Goal: Task Accomplishment & Management: Manage account settings

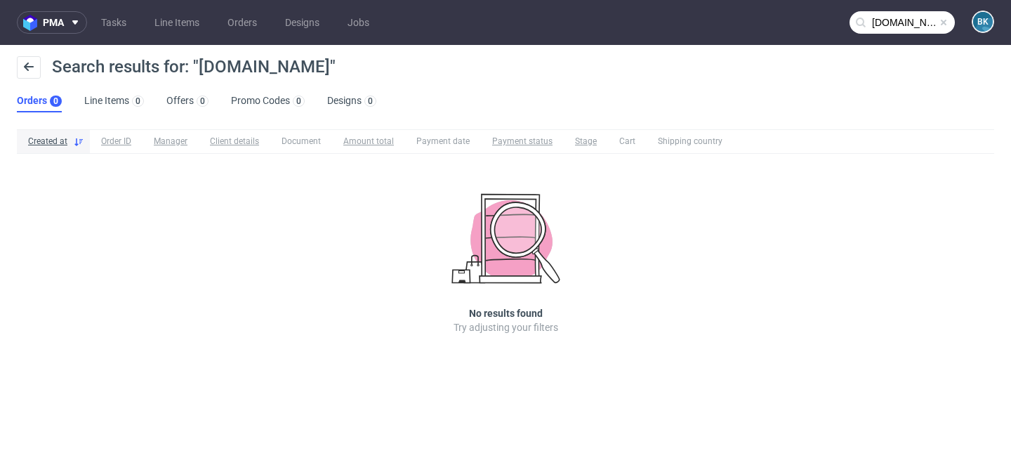
scroll to position [178, 0]
click at [941, 20] on span at bounding box center [943, 22] width 11 height 11
click at [910, 23] on input "text" at bounding box center [901, 22] width 105 height 22
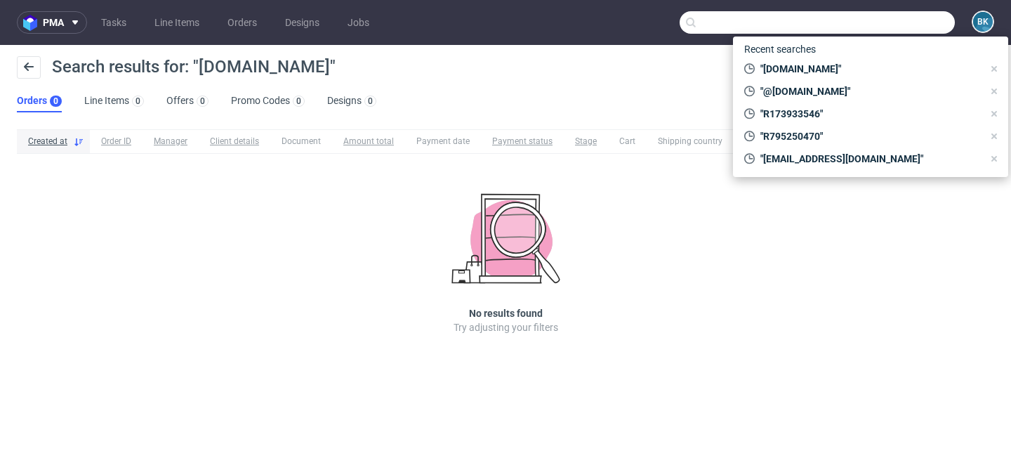
paste input "R745505354"
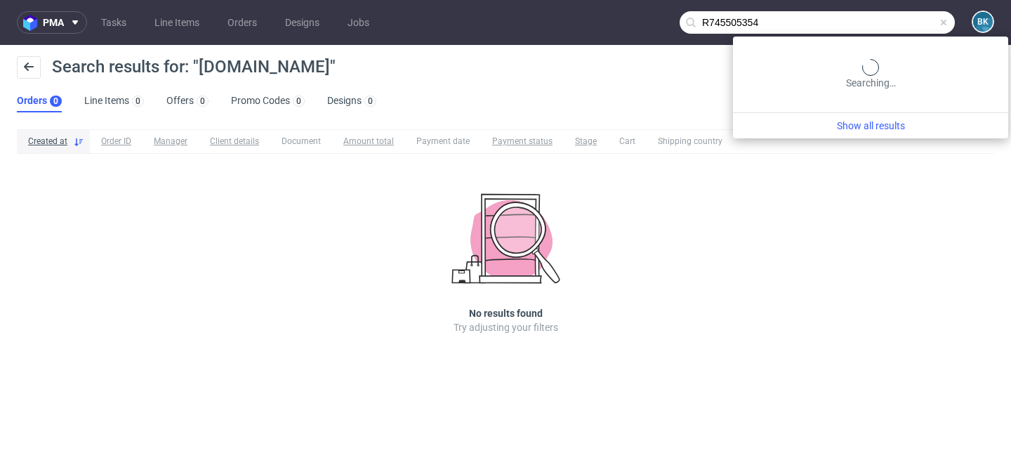
type input "R745505354"
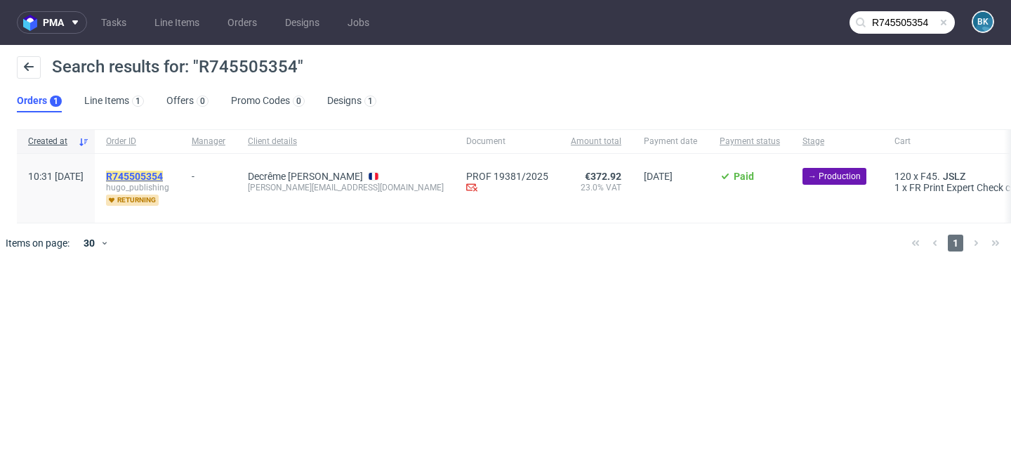
click at [163, 174] on mark "R745505354" at bounding box center [134, 176] width 57 height 11
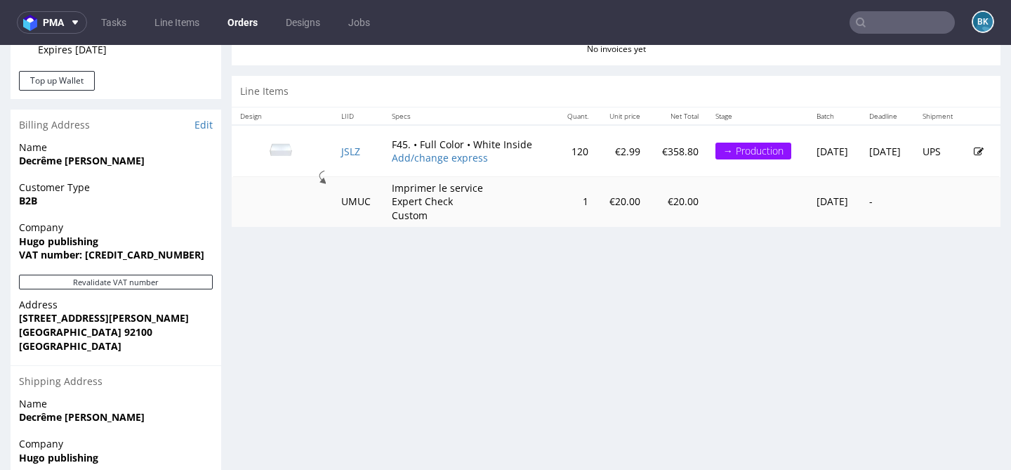
scroll to position [641, 0]
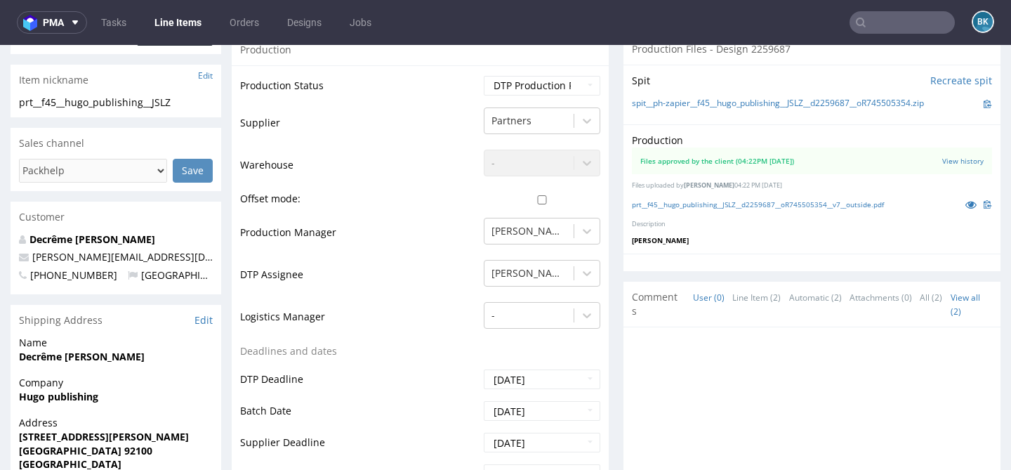
scroll to position [308, 0]
click at [876, 27] on input "text" at bounding box center [901, 22] width 105 height 22
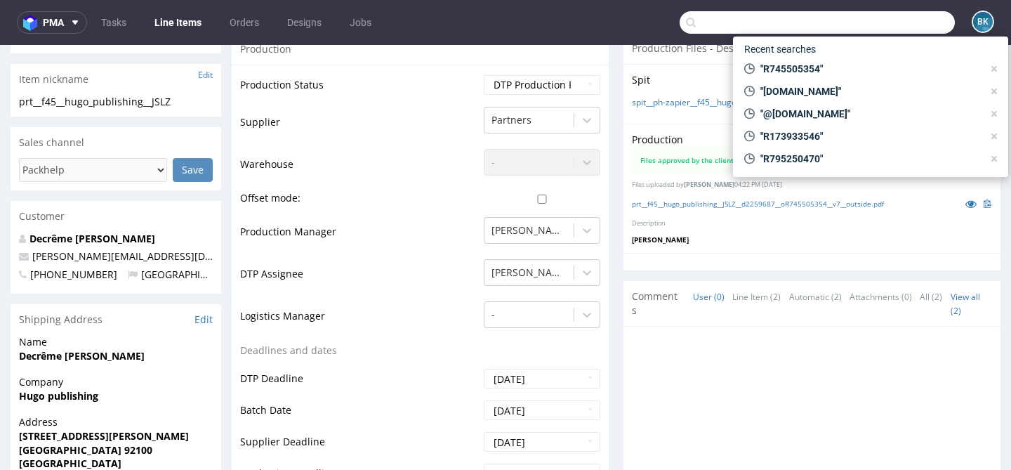
paste input "R997139994"
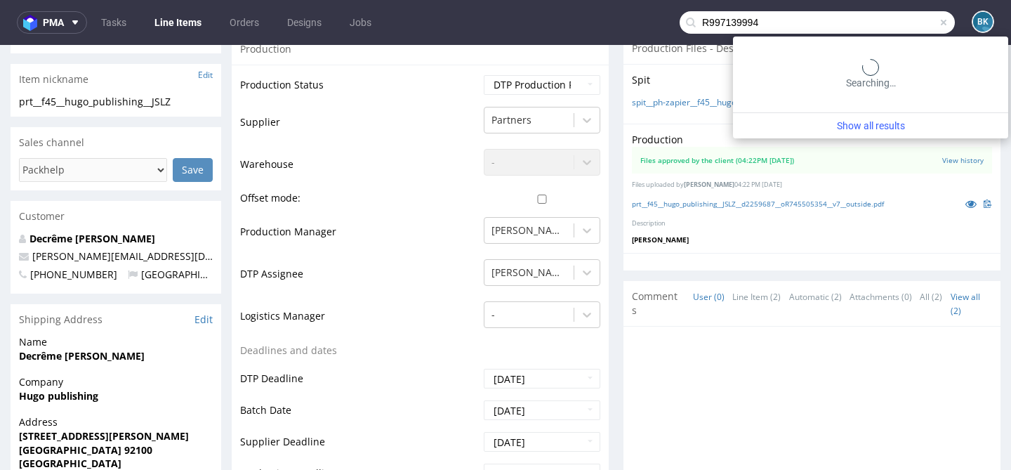
type input "R997139994"
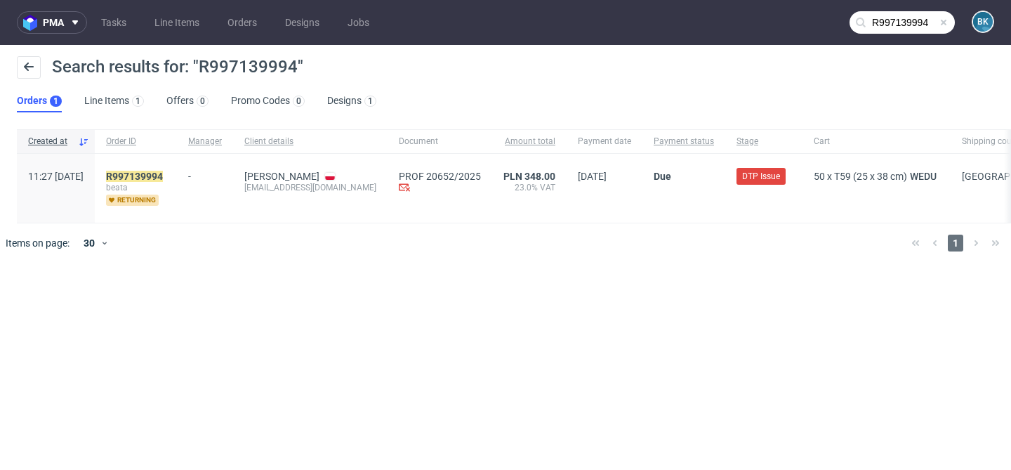
click at [175, 167] on div "R997139994 beata returning" at bounding box center [136, 188] width 82 height 69
click at [163, 175] on mark "R997139994" at bounding box center [134, 176] width 57 height 11
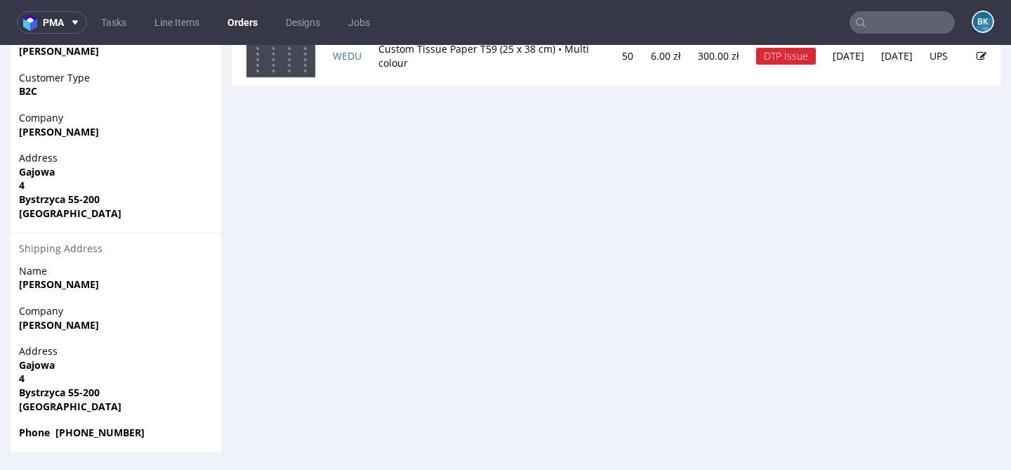
scroll to position [4, 0]
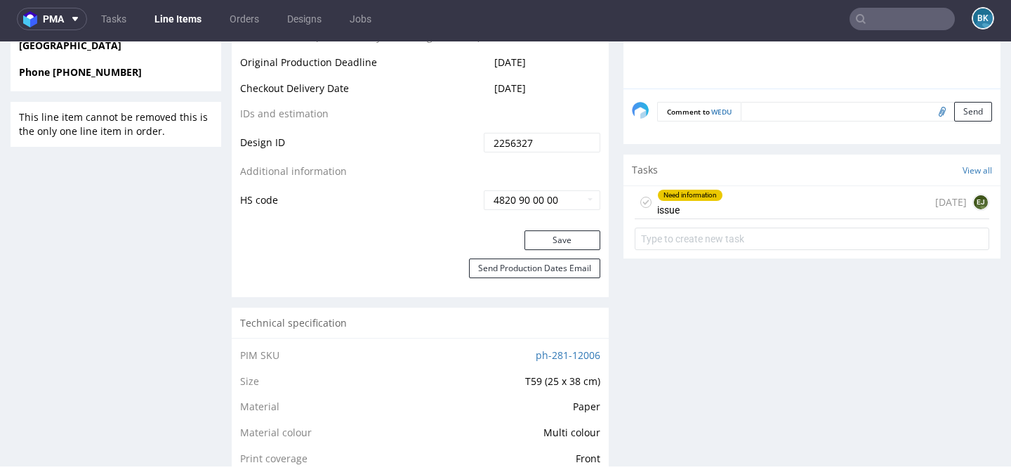
scroll to position [749, 0]
click at [743, 198] on div "Need information issue 12 days ago EJ" at bounding box center [811, 201] width 354 height 33
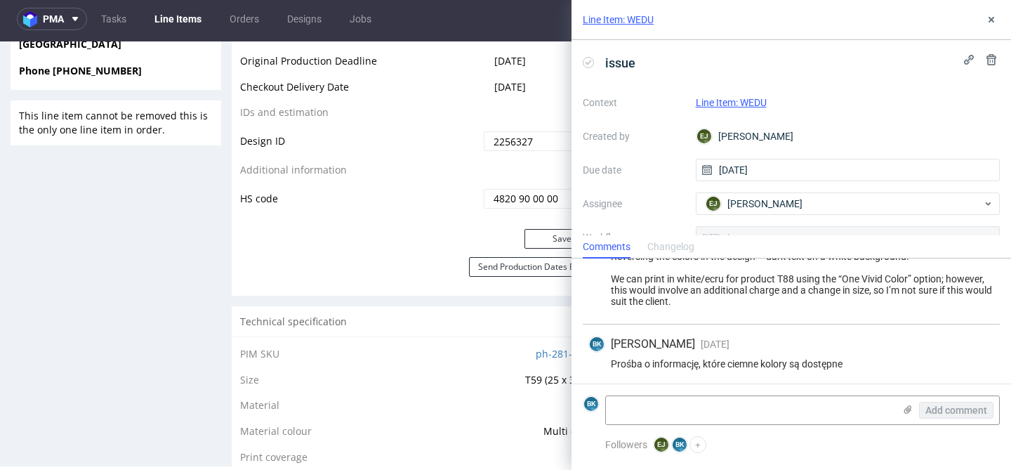
scroll to position [225, 0]
click at [990, 19] on use at bounding box center [991, 20] width 6 height 6
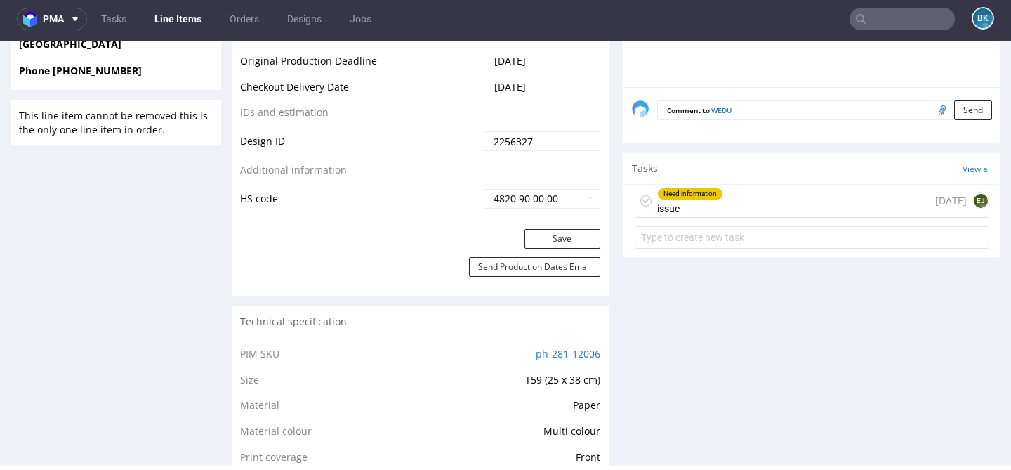
click at [893, 18] on input "text" at bounding box center [901, 19] width 105 height 22
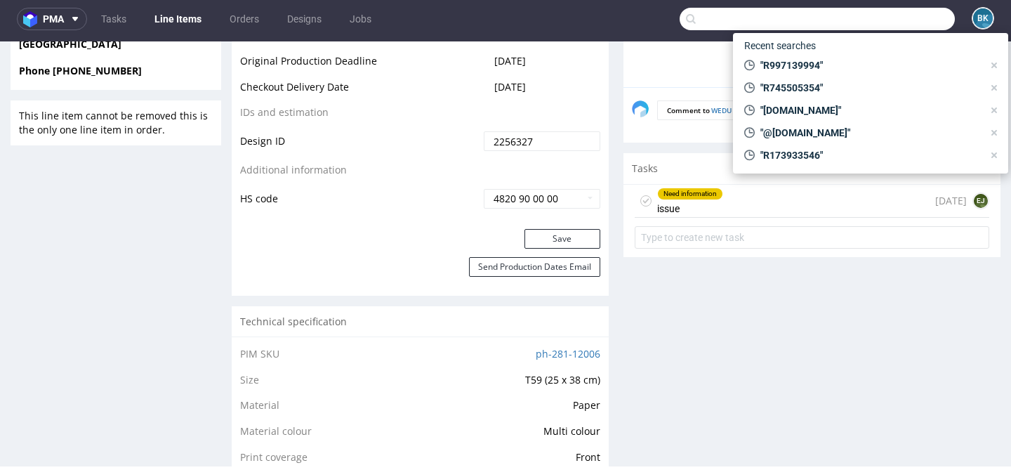
paste input "R473064681"
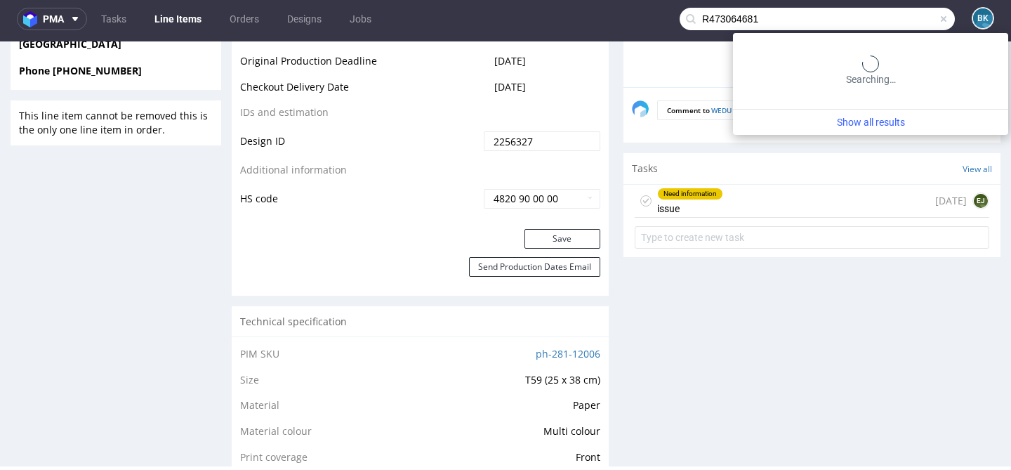
type input "R473064681"
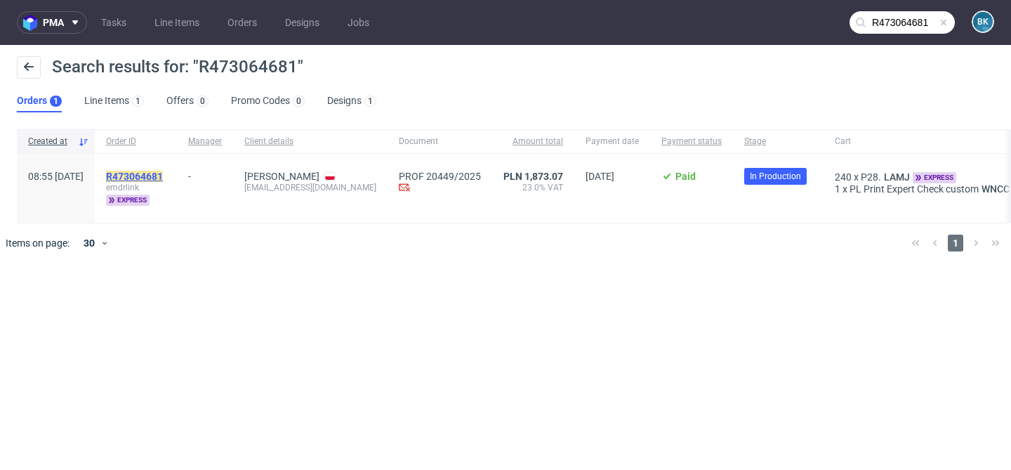
click at [163, 178] on mark "R473064681" at bounding box center [134, 176] width 57 height 11
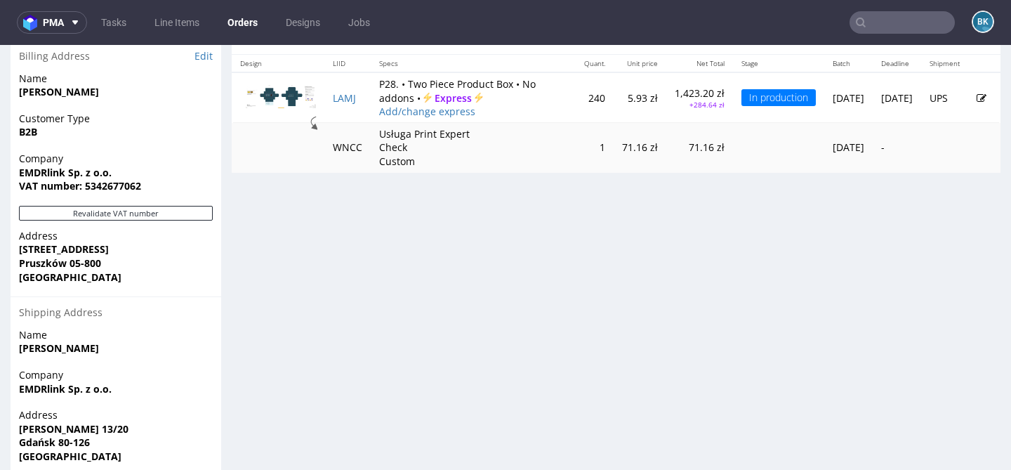
scroll to position [702, 0]
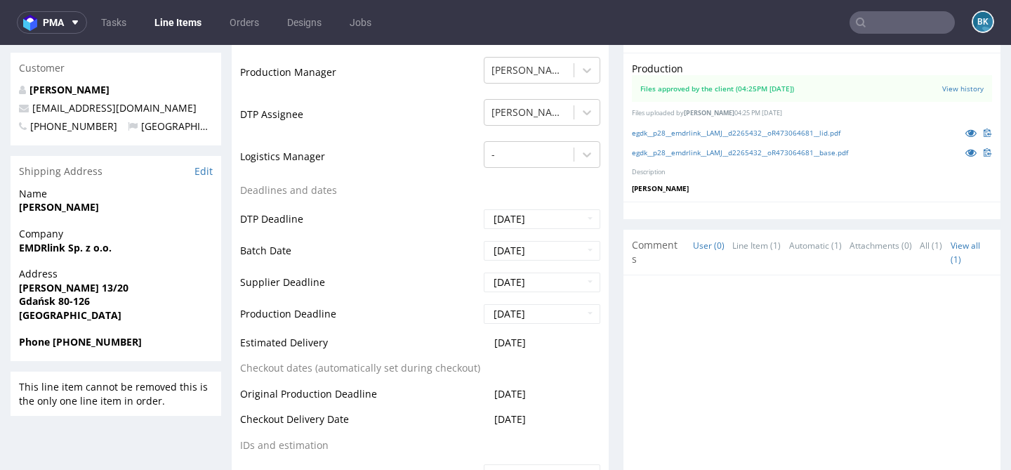
scroll to position [439, 0]
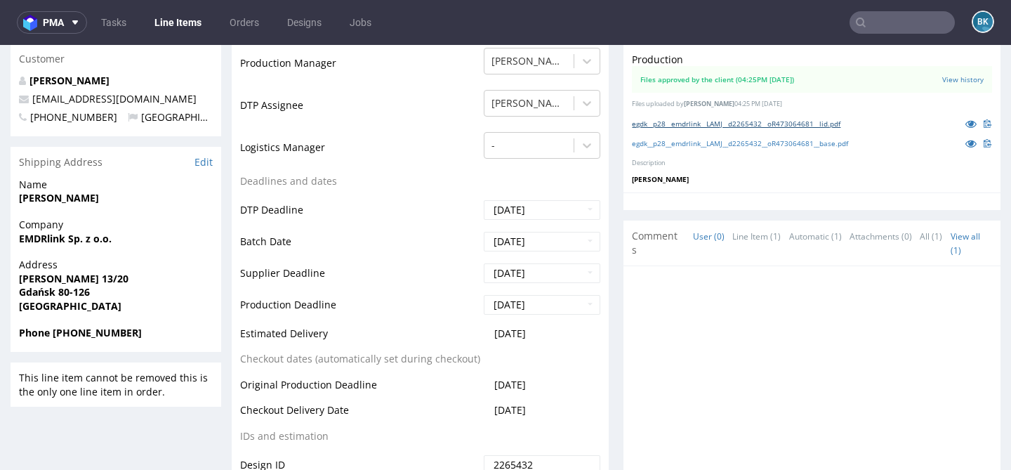
click at [811, 121] on link "egdk__p28__emdrlink__LAMJ__d2265432__oR473064681__lid.pdf" at bounding box center [736, 124] width 208 height 10
click at [832, 142] on link "egdk__p28__emdrlink__LAMJ__d2265432__oR473064681__base.pdf" at bounding box center [740, 143] width 216 height 10
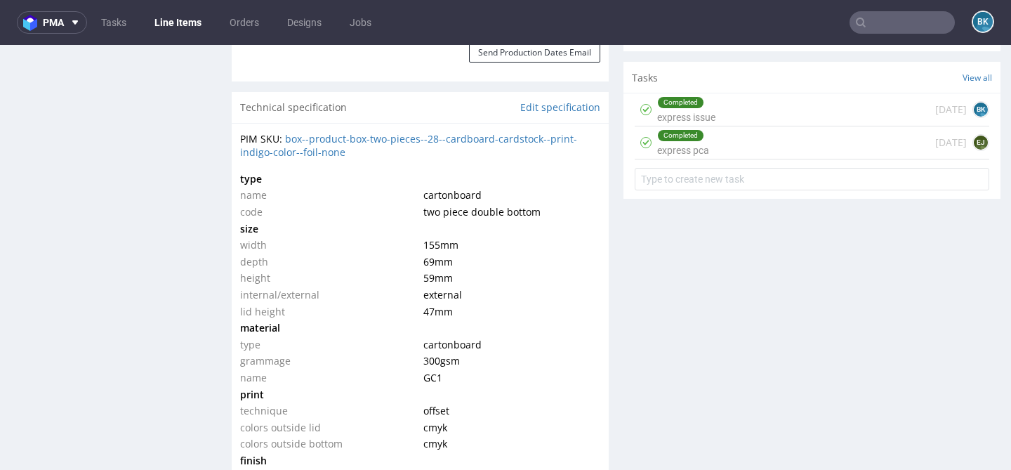
scroll to position [977, 0]
click at [754, 154] on div "Completed express pca 4 days ago EJ" at bounding box center [811, 142] width 354 height 33
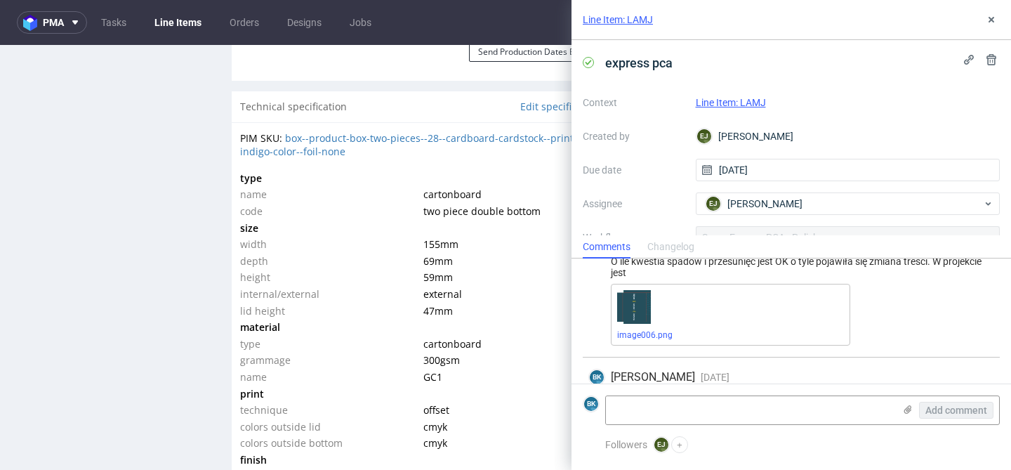
scroll to position [32, 0]
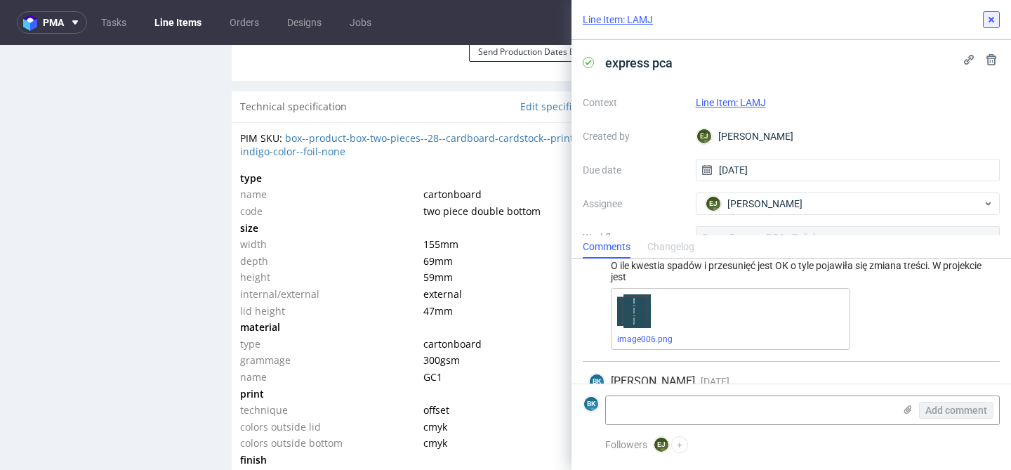
click at [988, 20] on icon at bounding box center [990, 19] width 11 height 11
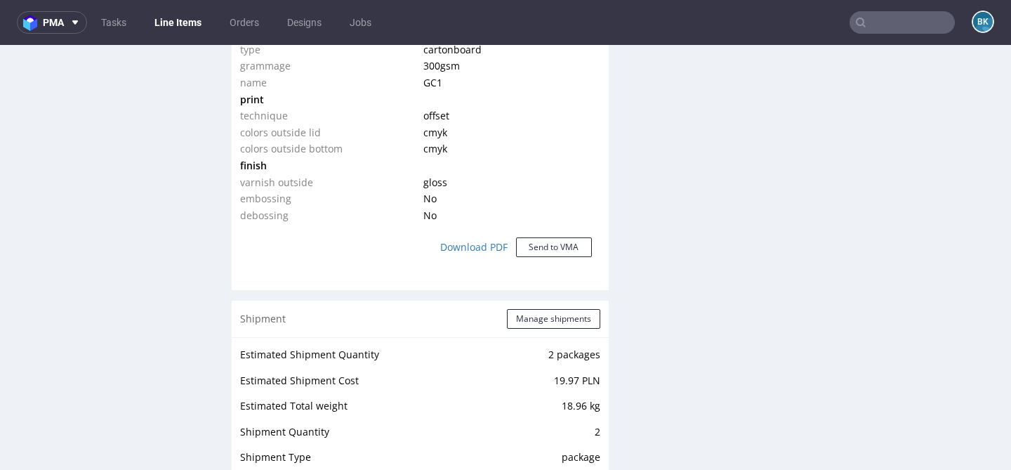
scroll to position [1274, 0]
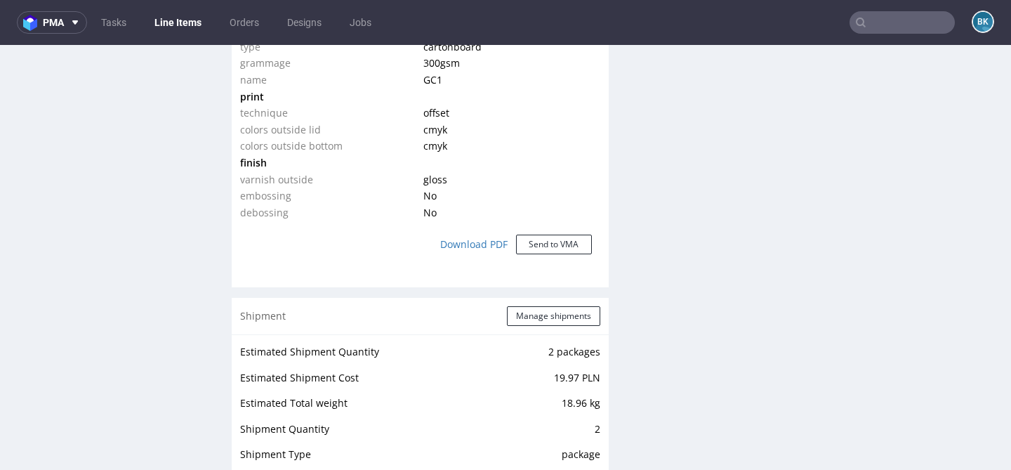
click at [884, 24] on input "text" at bounding box center [901, 22] width 105 height 22
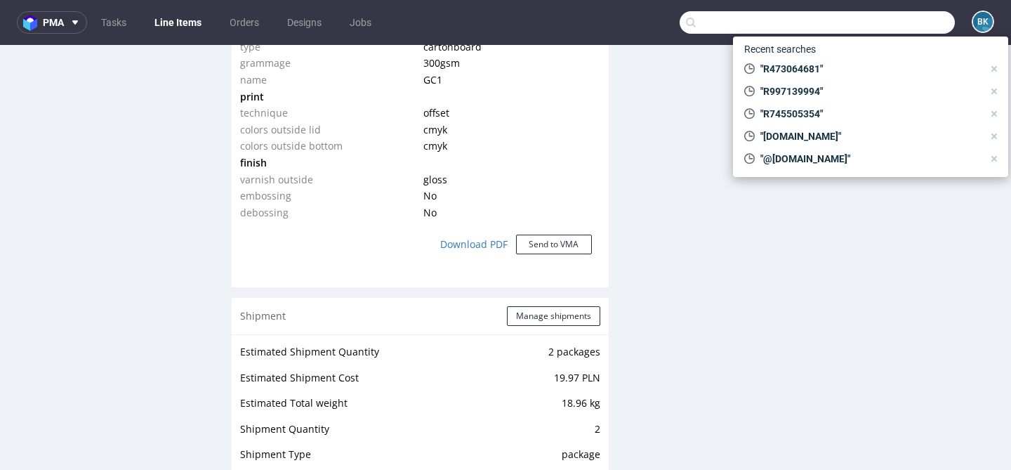
paste input "R294951812"
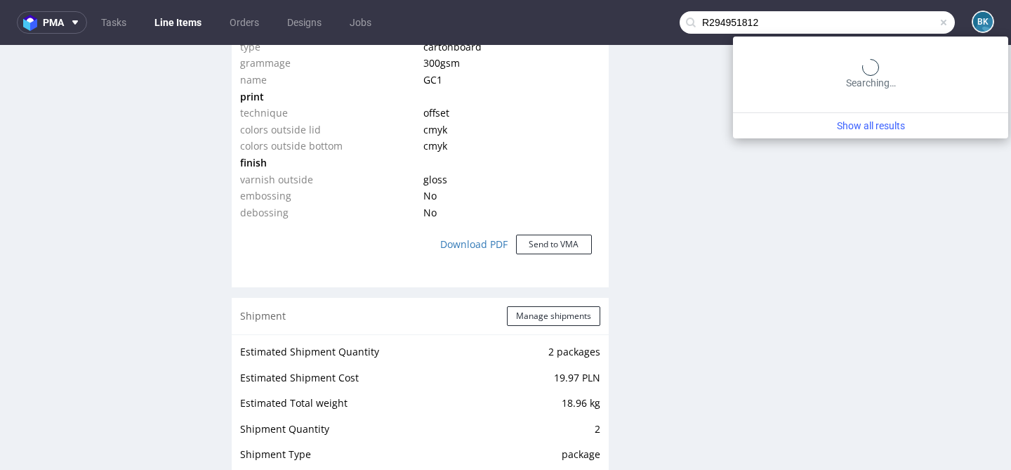
type input "R294951812"
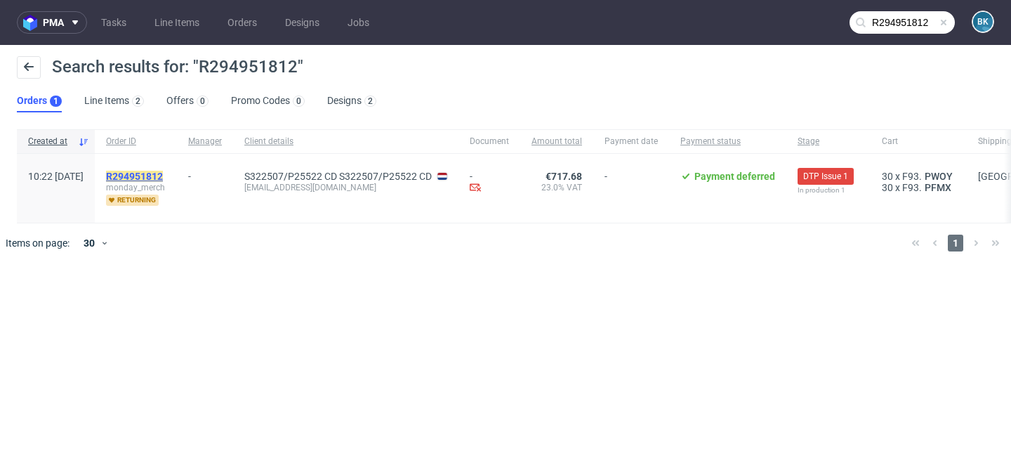
click at [163, 173] on mark "R294951812" at bounding box center [134, 176] width 57 height 11
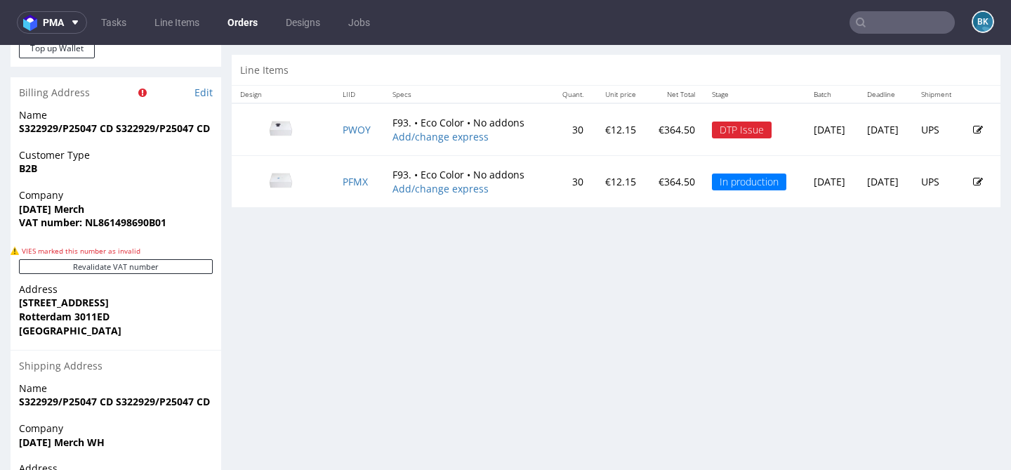
scroll to position [712, 0]
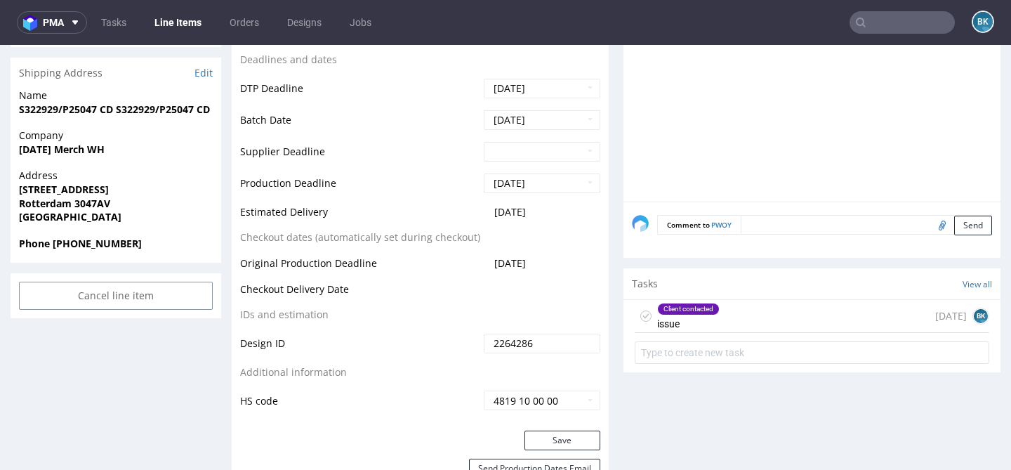
scroll to position [557, 0]
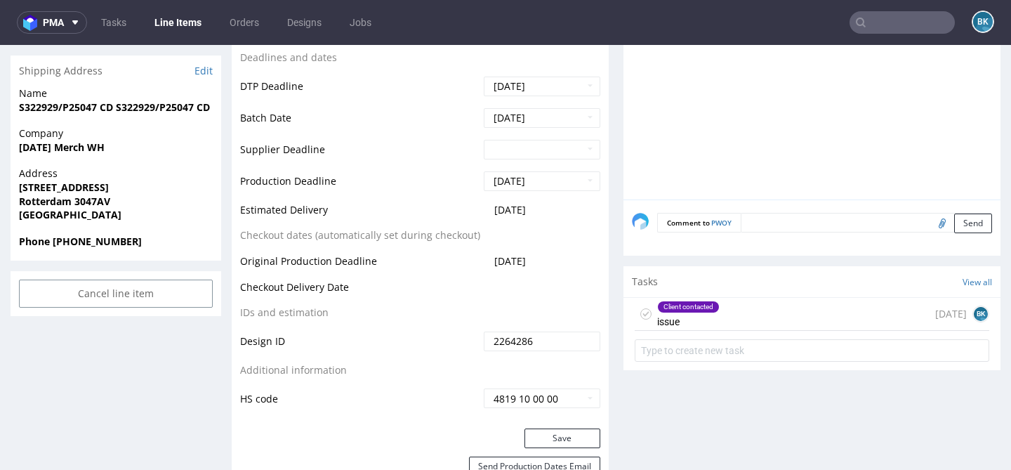
click at [806, 319] on div "Client contacted issue 5 days ago BK" at bounding box center [811, 314] width 354 height 33
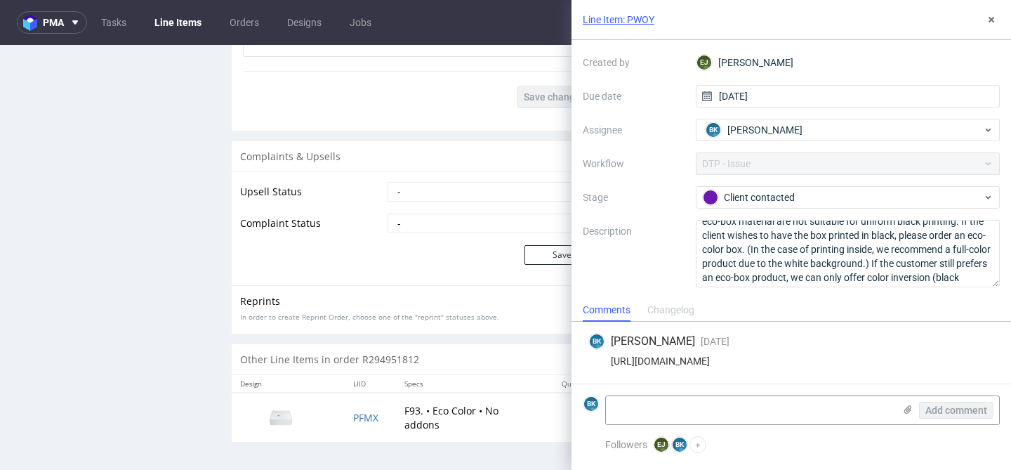
scroll to position [4, 0]
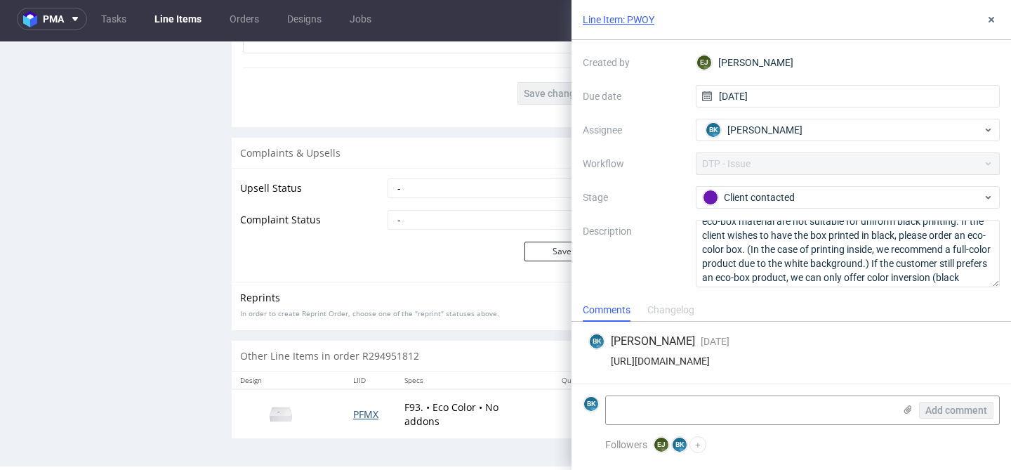
click at [353, 414] on span "PFMX" at bounding box center [365, 413] width 25 height 13
click at [991, 16] on icon at bounding box center [990, 19] width 11 height 11
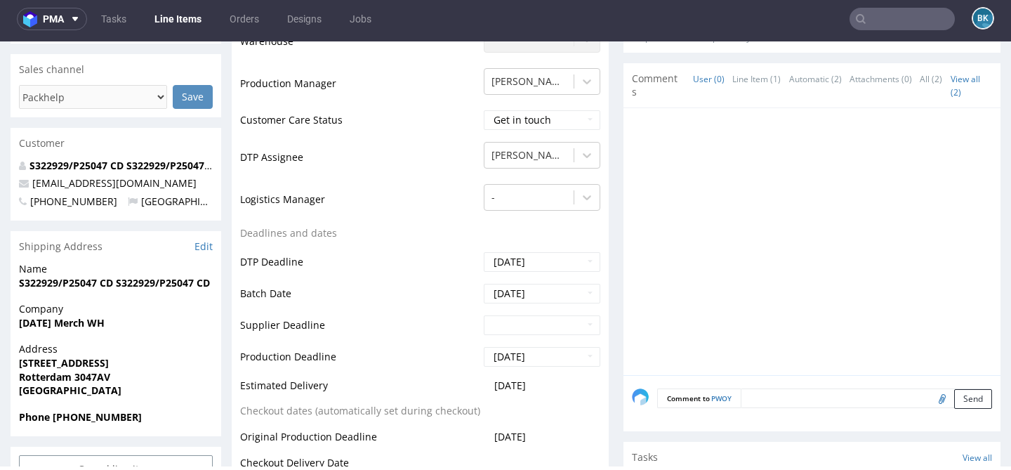
scroll to position [459, 0]
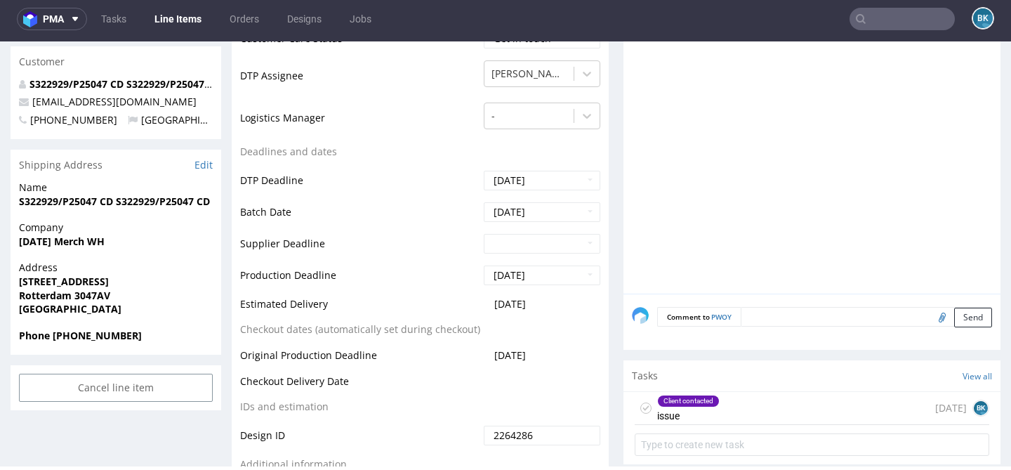
click at [714, 404] on div "Client contacted issue" at bounding box center [688, 408] width 62 height 32
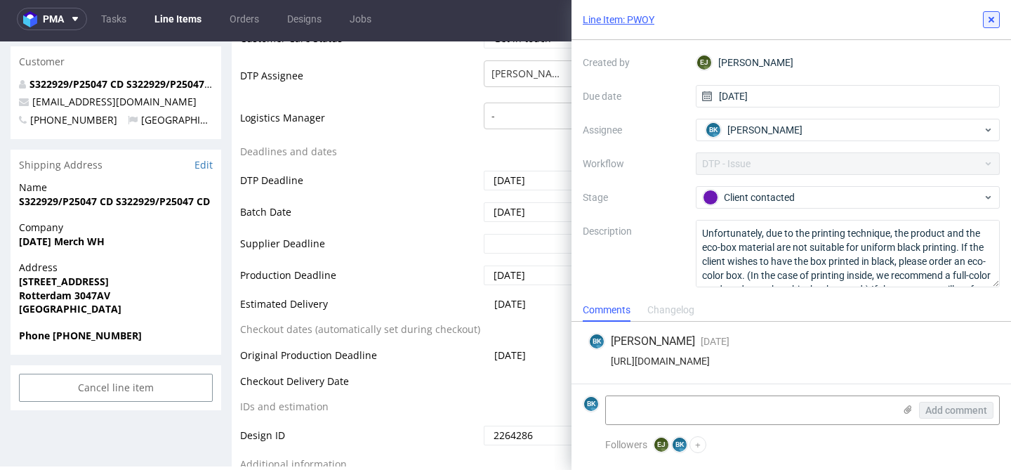
click at [988, 21] on icon at bounding box center [990, 19] width 11 height 11
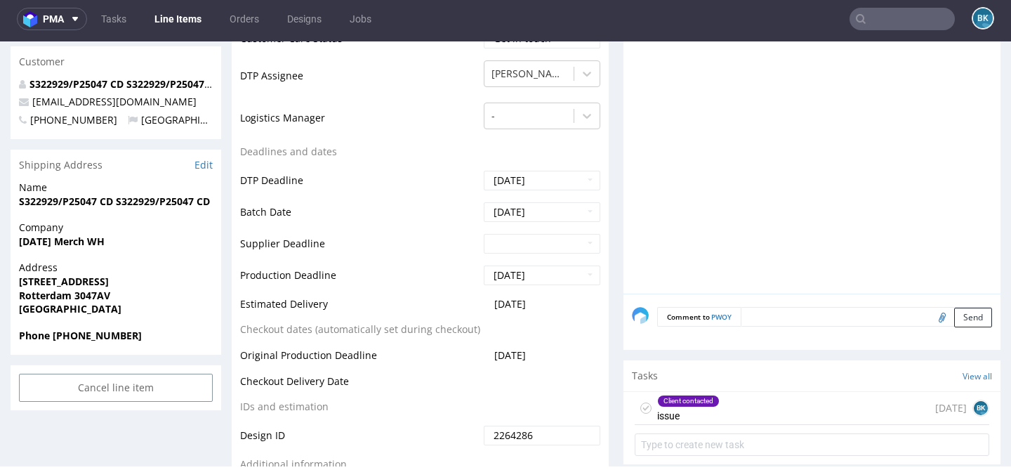
click at [900, 20] on input "text" at bounding box center [901, 19] width 105 height 22
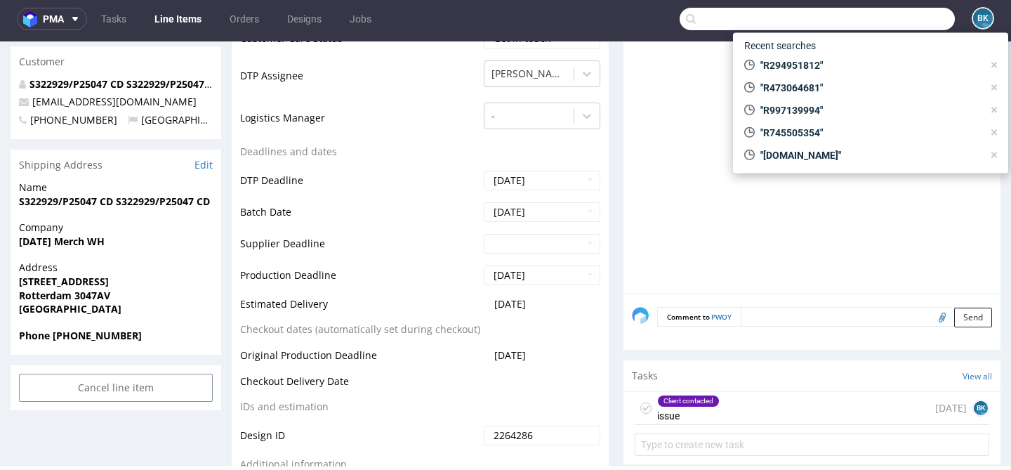
paste input "R294951812"
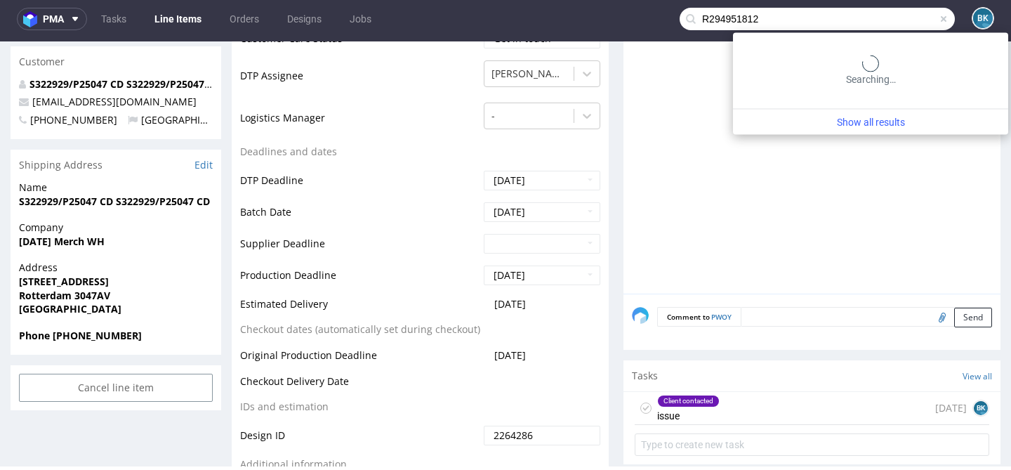
type input "R294951812"
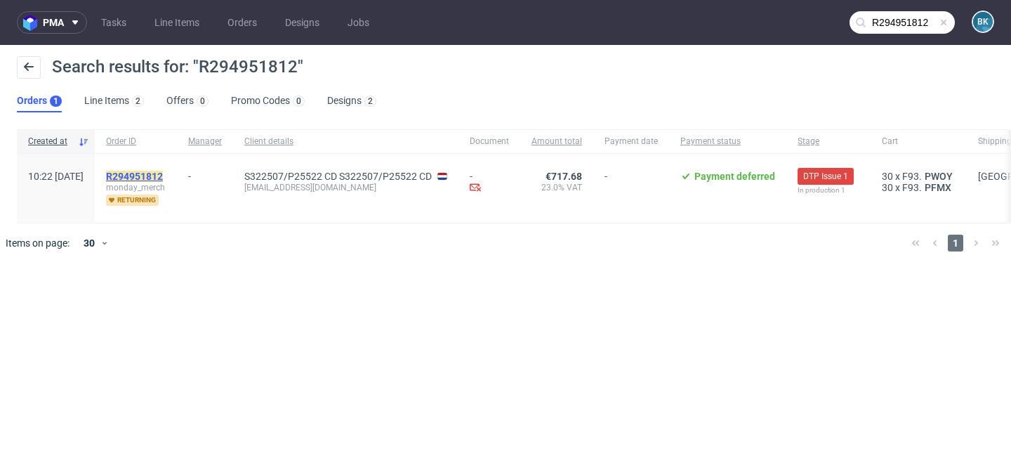
click at [163, 175] on mark "R294951812" at bounding box center [134, 176] width 57 height 11
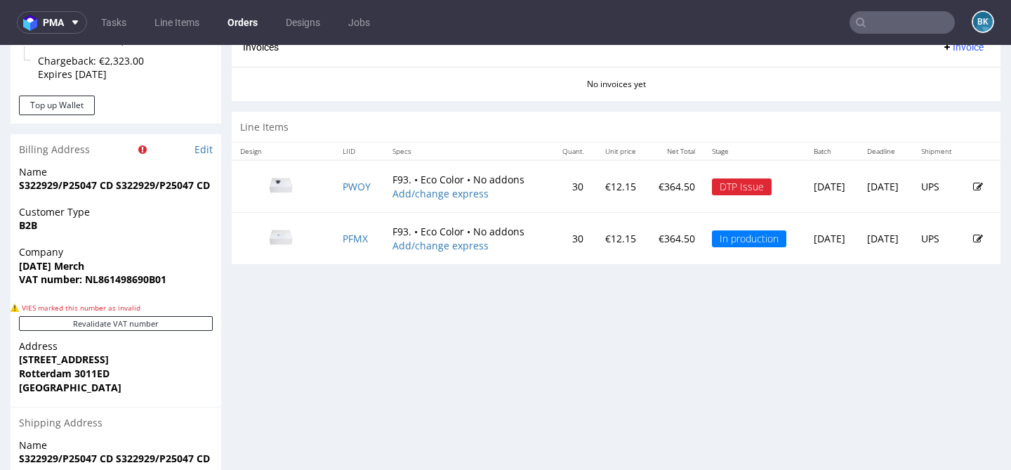
scroll to position [679, 0]
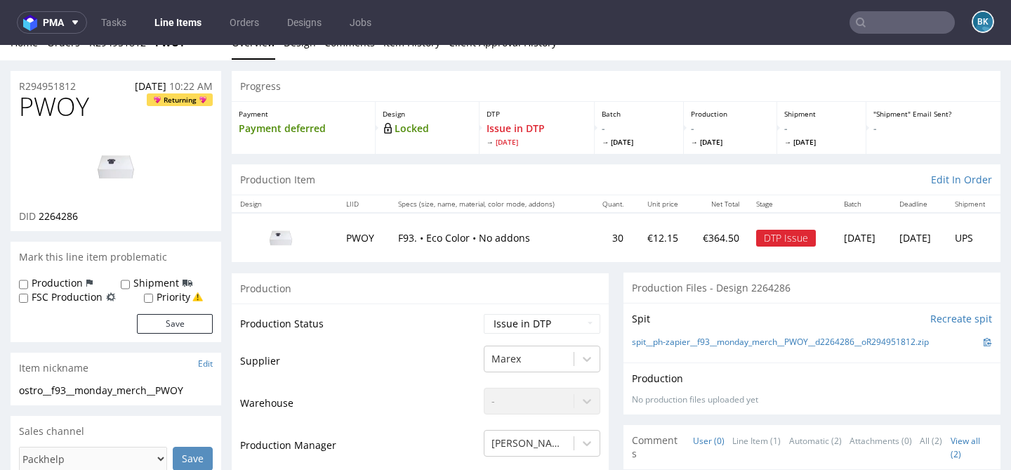
scroll to position [22, 0]
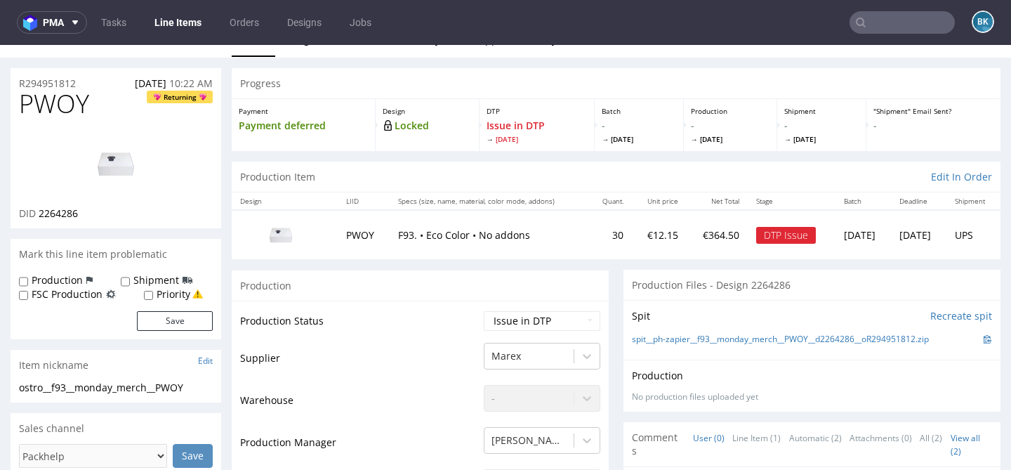
click at [889, 24] on input "text" at bounding box center [901, 22] width 105 height 22
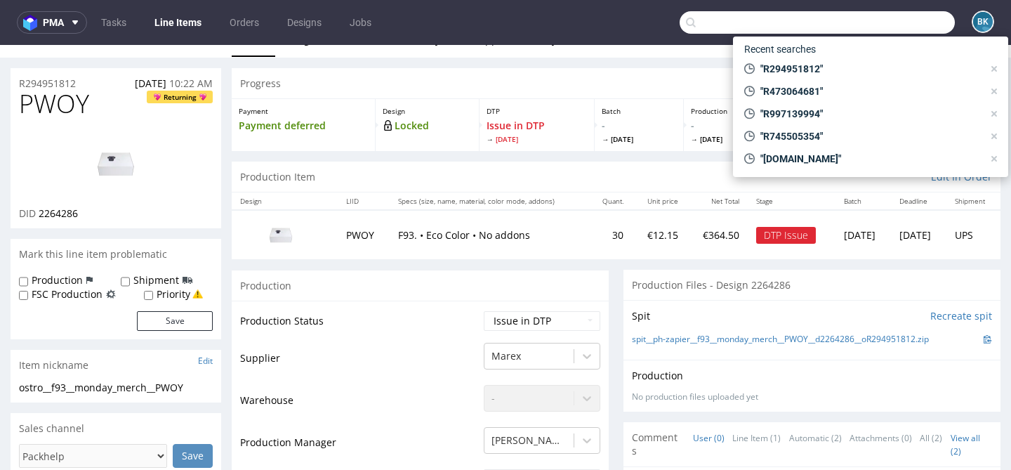
paste input "R909705364"
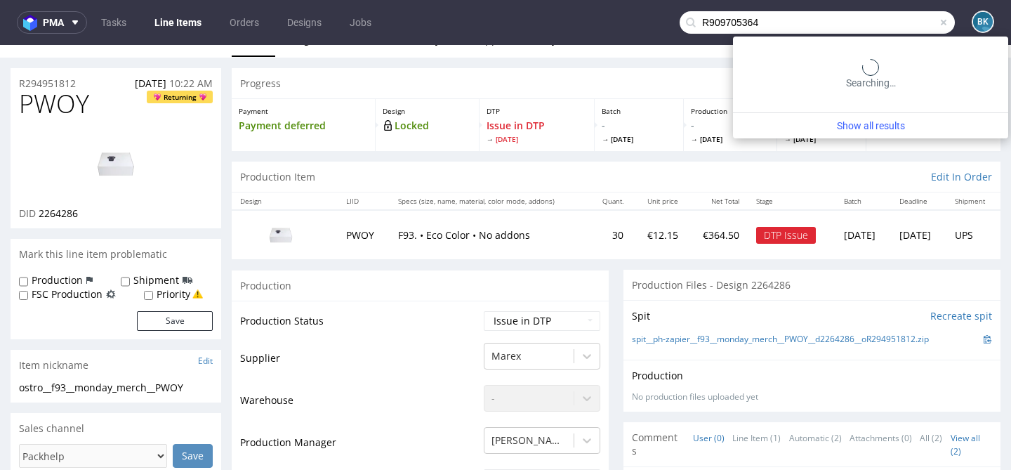
type input "R909705364"
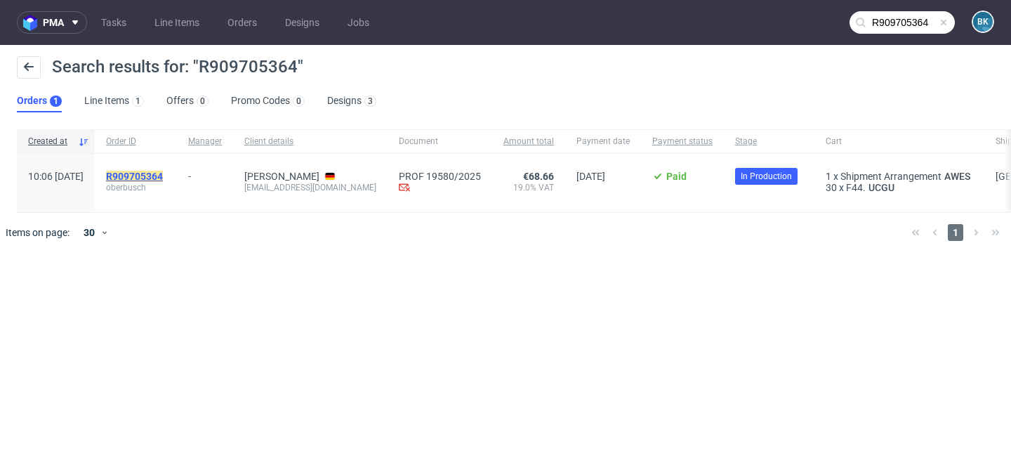
click at [163, 174] on mark "R909705364" at bounding box center [134, 176] width 57 height 11
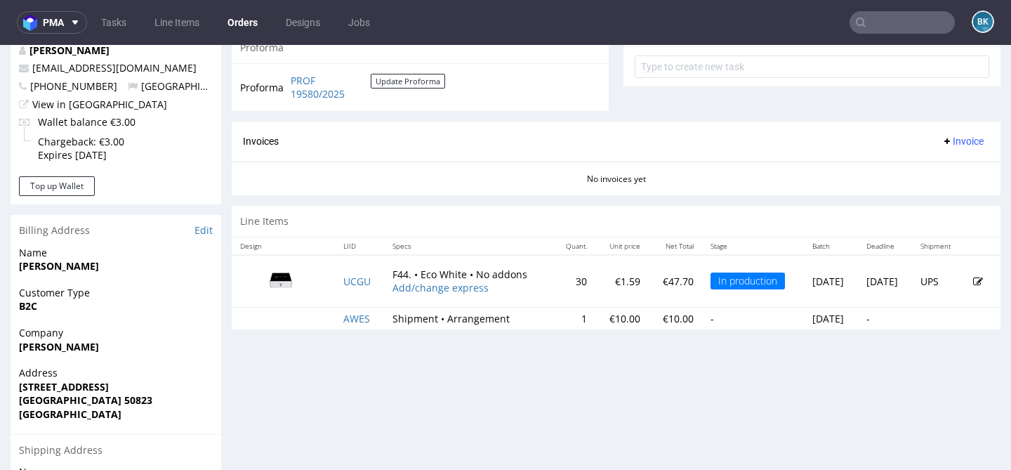
scroll to position [585, 0]
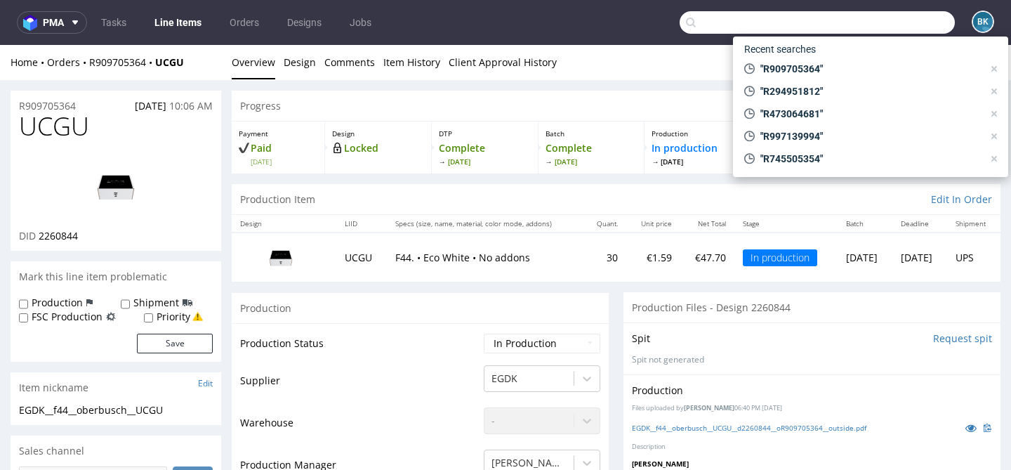
click at [887, 22] on input "text" at bounding box center [816, 22] width 275 height 22
paste input "R909705364"
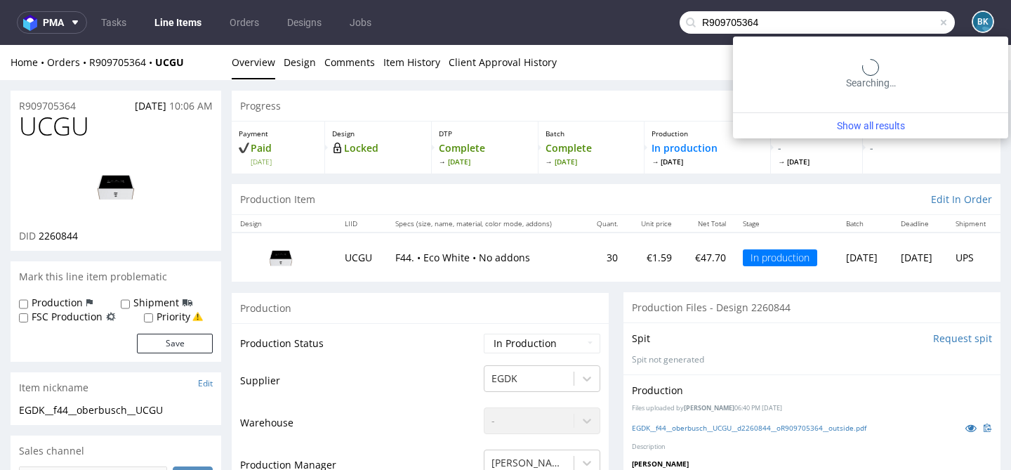
type input "R909705364"
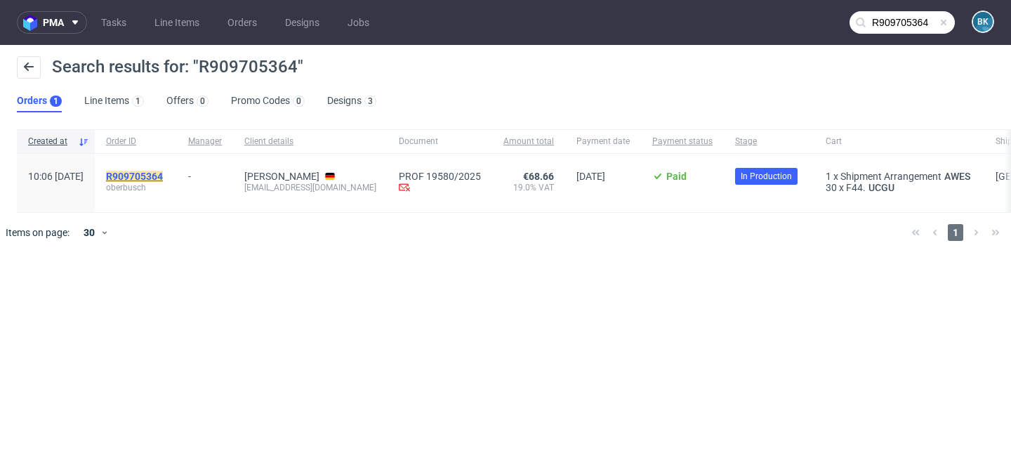
click at [163, 172] on mark "R909705364" at bounding box center [134, 176] width 57 height 11
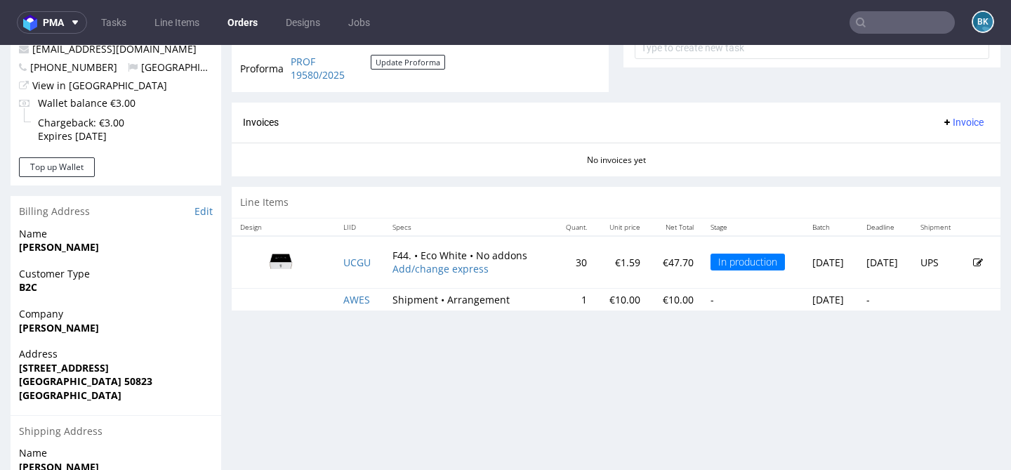
scroll to position [633, 0]
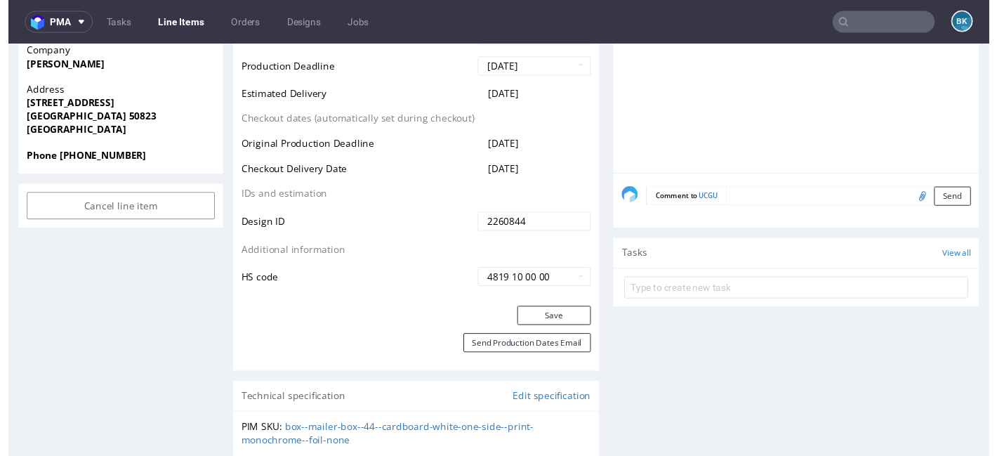
scroll to position [637, 0]
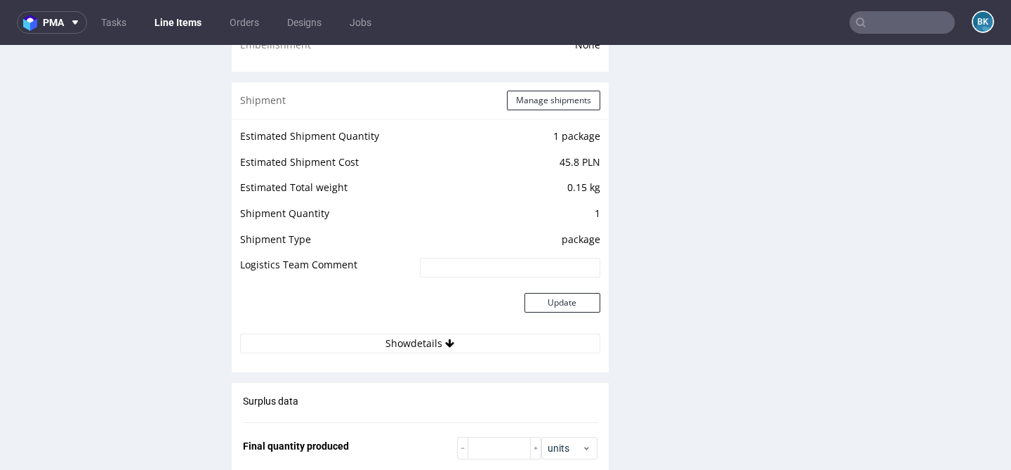
scroll to position [1585, 0]
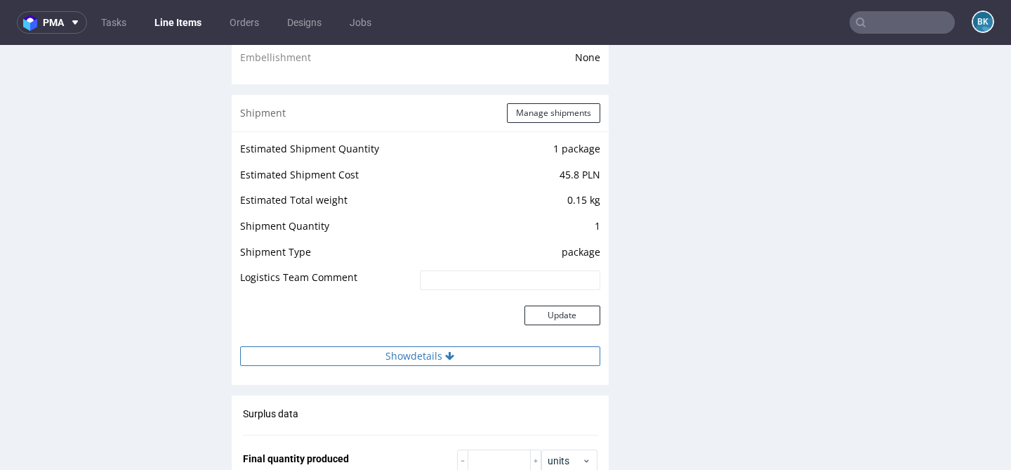
click at [418, 352] on button "Show details" at bounding box center [420, 356] width 360 height 20
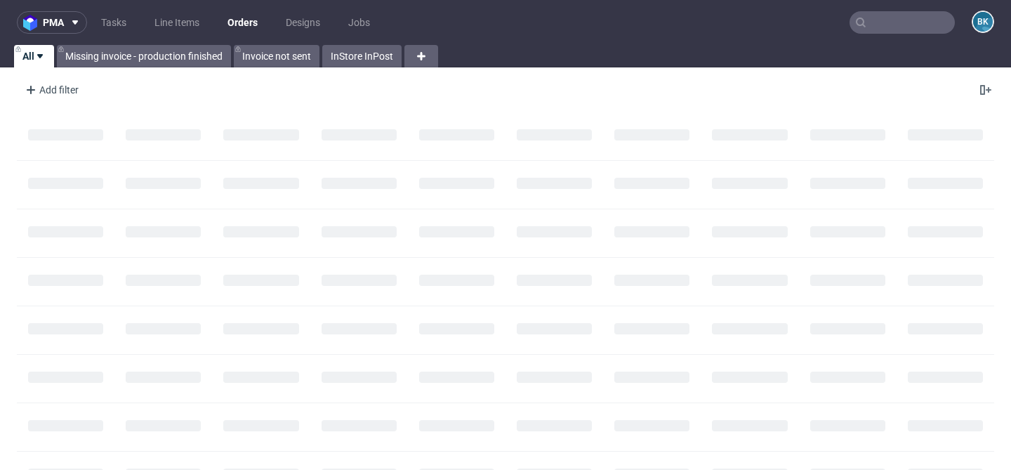
click at [881, 21] on input "text" at bounding box center [901, 22] width 105 height 22
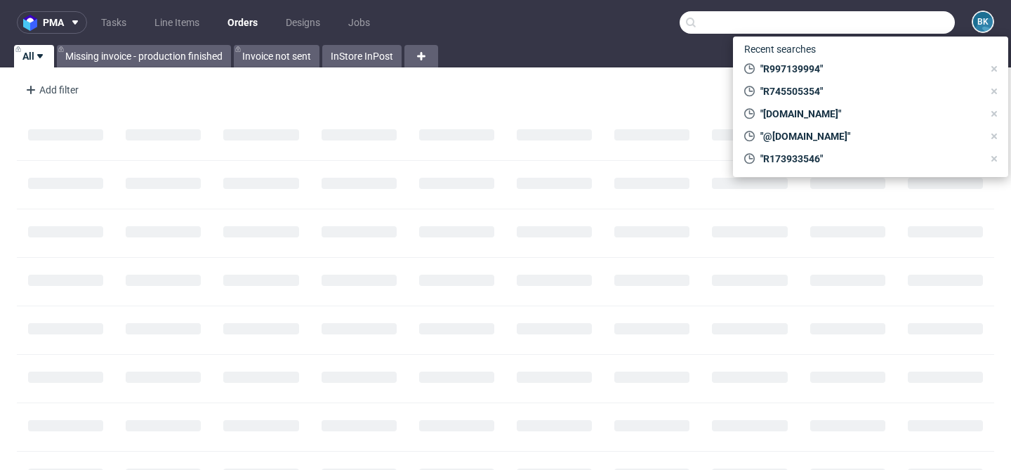
paste input "Maybe: Lifestyle Basics"
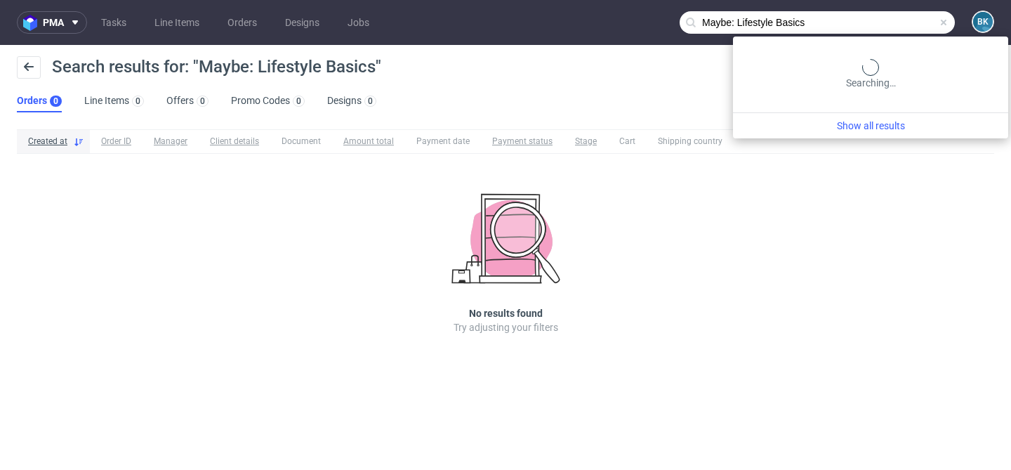
click at [896, 29] on input "Maybe: Lifestyle Basics" at bounding box center [816, 22] width 275 height 22
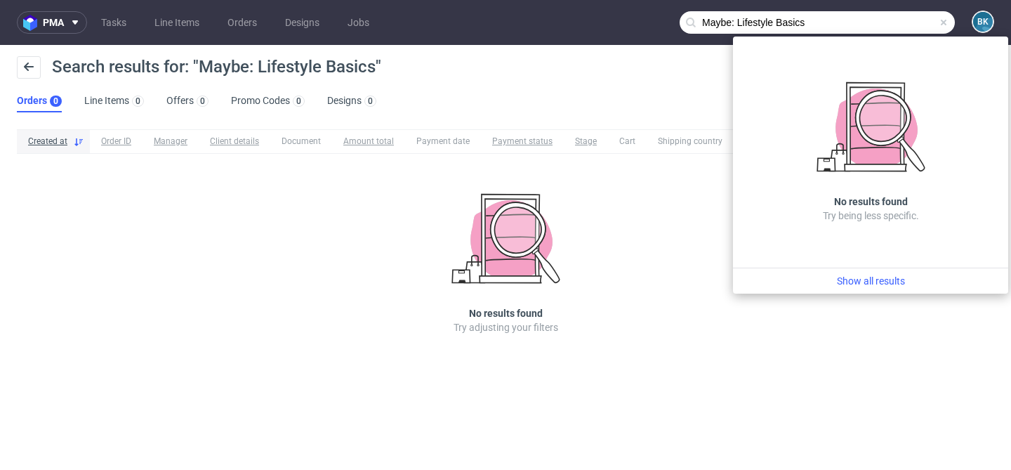
click at [740, 20] on input "Maybe: Lifestyle Basics" at bounding box center [816, 22] width 275 height 22
drag, startPoint x: 736, startPoint y: 20, endPoint x: 648, endPoint y: 20, distance: 88.4
click at [648, 20] on nav "pma Tasks Line Items Orders Designs Jobs Maybe: Lifestyle Basics BK" at bounding box center [505, 22] width 1011 height 45
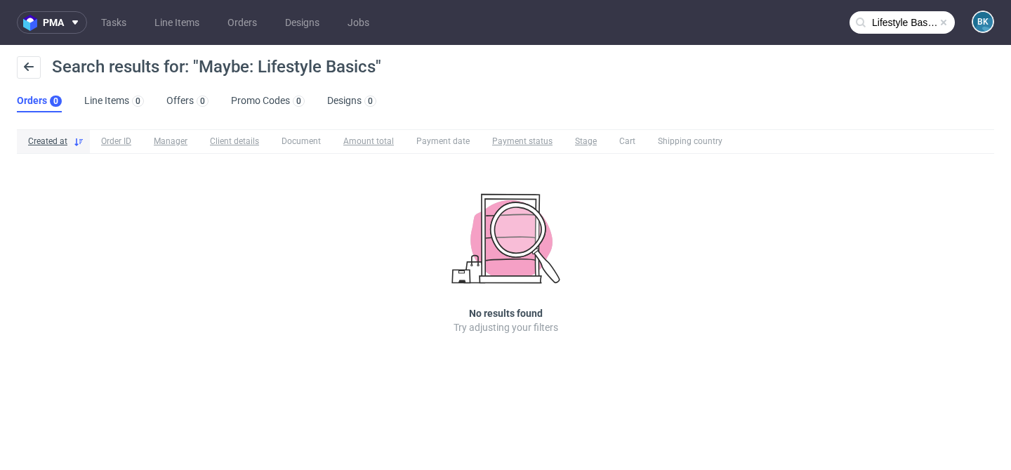
type input "Lifestyle Basics"
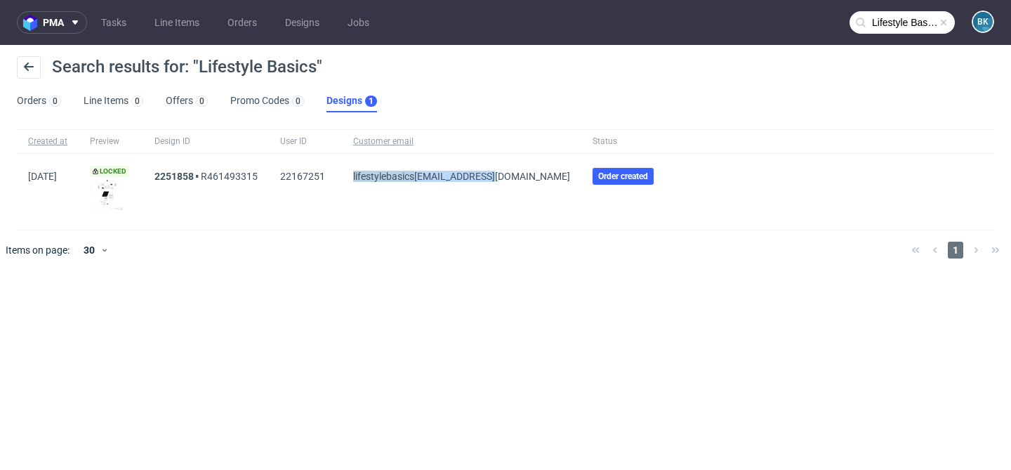
drag, startPoint x: 364, startPoint y: 175, endPoint x: 506, endPoint y: 176, distance: 141.8
click at [506, 177] on div "lifestyle basics store@gmail.com" at bounding box center [461, 192] width 239 height 76
copy span "lifestyle basics store@gmail.com"
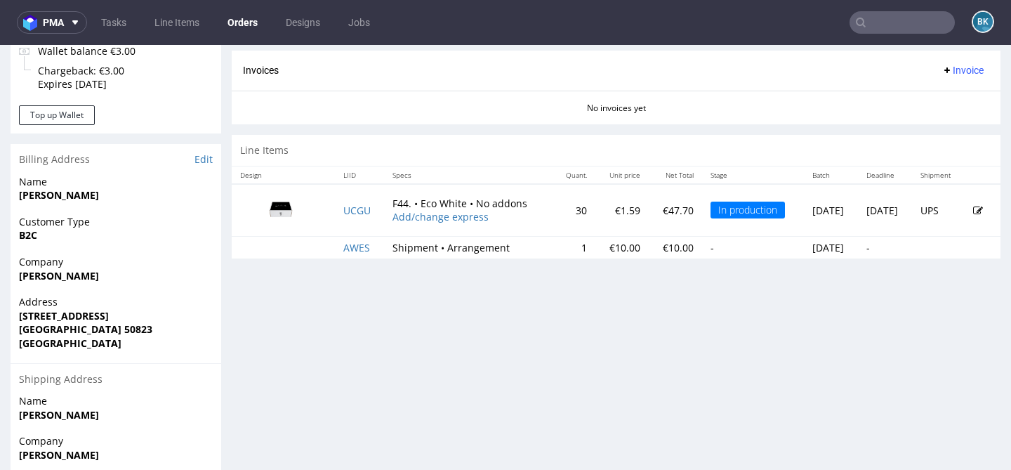
scroll to position [611, 0]
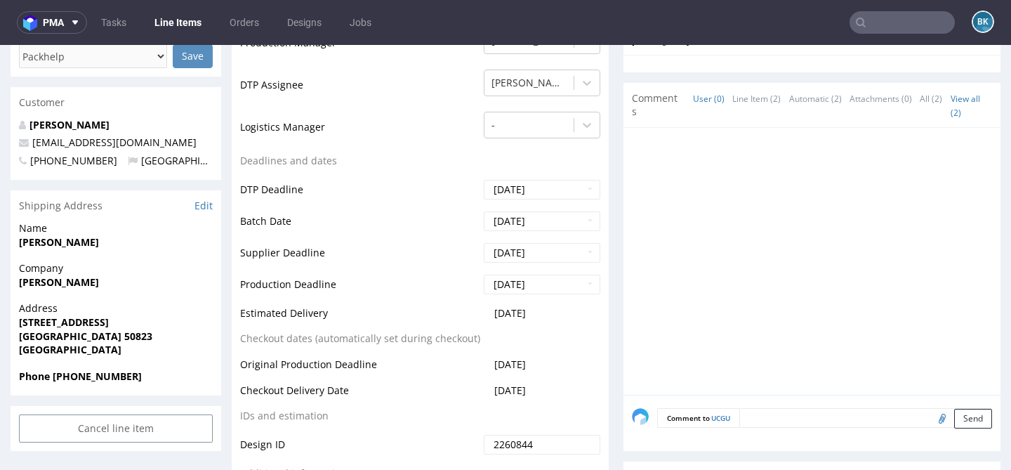
scroll to position [434, 0]
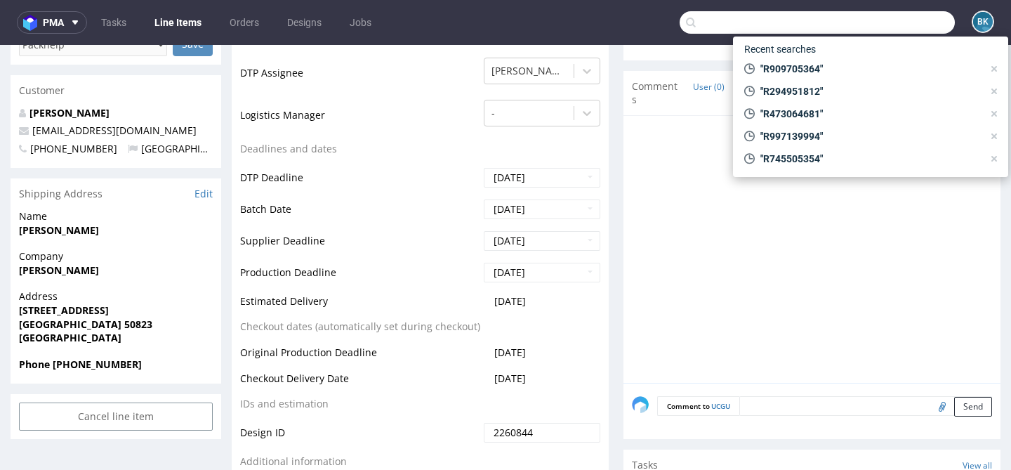
click at [875, 23] on input "text" at bounding box center [816, 22] width 275 height 22
paste input "R294951812"
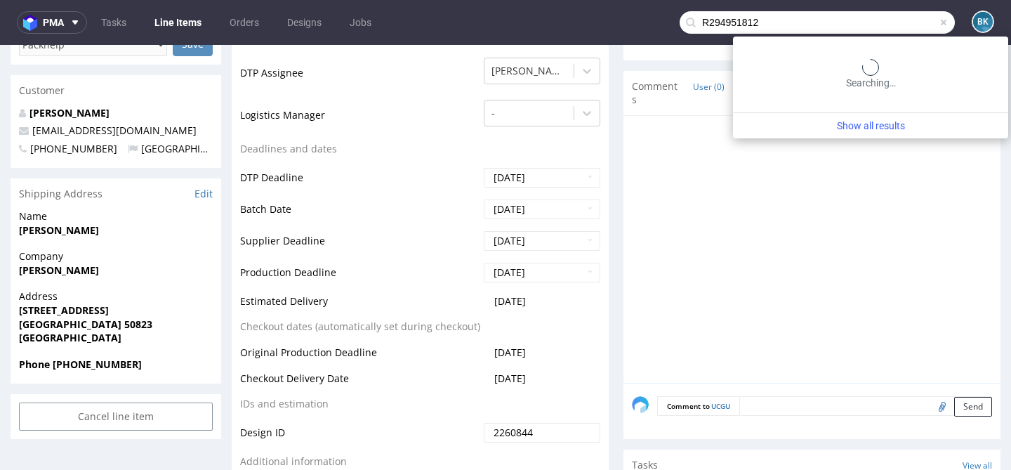
type input "R294951812"
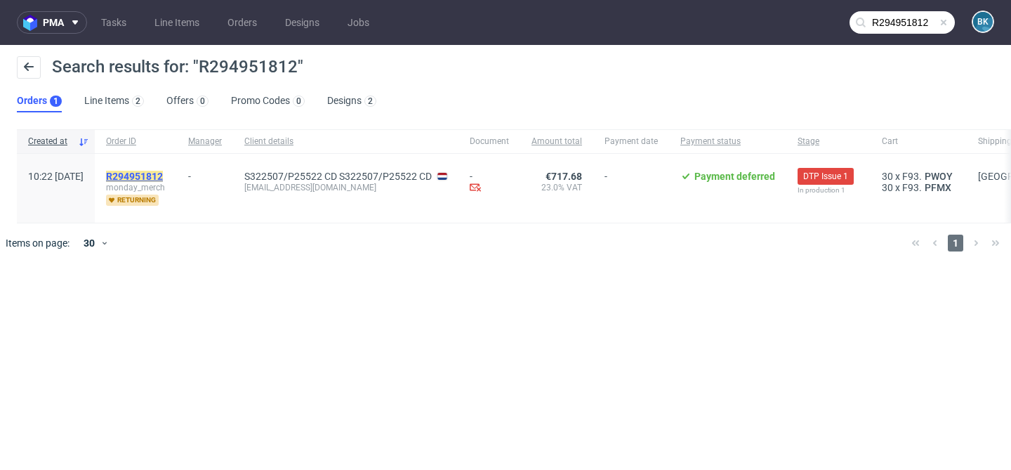
click at [163, 174] on mark "R294951812" at bounding box center [134, 176] width 57 height 11
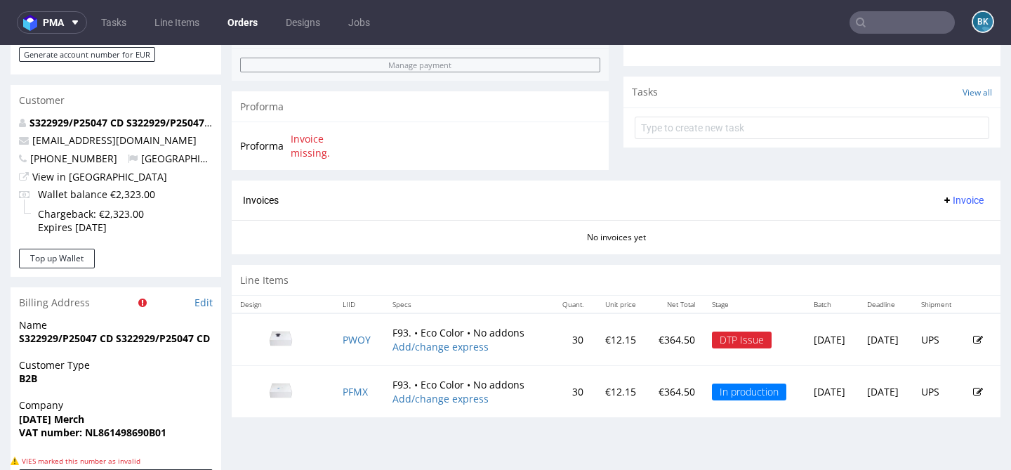
scroll to position [498, 0]
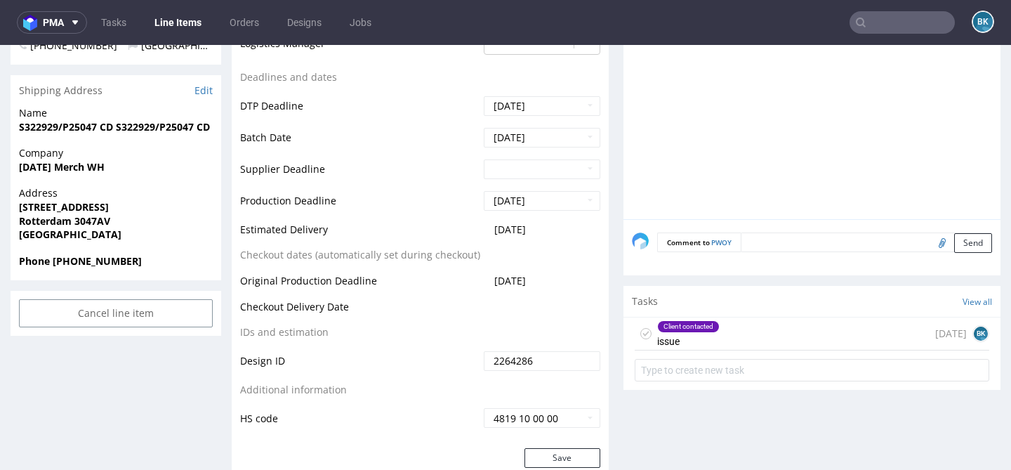
scroll to position [536, 0]
click at [732, 329] on div "Client contacted issue 5 days ago BK" at bounding box center [811, 334] width 354 height 33
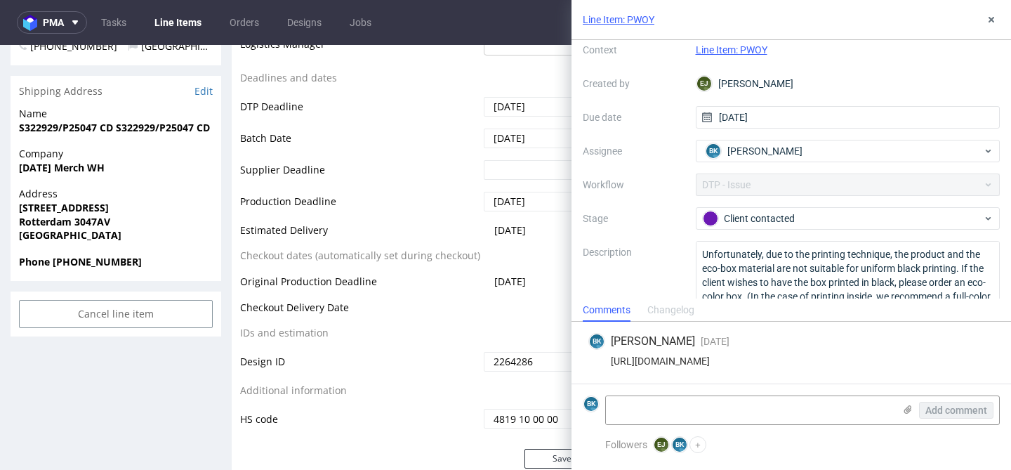
scroll to position [74, 0]
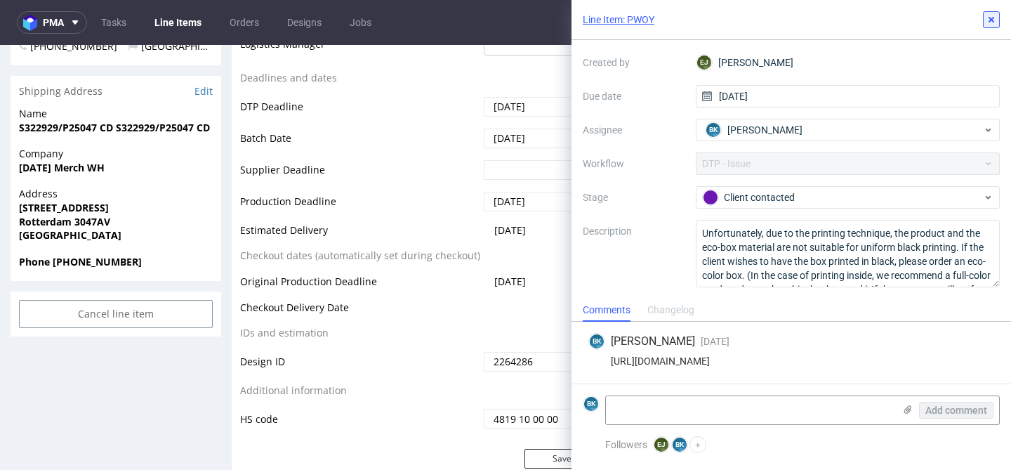
click at [997, 20] on button at bounding box center [991, 19] width 17 height 17
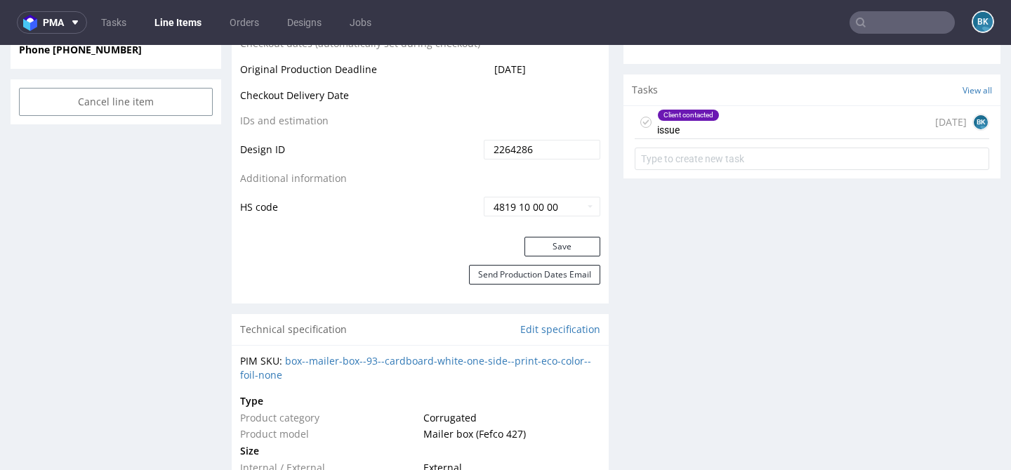
scroll to position [743, 0]
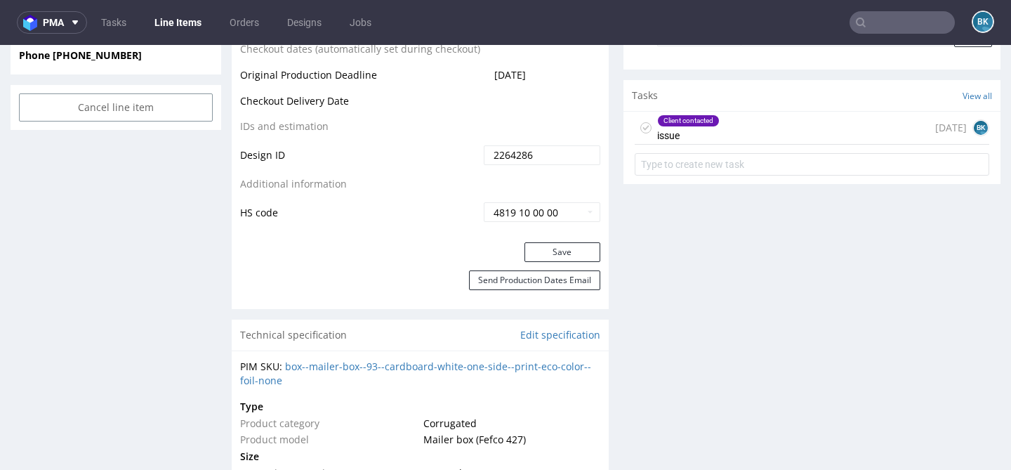
click at [748, 135] on div "Client contacted issue 5 days ago BK" at bounding box center [811, 128] width 354 height 33
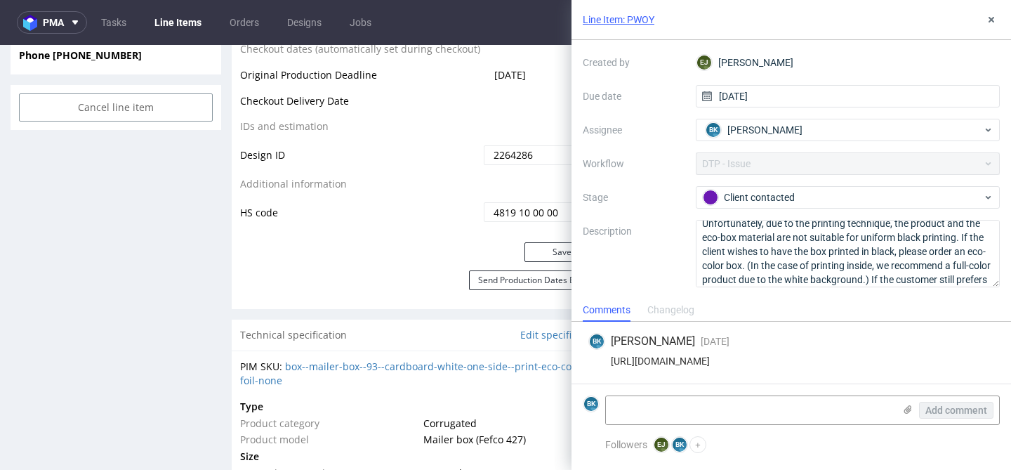
scroll to position [18, 0]
click at [992, 18] on use at bounding box center [991, 20] width 6 height 6
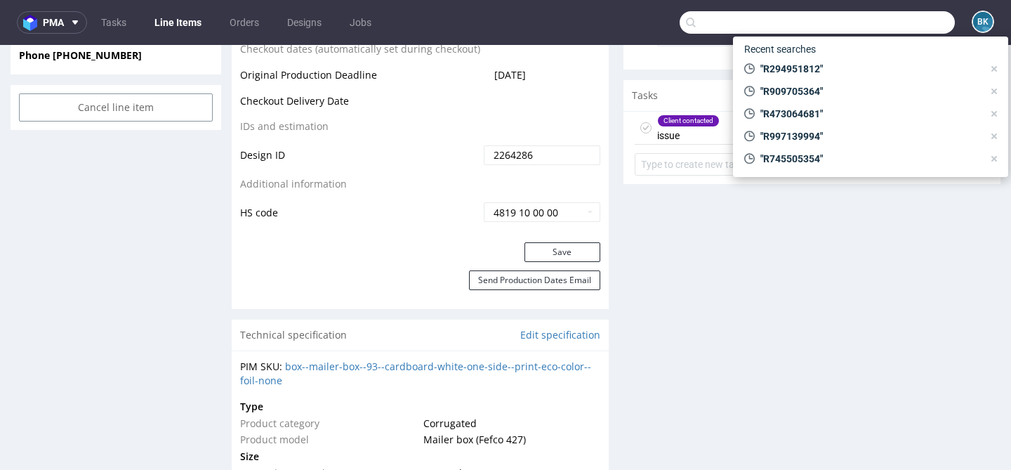
click at [896, 20] on input "text" at bounding box center [816, 22] width 275 height 22
paste input "R673518624"
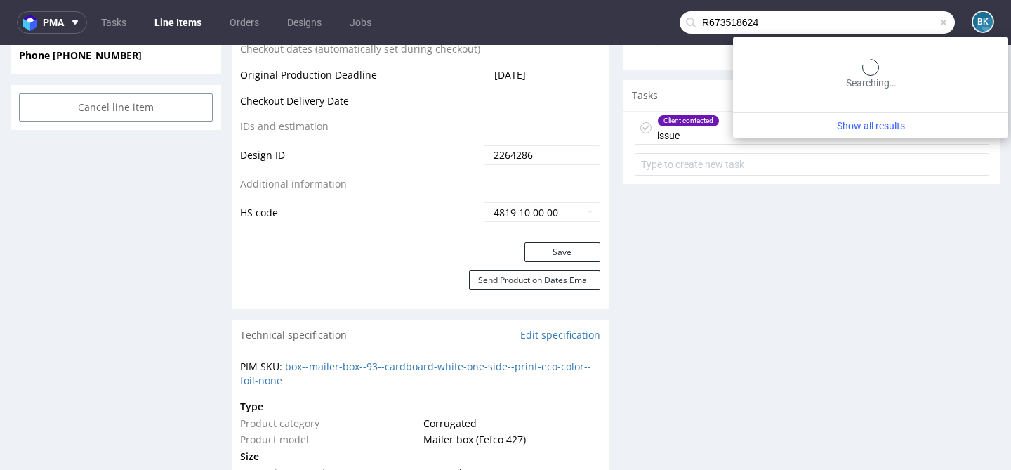
type input "R673518624"
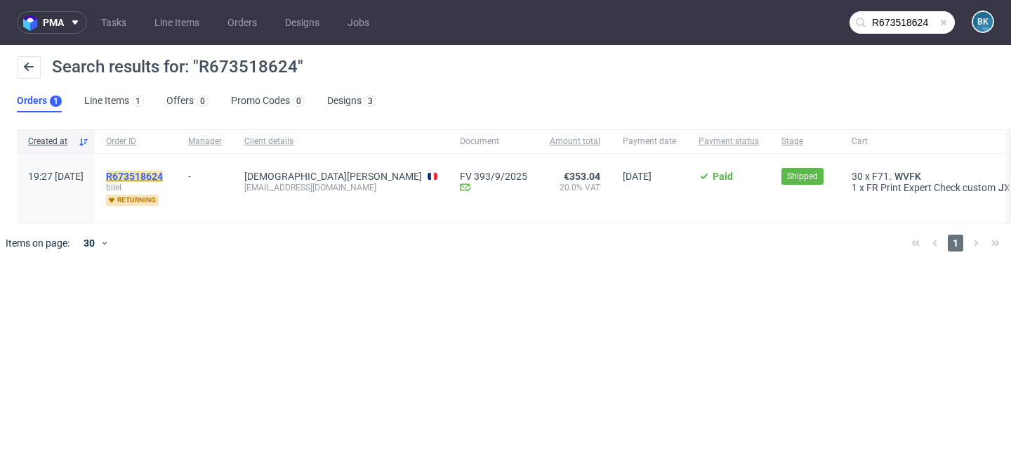
click at [163, 173] on mark "R673518624" at bounding box center [134, 176] width 57 height 11
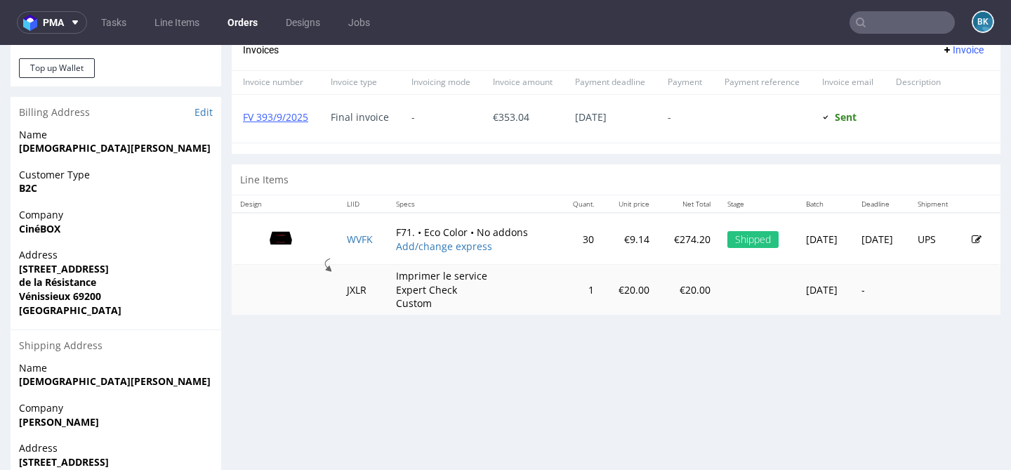
scroll to position [650, 0]
click at [912, 20] on input "text" at bounding box center [901, 22] width 105 height 22
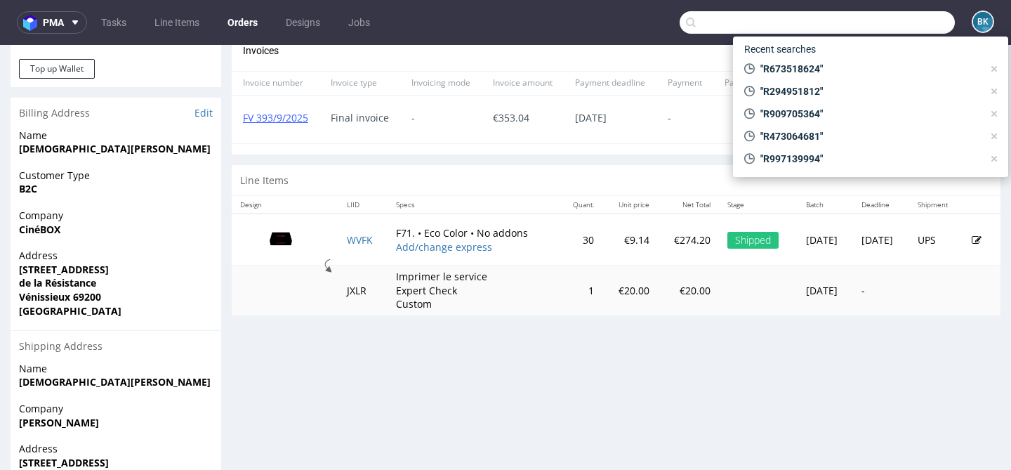
paste input "R642534677"
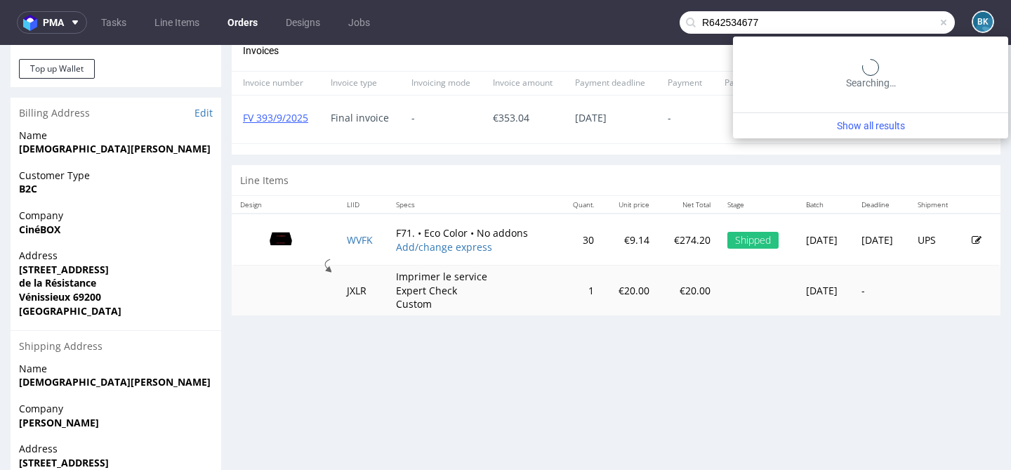
type input "R642534677"
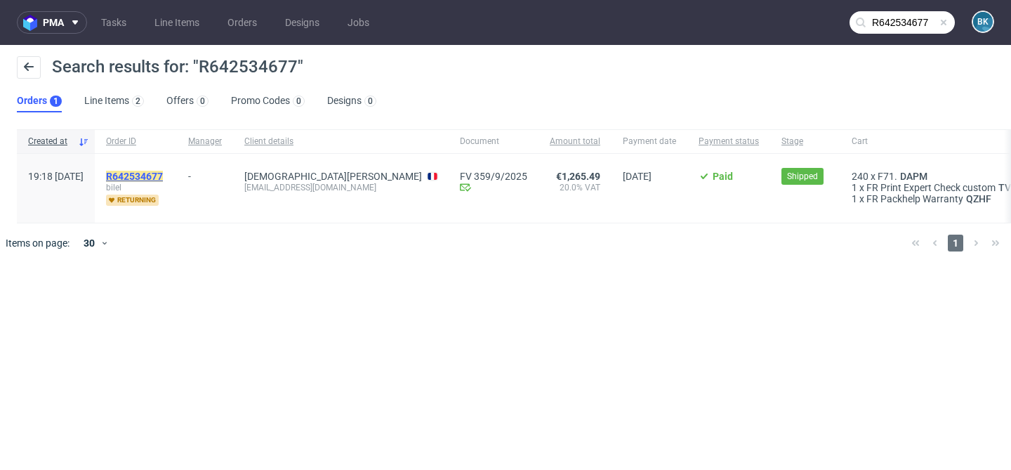
click at [163, 173] on mark "R642534677" at bounding box center [134, 176] width 57 height 11
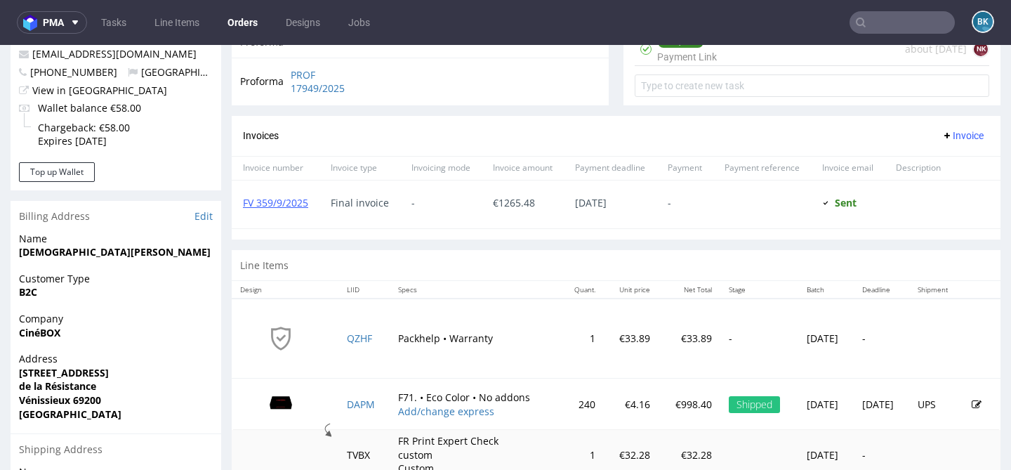
scroll to position [548, 0]
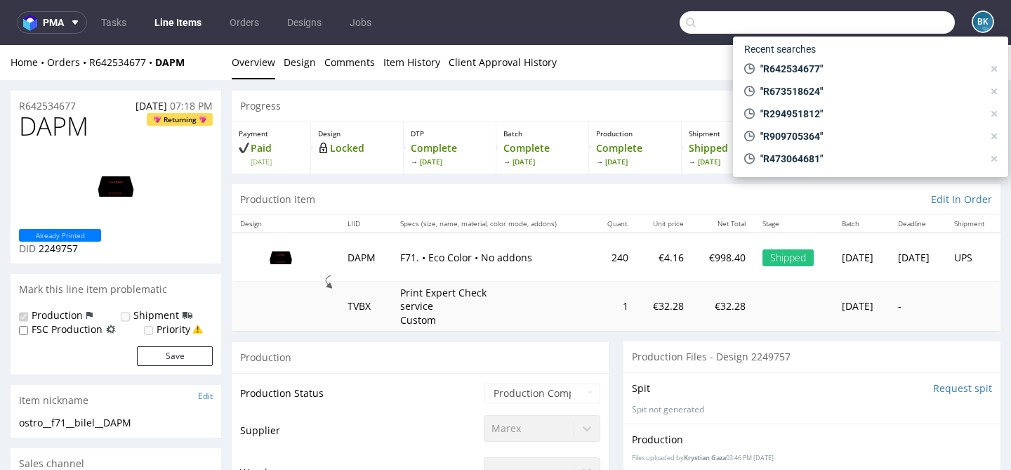
click at [871, 18] on input "text" at bounding box center [816, 22] width 275 height 22
paste input "R642534677"
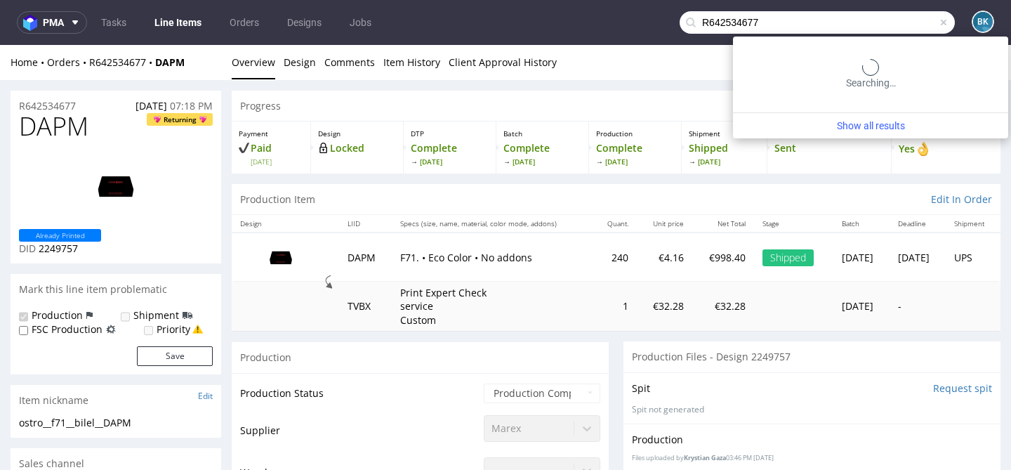
type input "R642534677"
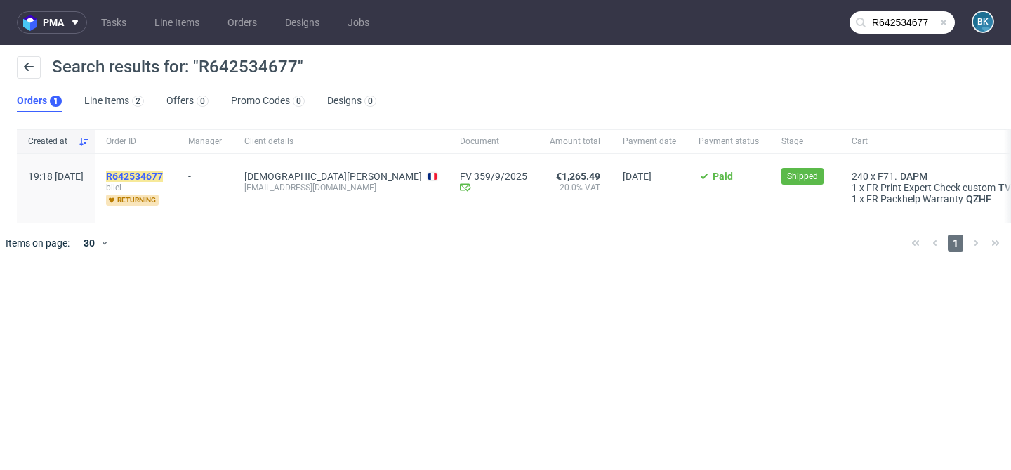
click at [145, 176] on mark "R642534677" at bounding box center [134, 176] width 57 height 11
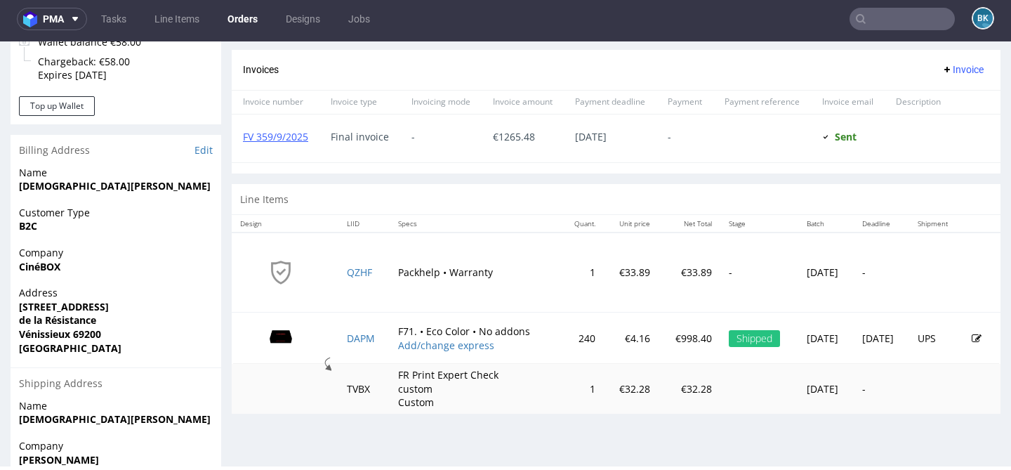
scroll to position [630, 0]
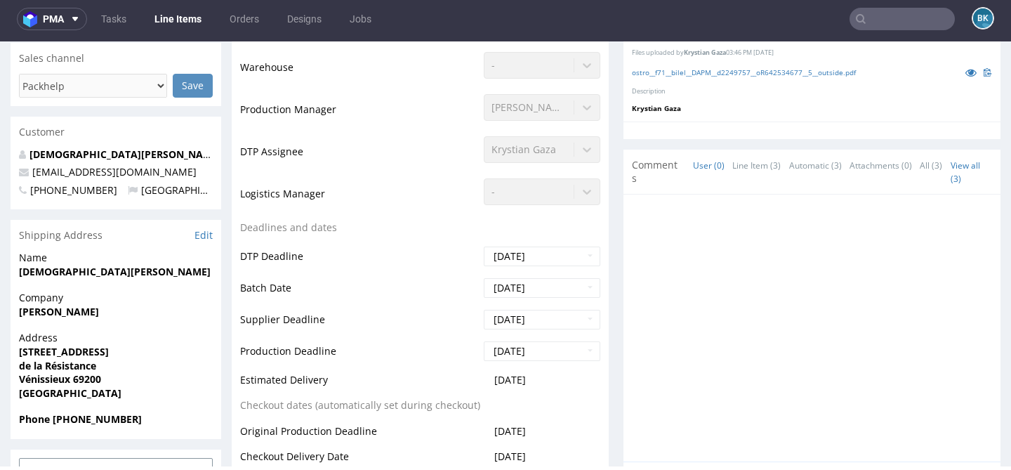
scroll to position [418, 0]
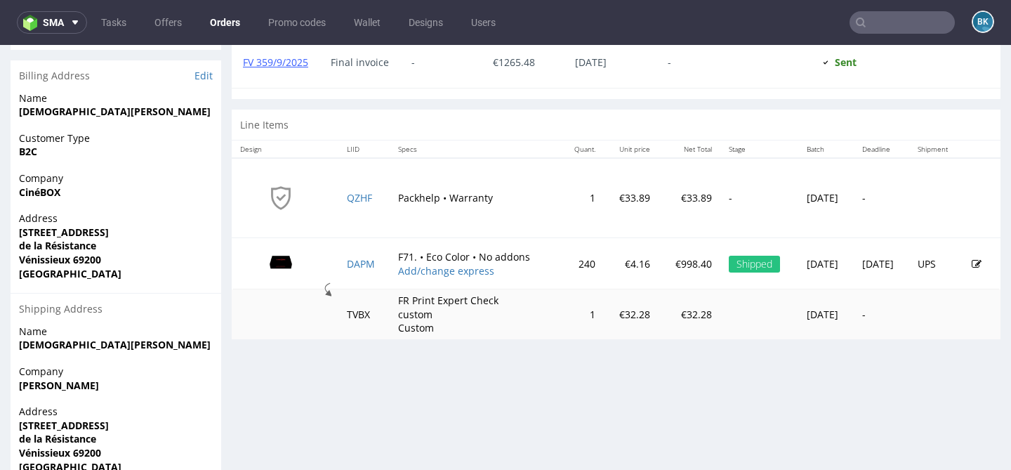
scroll to position [686, 0]
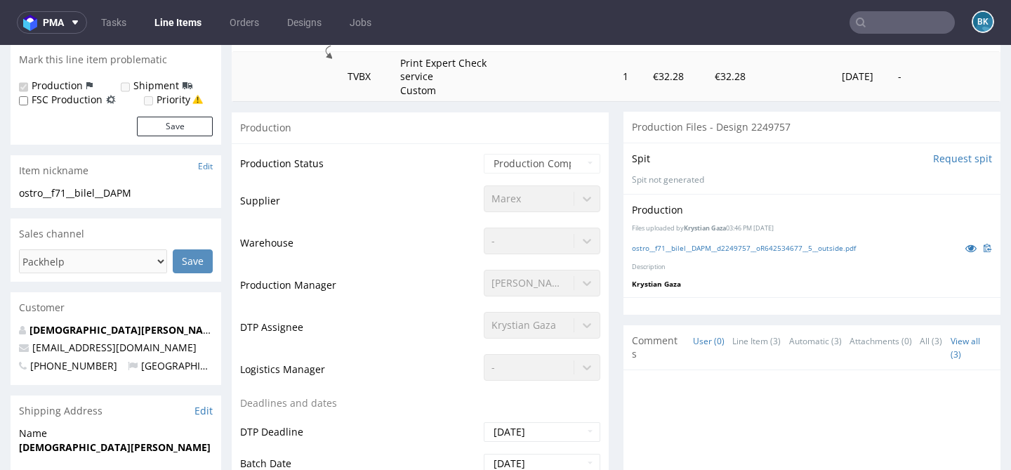
scroll to position [262, 0]
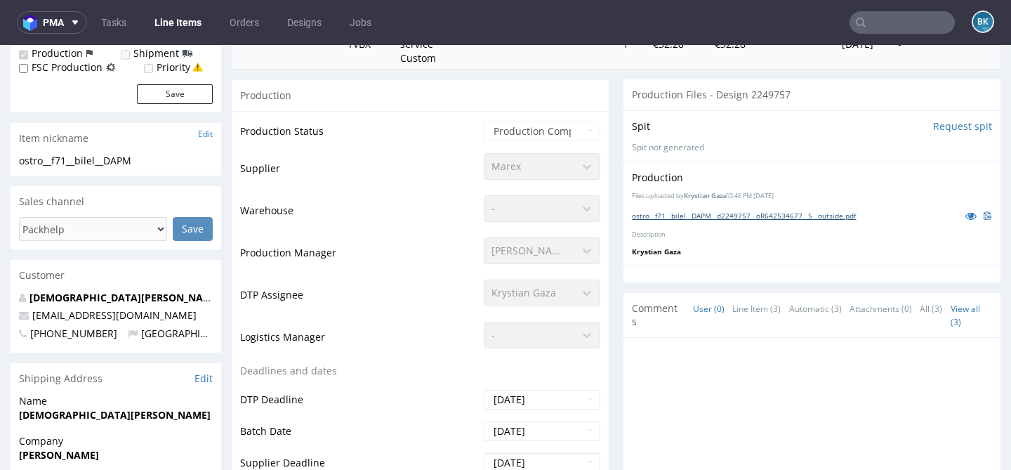
click at [728, 215] on link "ostro__f71__bilel__DAPM__d2249757__oR642534677__5__outside.pdf" at bounding box center [744, 216] width 224 height 10
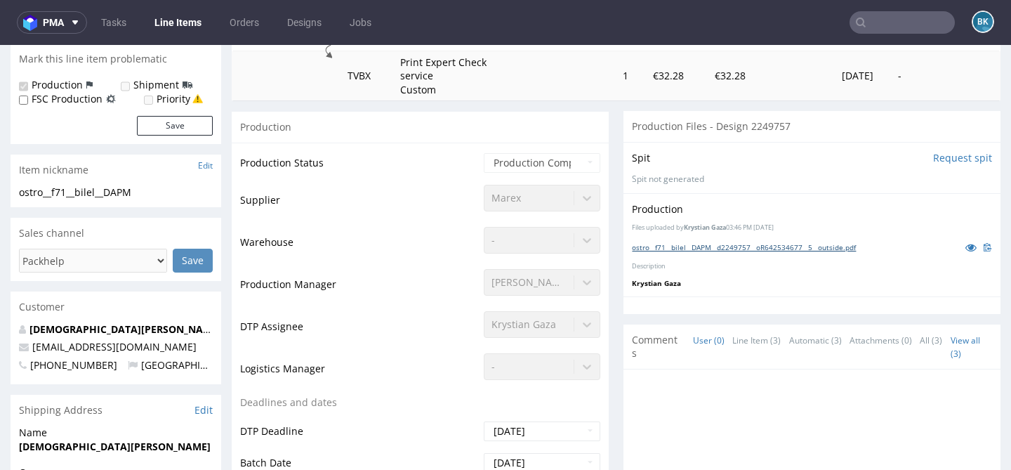
scroll to position [0, 0]
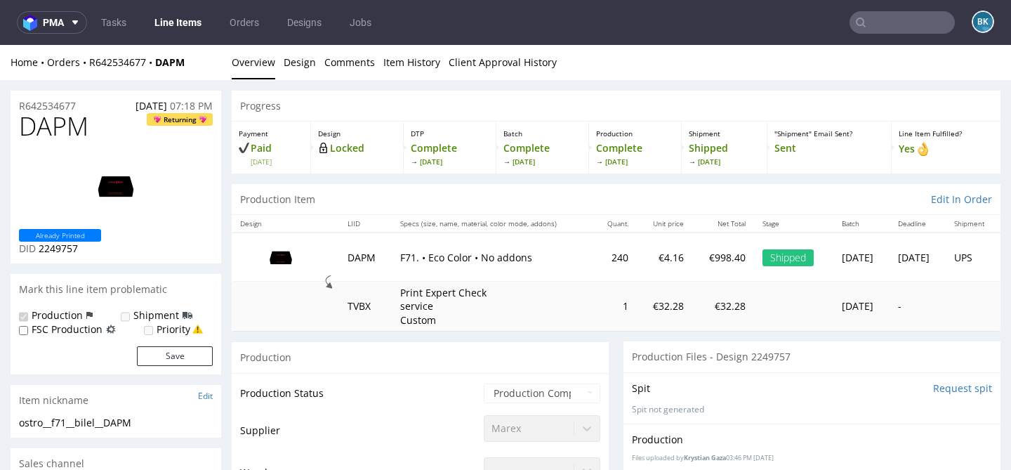
click at [888, 22] on input "text" at bounding box center [901, 22] width 105 height 22
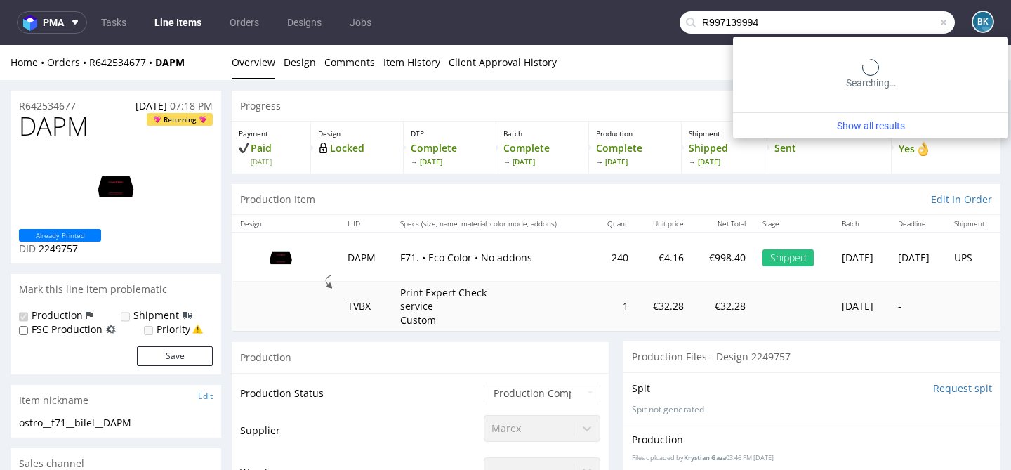
type input "R997139994"
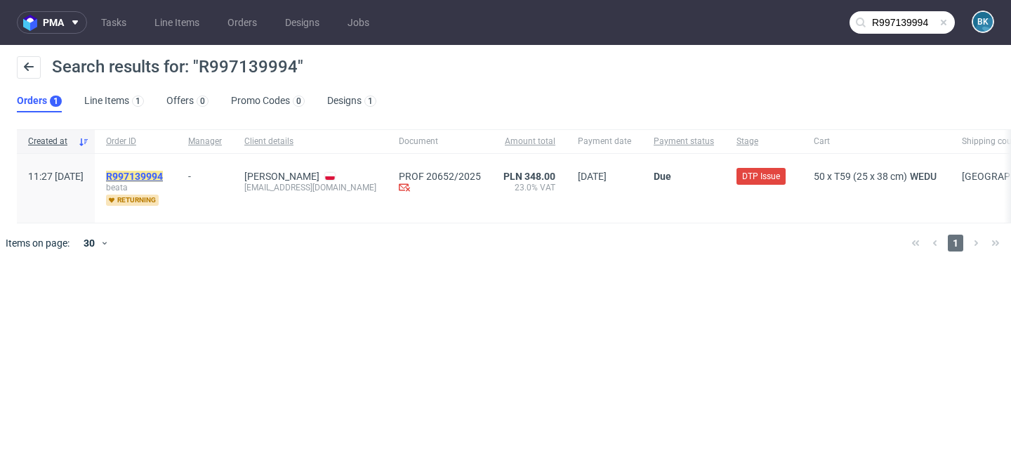
click at [163, 178] on mark "R997139994" at bounding box center [134, 176] width 57 height 11
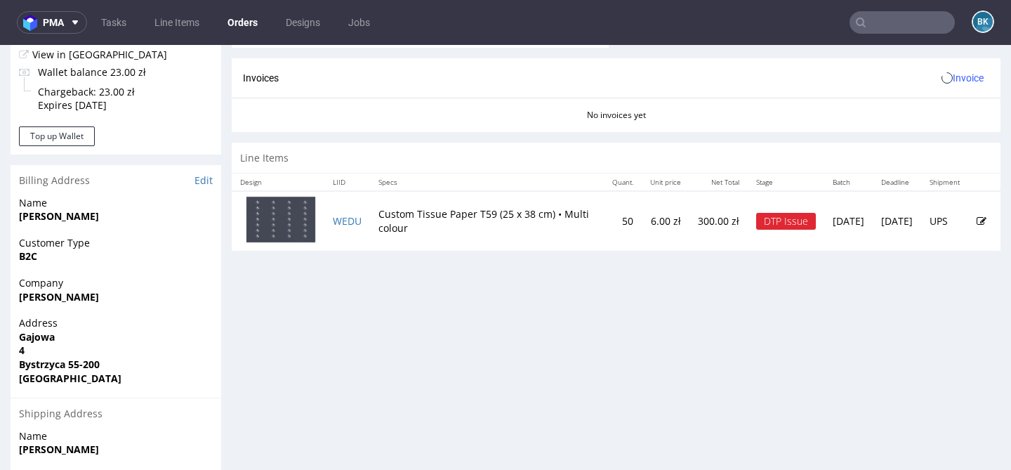
scroll to position [747, 0]
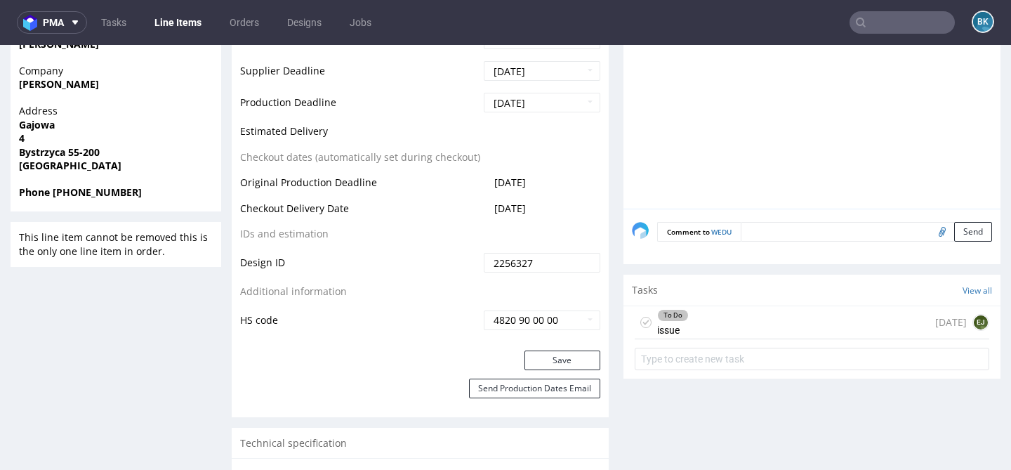
scroll to position [659, 0]
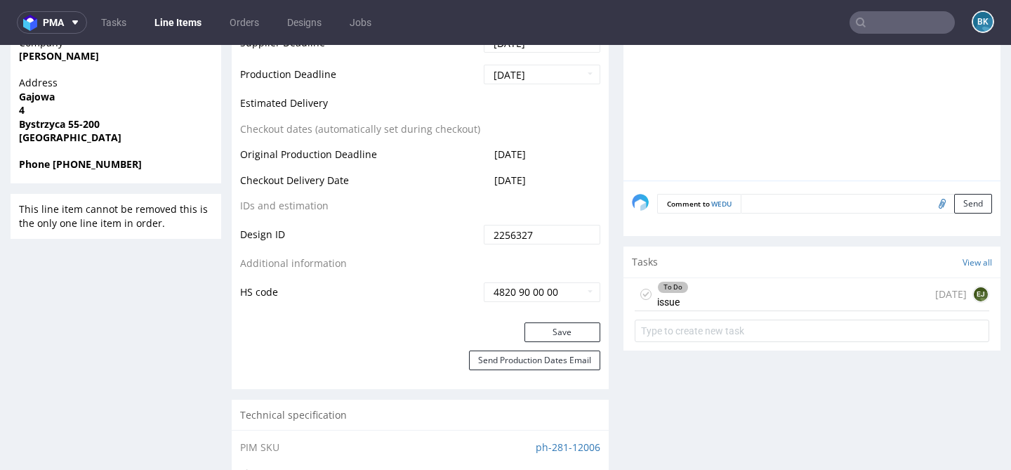
click at [703, 293] on div "To Do issue 12 days ago EJ" at bounding box center [811, 294] width 354 height 33
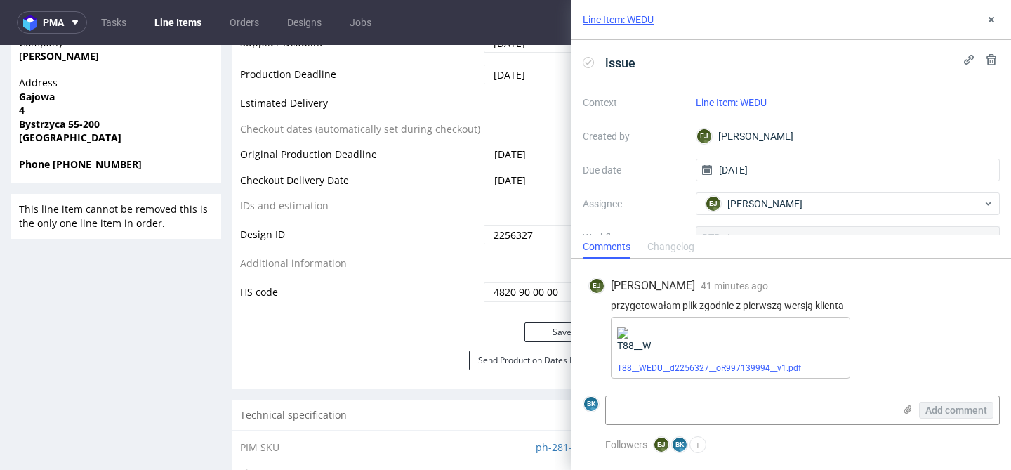
scroll to position [349, 0]
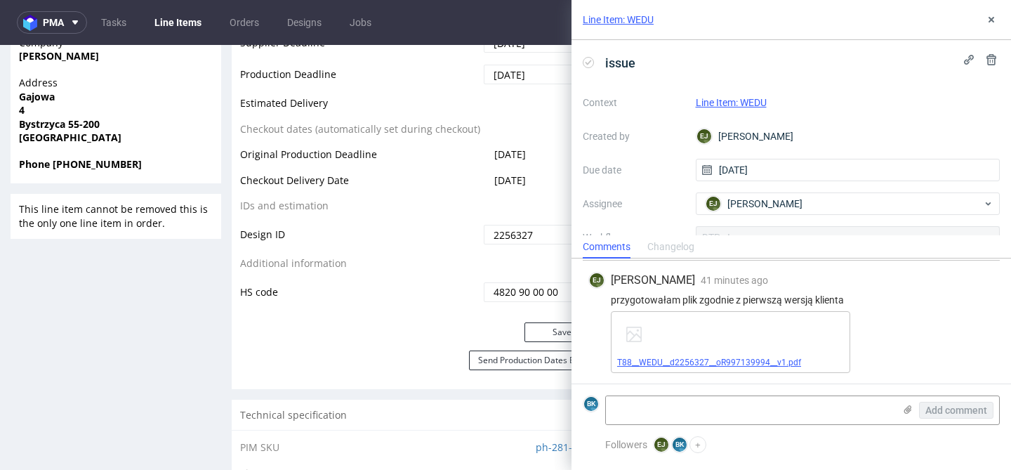
click at [727, 361] on link "T88__WEDU__d2256327__oR997139994__v1.pdf" at bounding box center [709, 362] width 184 height 10
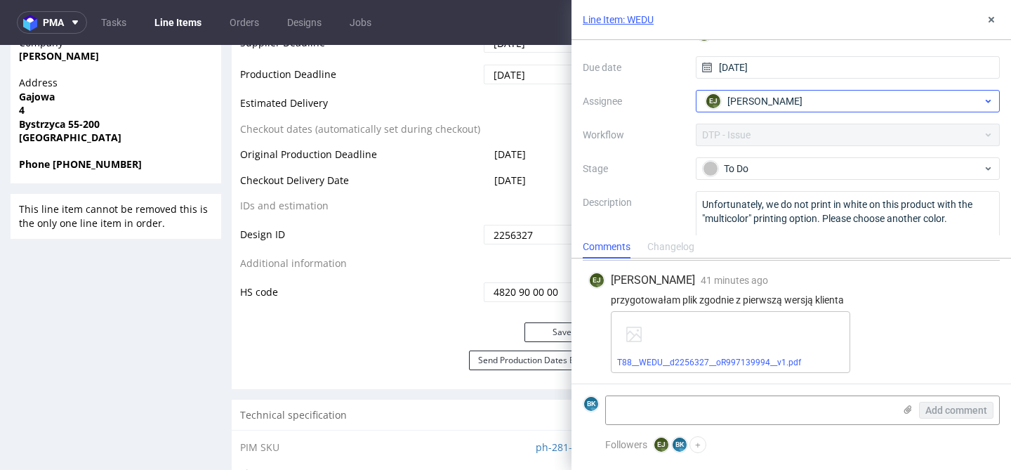
scroll to position [103, 0]
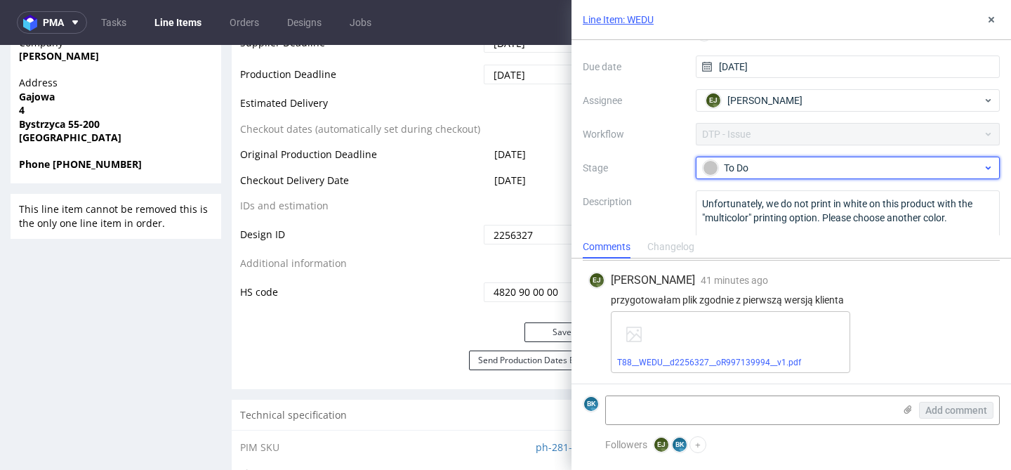
click at [759, 166] on div "To Do" at bounding box center [842, 167] width 279 height 15
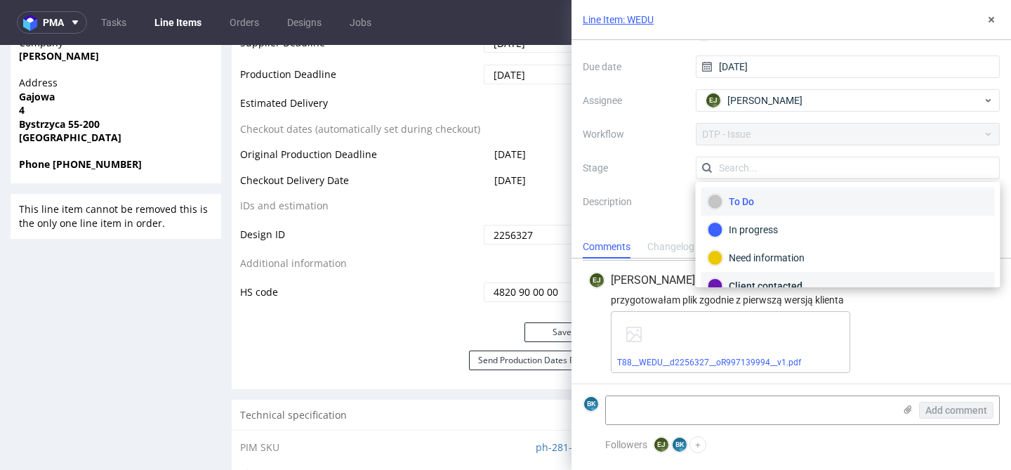
click at [767, 279] on div "Client contacted" at bounding box center [847, 285] width 281 height 15
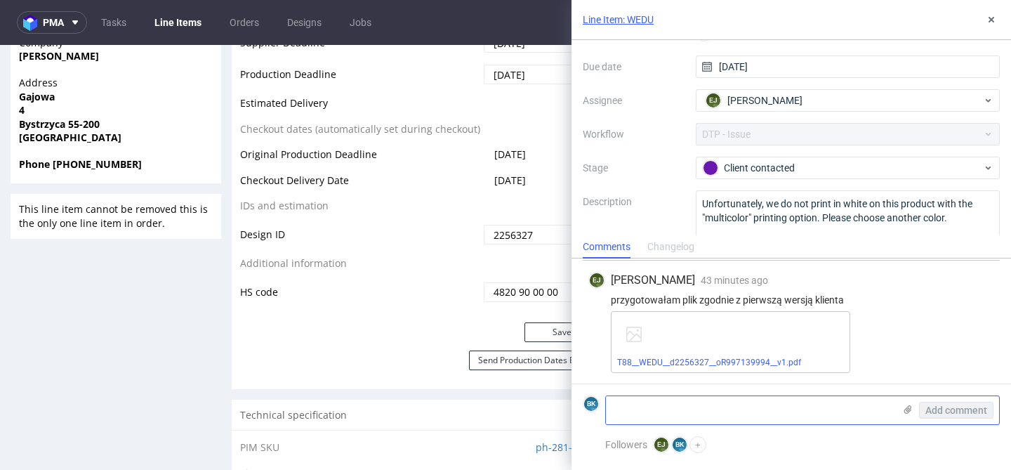
click at [738, 406] on textarea at bounding box center [750, 410] width 288 height 28
paste textarea "https://app-eu1.hubspot.com/contacts/25600958/record/0-5/227830161596/"
type textarea "https://app-eu1.hubspot.com/contacts/25600958/record/0-5/227830161596/"
click at [926, 407] on span "Add comment" at bounding box center [956, 410] width 62 height 10
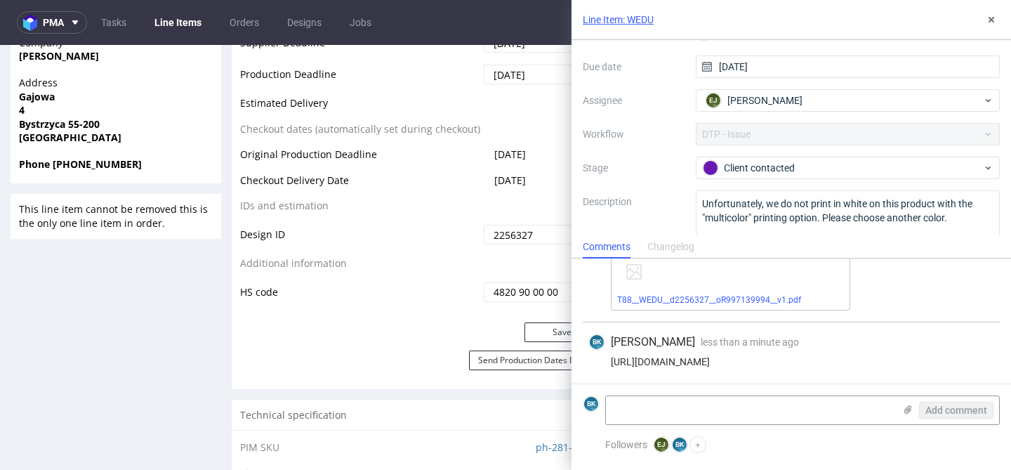
scroll to position [138, 0]
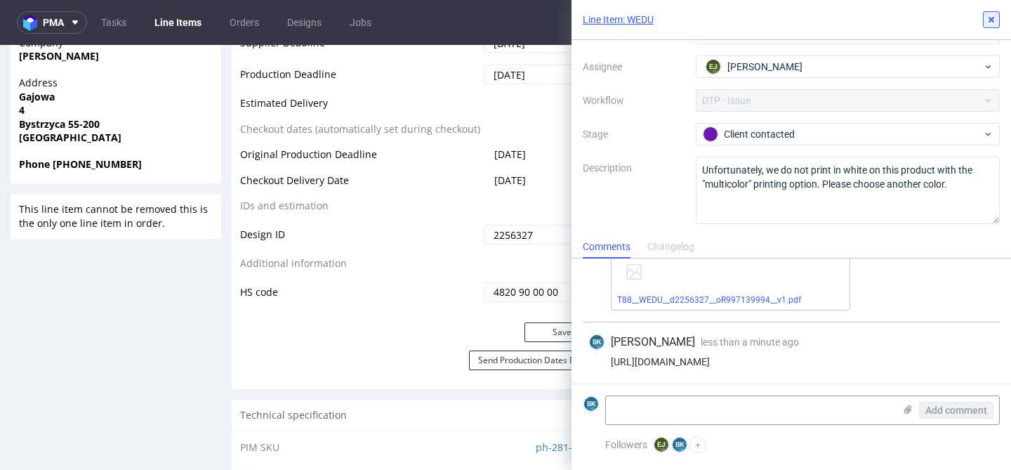
click at [992, 15] on icon at bounding box center [990, 19] width 11 height 11
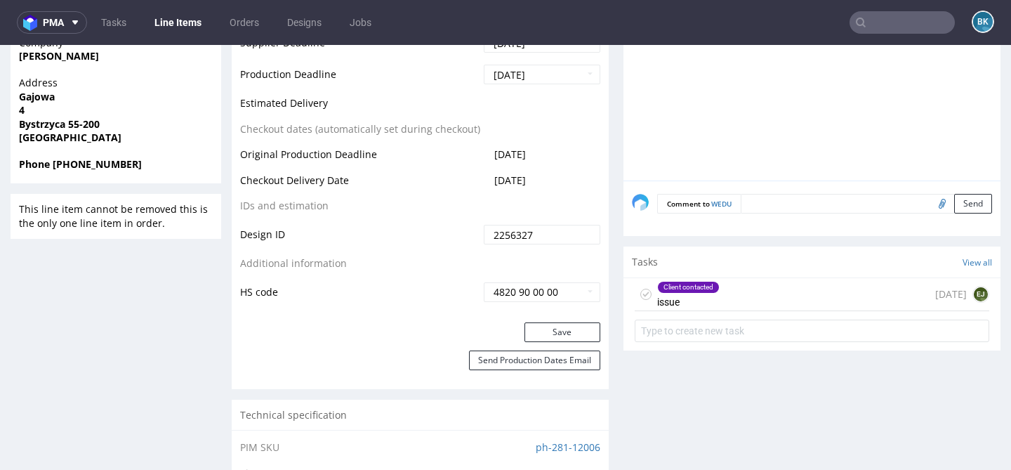
click at [884, 22] on input "text" at bounding box center [901, 22] width 105 height 22
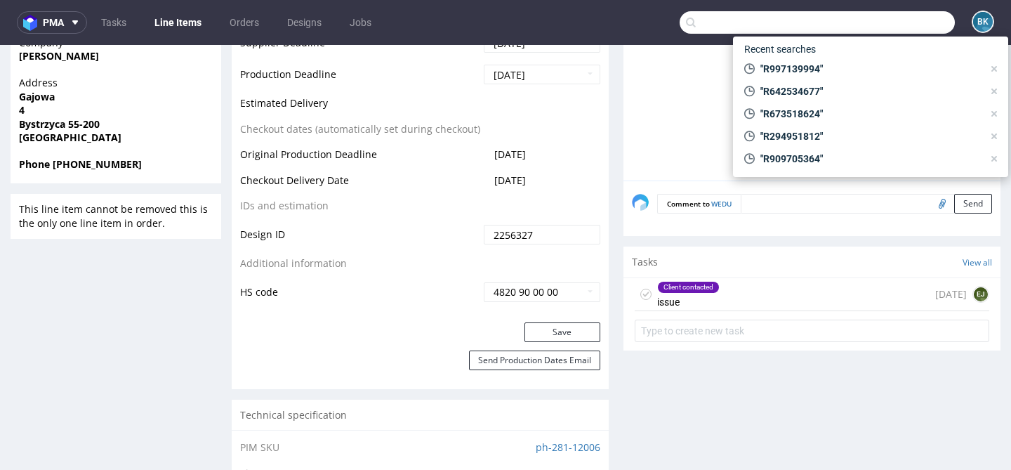
paste input "R178363265"
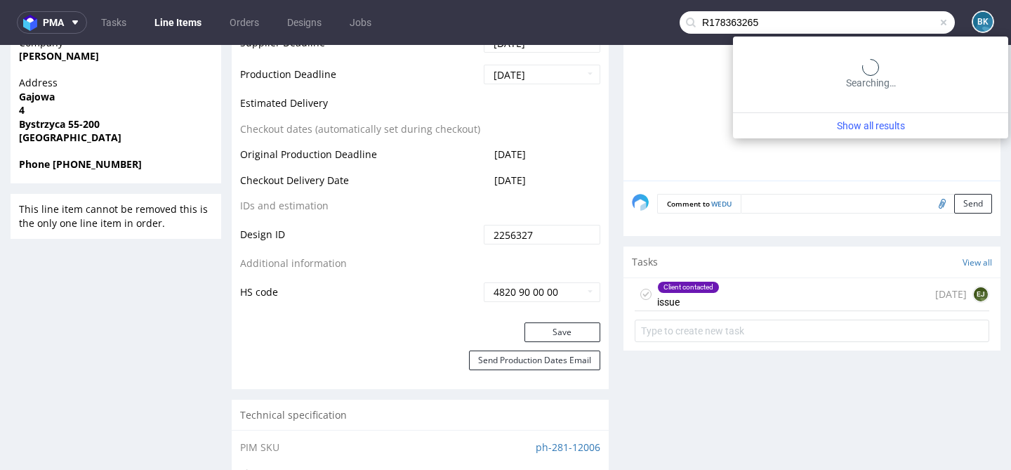
type input "R178363265"
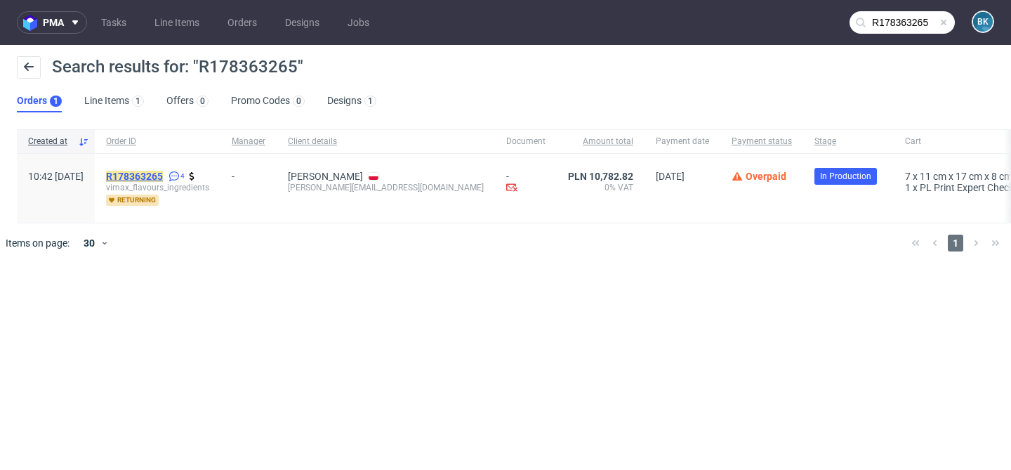
click at [163, 175] on mark "R178363265" at bounding box center [134, 176] width 57 height 11
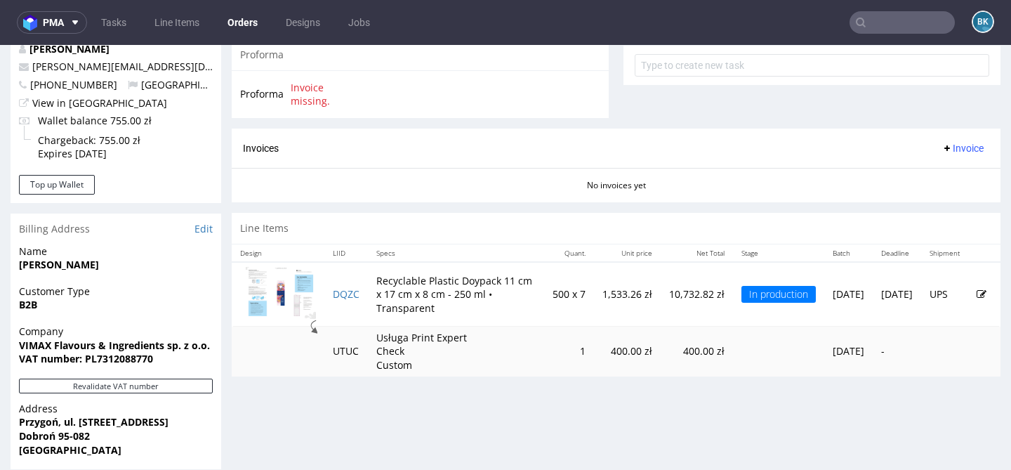
scroll to position [539, 0]
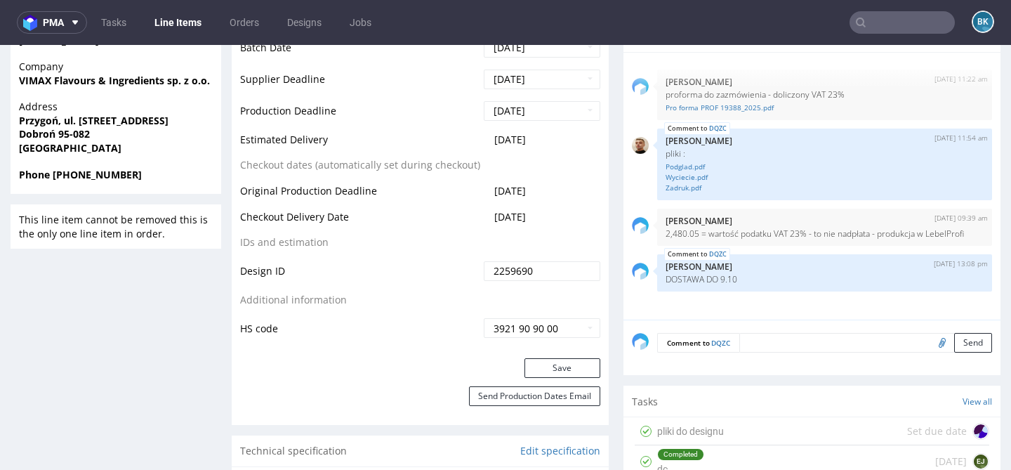
scroll to position [638, 0]
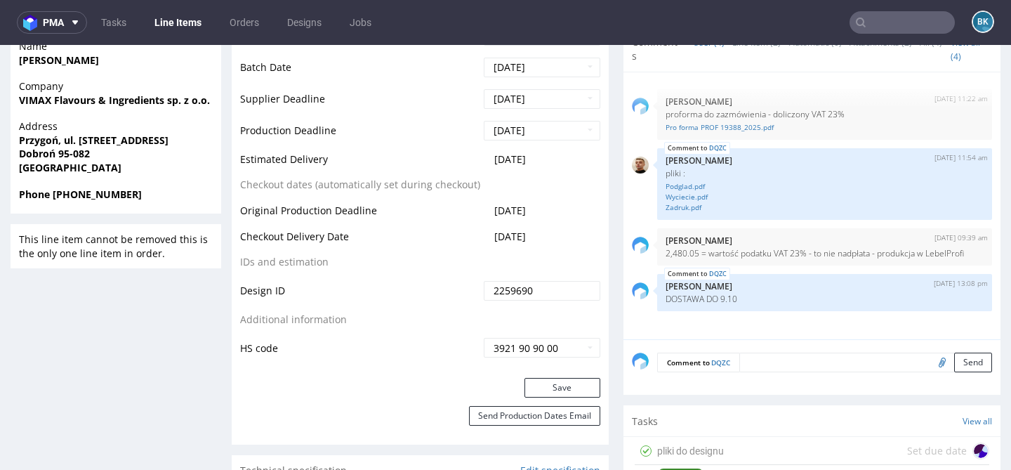
click at [889, 27] on input "text" at bounding box center [901, 22] width 105 height 22
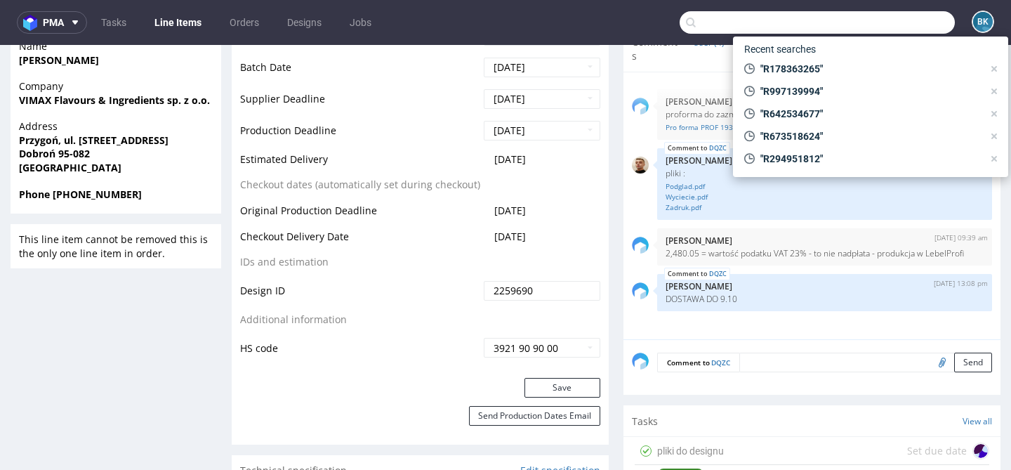
paste input "R489508713"
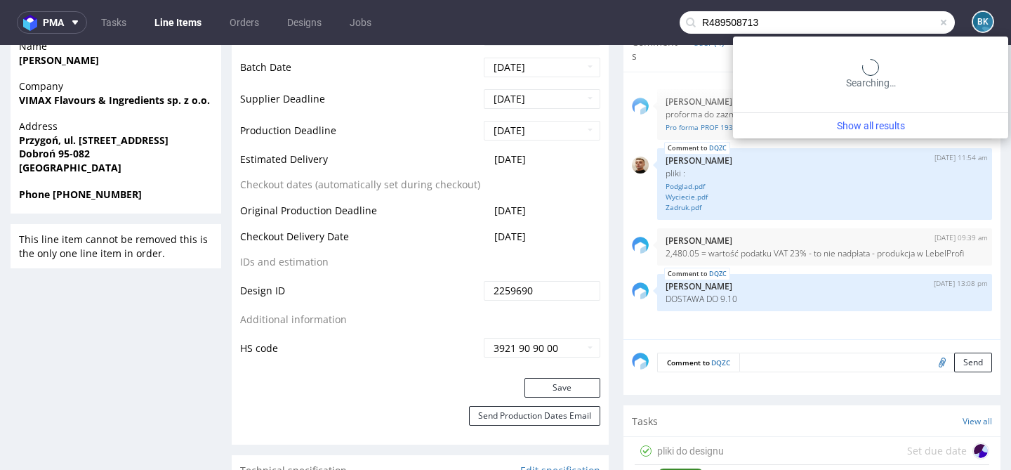
type input "R489508713"
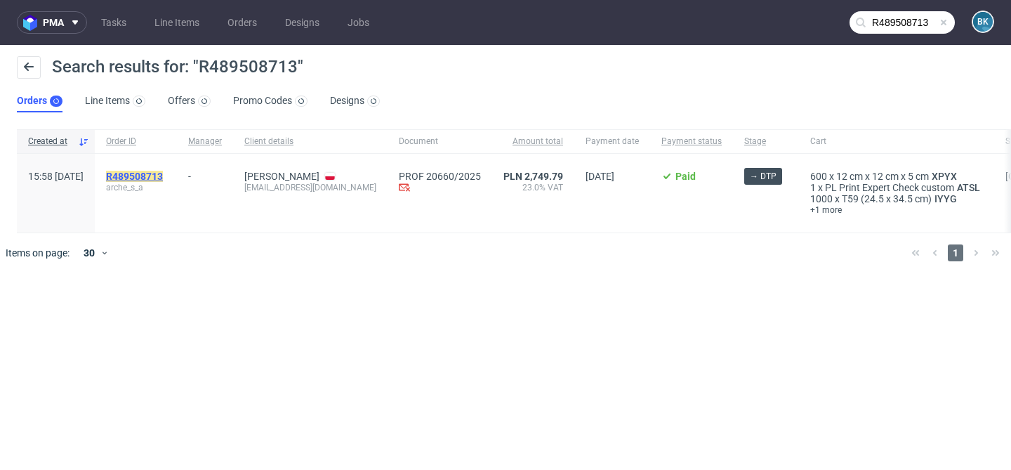
click at [163, 178] on mark "R489508713" at bounding box center [134, 176] width 57 height 11
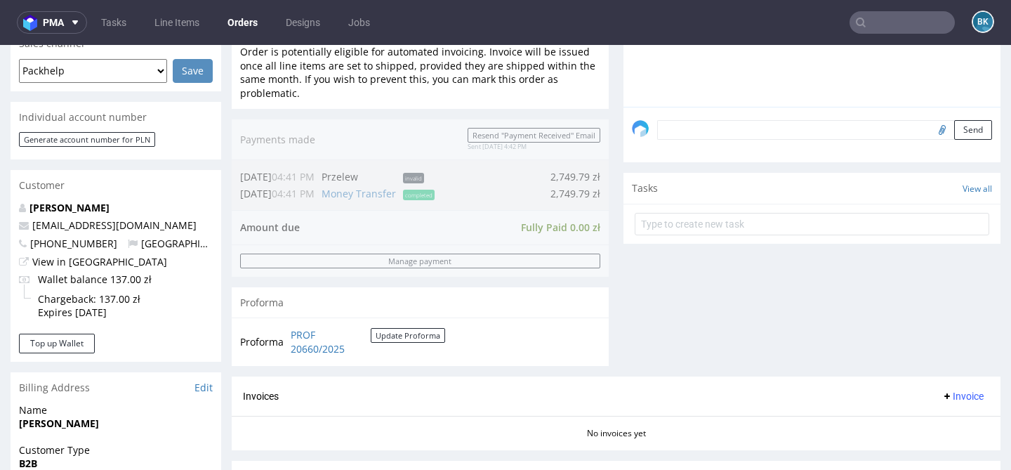
scroll to position [363, 0]
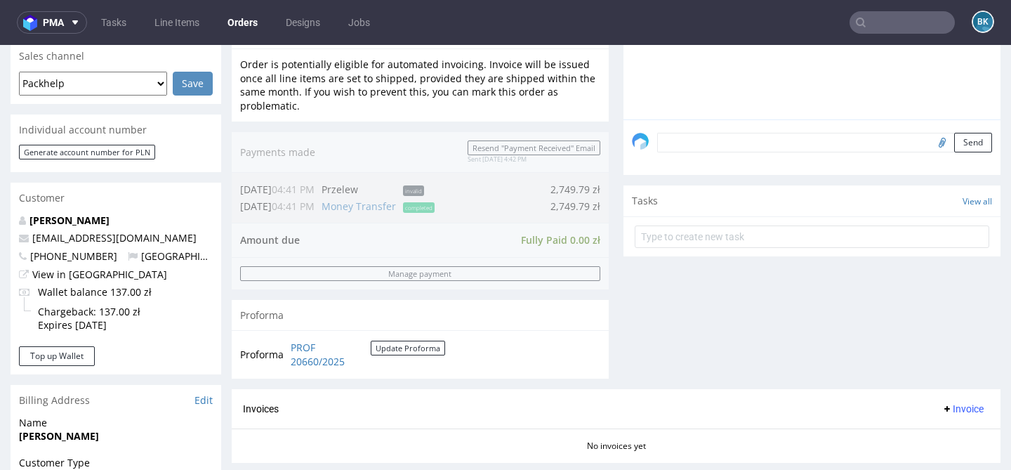
click at [890, 22] on input "text" at bounding box center [901, 22] width 105 height 22
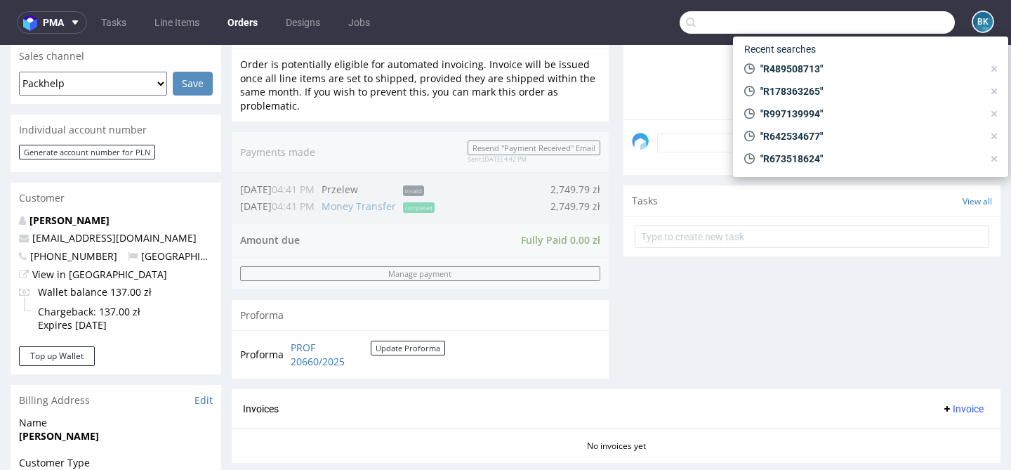
paste input "R640760196"
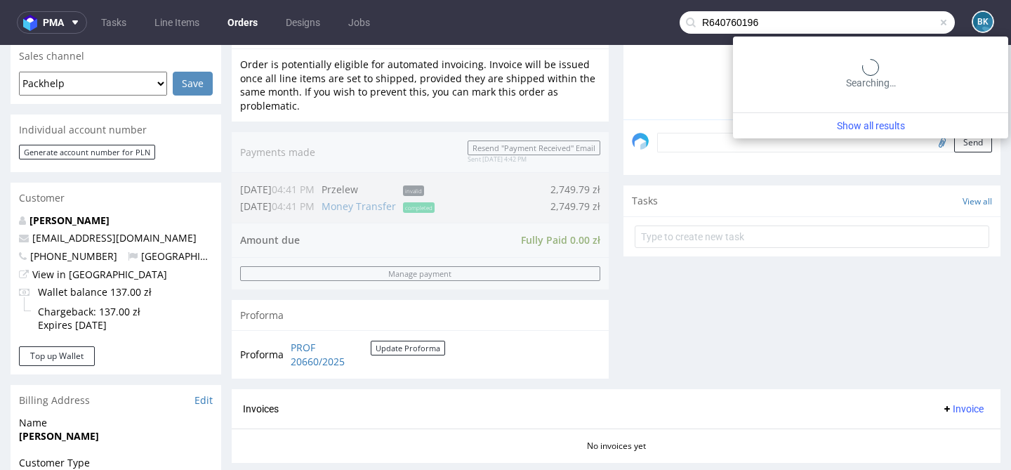
type input "R640760196"
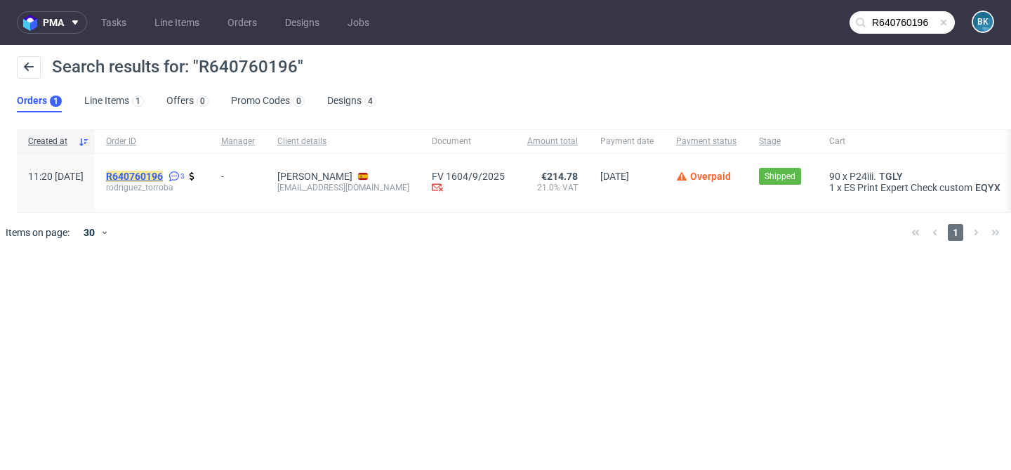
click at [157, 177] on mark "R640760196" at bounding box center [134, 176] width 57 height 11
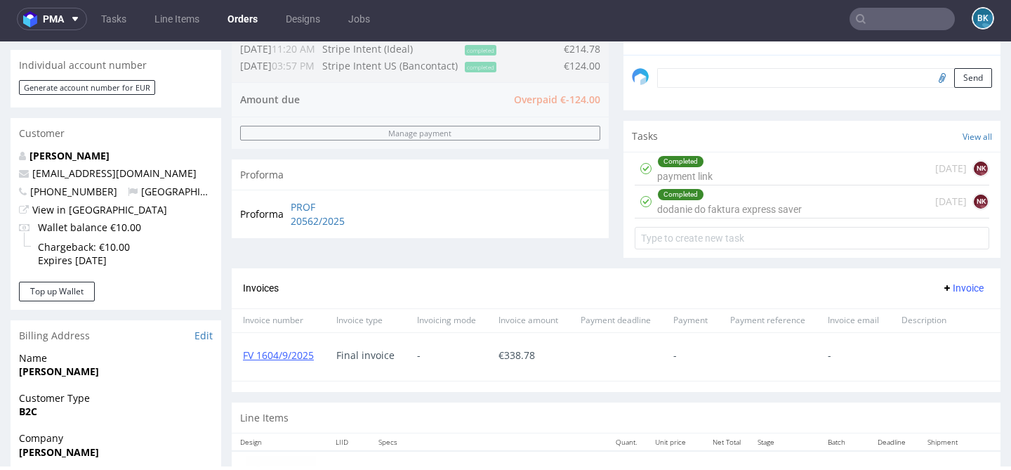
scroll to position [427, 0]
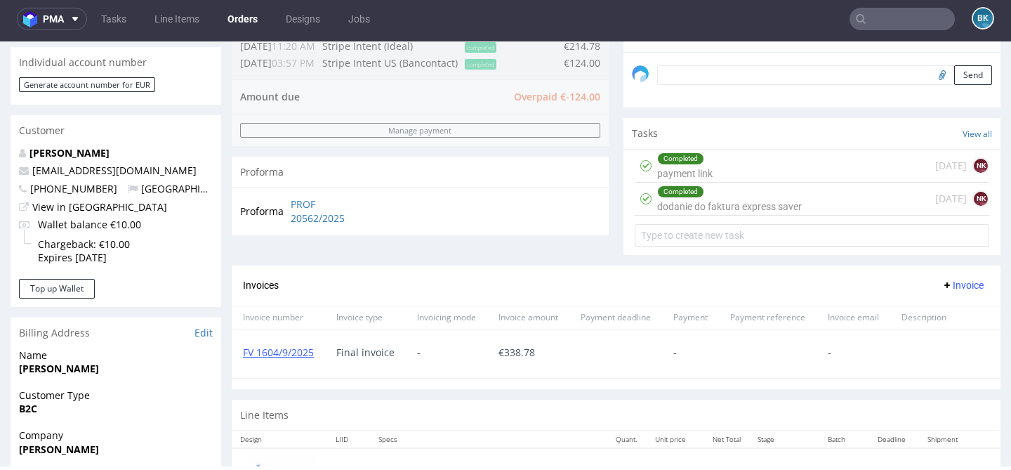
click at [741, 214] on div "Completed dodanie do faktura express saver" at bounding box center [729, 198] width 145 height 32
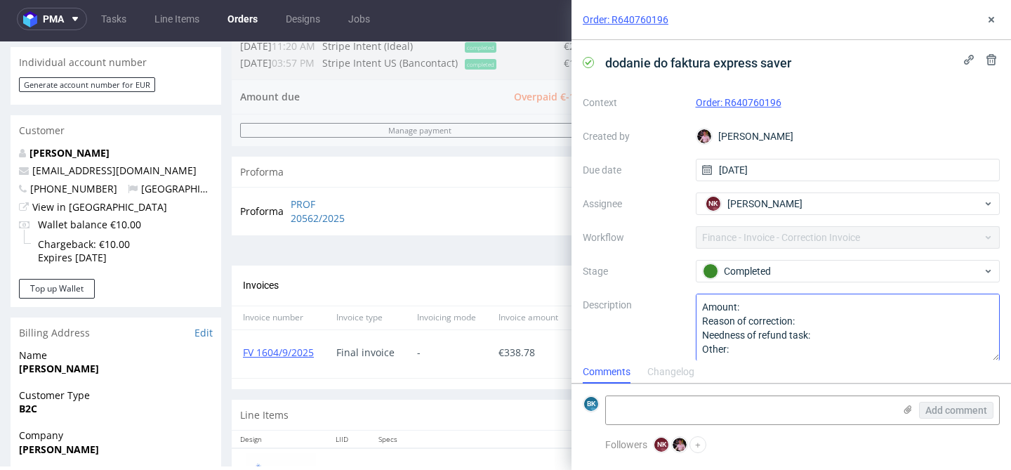
scroll to position [1, 0]
click at [990, 18] on use at bounding box center [991, 20] width 6 height 6
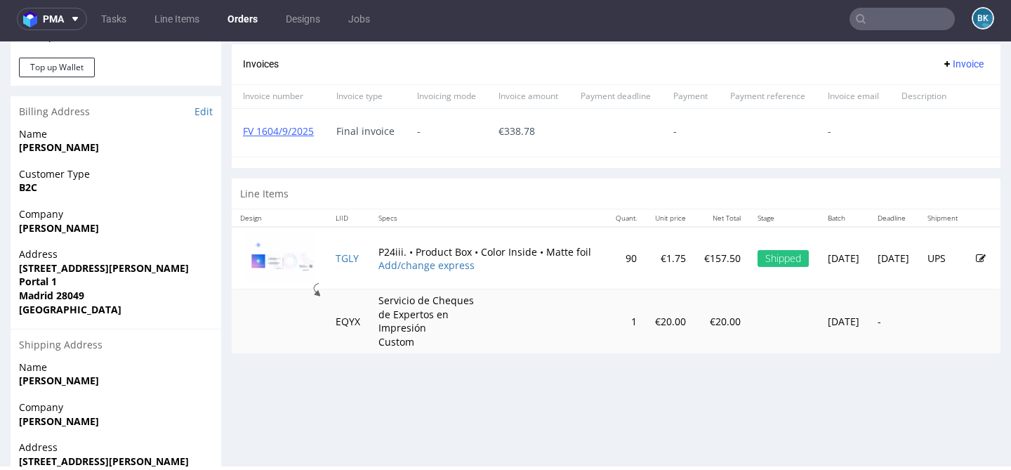
scroll to position [667, 0]
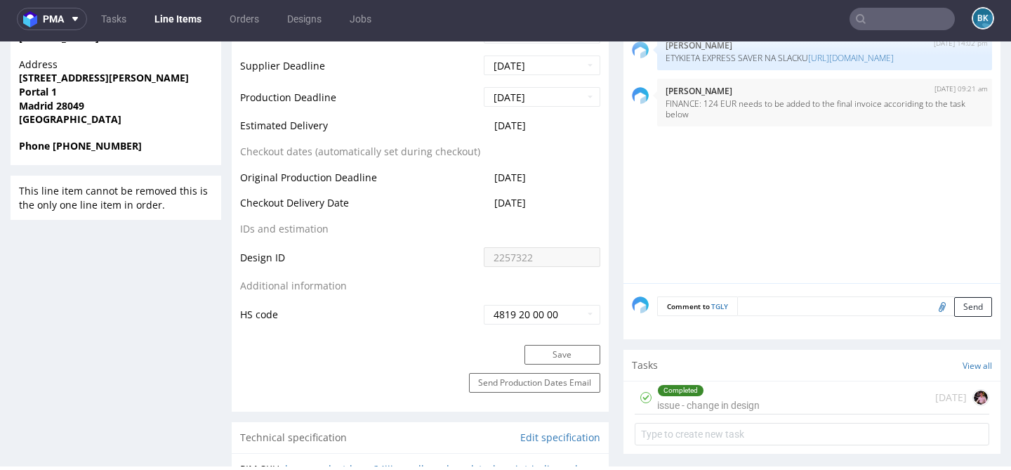
scroll to position [716, 0]
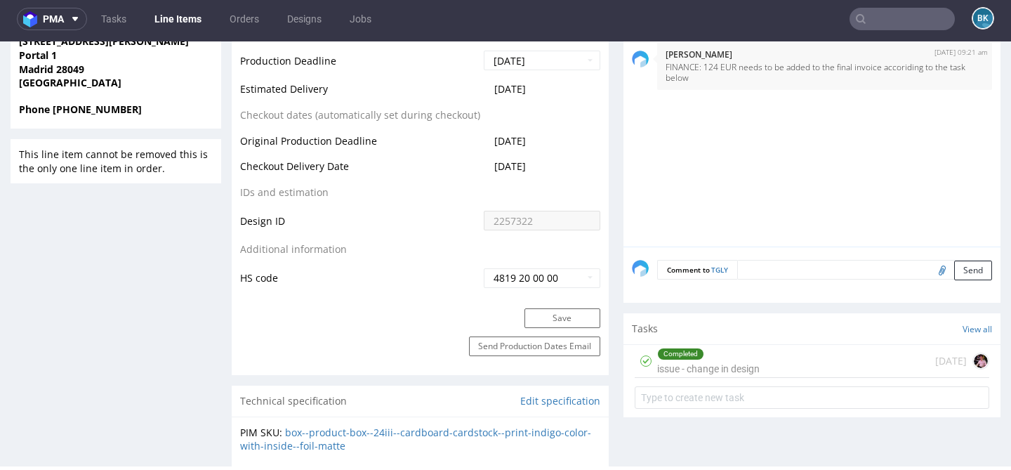
click at [719, 364] on div "Completed issue - change in design" at bounding box center [708, 361] width 102 height 32
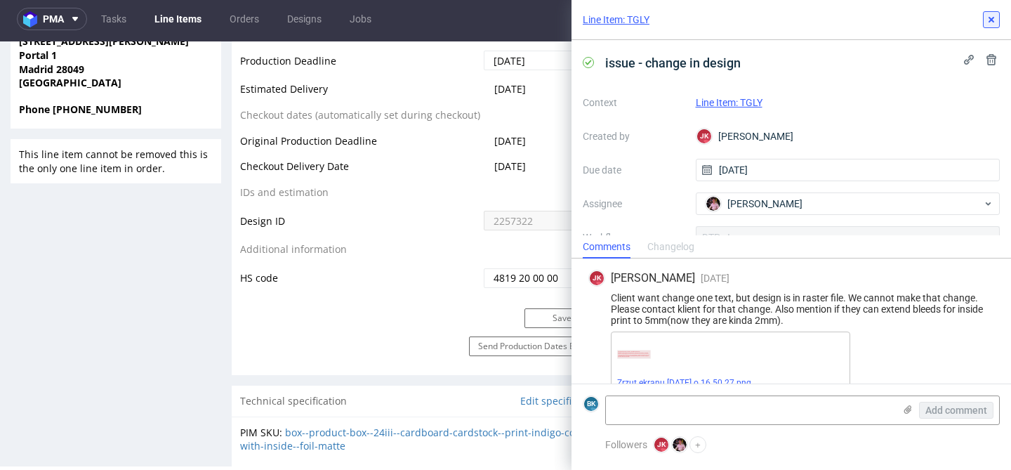
click at [989, 19] on use at bounding box center [991, 20] width 6 height 6
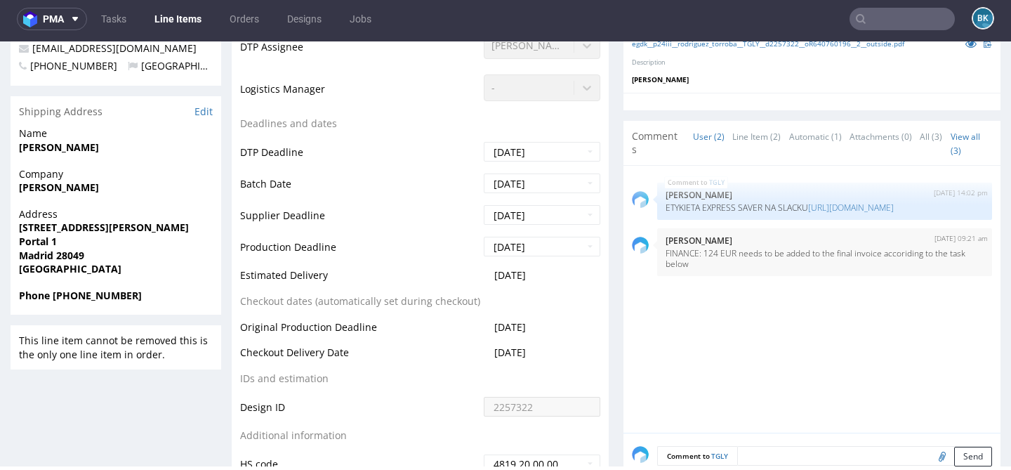
scroll to position [511, 0]
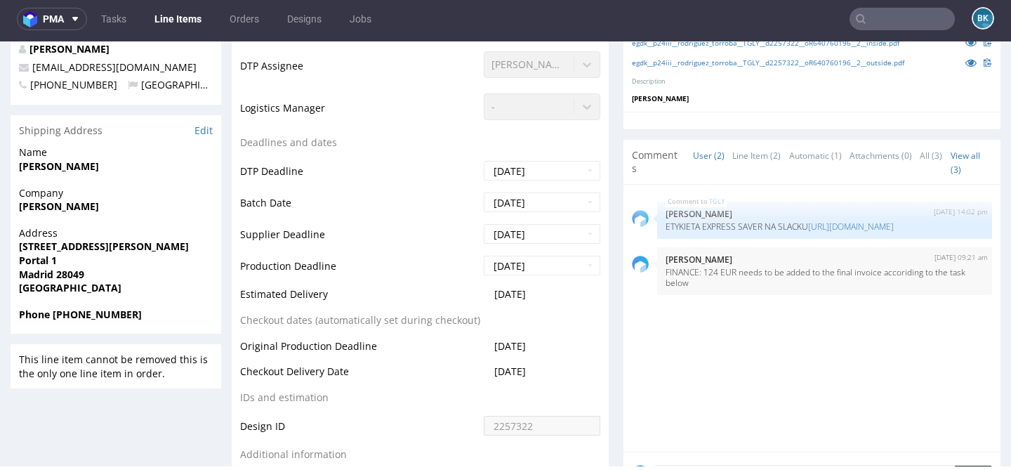
click at [46, 166] on strong "Patricia Rodríguez Torroba" at bounding box center [59, 165] width 80 height 13
copy strong "Patricia"
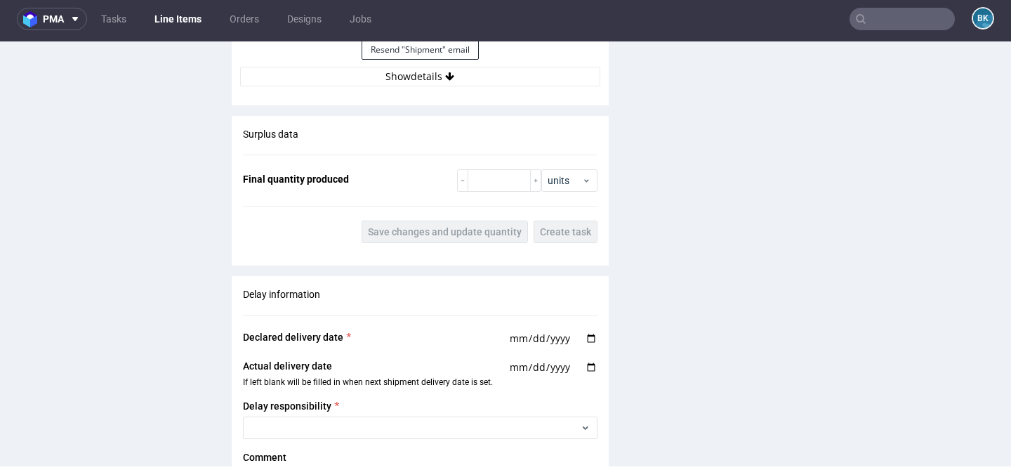
scroll to position [1787, 0]
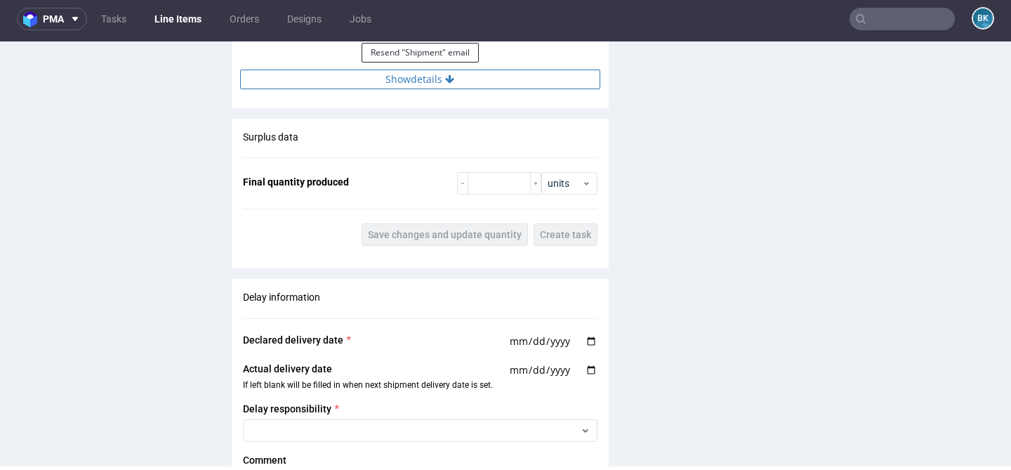
click at [428, 78] on button "Show details" at bounding box center [420, 79] width 360 height 20
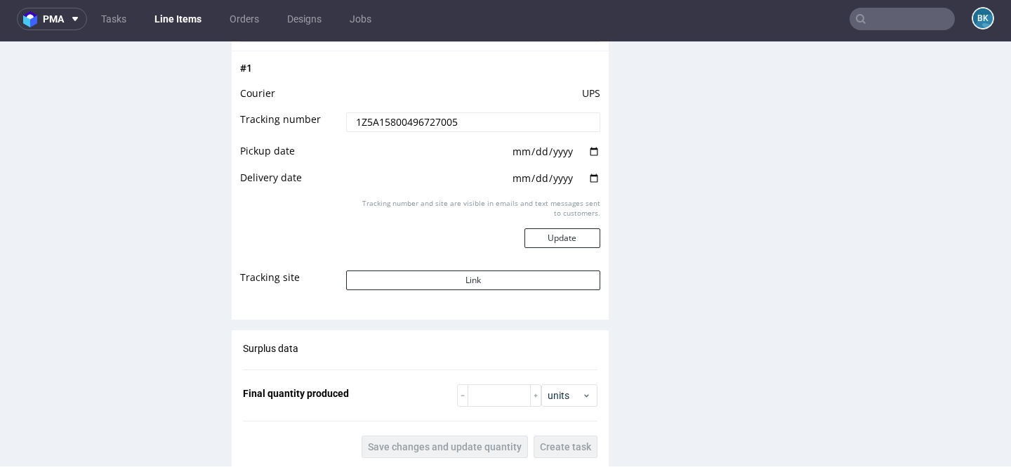
scroll to position [1866, 0]
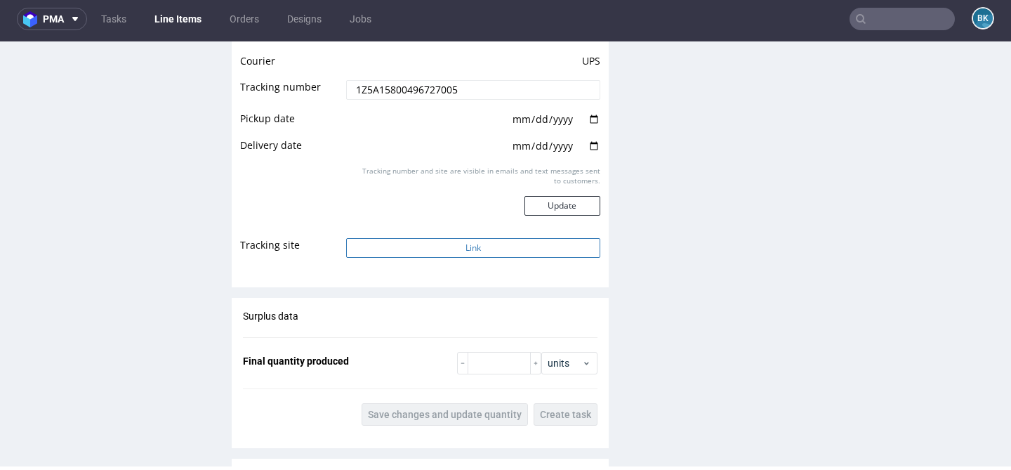
click at [470, 248] on button "Link" at bounding box center [472, 248] width 253 height 20
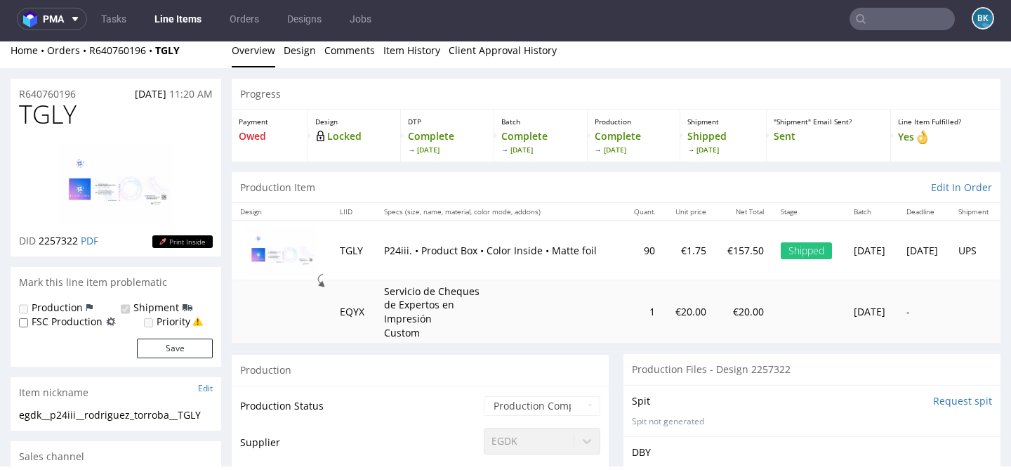
scroll to position [0, 0]
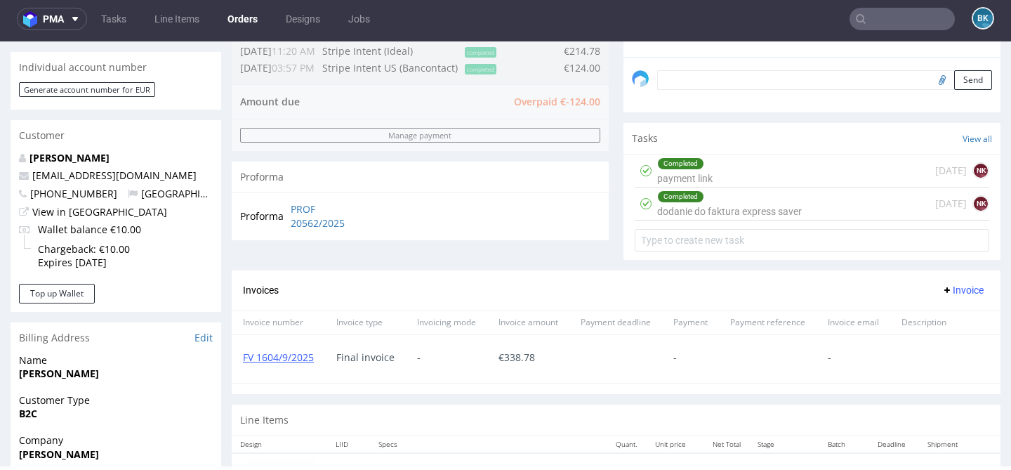
scroll to position [426, 0]
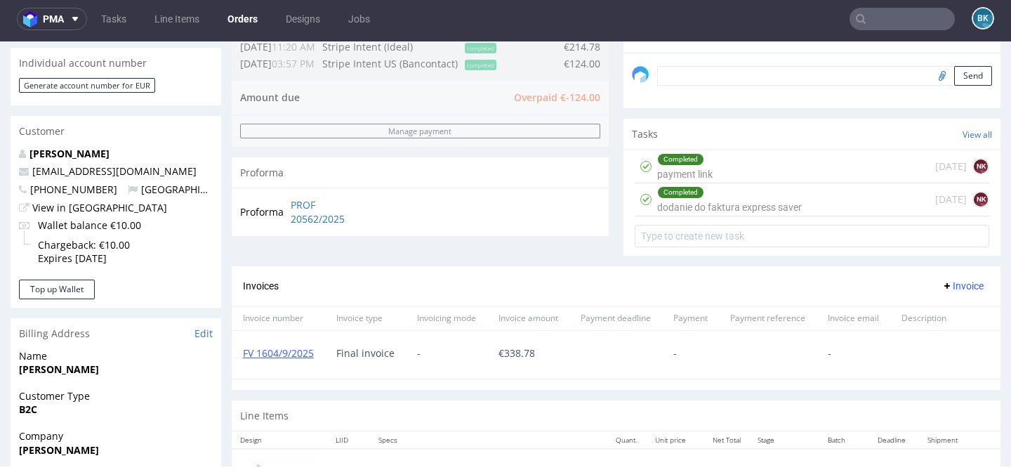
click at [717, 183] on div "Completed payment link 5 days ago NK" at bounding box center [811, 166] width 354 height 33
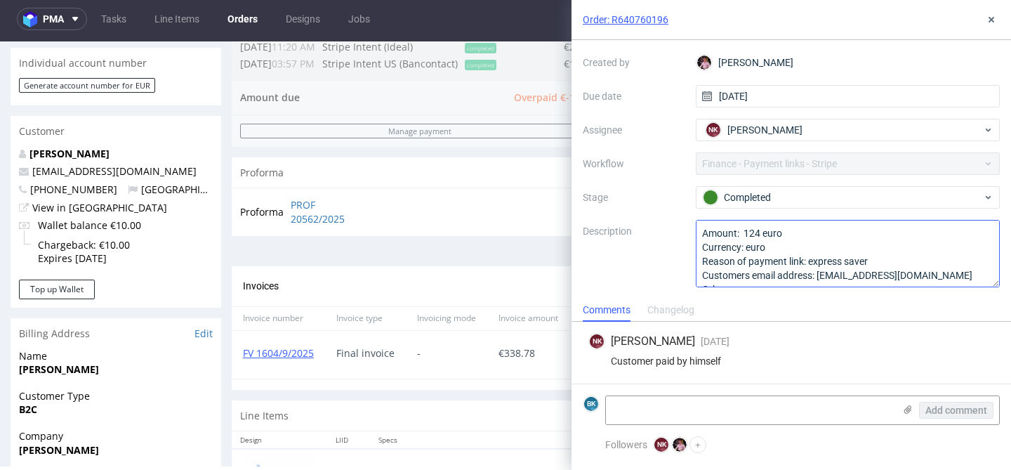
scroll to position [15, 0]
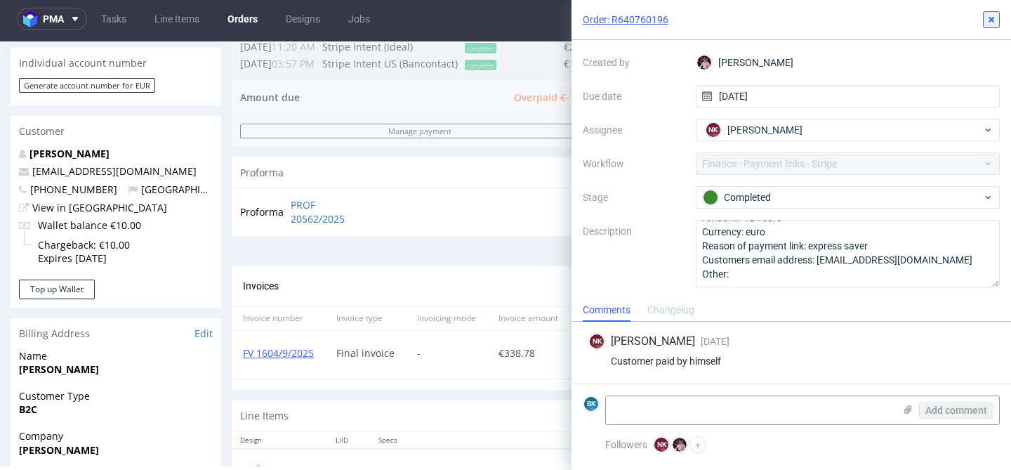
click at [997, 14] on button at bounding box center [991, 19] width 17 height 17
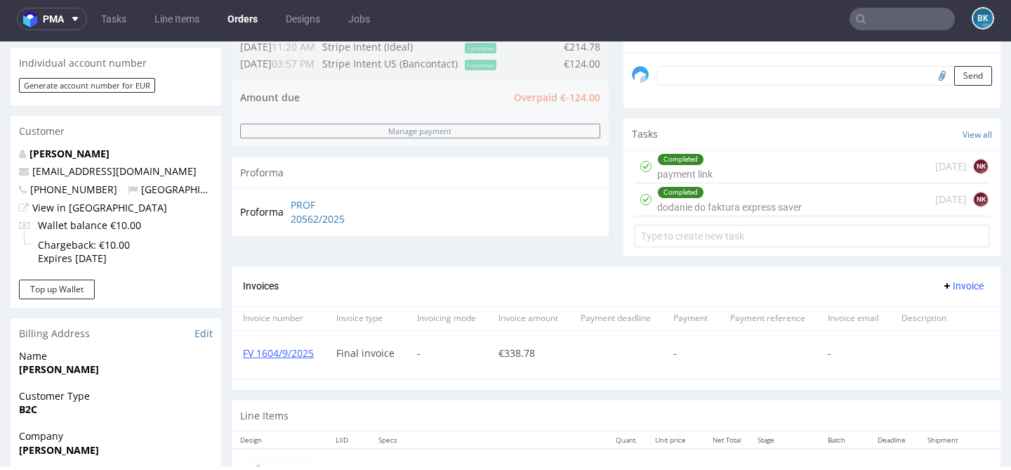
click at [903, 20] on input "text" at bounding box center [901, 19] width 105 height 22
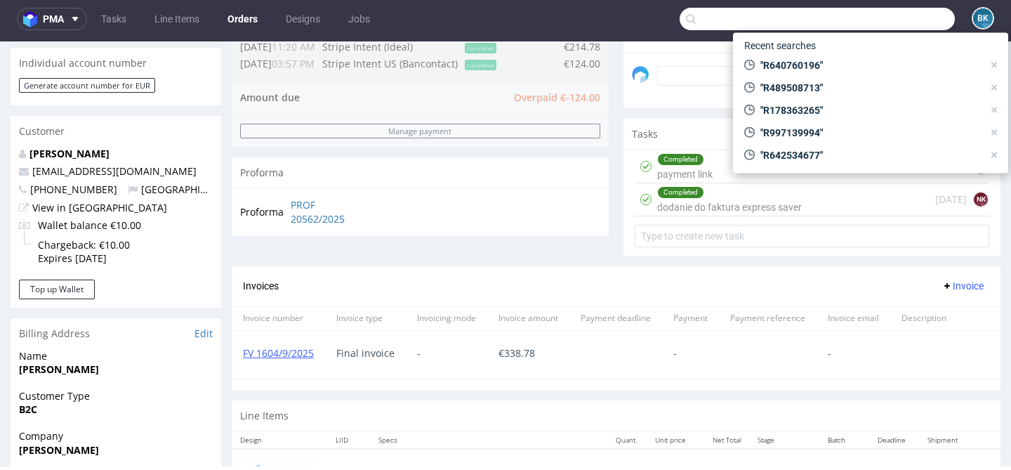
paste input "R640760196"
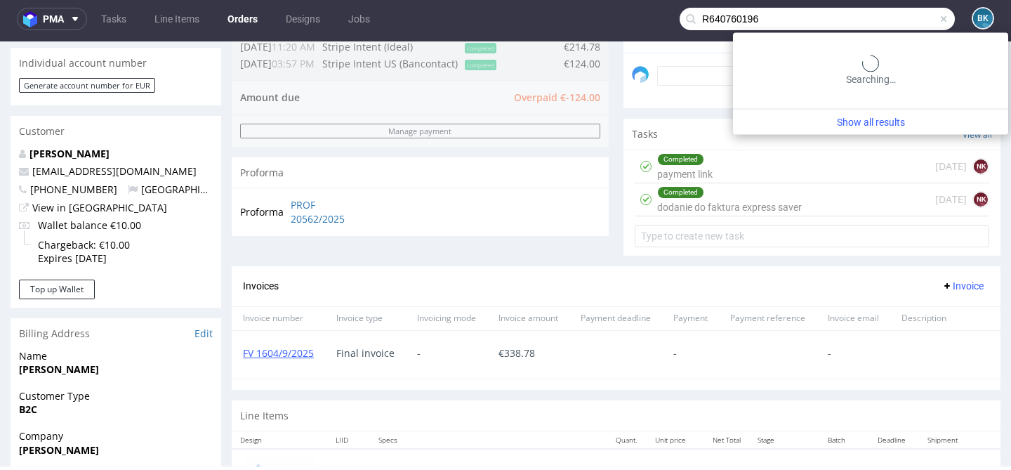
type input "R640760196"
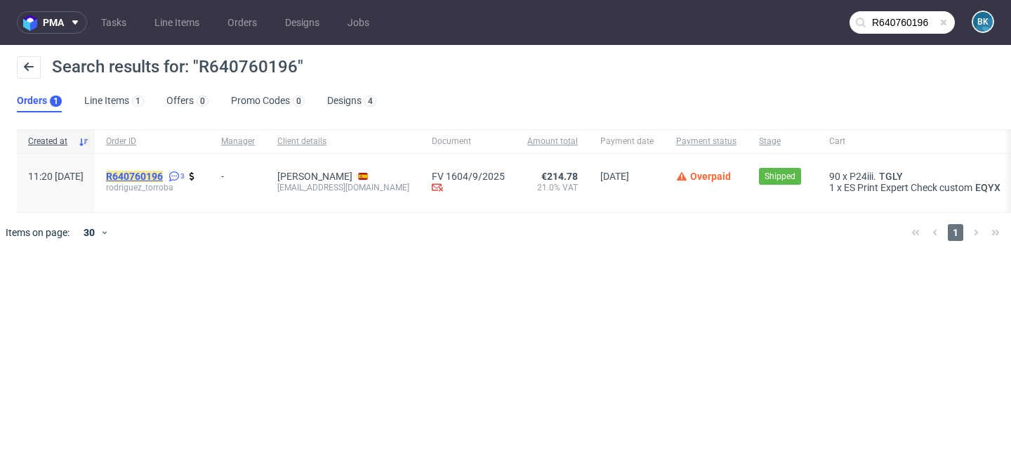
click at [163, 173] on mark "R640760196" at bounding box center [134, 176] width 57 height 11
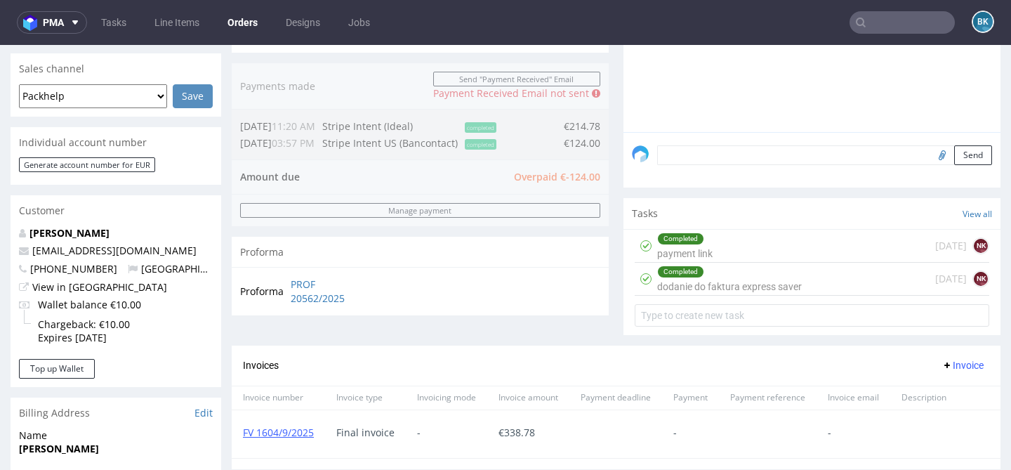
scroll to position [343, 0]
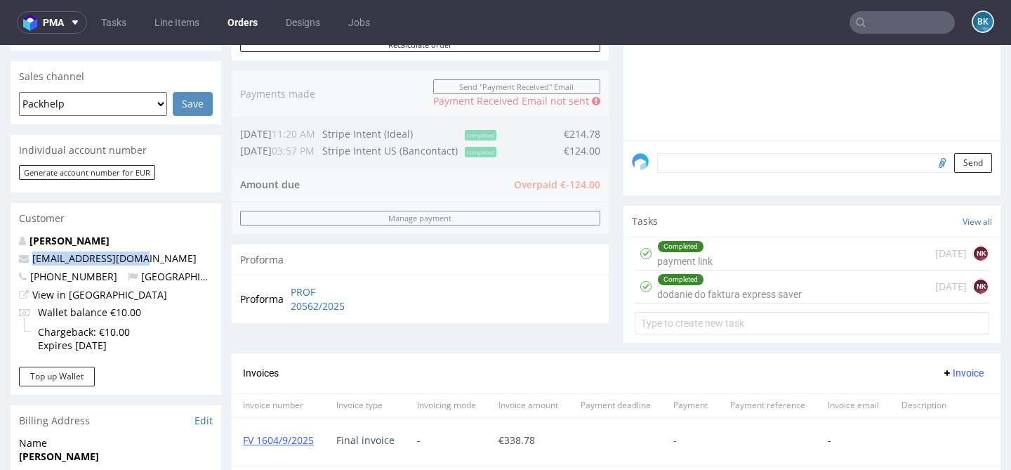
drag, startPoint x: 142, startPoint y: 255, endPoint x: 31, endPoint y: 260, distance: 111.7
click at [31, 260] on p "kazekyutei@gmail.com" at bounding box center [116, 258] width 194 height 14
copy link "kazekyutei@gmail.com"
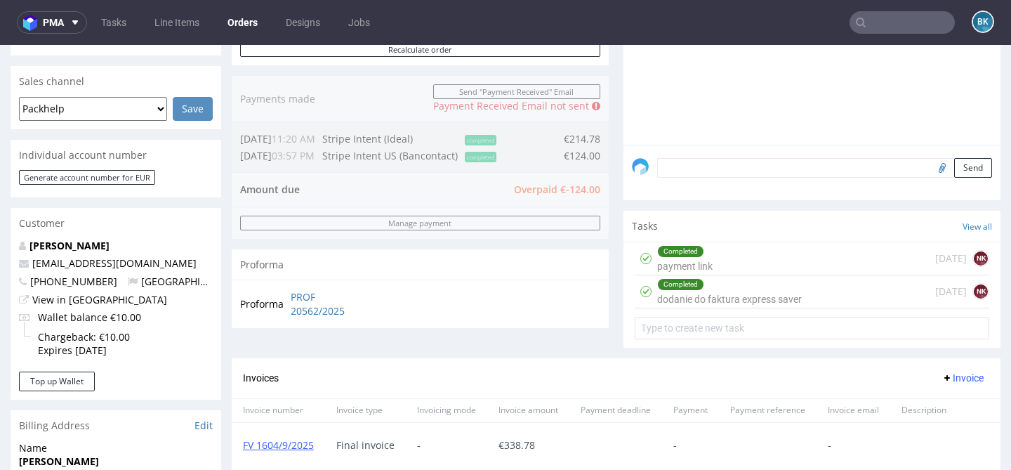
click at [714, 265] on div "Completed payment link 5 days ago NK" at bounding box center [811, 258] width 354 height 33
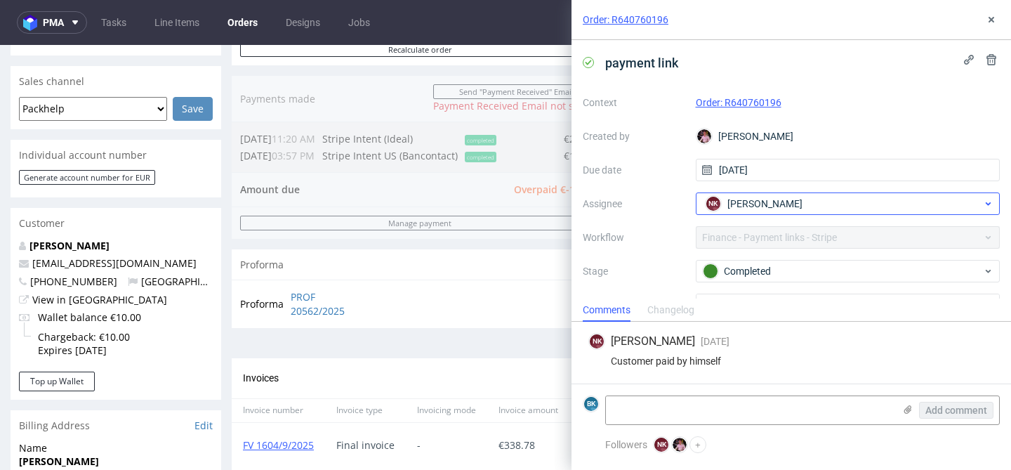
scroll to position [74, 0]
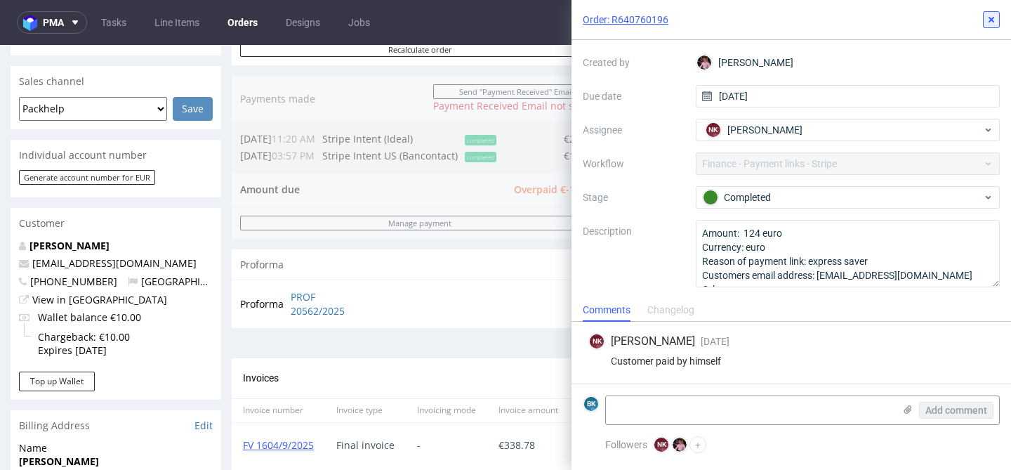
click at [992, 21] on use at bounding box center [991, 20] width 6 height 6
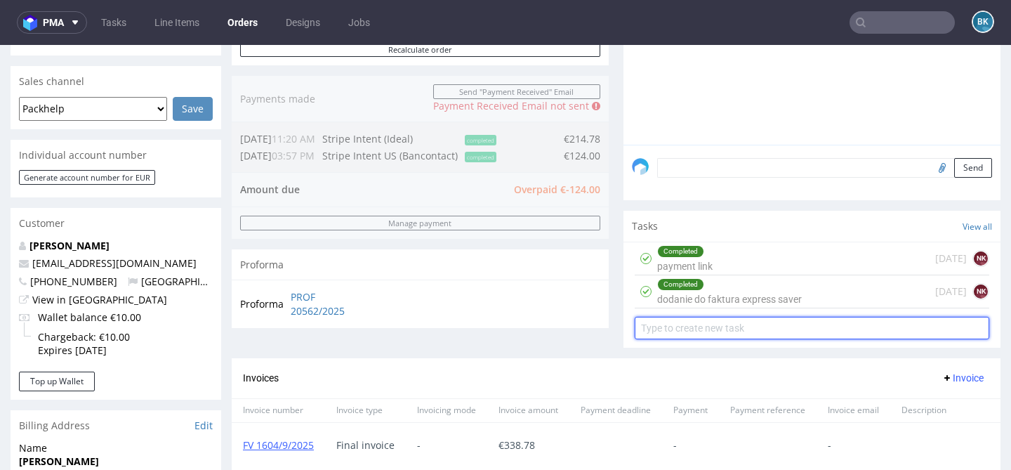
click at [732, 339] on input "text" at bounding box center [811, 328] width 354 height 22
type input "Partial refund"
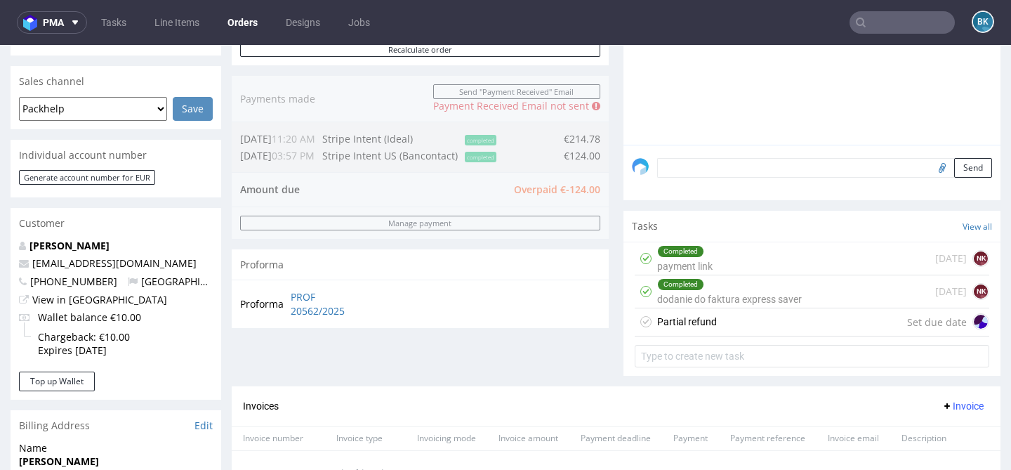
click at [777, 307] on div "Completed dodanie do faktura express saver" at bounding box center [729, 291] width 145 height 32
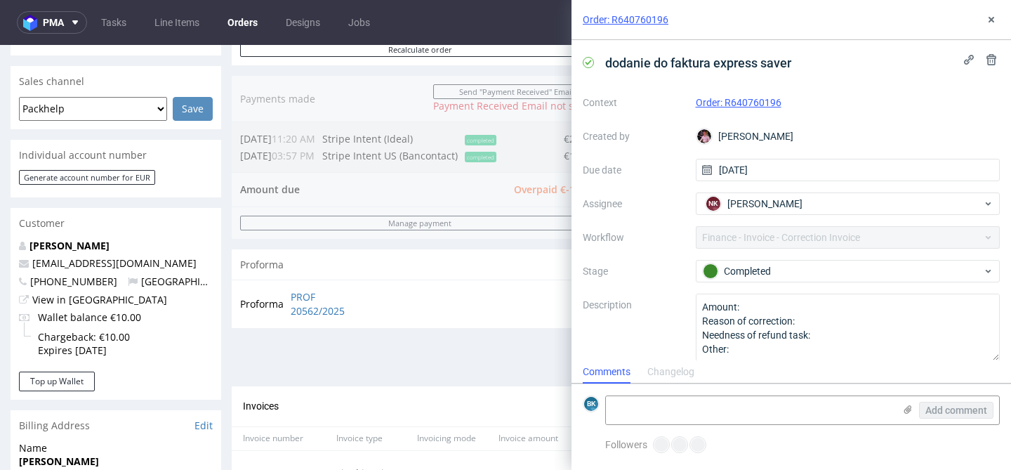
scroll to position [11, 0]
click at [993, 19] on icon at bounding box center [990, 19] width 11 height 11
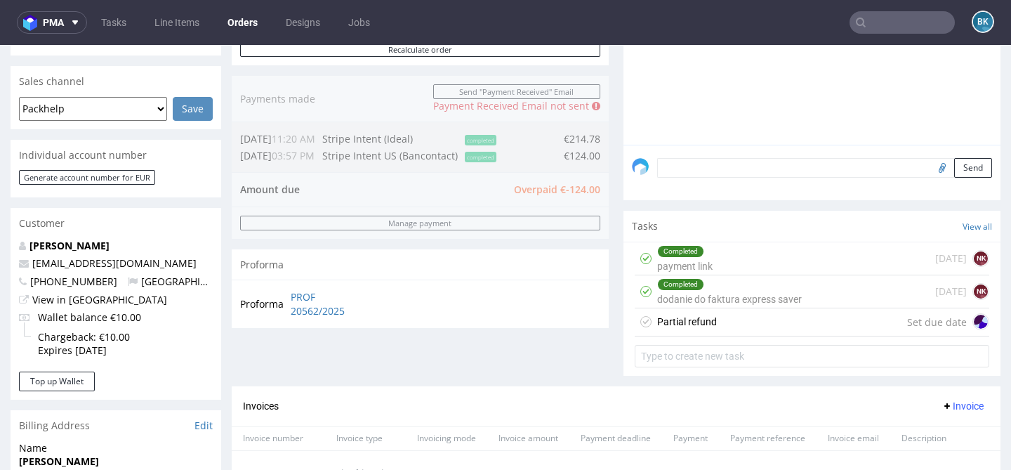
click at [727, 272] on div "Completed payment link 5 days ago NK" at bounding box center [811, 258] width 354 height 33
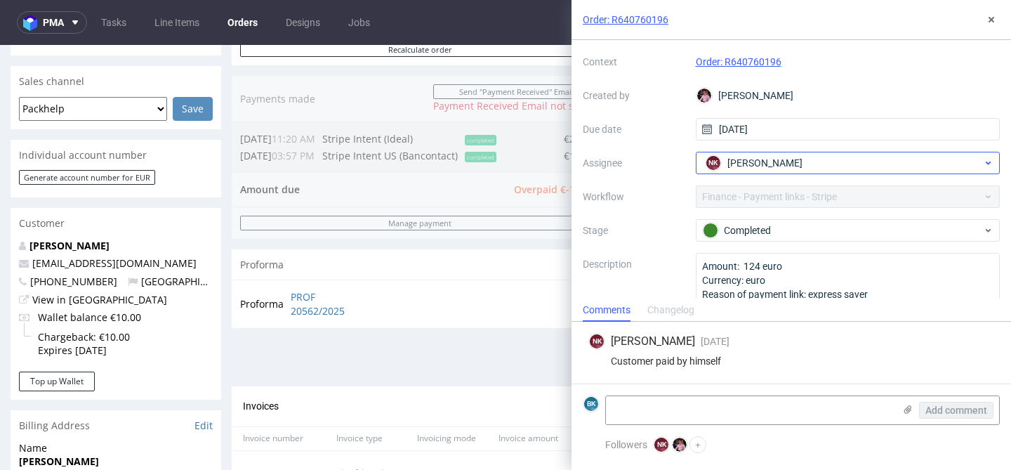
scroll to position [74, 0]
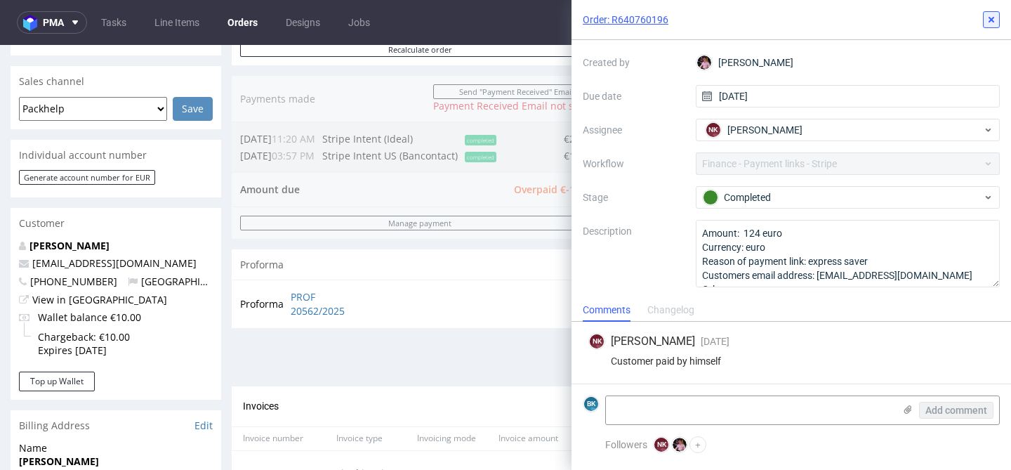
click at [994, 21] on icon at bounding box center [990, 19] width 11 height 11
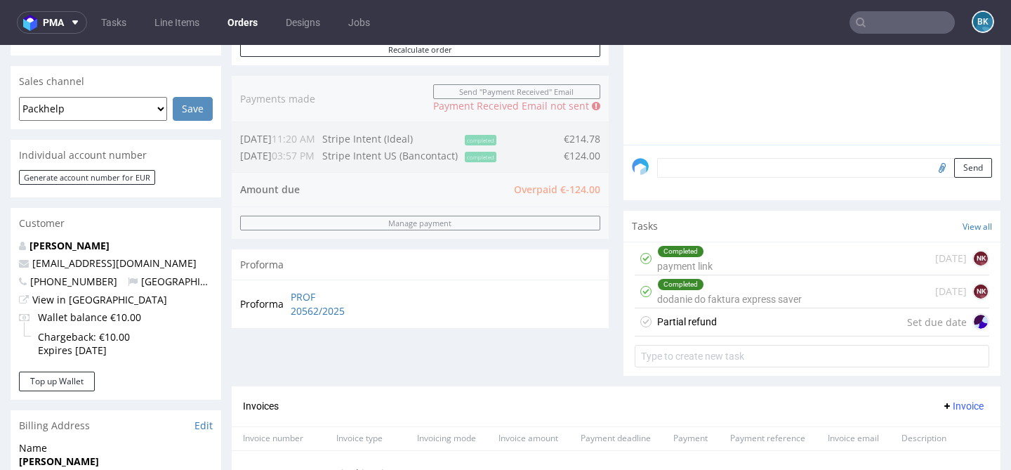
click at [693, 330] on div "Partial refund" at bounding box center [687, 321] width 60 height 17
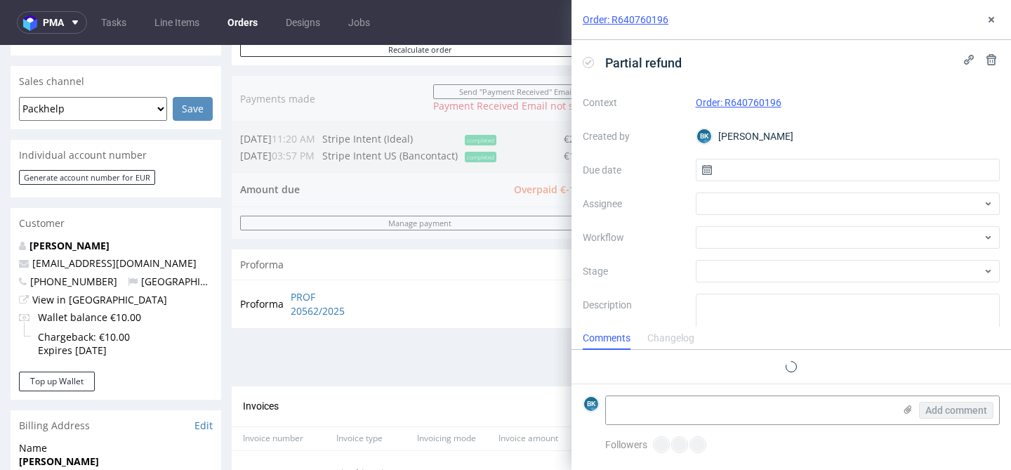
scroll to position [11, 0]
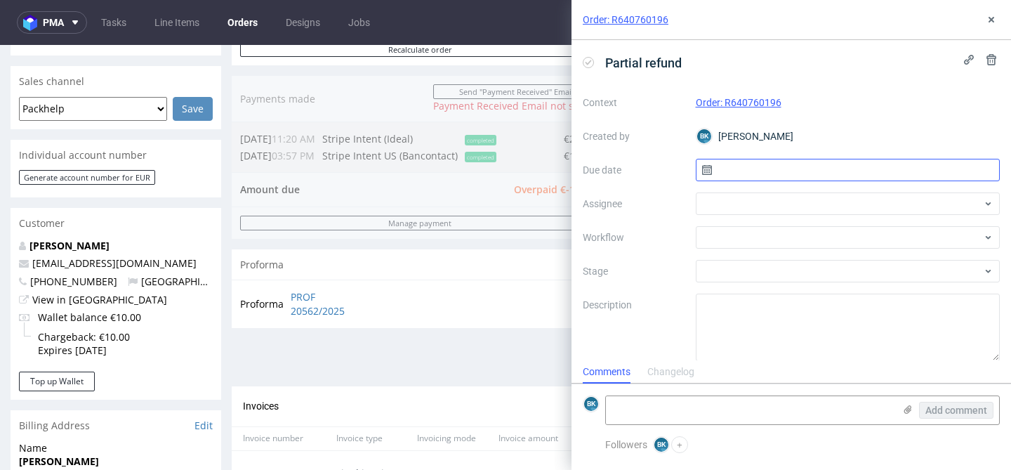
click at [724, 172] on input "text" at bounding box center [848, 170] width 305 height 22
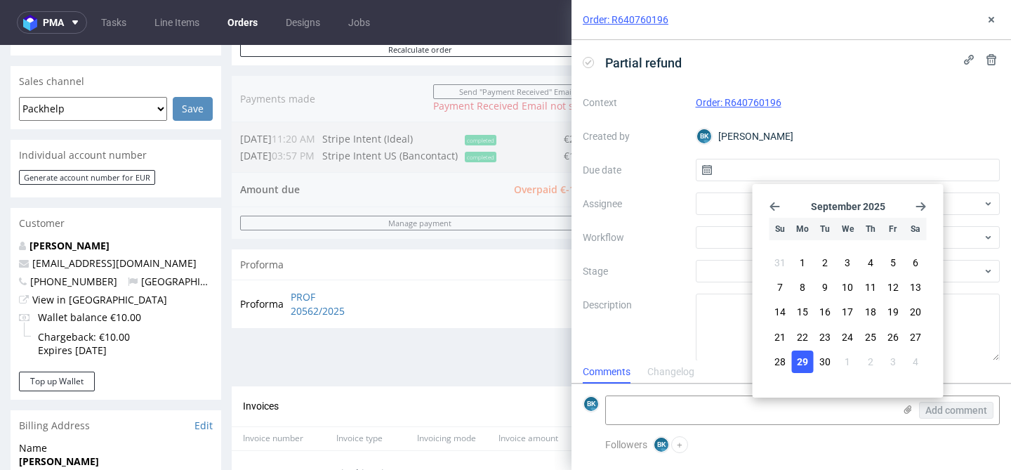
click at [806, 354] on span "29" at bounding box center [802, 361] width 11 height 14
type input "29/09/2025"
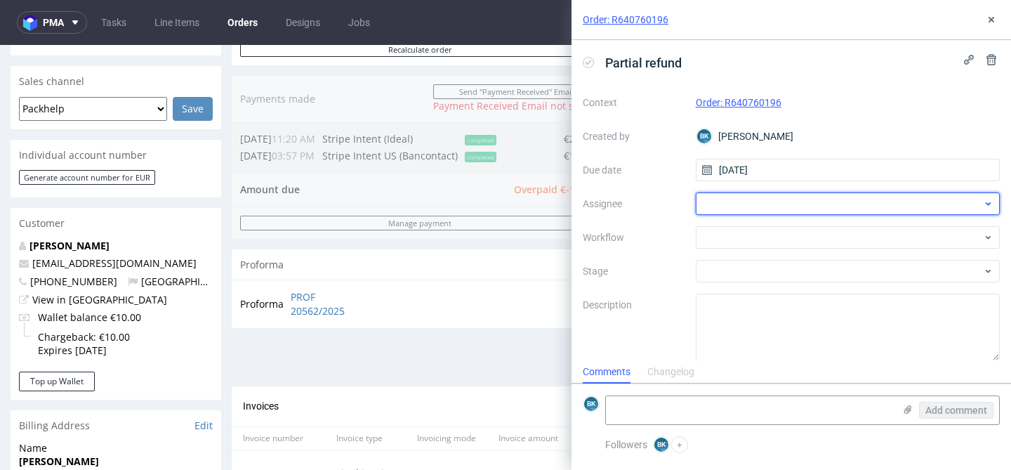
click at [743, 205] on div at bounding box center [848, 203] width 305 height 22
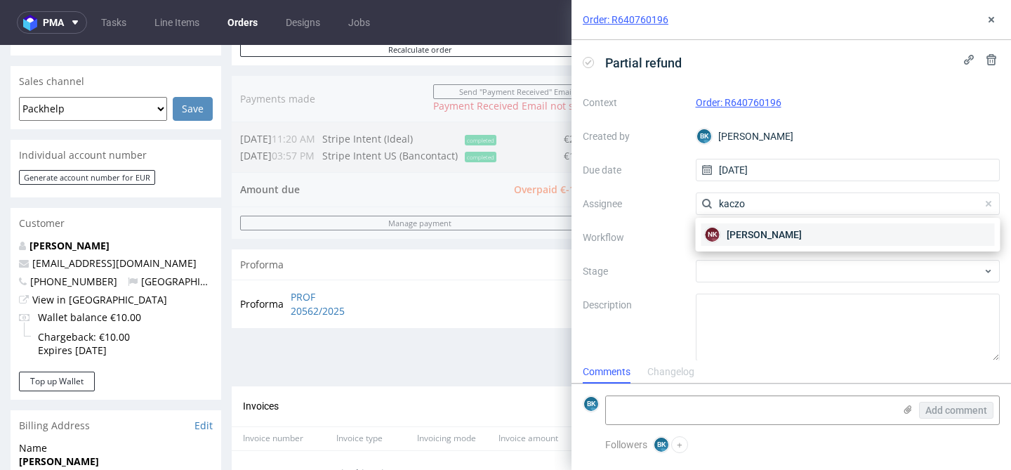
type input "kaczo"
click at [770, 238] on span "Natalia Kaczorowska" at bounding box center [763, 234] width 75 height 14
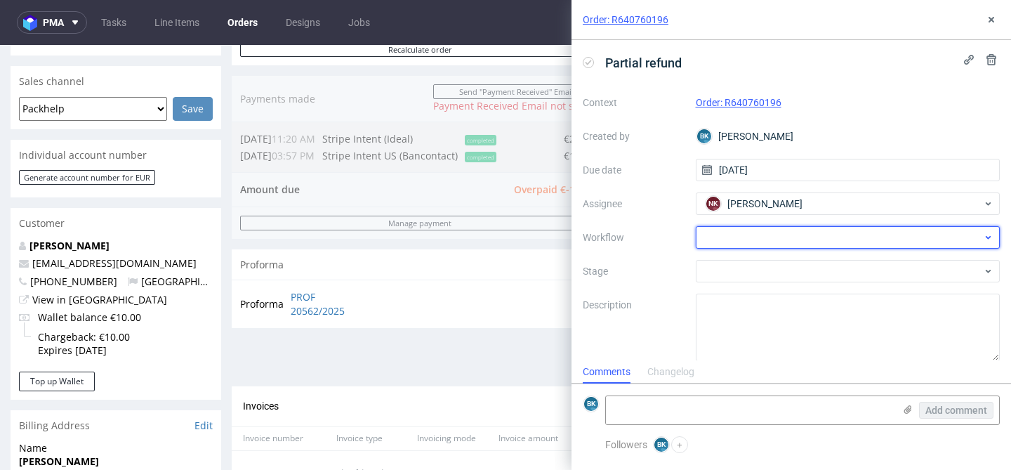
click at [732, 241] on div at bounding box center [848, 237] width 305 height 22
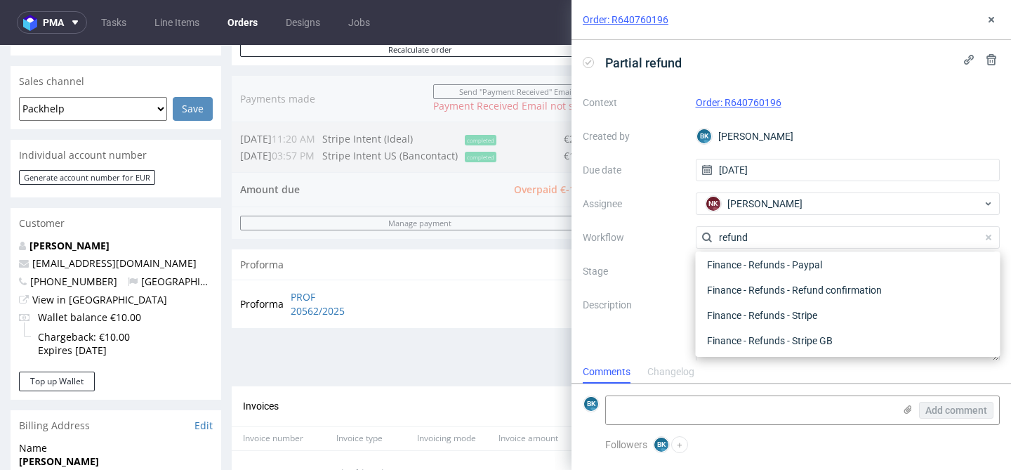
scroll to position [76, 0]
type input "refund"
click at [794, 317] on div "Finance - Refunds - Stripe" at bounding box center [847, 312] width 293 height 25
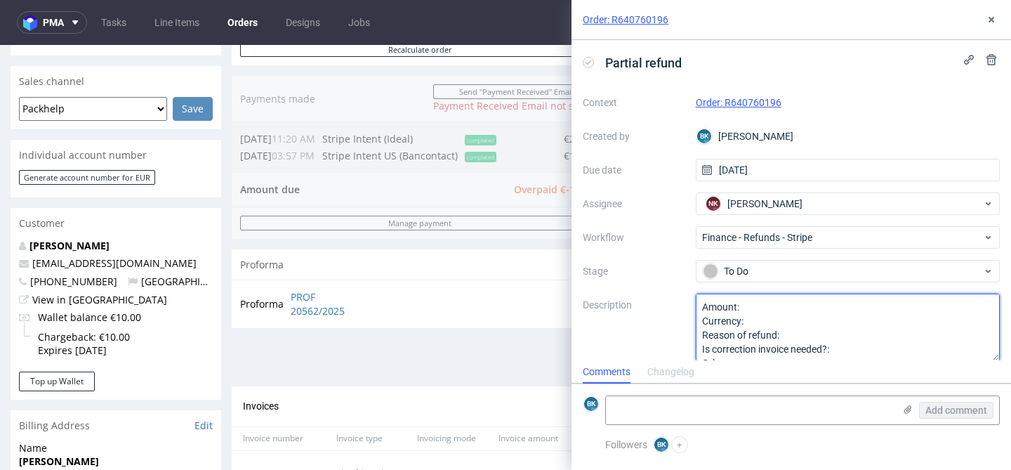
click at [754, 307] on textarea "Amount: Currency: Reason of refund: Is correction invoice needed?: Other:" at bounding box center [848, 326] width 305 height 67
type textarea "Amount: 124 Currency: Reason of refund: Is correction invoice needed?: Other:"
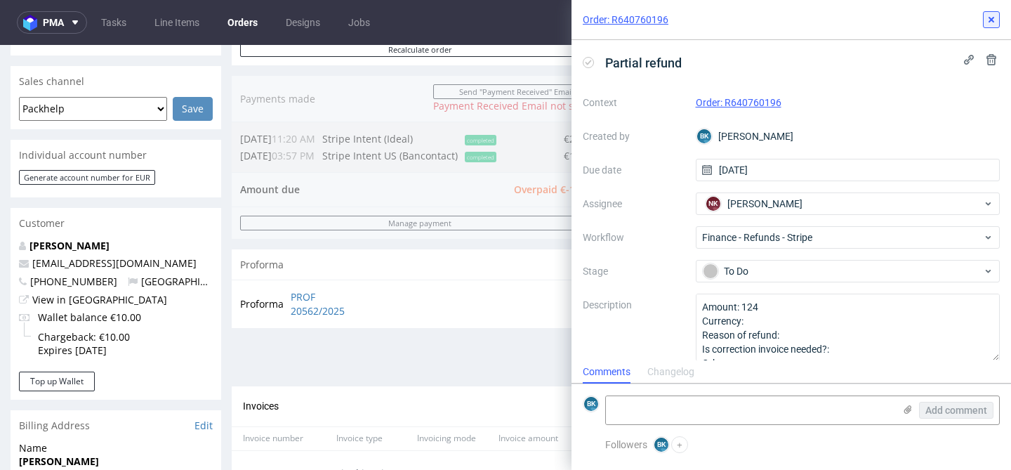
click at [991, 17] on icon at bounding box center [990, 19] width 11 height 11
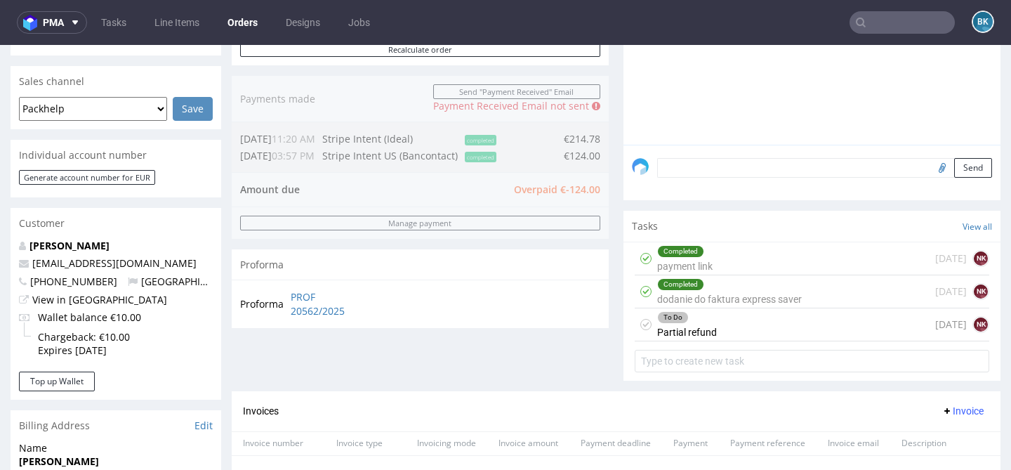
click at [738, 341] on div "To Do Partial refund today NK" at bounding box center [811, 324] width 354 height 33
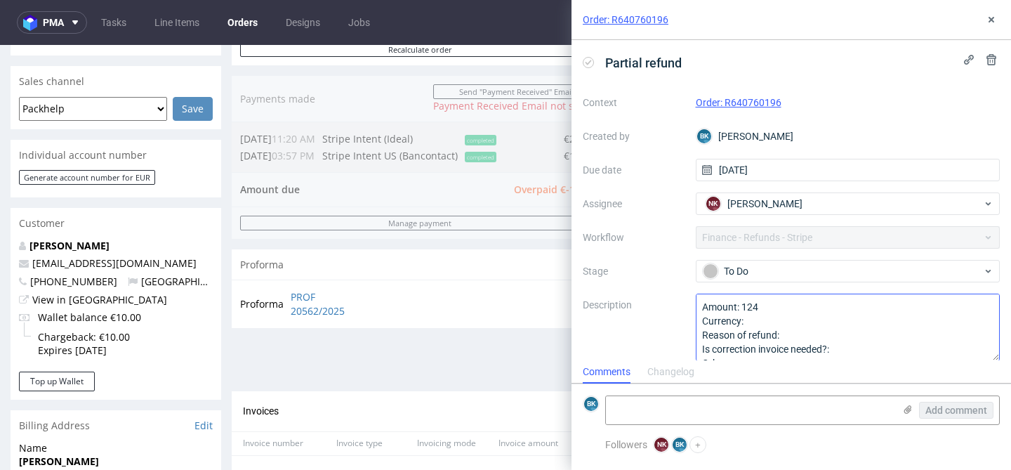
scroll to position [11, 0]
click at [780, 309] on textarea "Amount: 124 Currency: Reason of refund: Is correction invoice needed?: Other:" at bounding box center [848, 326] width 305 height 67
click at [757, 321] on textarea "Amount: 124 Currency: Reason of refund: Is correction invoice needed?: Other:" at bounding box center [848, 326] width 305 height 67
click at [790, 330] on textarea "Amount: 124 Currency: Reason of refund: Is correction invoice needed?: Other:" at bounding box center [848, 326] width 305 height 67
type textarea "Amount: 124 Currency: euro Reason of refund: The client paid for Is correction …"
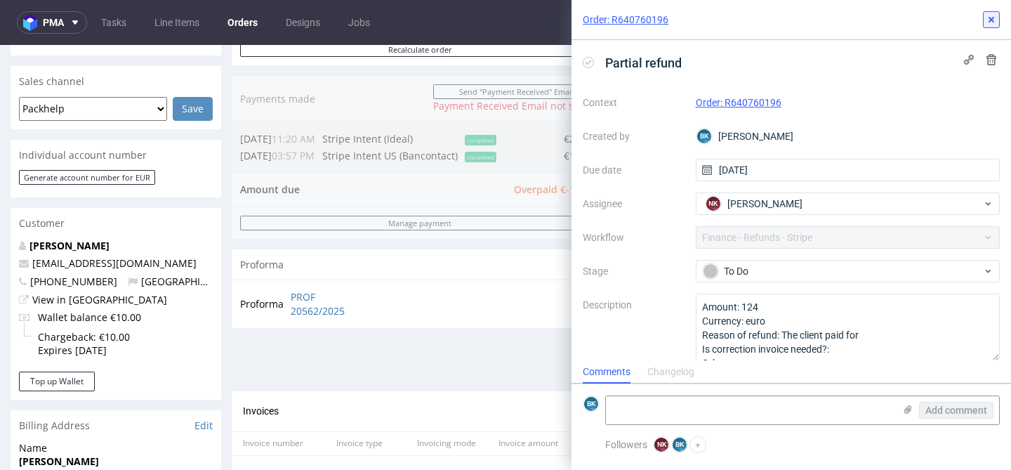
click at [993, 18] on use at bounding box center [991, 20] width 6 height 6
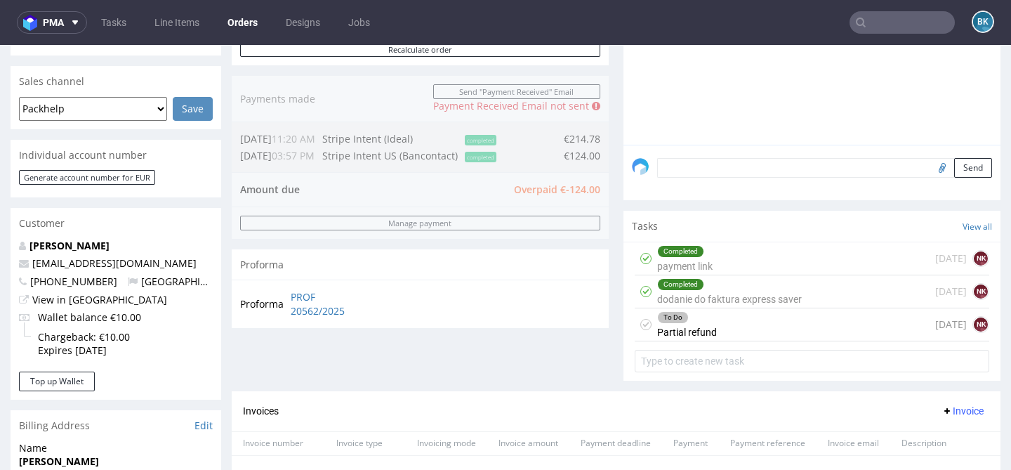
click at [714, 332] on div "To Do Partial refund today NK" at bounding box center [811, 324] width 354 height 33
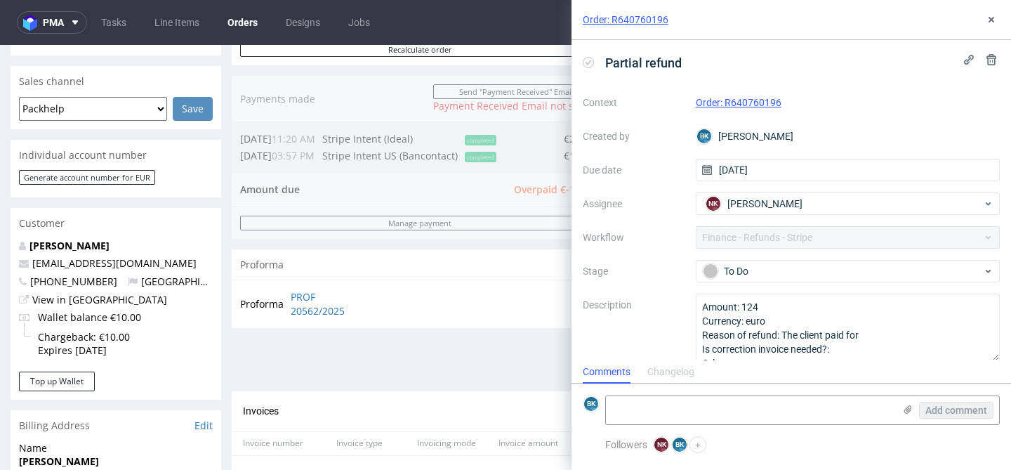
scroll to position [11, 0]
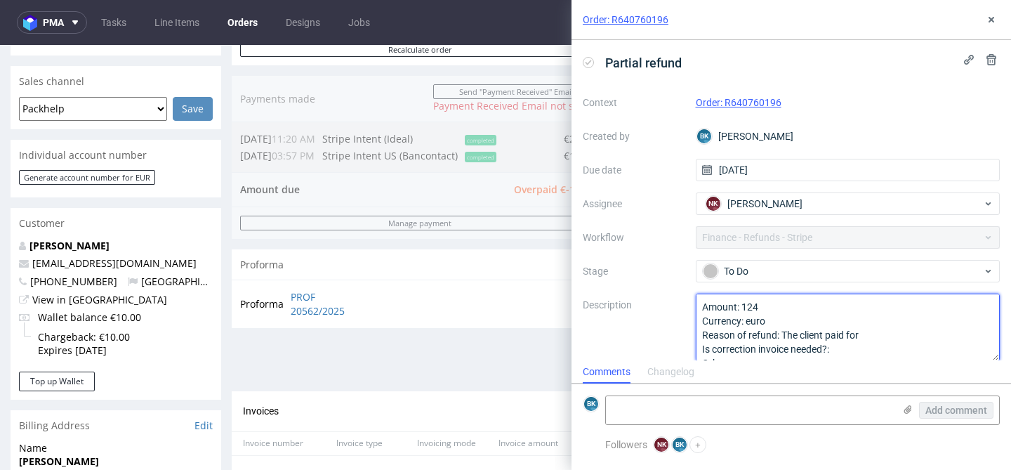
click at [871, 334] on textarea "Amount: 124 Currency: euro Reason of refund: The client paid for Is correction …" at bounding box center [848, 326] width 305 height 67
type textarea "Amount: 124 Currency: euro Reason of refund: The client paid for express savor …"
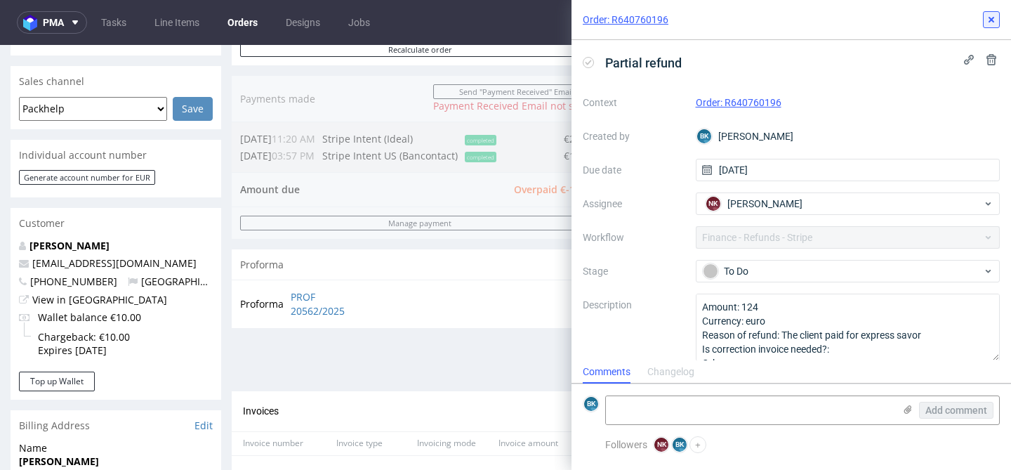
click at [994, 21] on icon at bounding box center [990, 19] width 11 height 11
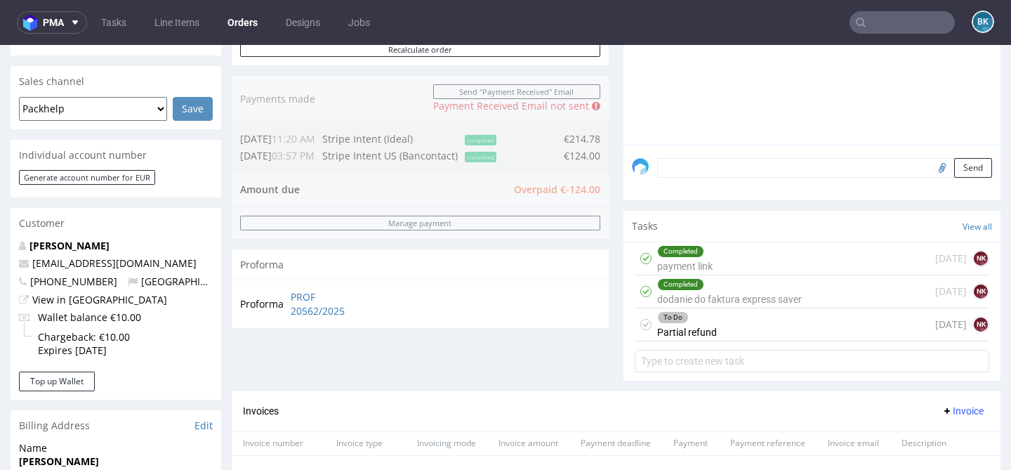
click at [745, 340] on div "To Do Partial refund today NK" at bounding box center [811, 324] width 354 height 33
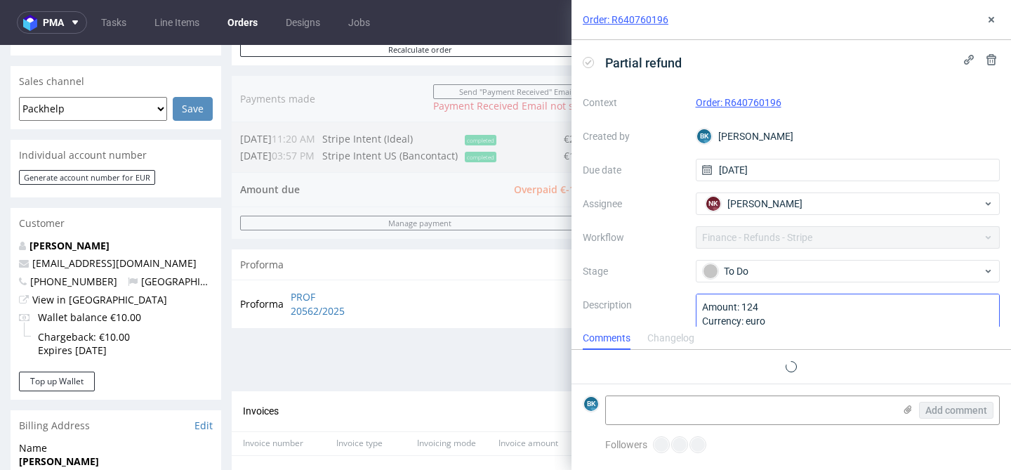
scroll to position [11, 0]
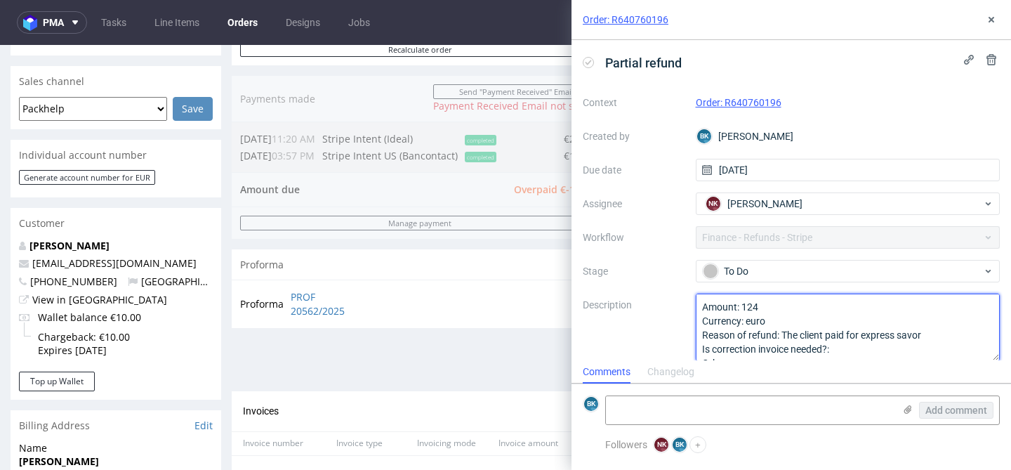
click at [918, 333] on textarea "Amount: 124 Currency: euro Reason of refund: The client paid for express savor …" at bounding box center [848, 326] width 305 height 67
click at [940, 338] on textarea "Amount: 124 Currency: euro Reason of refund: The client paid for express savor …" at bounding box center [848, 326] width 305 height 67
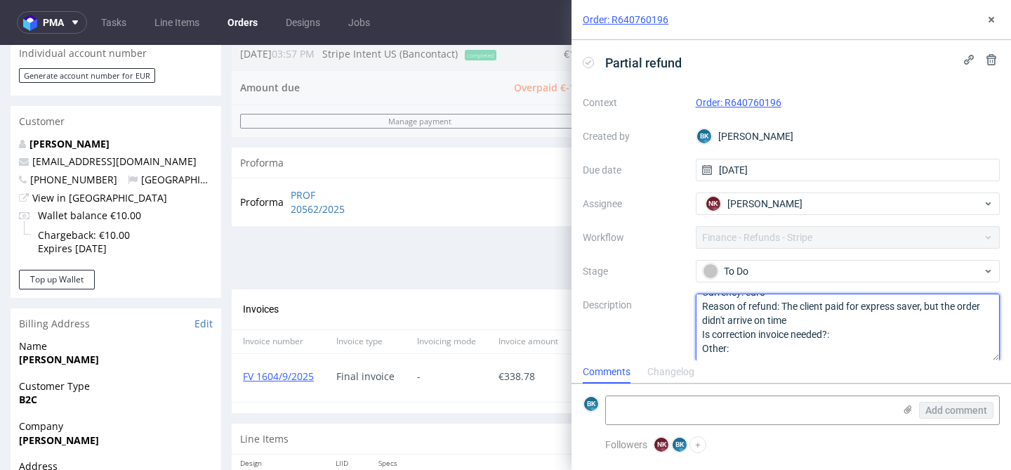
scroll to position [29, 0]
click at [869, 335] on textarea "Amount: 124 Currency: euro Reason of refund: The client paid for express savor …" at bounding box center [848, 326] width 305 height 67
type textarea "Amount: 124 Currency: euro Reason of refund: The client paid for express saver,…"
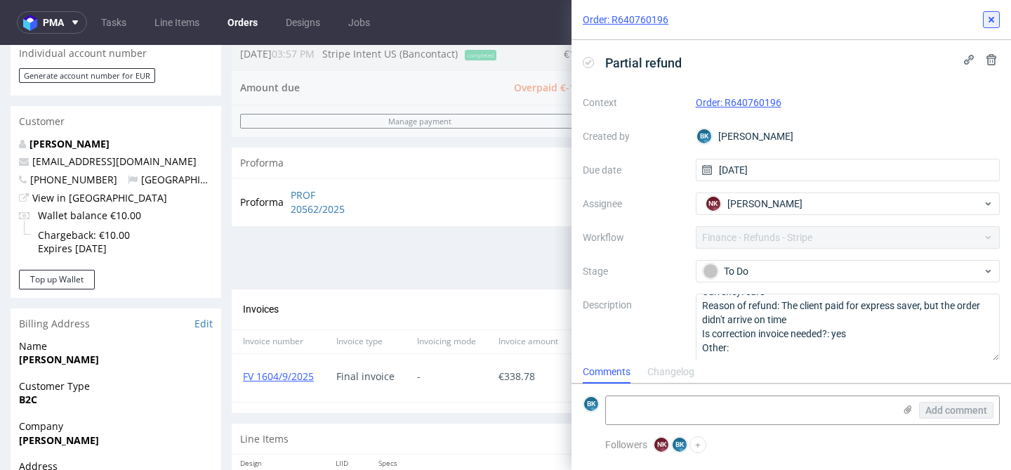
click at [992, 19] on use at bounding box center [991, 20] width 6 height 6
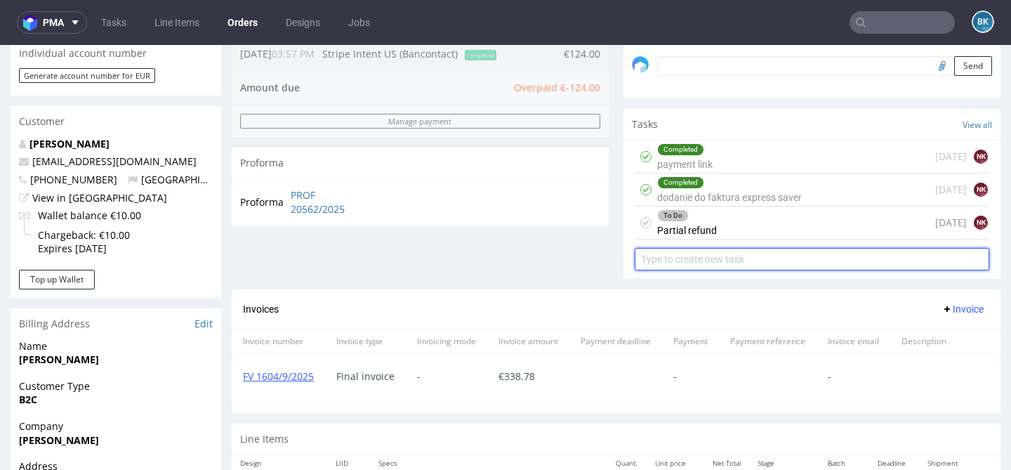
click at [707, 270] on input "text" at bounding box center [811, 259] width 354 height 22
type input "invoice correction"
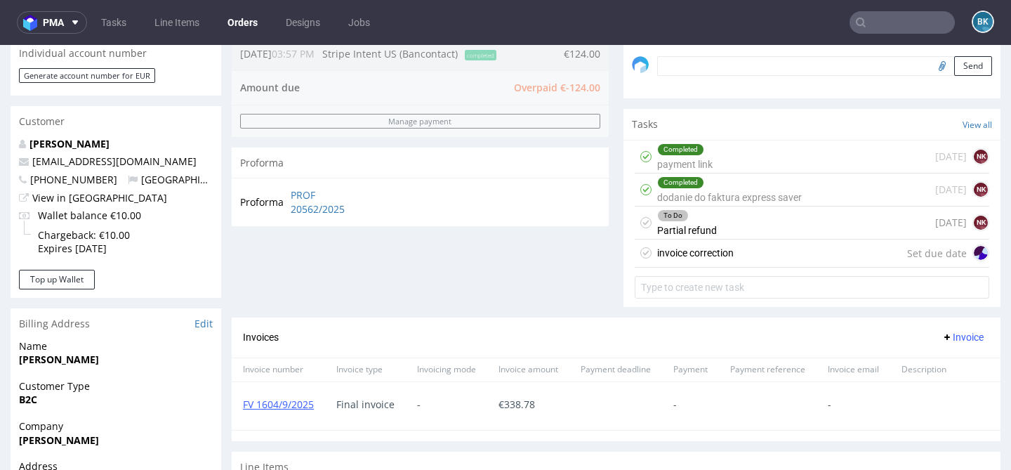
click at [771, 267] on div "invoice correction Set due date" at bounding box center [811, 253] width 354 height 28
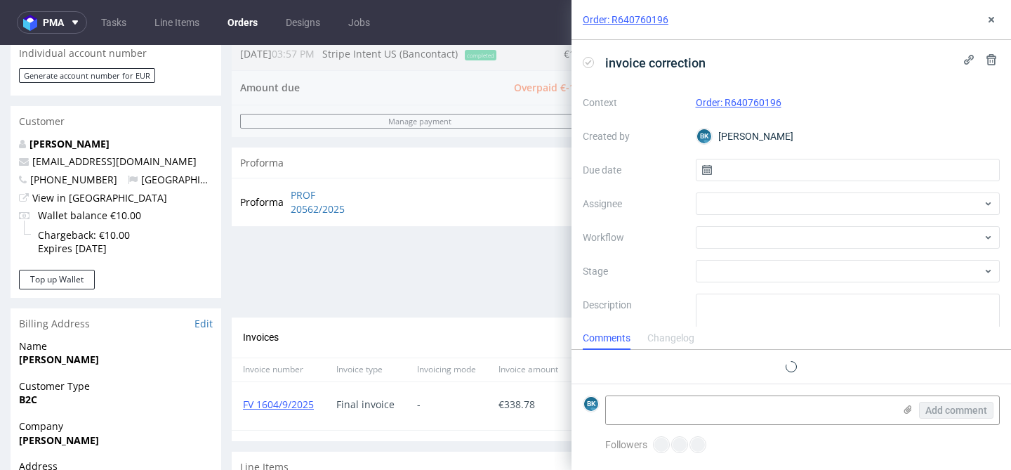
scroll to position [11, 0]
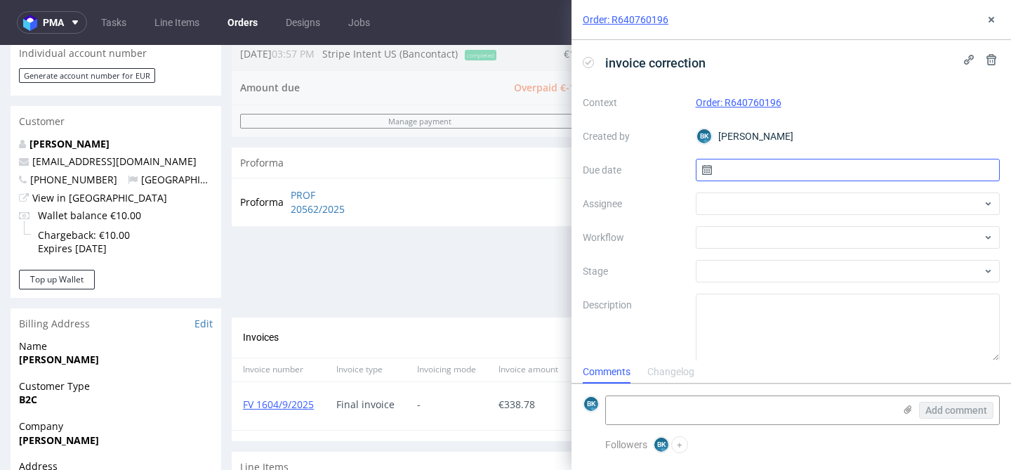
click at [749, 169] on input "text" at bounding box center [848, 170] width 305 height 22
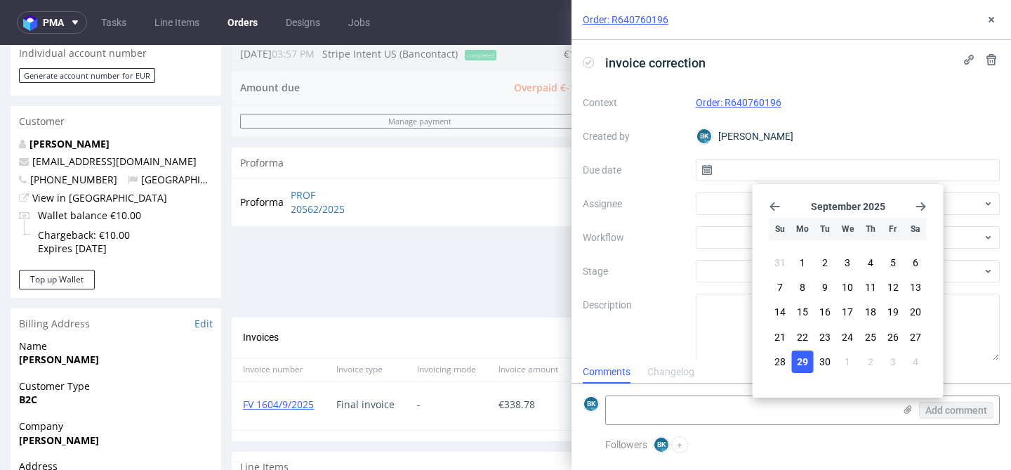
click at [806, 352] on button "29" at bounding box center [803, 361] width 22 height 22
type input "29/09/2025"
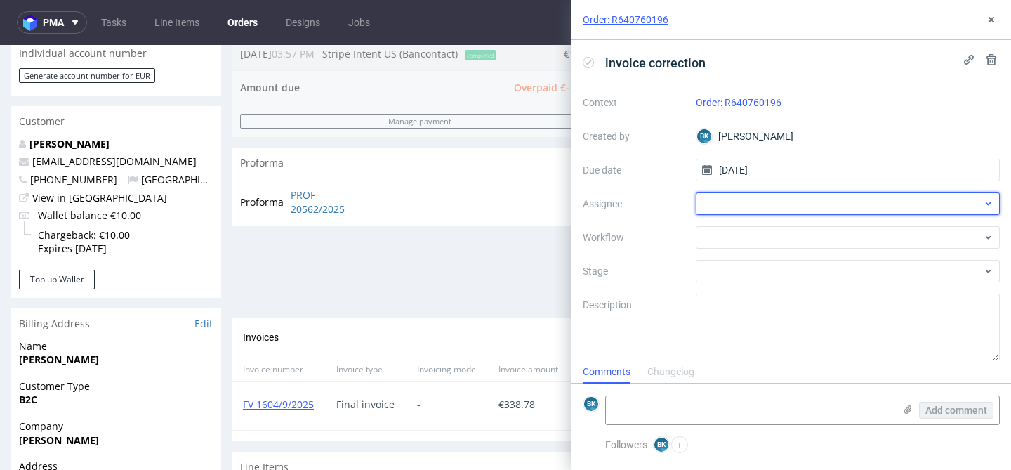
click at [752, 199] on div at bounding box center [848, 203] width 305 height 22
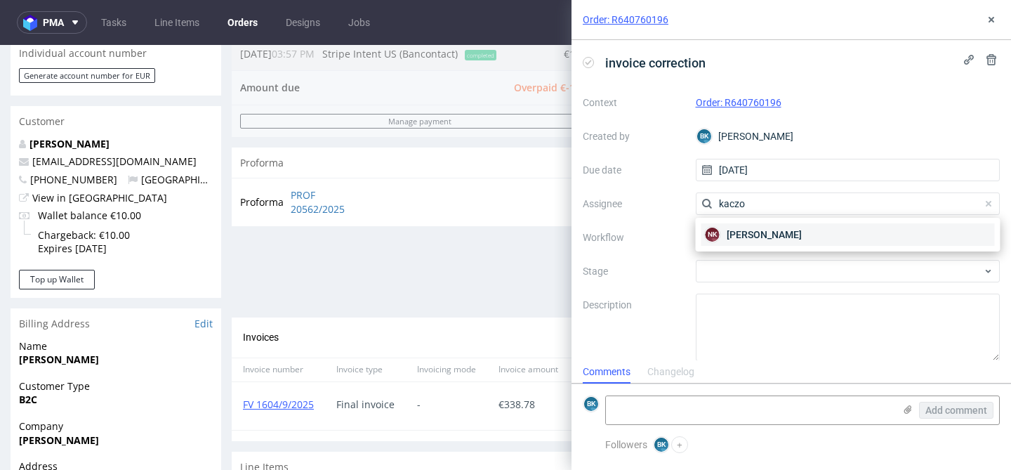
type input "kaczo"
click at [749, 237] on span "Natalia Kaczorowska" at bounding box center [763, 234] width 75 height 14
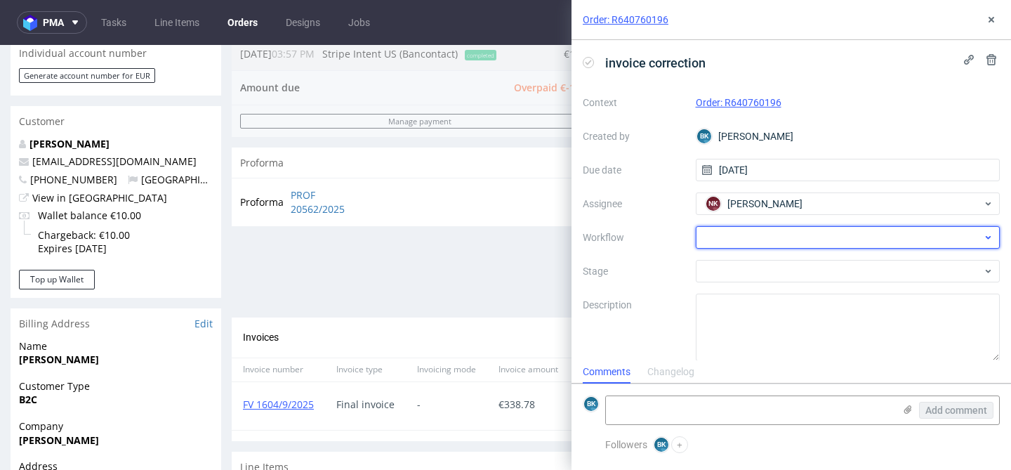
click at [740, 236] on div at bounding box center [848, 237] width 305 height 22
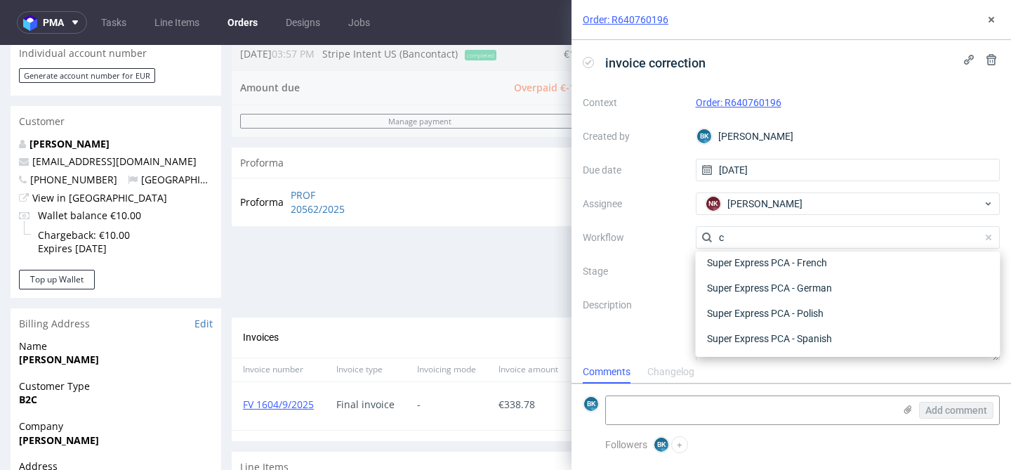
scroll to position [0, 0]
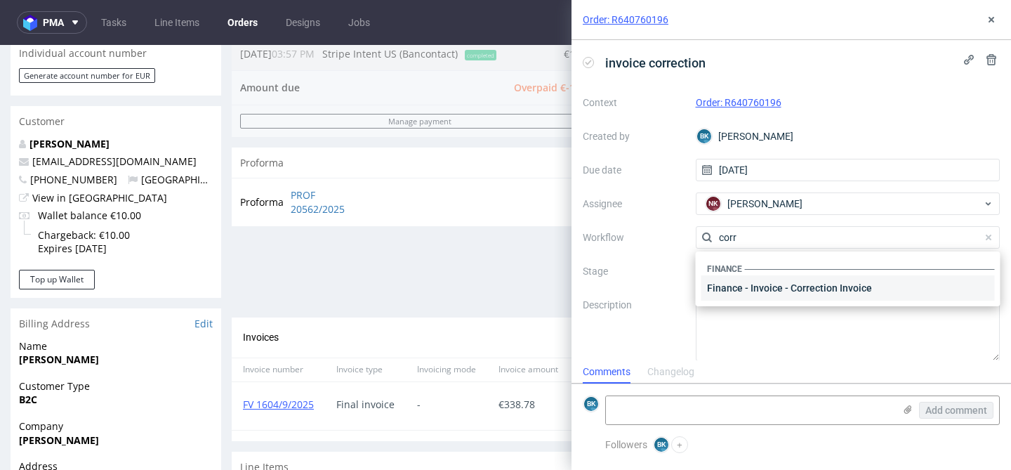
type input "corr"
click at [755, 286] on div "Finance - Invoice - Correction Invoice" at bounding box center [847, 287] width 293 height 25
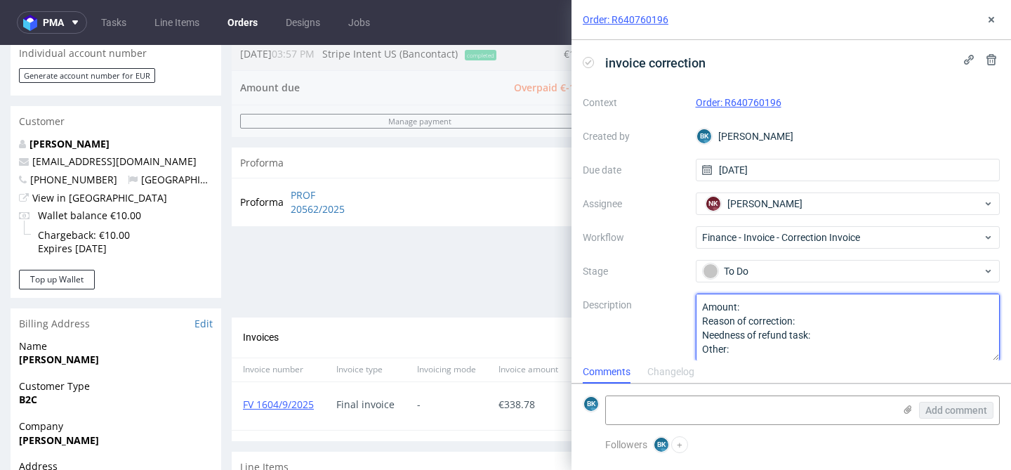
click at [770, 305] on textarea "Amount: Reason of correction: Needness of refund task: Other:" at bounding box center [848, 326] width 305 height 67
click at [823, 322] on textarea "Amount: Reason of correction: Needness of refund task: Other:" at bounding box center [848, 326] width 305 height 67
click at [849, 350] on textarea "Amount: Reason of correction: Needness of refund task: Other:" at bounding box center [848, 326] width 305 height 67
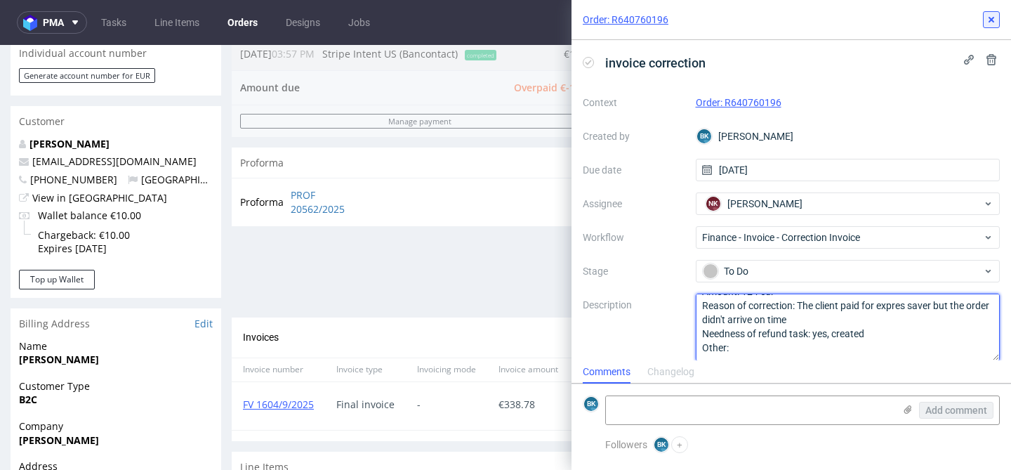
type textarea "Amount: 124 eur Reason of correction: The client paid for expres saver but the …"
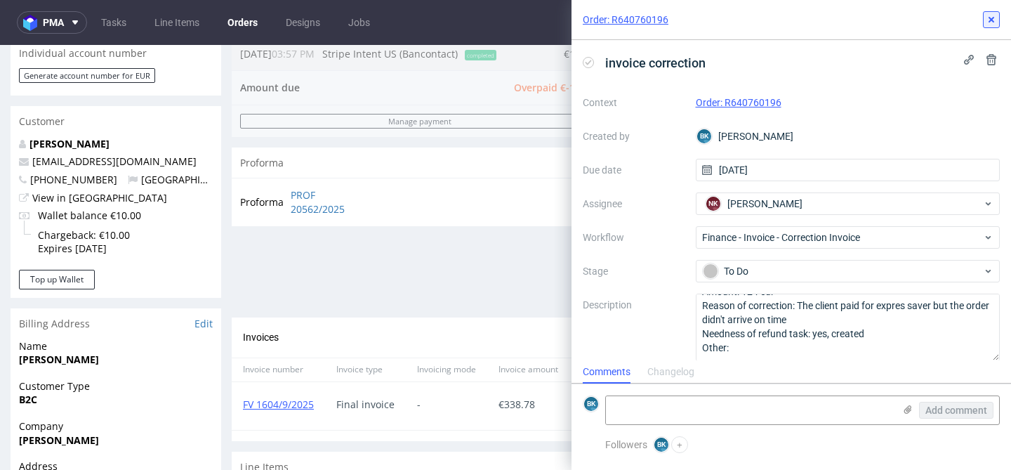
click at [988, 15] on icon at bounding box center [990, 19] width 11 height 11
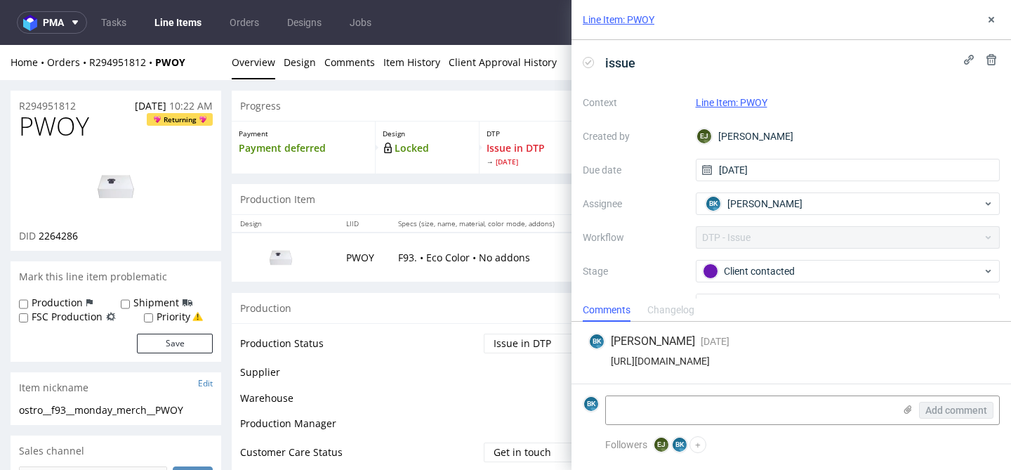
scroll to position [74, 0]
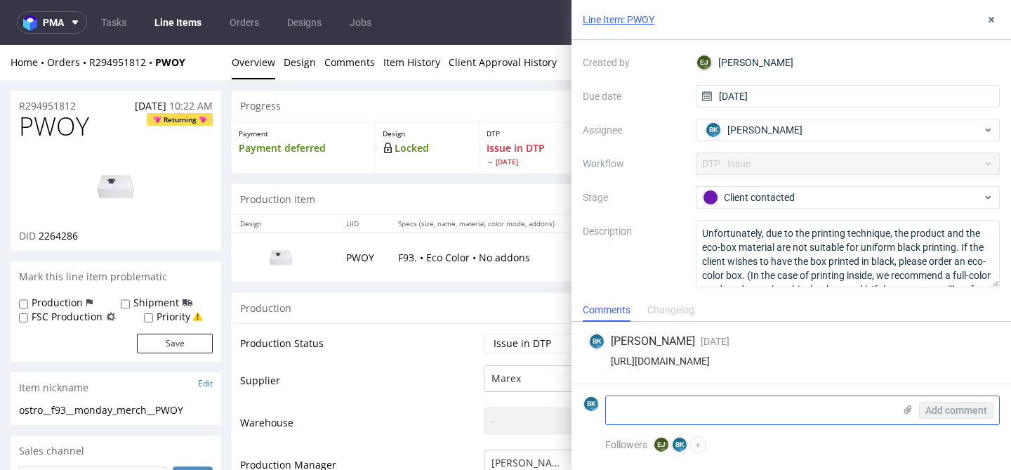
click at [689, 408] on textarea at bounding box center [750, 410] width 288 height 28
type textarea "T"
type textarea "I"
type textarea "The product in the specification is eco color :)"
click at [955, 406] on span "Add comment" at bounding box center [956, 410] width 62 height 10
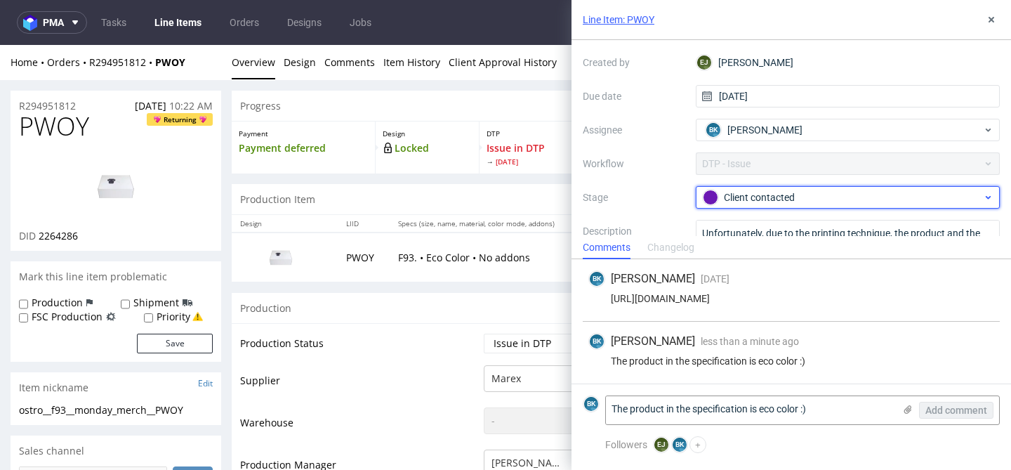
click at [780, 197] on div "Client contacted" at bounding box center [842, 197] width 279 height 15
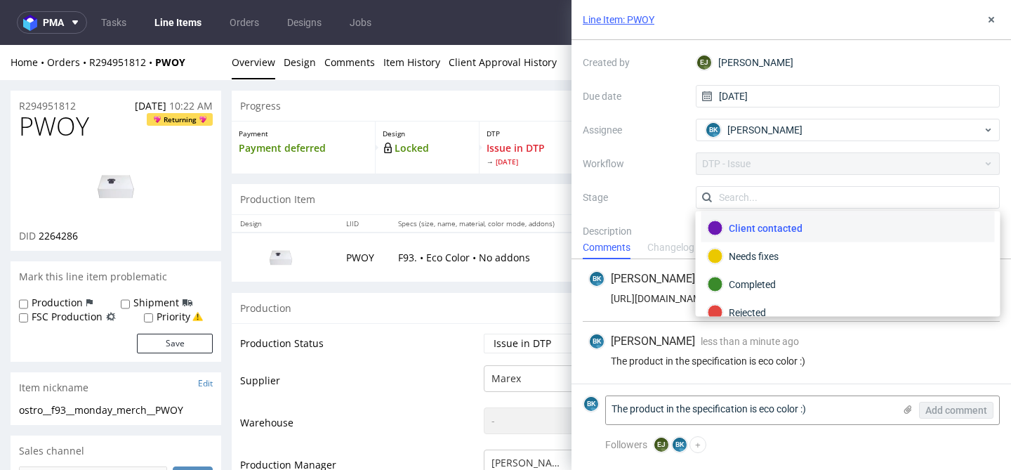
scroll to position [102, 0]
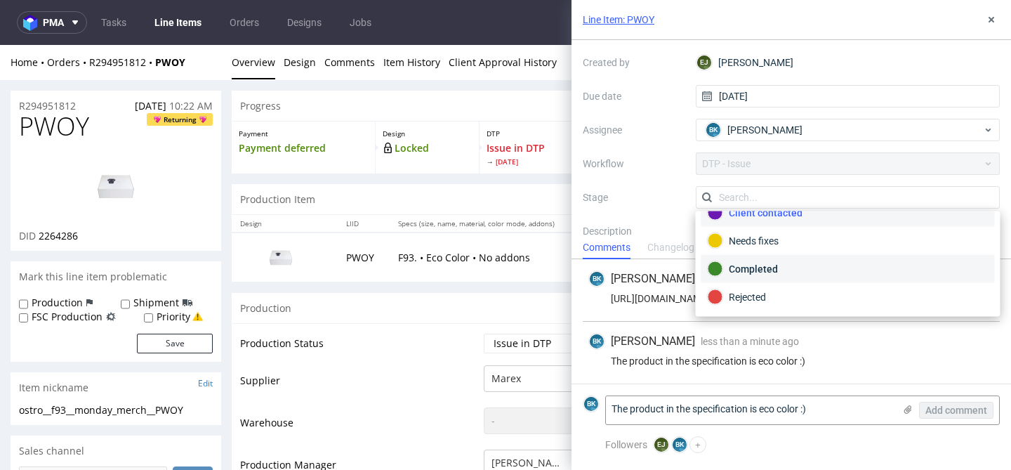
click at [762, 270] on div "Completed" at bounding box center [847, 268] width 281 height 15
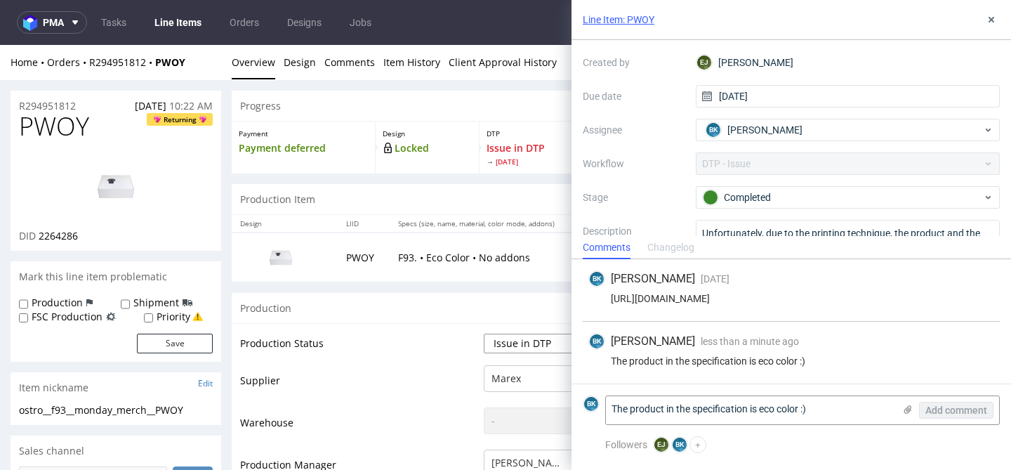
click at [505, 347] on select "Waiting for Artwork Waiting for Diecut Waiting for Mockup Waiting for DTP Waiti…" at bounding box center [542, 343] width 117 height 20
select select "back_for_dtp"
click at [484, 333] on select "Waiting for Artwork Waiting for Diecut Waiting for Mockup Waiting for DTP Waiti…" at bounding box center [542, 343] width 117 height 20
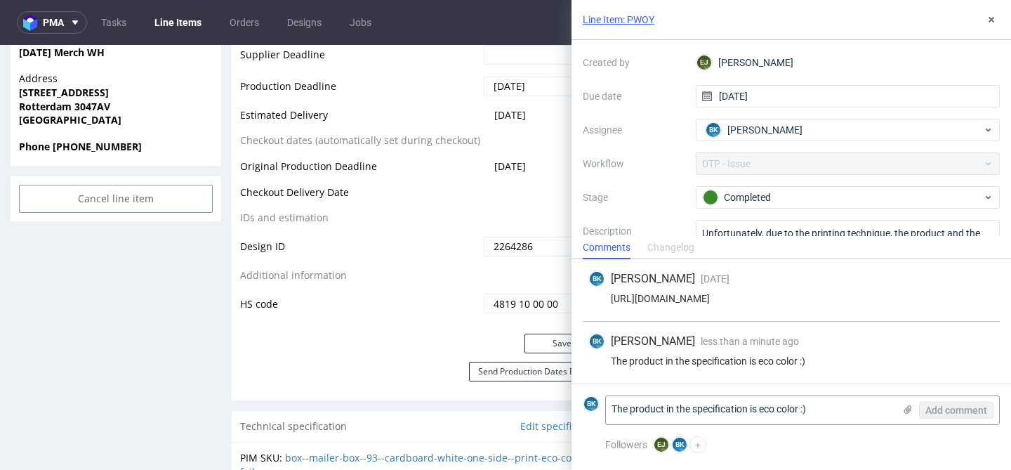
scroll to position [657, 0]
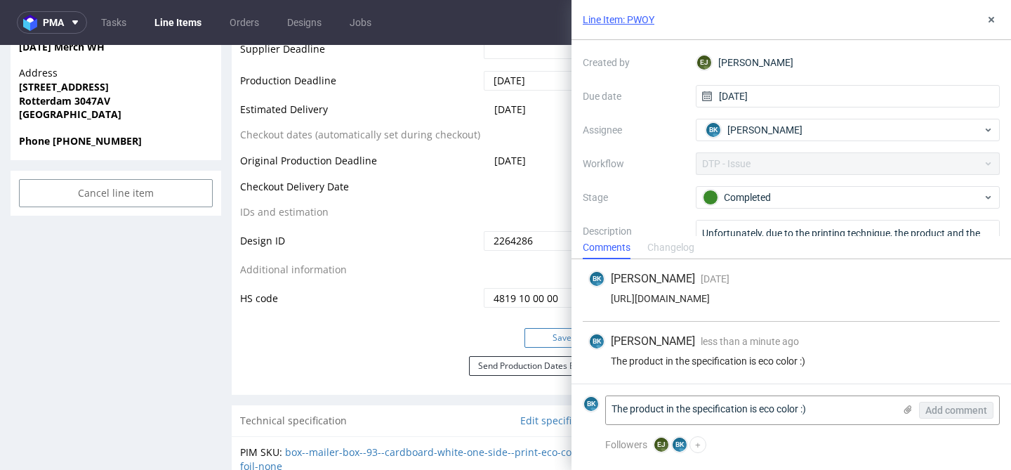
click at [550, 342] on button "Save" at bounding box center [562, 338] width 76 height 20
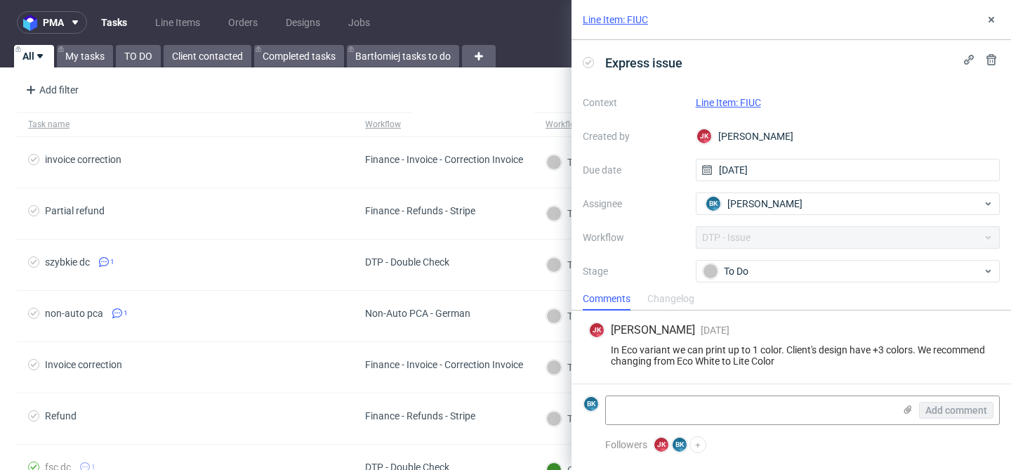
click at [731, 103] on link "Line Item: FIUC" at bounding box center [728, 102] width 65 height 11
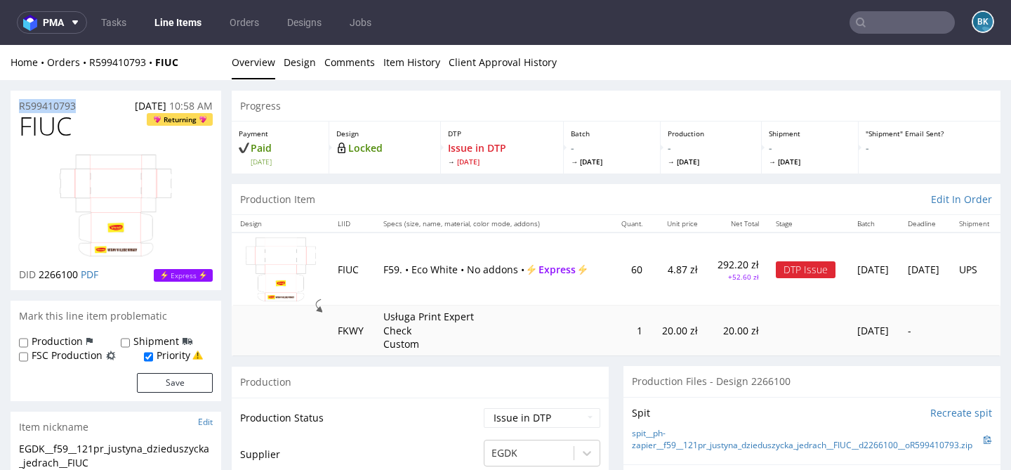
drag, startPoint x: 83, startPoint y: 103, endPoint x: 2, endPoint y: 104, distance: 80.7
copy p "R599410793"
click at [83, 99] on div "R599410793 25.09.2025 10:58 AM" at bounding box center [116, 102] width 211 height 22
drag, startPoint x: 88, startPoint y: 107, endPoint x: 0, endPoint y: 106, distance: 87.7
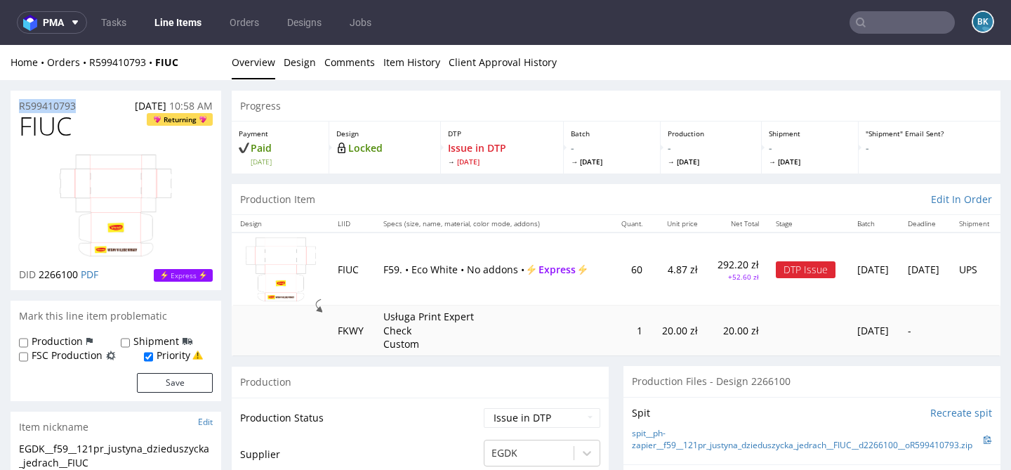
copy p "R599410793"
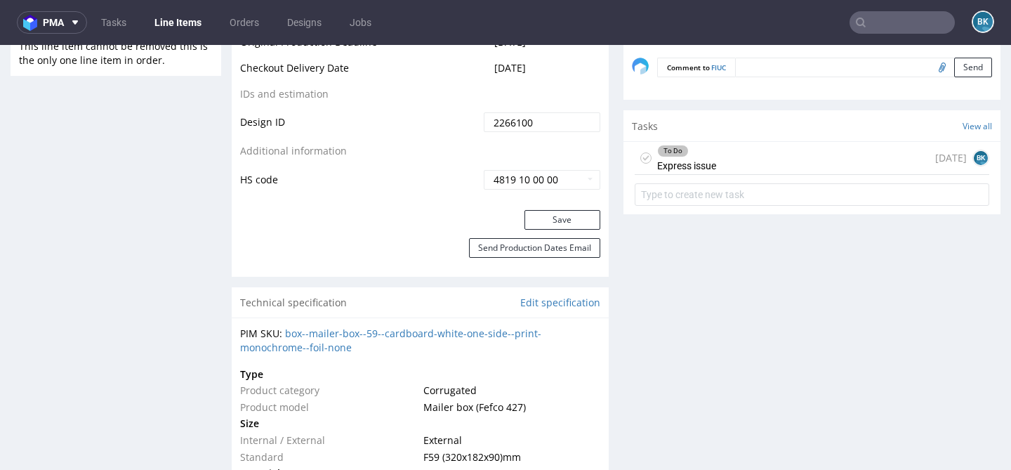
scroll to position [853, 0]
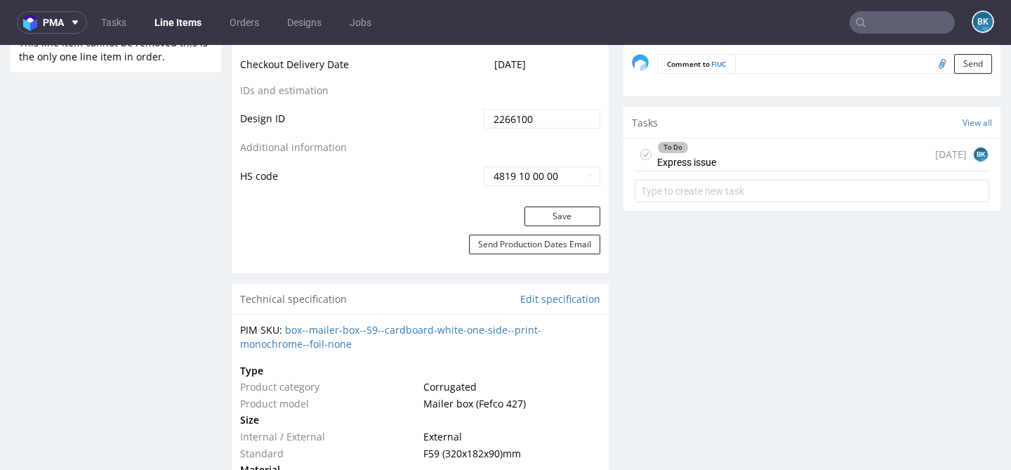
click at [743, 171] on div "To Do Express issue [DATE] BK" at bounding box center [811, 154] width 354 height 33
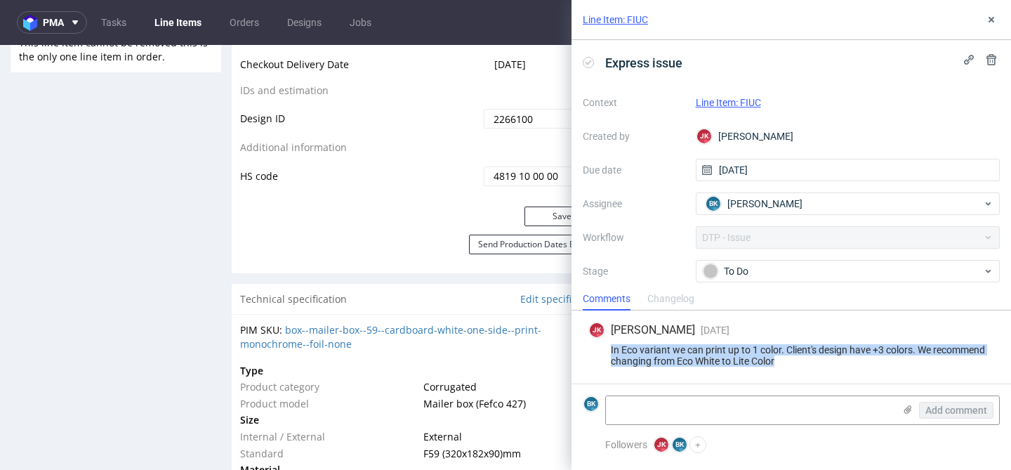
drag, startPoint x: 787, startPoint y: 360, endPoint x: 605, endPoint y: 353, distance: 181.9
click at [605, 353] on div "In Eco variant we can print up to 1 color. Client's design have +3 colors. We r…" at bounding box center [791, 355] width 406 height 22
copy div "In Eco variant we can print up to 1 color. Client's design have +3 colors. We r…"
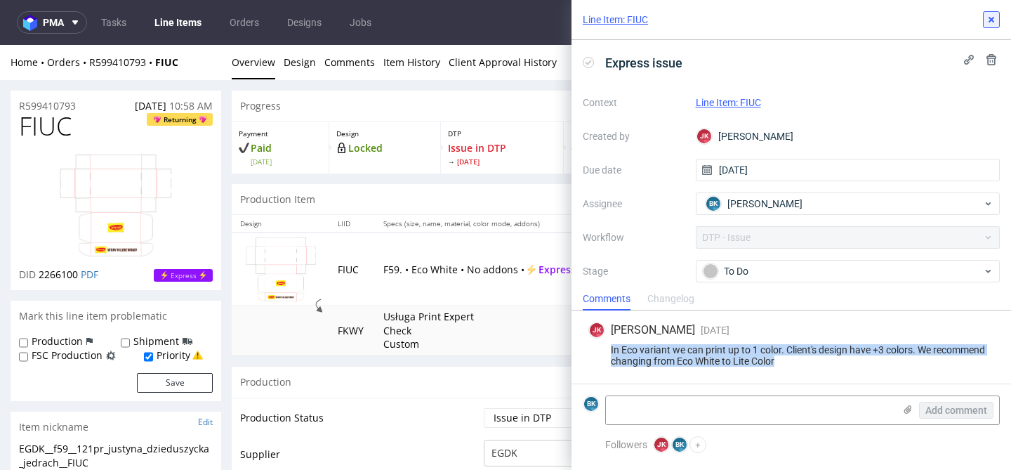
click at [996, 18] on icon at bounding box center [990, 19] width 11 height 11
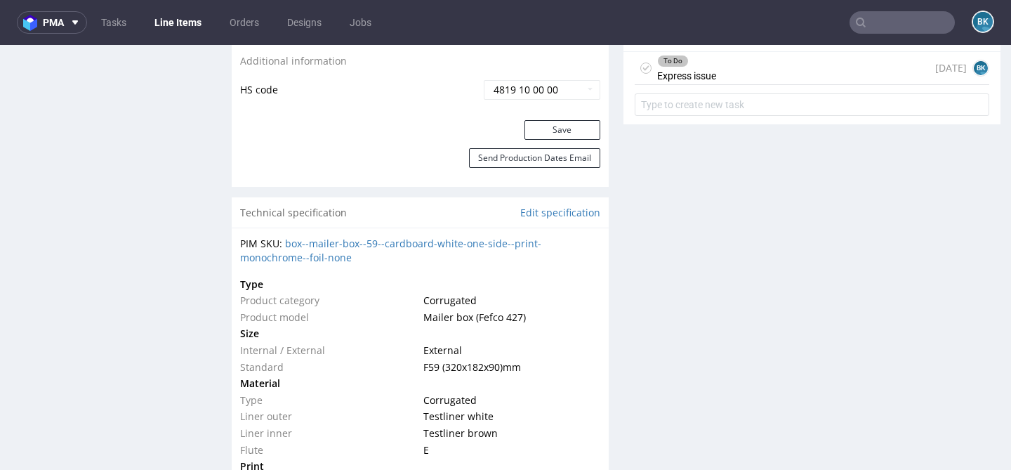
scroll to position [940, 0]
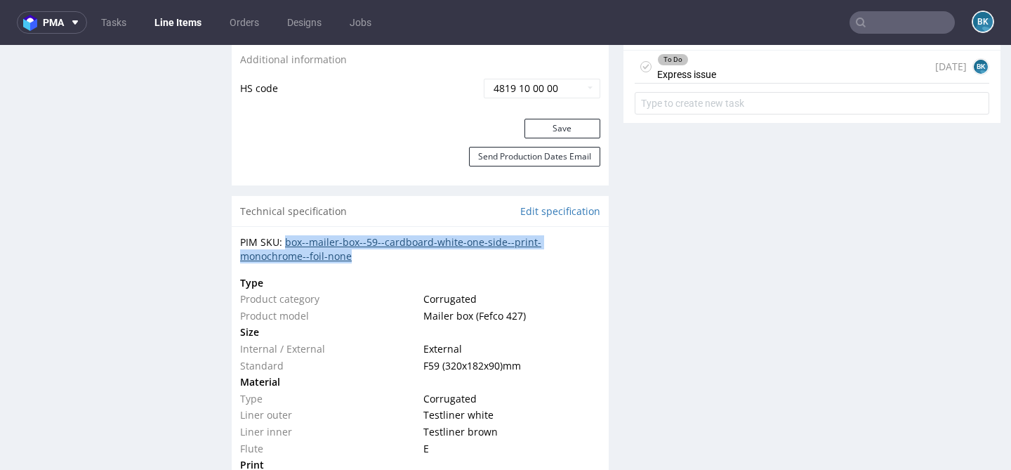
drag, startPoint x: 354, startPoint y: 254, endPoint x: 286, endPoint y: 243, distance: 68.3
click at [286, 243] on div "PIM SKU: box--mailer-box--59--cardboard-white-one-side--print-monochrome--foil-…" at bounding box center [420, 248] width 360 height 27
copy link "box--mailer-box--59--cardboard-white-one-side--print-monochrome--foil-none"
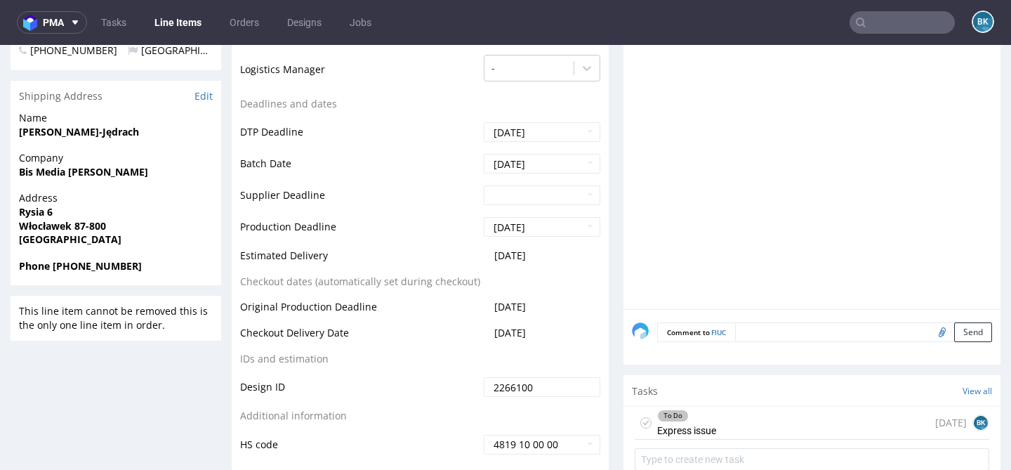
scroll to position [0, 0]
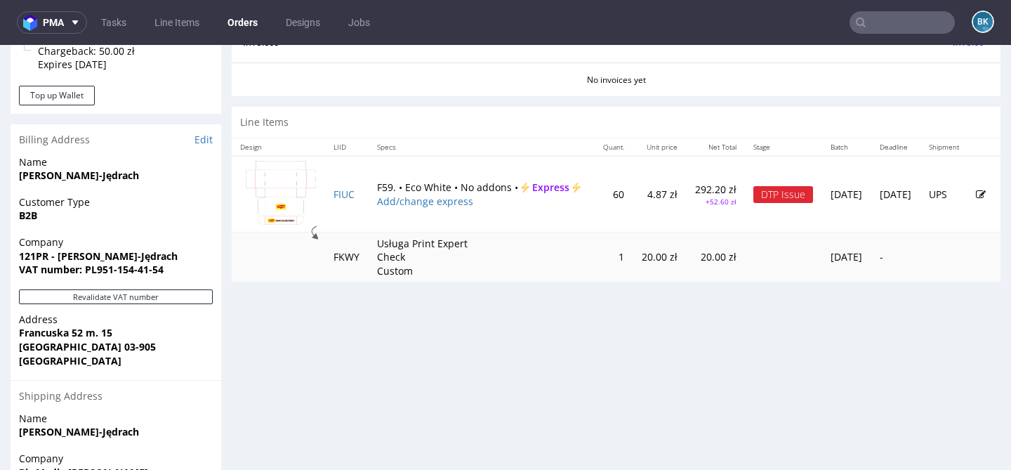
scroll to position [632, 0]
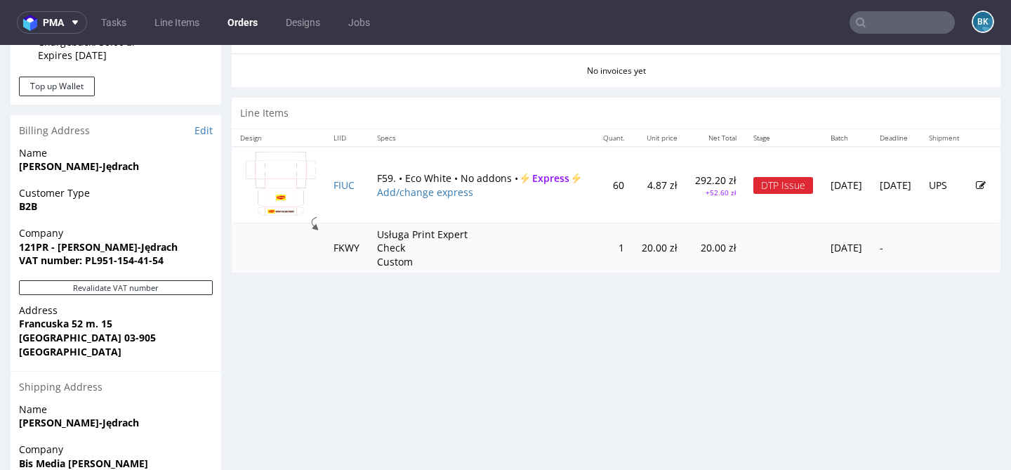
click at [976, 184] on icon at bounding box center [981, 185] width 10 height 10
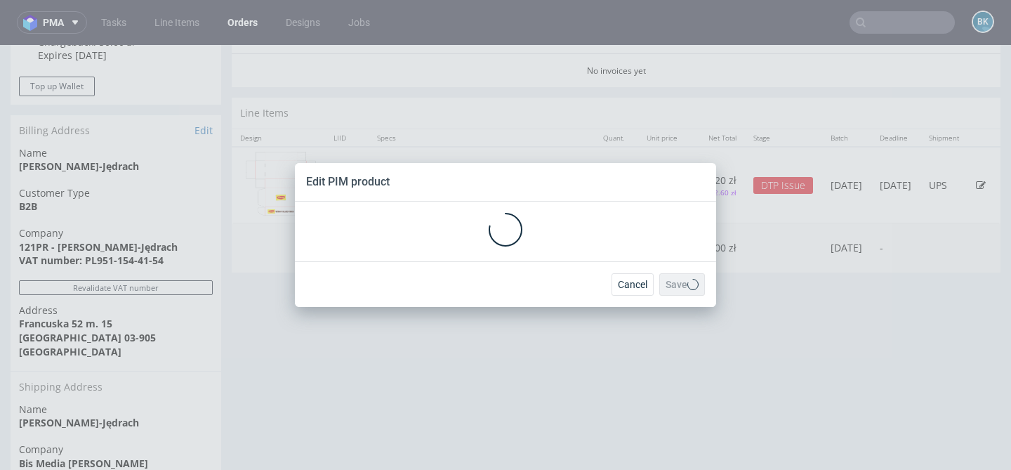
scroll to position [0, 0]
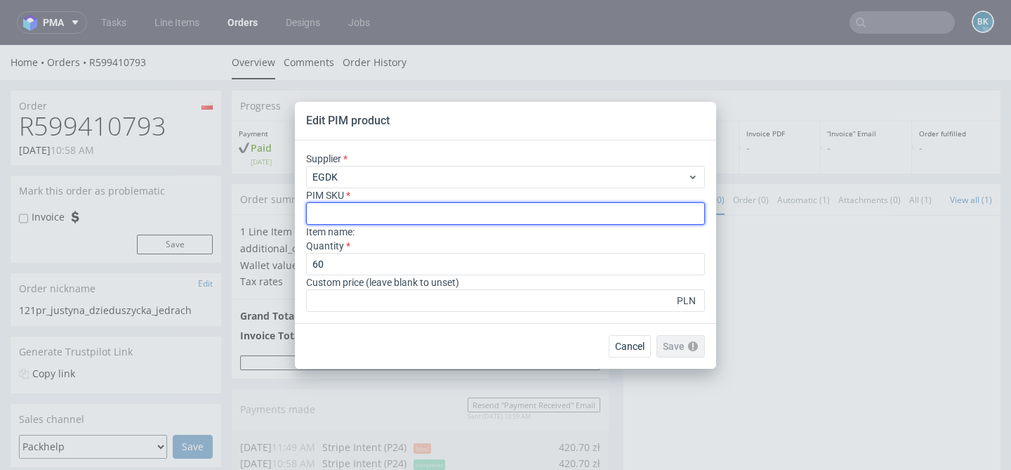
click at [432, 207] on input "text" at bounding box center [505, 213] width 399 height 22
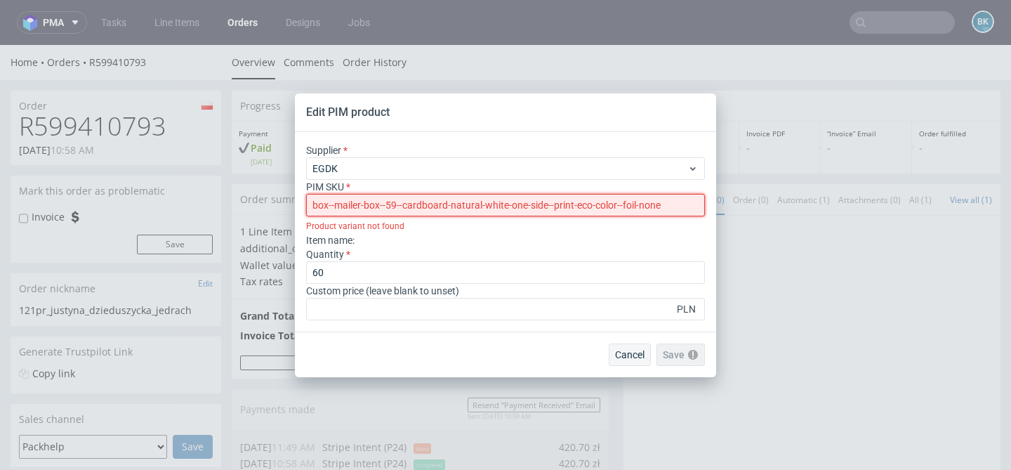
type input "box--mailer-box--59--cardboard-natural-white-one-side--print-eco-color--foil-no…"
click at [634, 353] on span "Cancel" at bounding box center [629, 355] width 29 height 10
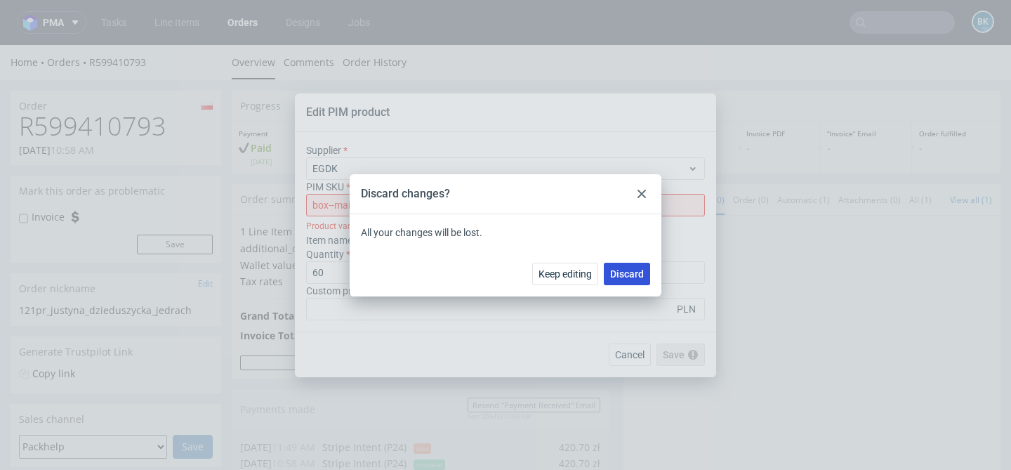
click at [626, 275] on span "Discard" at bounding box center [627, 274] width 34 height 10
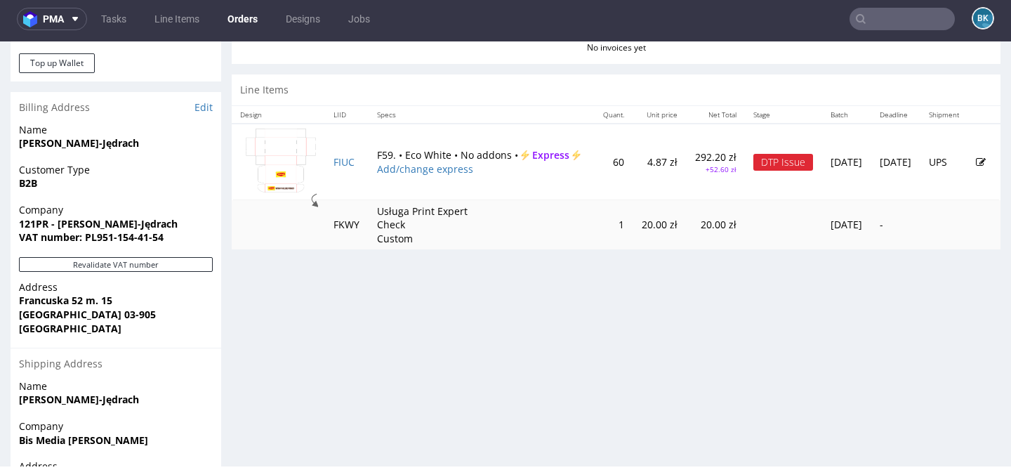
scroll to position [655, 0]
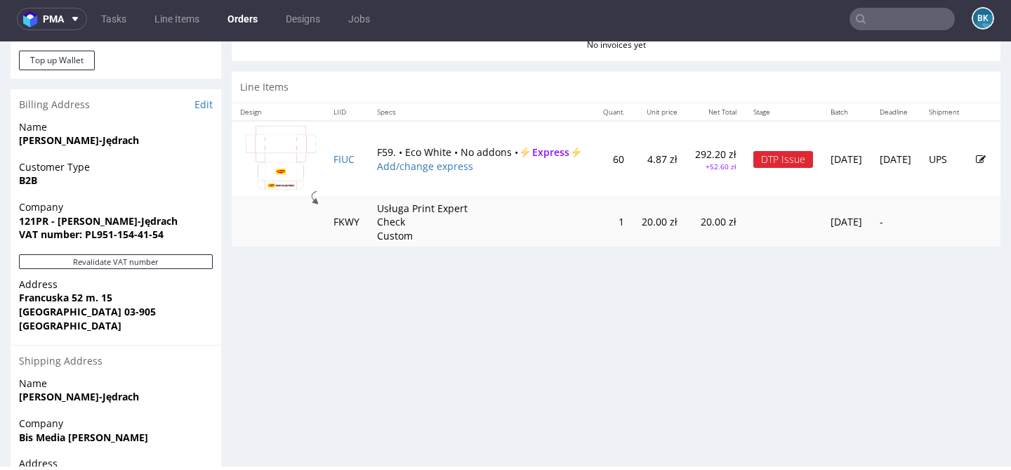
click at [976, 157] on icon at bounding box center [981, 159] width 10 height 10
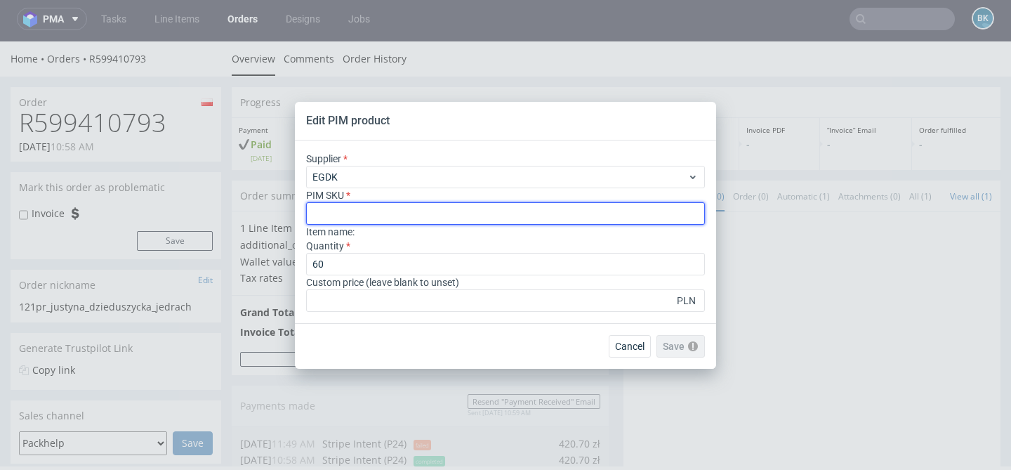
click at [454, 211] on input "text" at bounding box center [505, 213] width 399 height 22
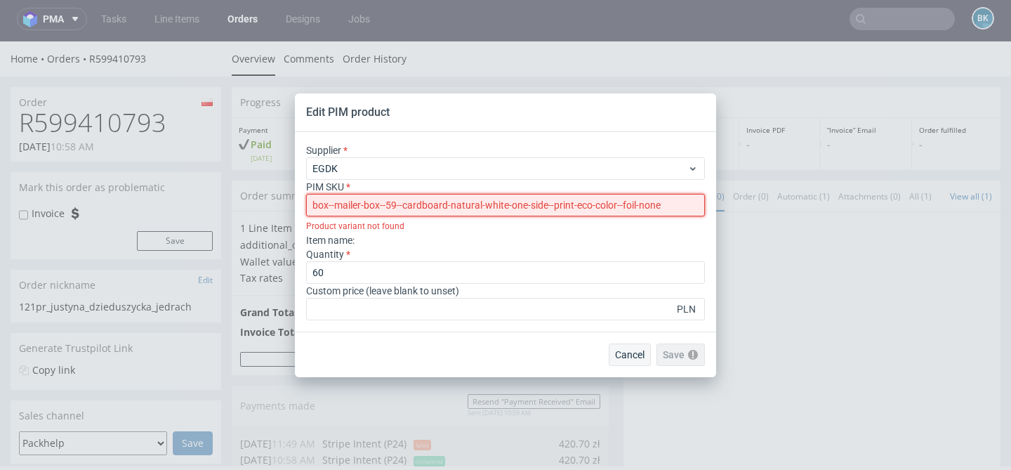
type input "box--mailer-box--59--cardboard-natural-white-one-side--print-eco-color--foil-no…"
click at [625, 357] on span "Cancel" at bounding box center [629, 355] width 29 height 10
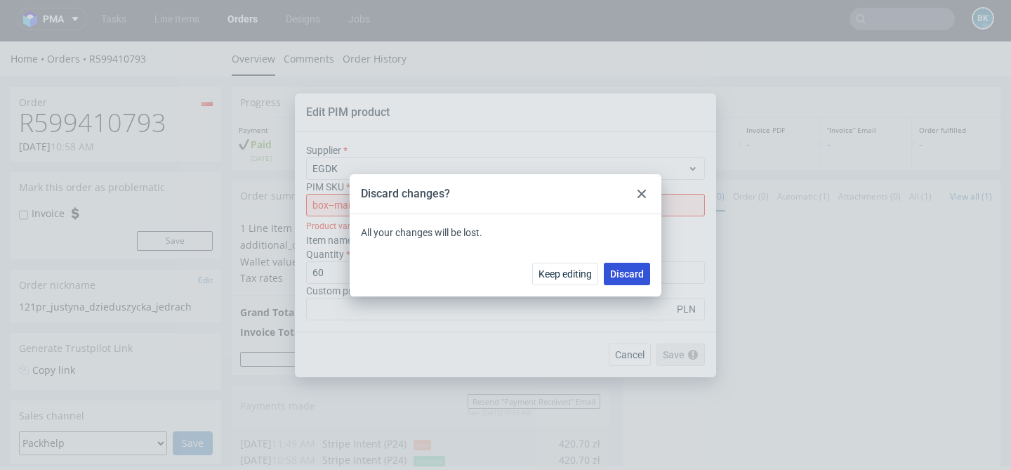
click at [625, 272] on span "Discard" at bounding box center [627, 274] width 34 height 10
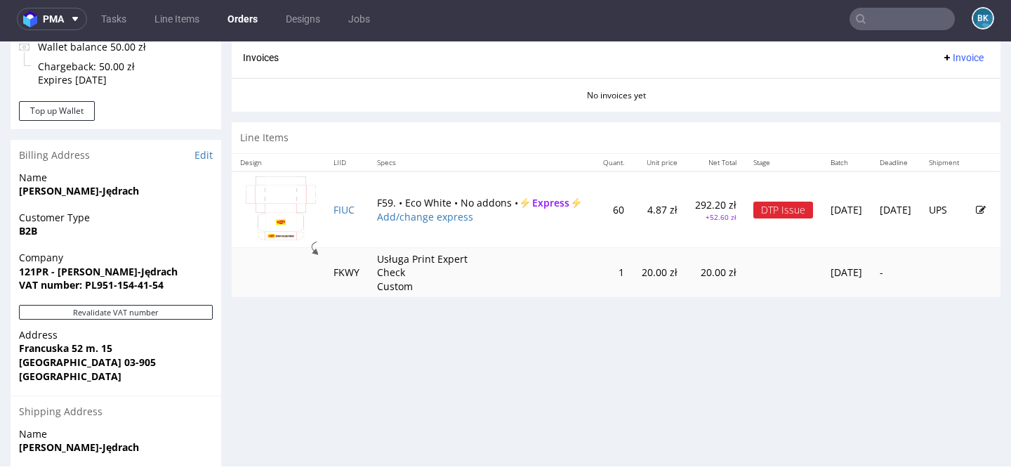
scroll to position [609, 0]
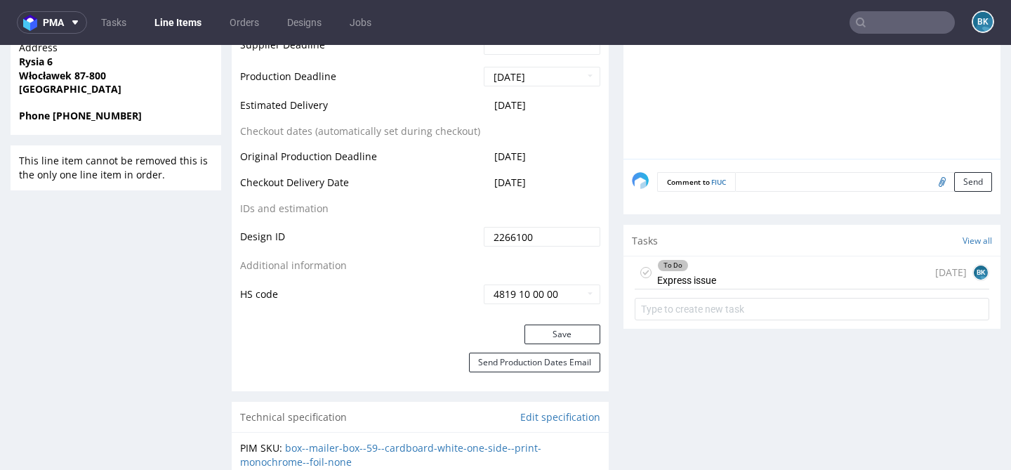
scroll to position [748, 0]
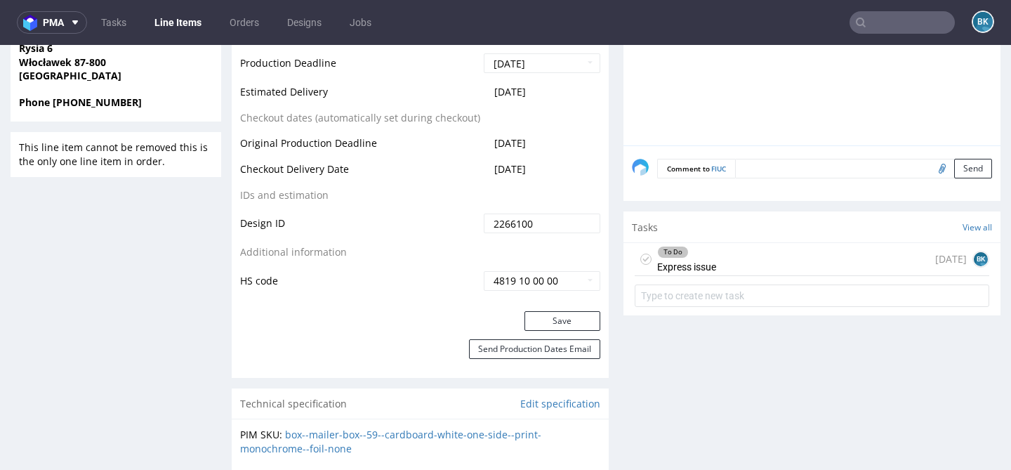
click at [728, 276] on div "To Do Express issue [DATE] BK" at bounding box center [811, 259] width 354 height 33
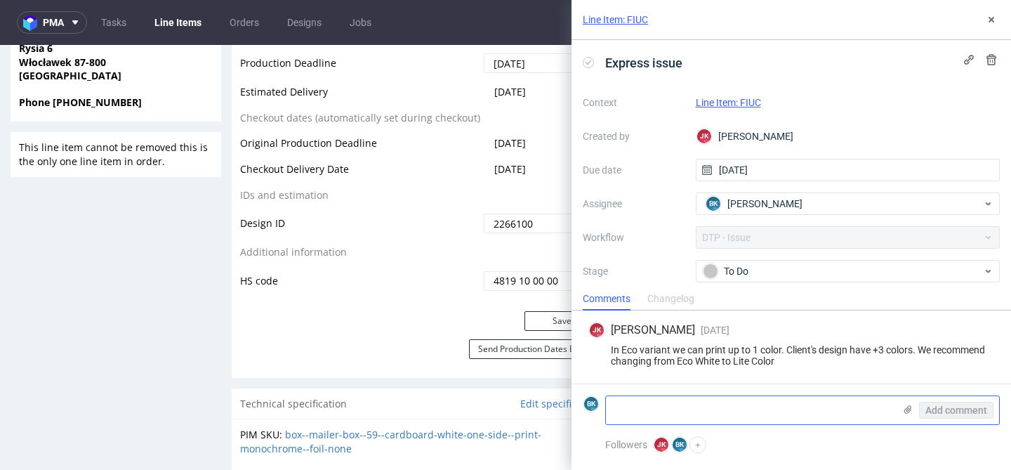
click at [682, 411] on textarea at bounding box center [750, 410] width 288 height 28
paste textarea "[URL][DOMAIN_NAME]"
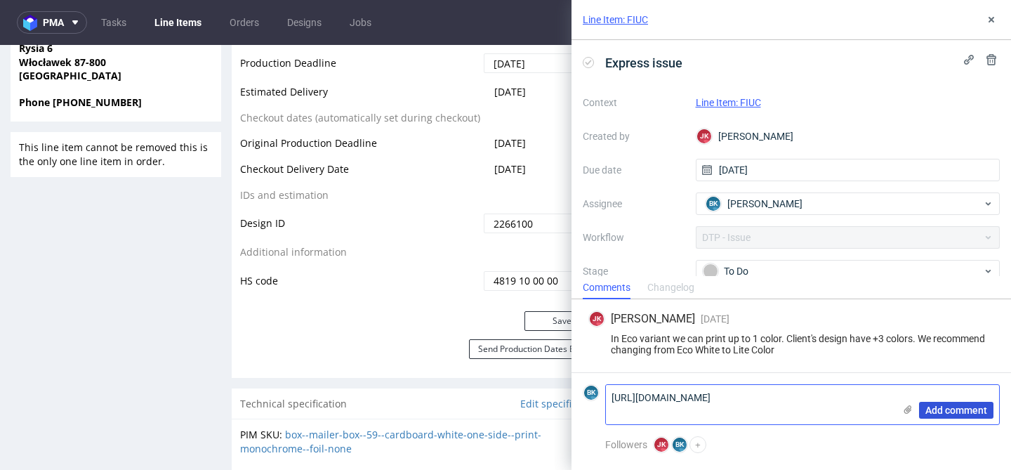
type textarea "[URL][DOMAIN_NAME]"
click at [936, 409] on span "Add comment" at bounding box center [956, 410] width 62 height 10
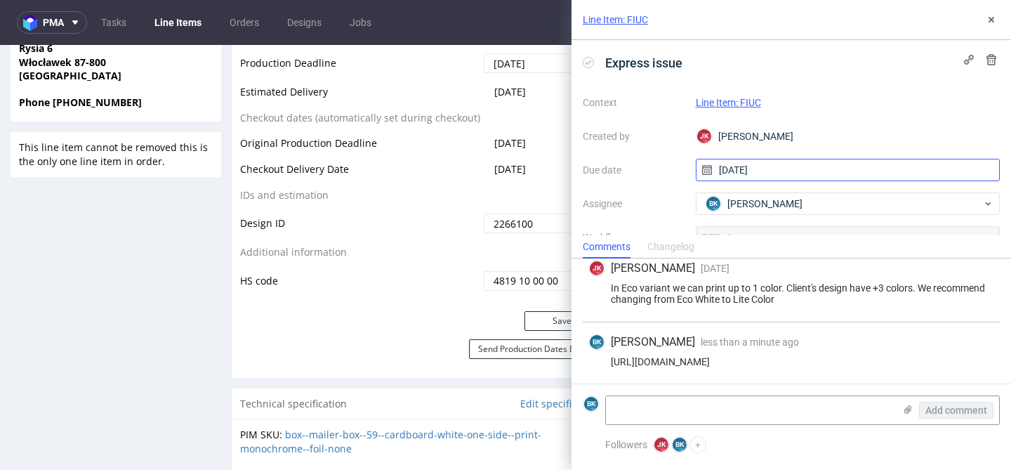
scroll to position [96, 0]
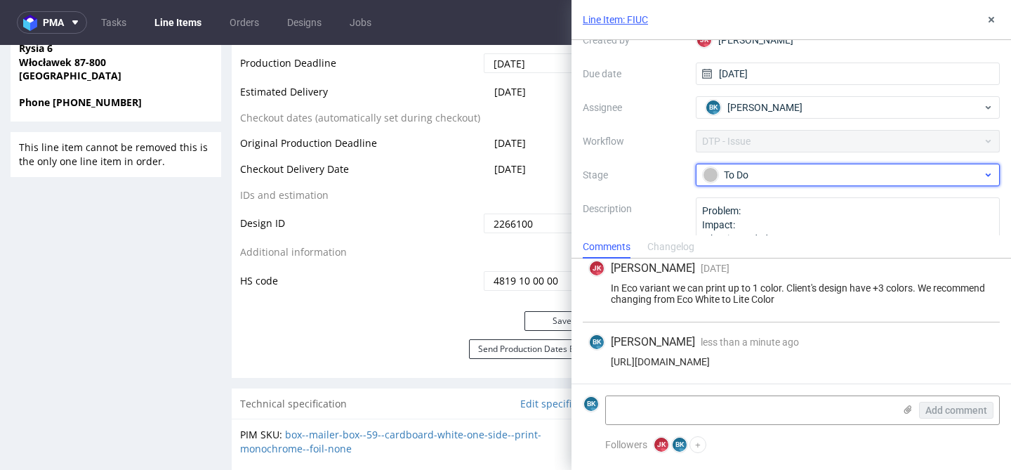
click at [757, 170] on div "To Do" at bounding box center [842, 174] width 279 height 15
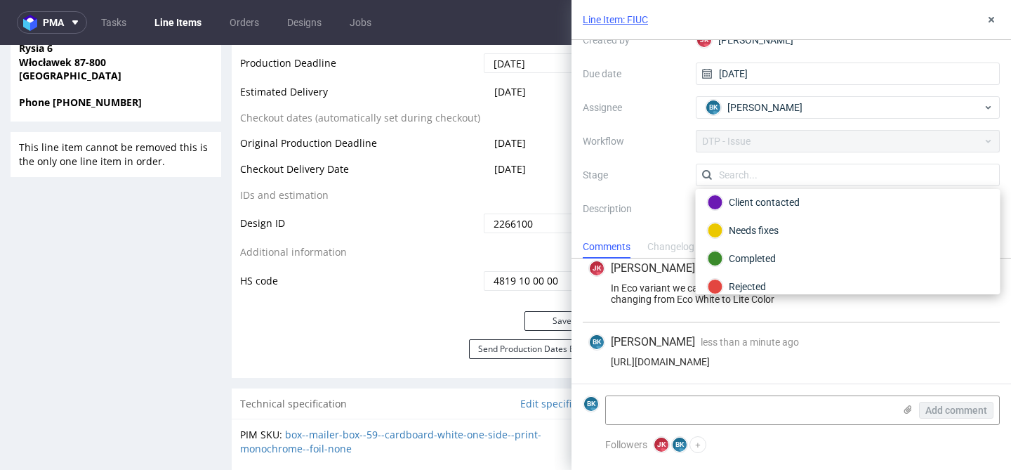
scroll to position [91, 0]
click at [771, 197] on div "Client contacted" at bounding box center [847, 201] width 281 height 15
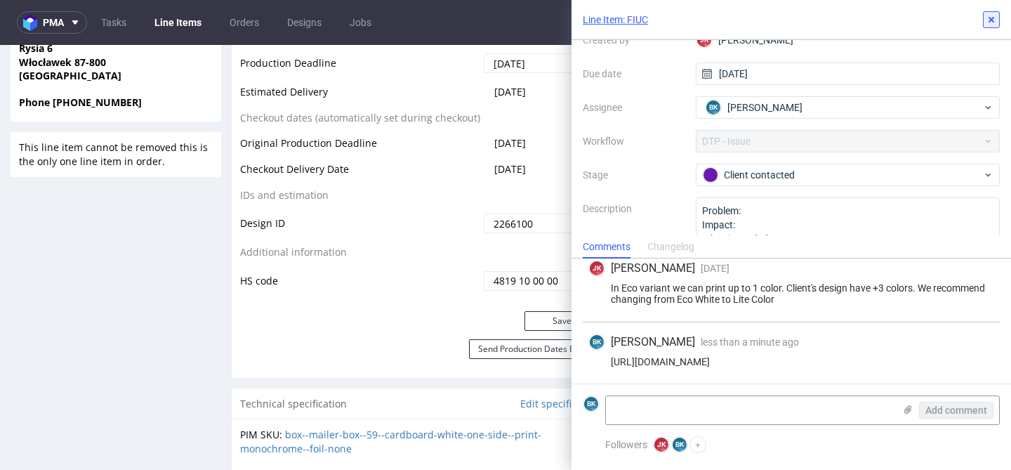
click at [995, 17] on icon at bounding box center [990, 19] width 11 height 11
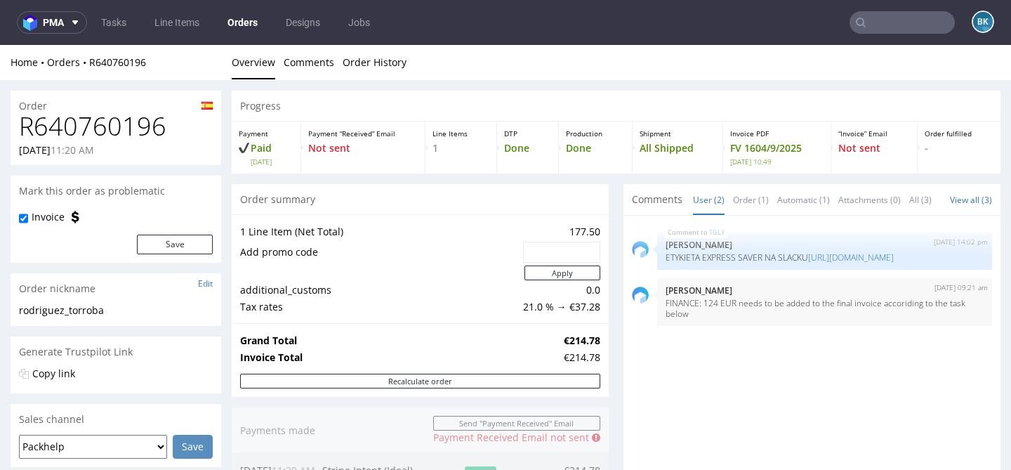
click at [100, 119] on h1 "R640760196" at bounding box center [116, 126] width 194 height 28
copy h1 "R640760196"
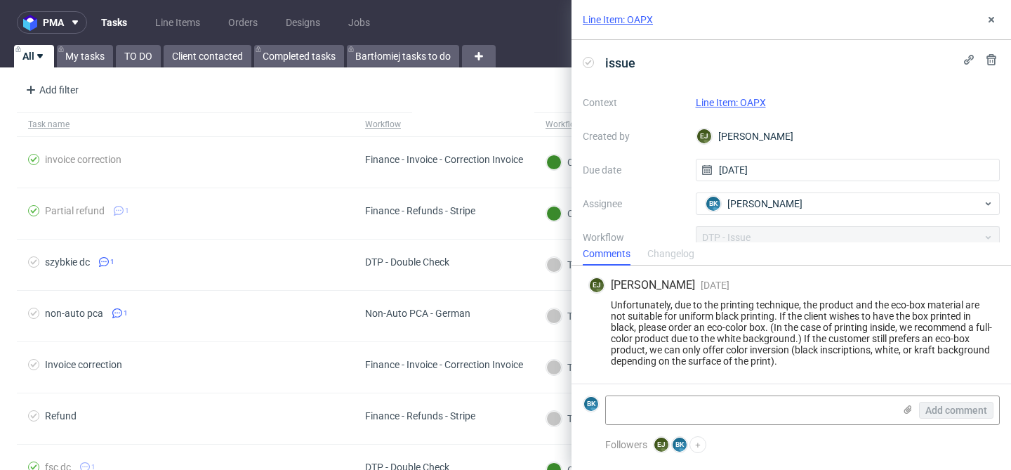
click at [747, 104] on link "Line Item: OAPX" at bounding box center [731, 102] width 70 height 11
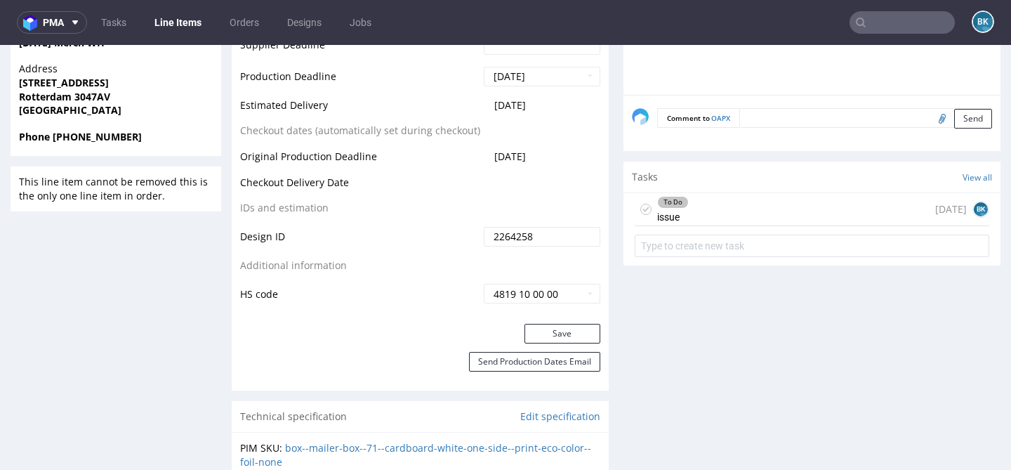
scroll to position [691, 0]
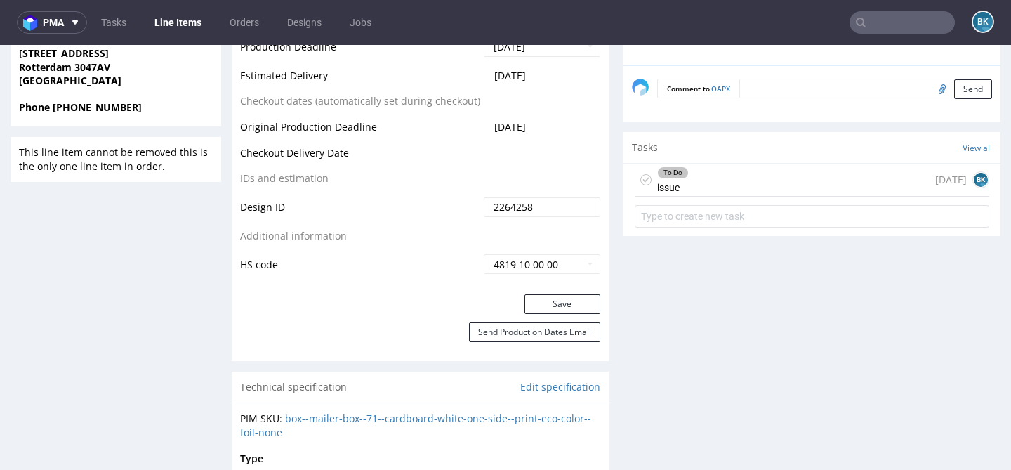
click at [689, 178] on div "To Do issue 3 days ago BK" at bounding box center [811, 180] width 354 height 33
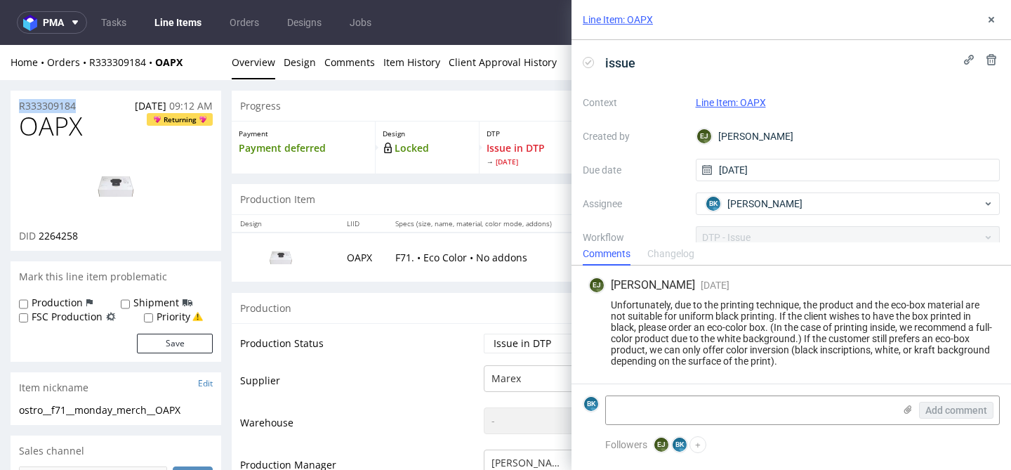
drag, startPoint x: 83, startPoint y: 101, endPoint x: 0, endPoint y: 100, distance: 82.8
copy p "R333309184"
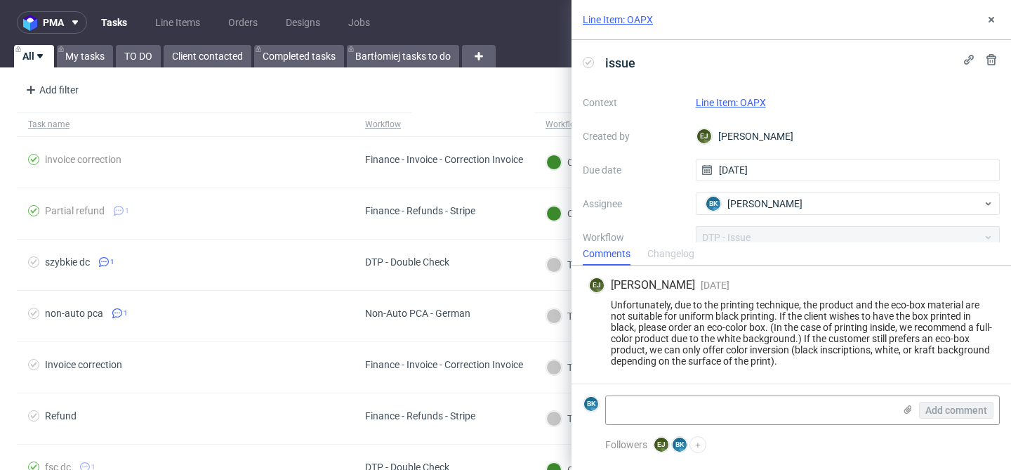
click at [751, 100] on link "Line Item: OAPX" at bounding box center [731, 102] width 70 height 11
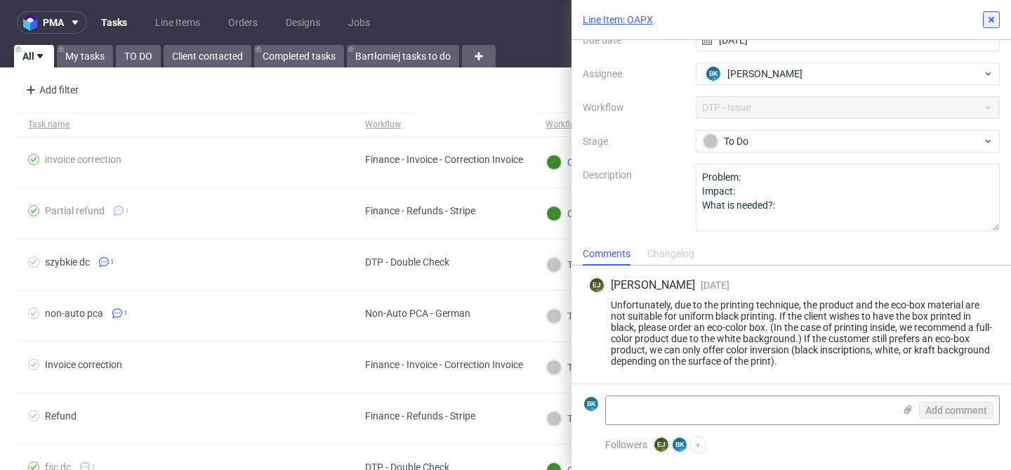
click at [992, 26] on button at bounding box center [991, 19] width 17 height 17
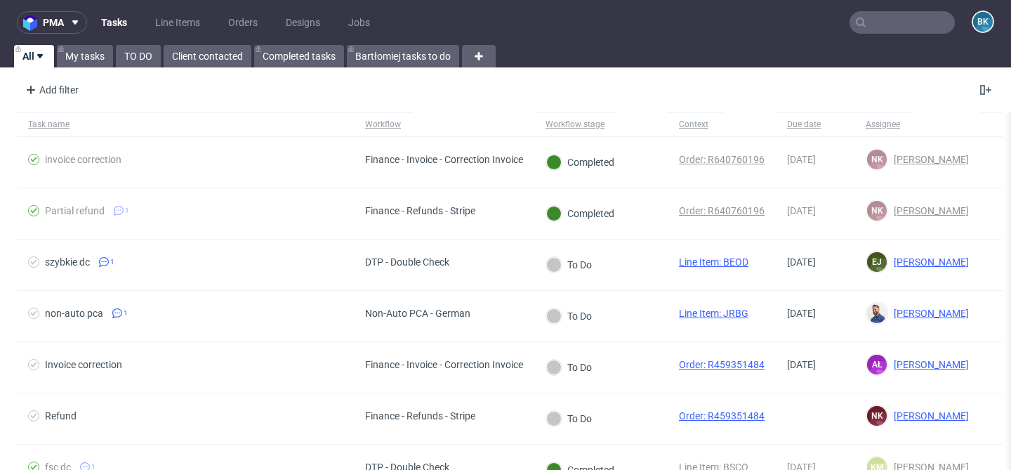
click at [867, 24] on input "text" at bounding box center [901, 22] width 105 height 22
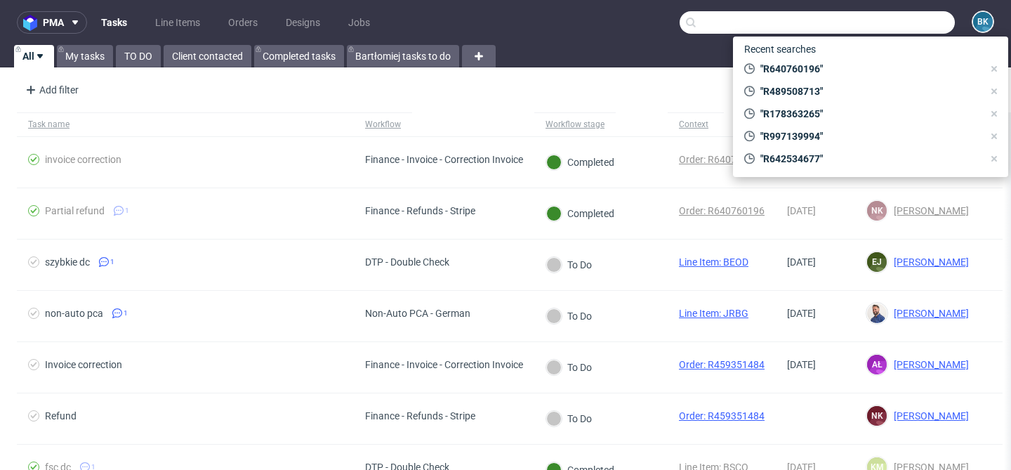
paste input "R997139994"
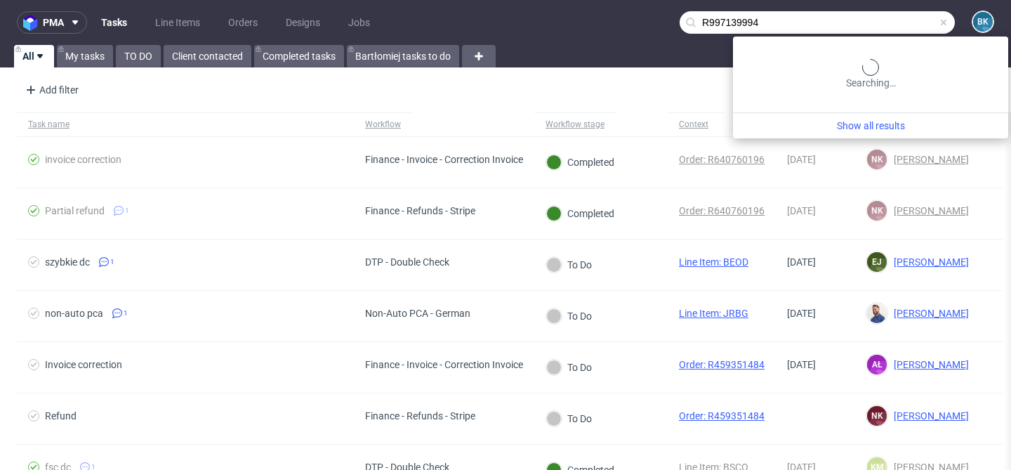
type input "R997139994"
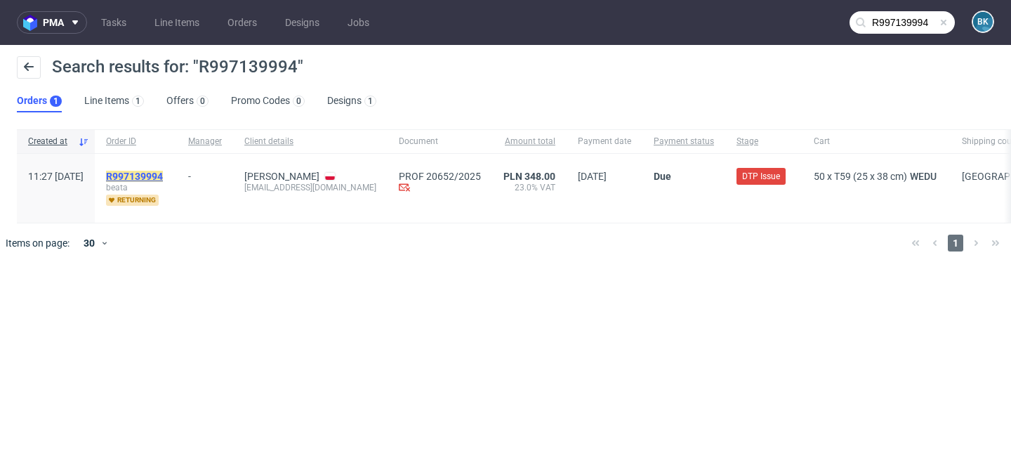
click at [163, 173] on mark "R997139994" at bounding box center [134, 176] width 57 height 11
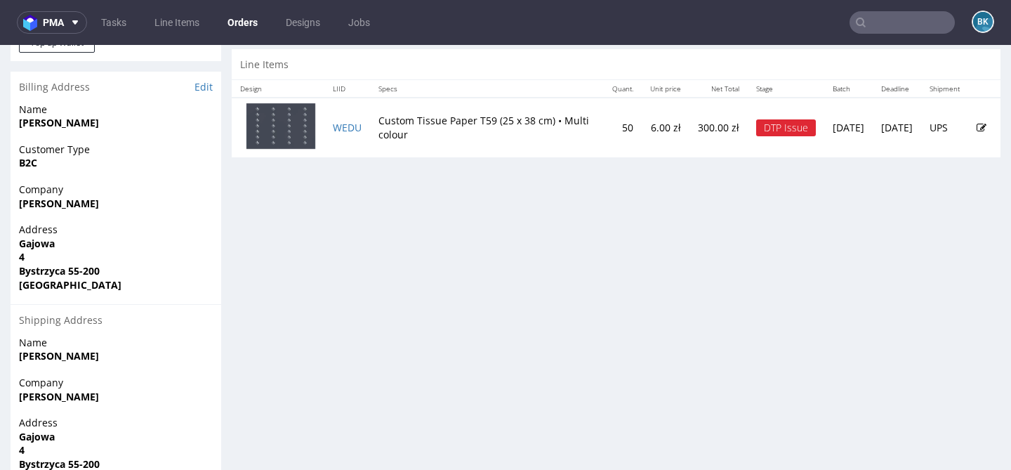
scroll to position [679, 0]
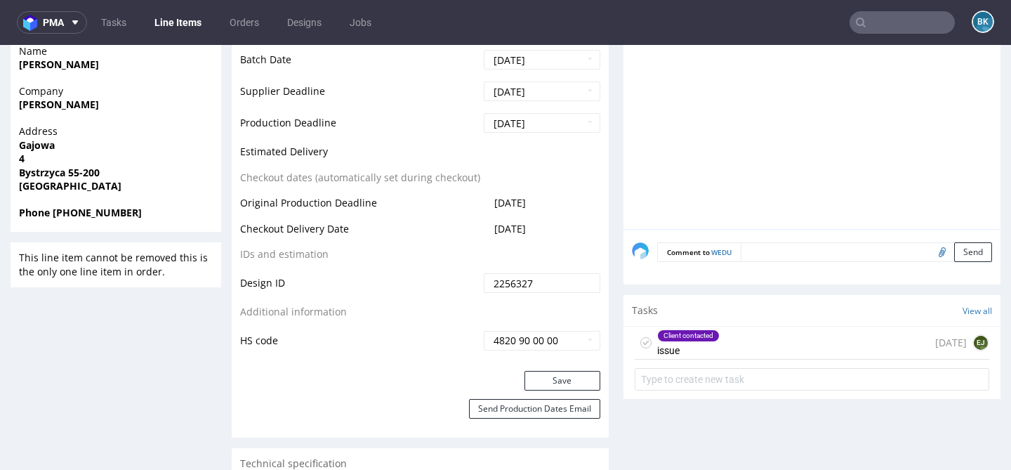
scroll to position [613, 0]
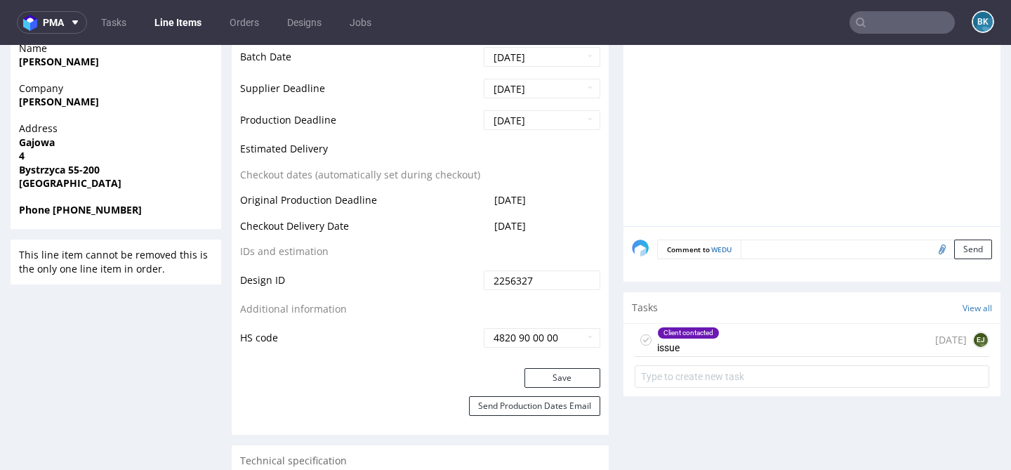
click at [755, 336] on div "Client contacted issue 12 days ago EJ" at bounding box center [811, 340] width 354 height 33
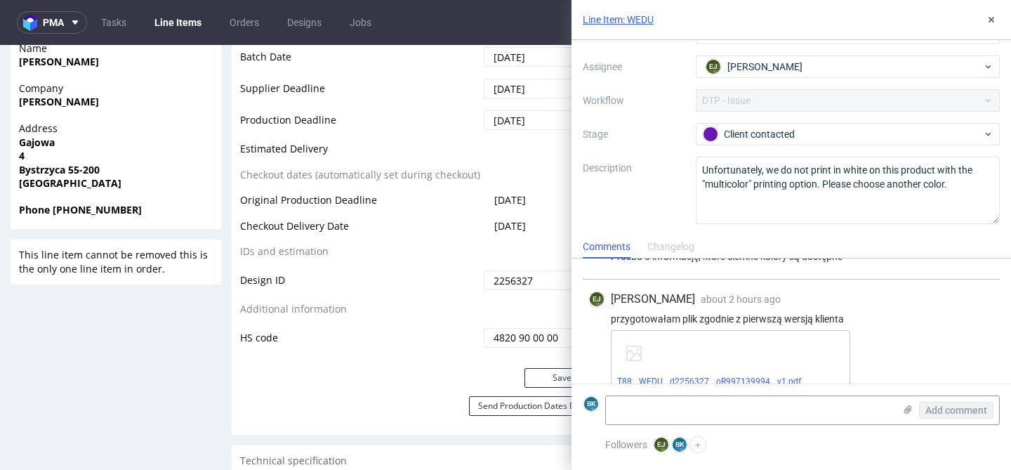
scroll to position [411, 0]
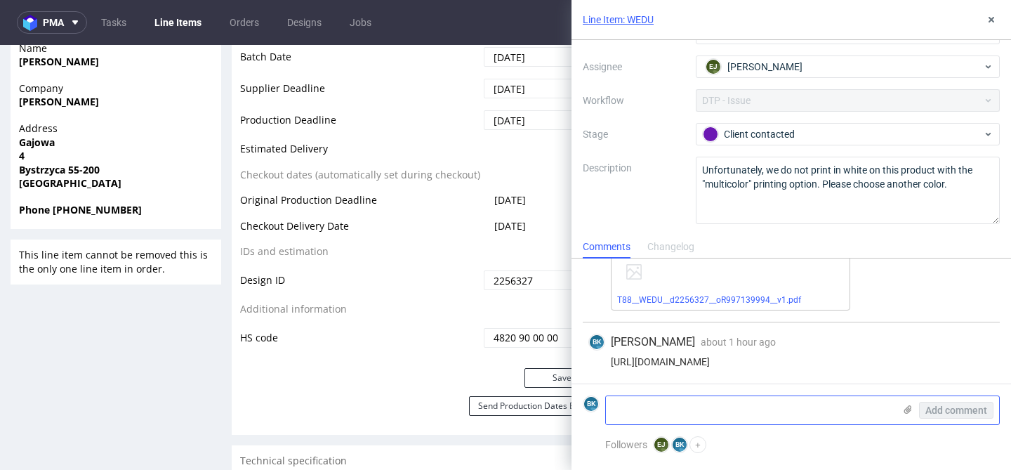
click at [658, 404] on textarea at bounding box center [750, 410] width 288 height 28
type textarea "Klient zaakceptował"
click at [964, 400] on div "Add comment" at bounding box center [945, 410] width 105 height 28
click at [942, 409] on span "Add comment" at bounding box center [956, 410] width 62 height 10
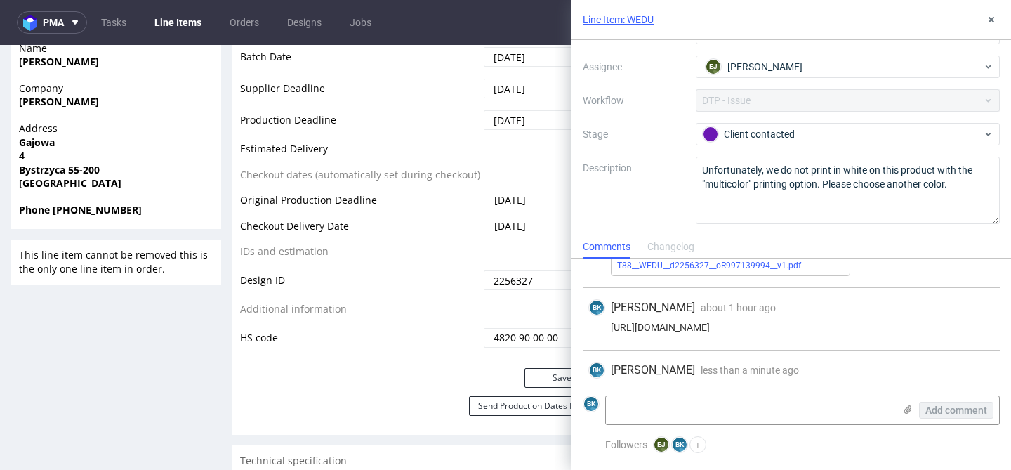
scroll to position [474, 0]
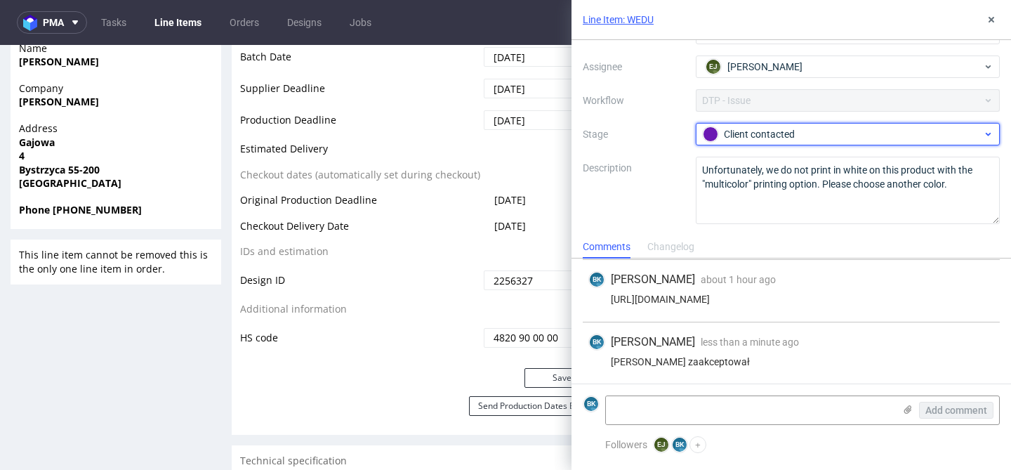
click at [790, 136] on div "Client contacted" at bounding box center [842, 133] width 279 height 15
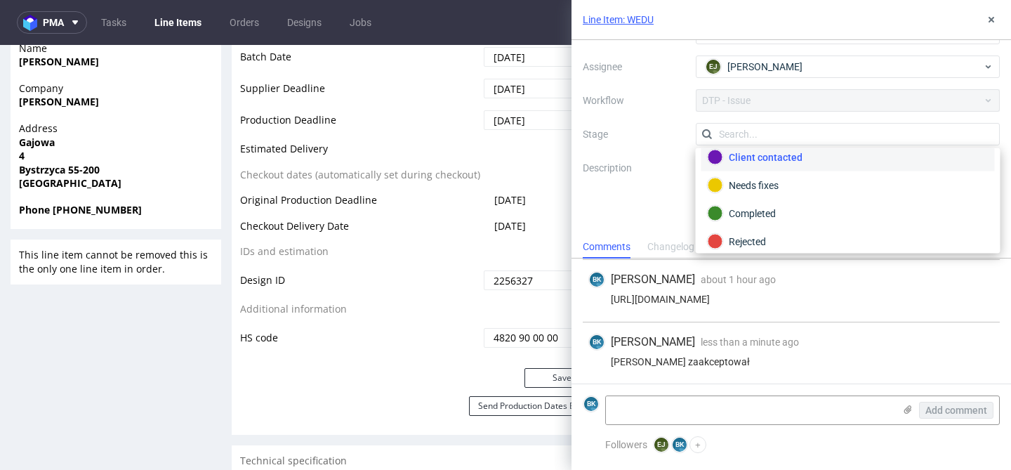
scroll to position [100, 0]
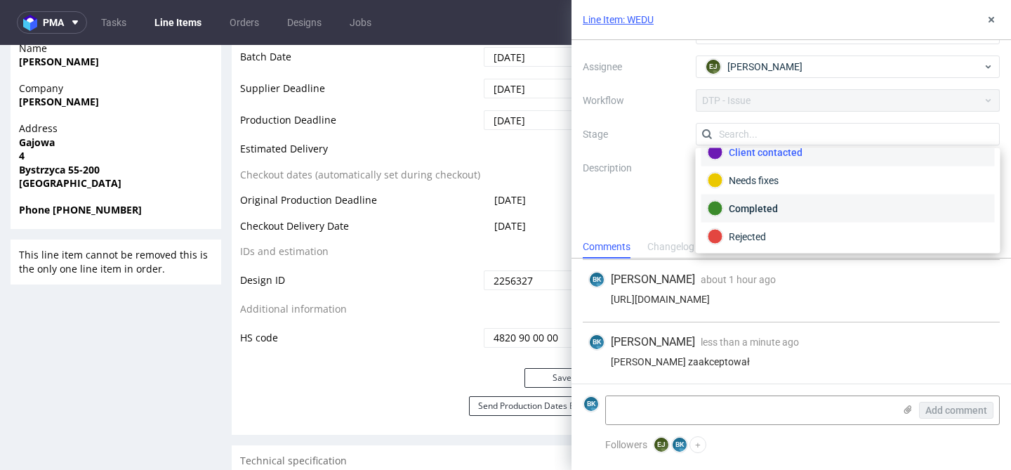
click at [771, 199] on div "Completed" at bounding box center [847, 208] width 293 height 28
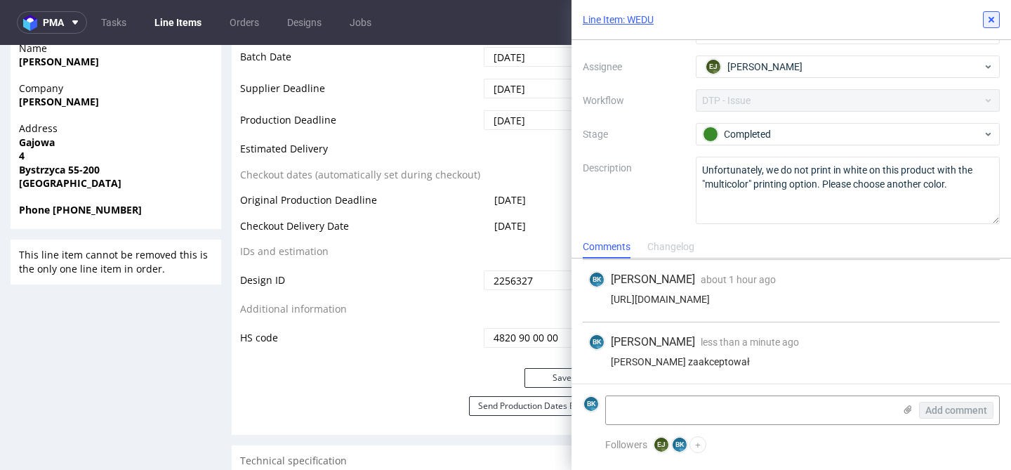
click at [988, 16] on icon at bounding box center [990, 19] width 11 height 11
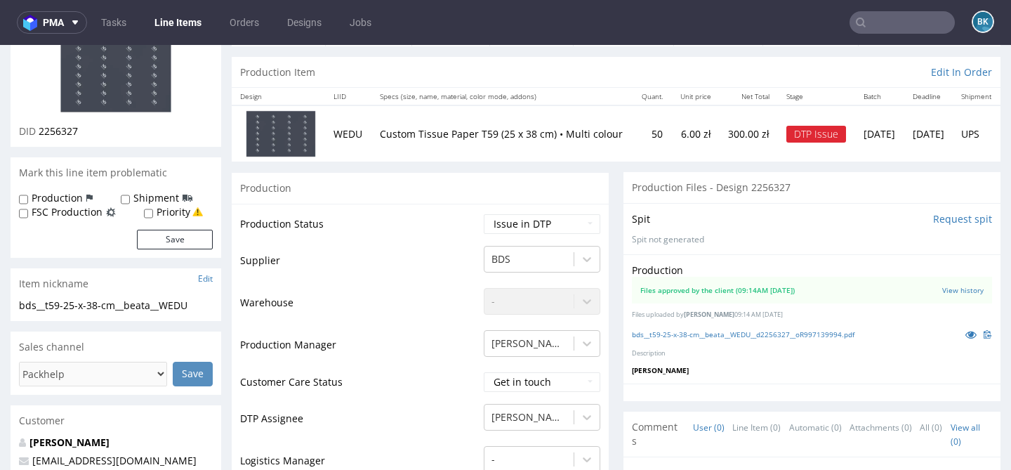
scroll to position [126, 0]
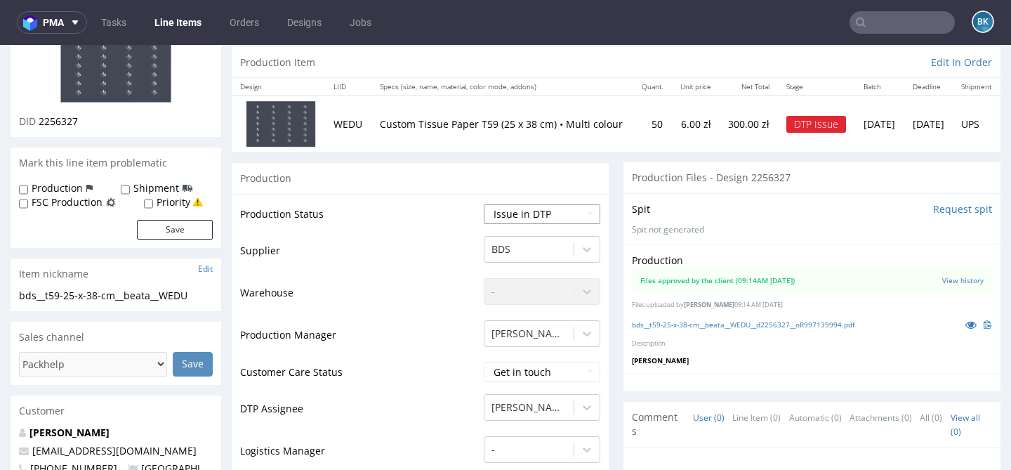
click at [527, 218] on select "Waiting for Artwork Waiting for Diecut Waiting for Mockup Waiting for DTP Waiti…" at bounding box center [542, 214] width 117 height 20
select select "back_for_dtp"
click at [484, 204] on select "Waiting for Artwork Waiting for Diecut Waiting for Mockup Waiting for DTP Waiti…" at bounding box center [542, 214] width 117 height 20
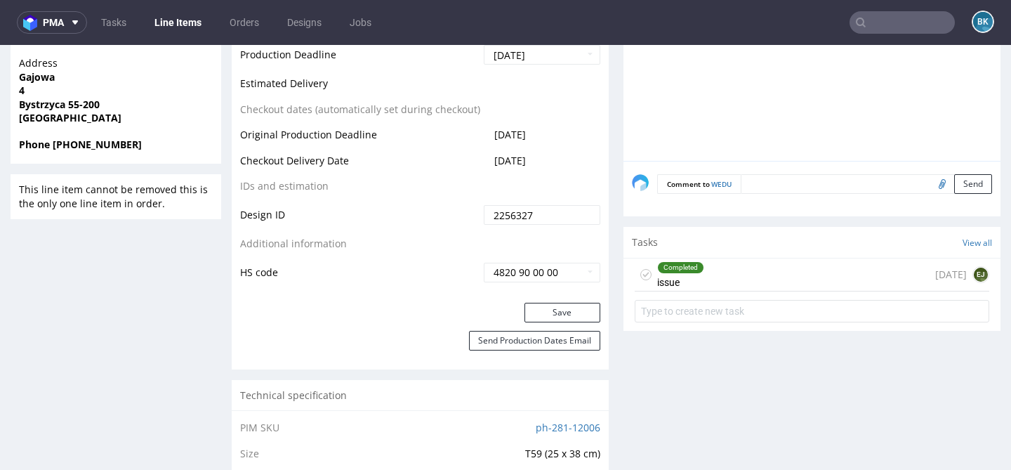
scroll to position [682, 0]
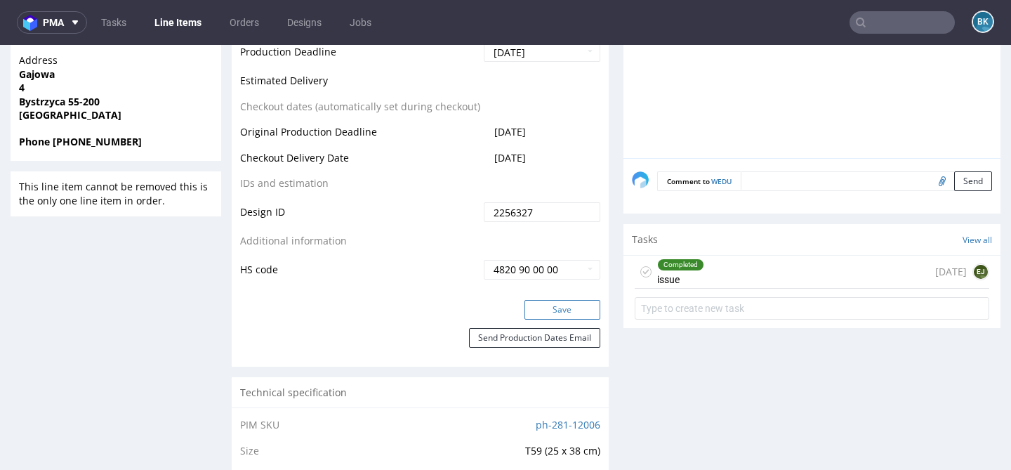
click at [553, 300] on button "Save" at bounding box center [562, 310] width 76 height 20
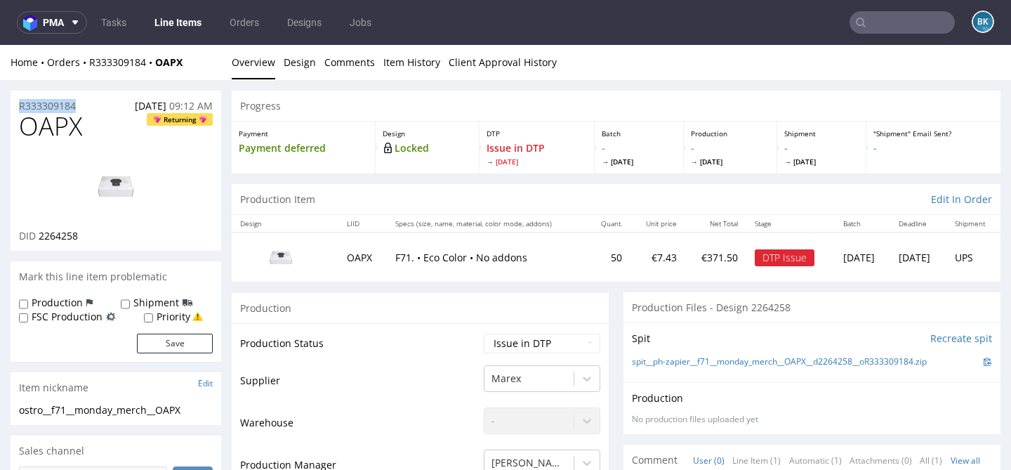
drag, startPoint x: 83, startPoint y: 104, endPoint x: 0, endPoint y: 104, distance: 82.8
copy p "R333309184"
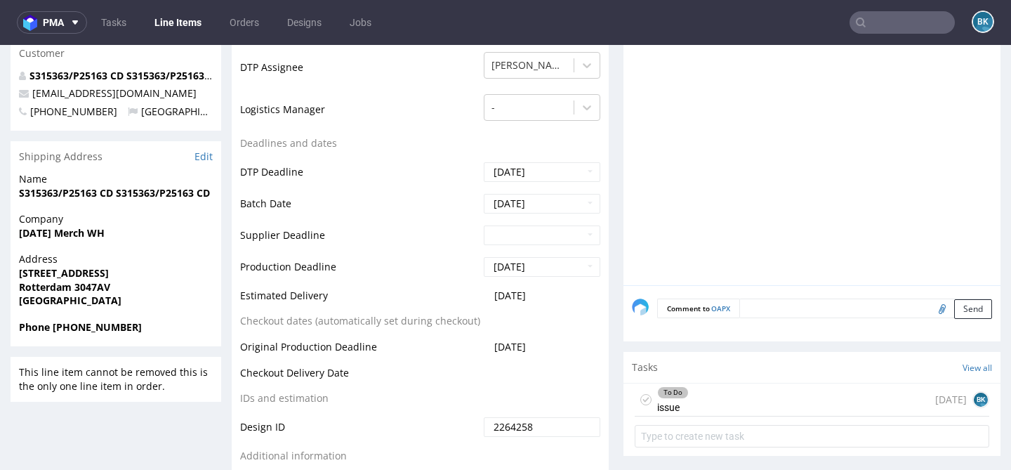
scroll to position [601, 0]
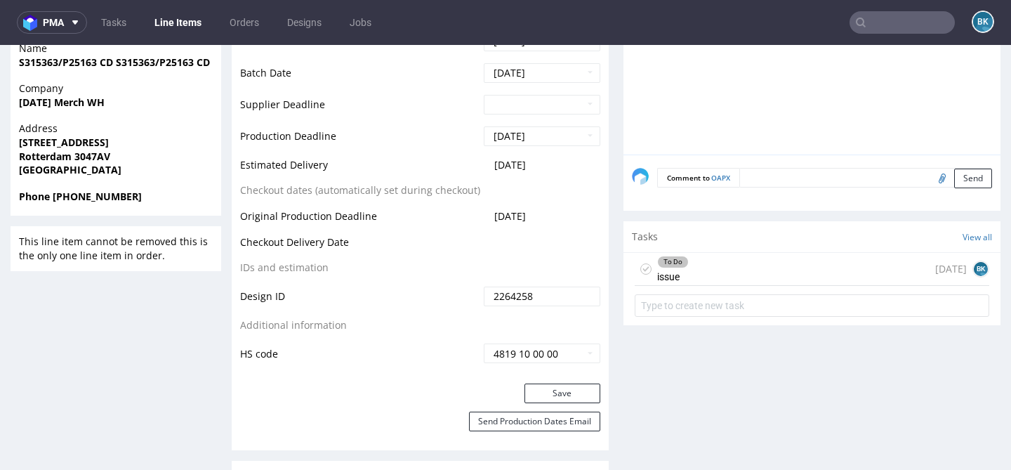
click at [784, 273] on div "To Do issue [DATE] BK" at bounding box center [811, 269] width 354 height 33
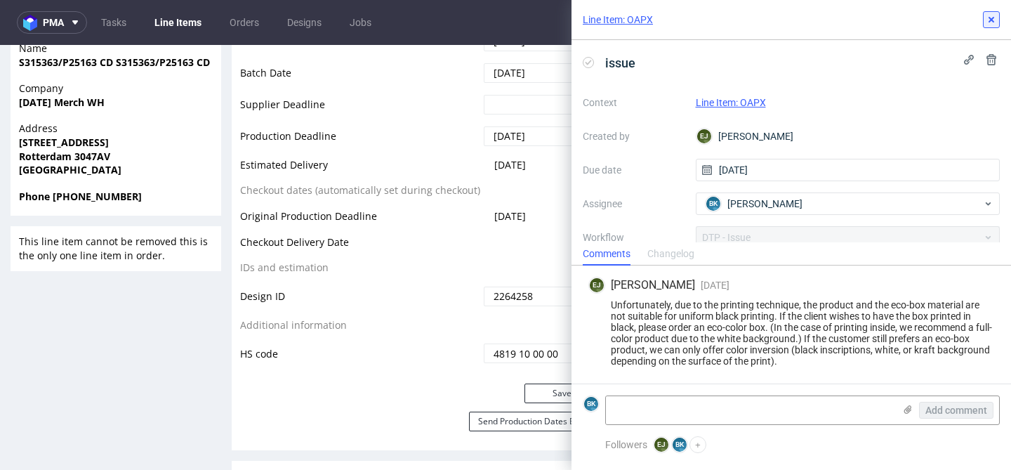
click at [992, 22] on icon at bounding box center [990, 19] width 11 height 11
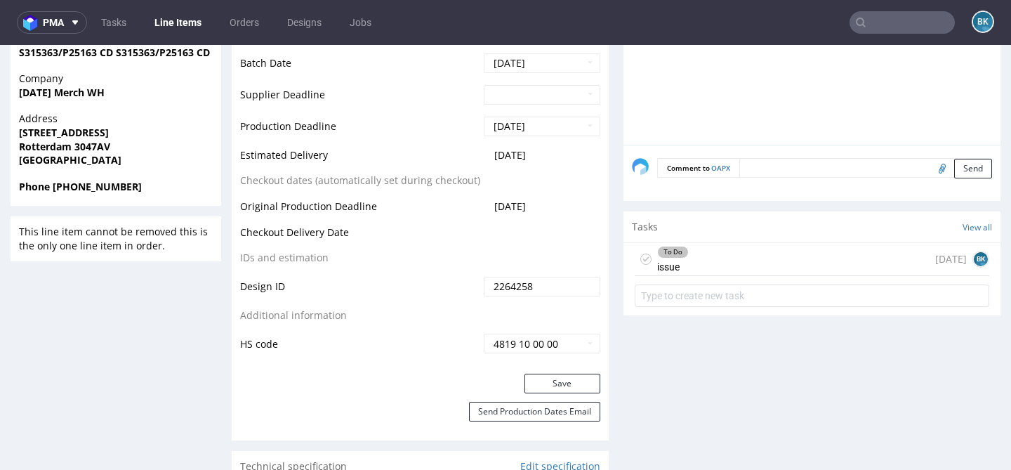
scroll to position [628, 0]
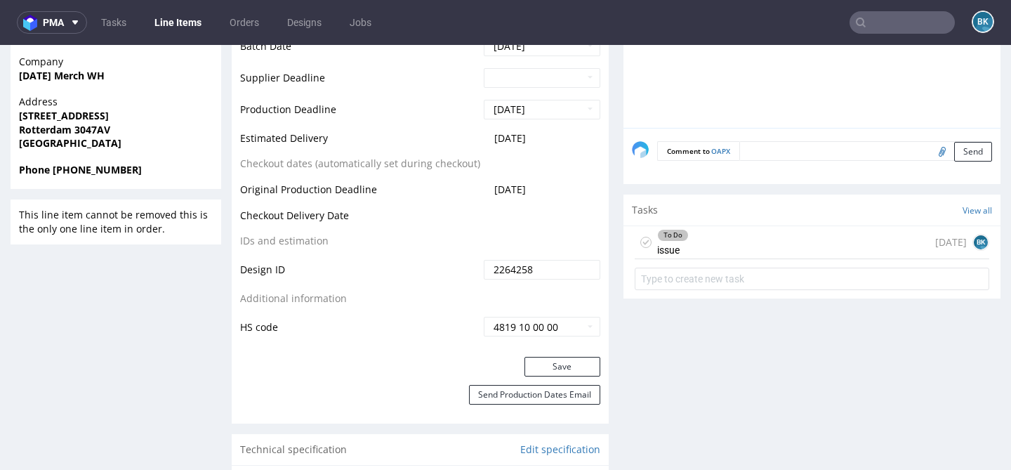
click at [759, 241] on div "To Do issue [DATE] BK" at bounding box center [811, 242] width 354 height 33
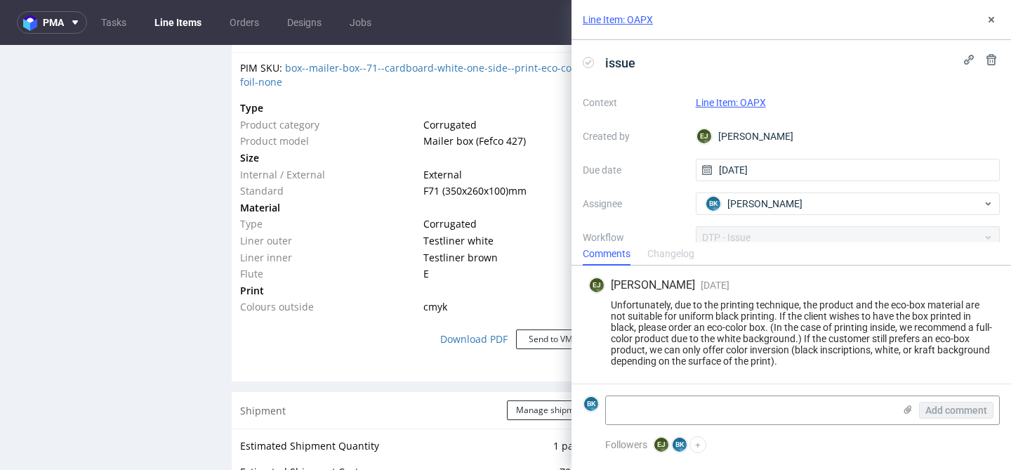
scroll to position [1034, 0]
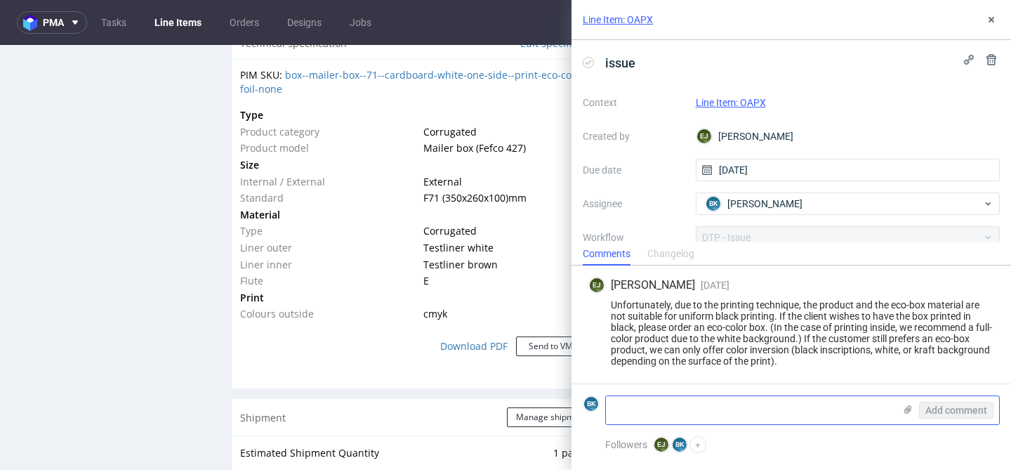
click at [651, 412] on textarea at bounding box center [750, 410] width 288 height 28
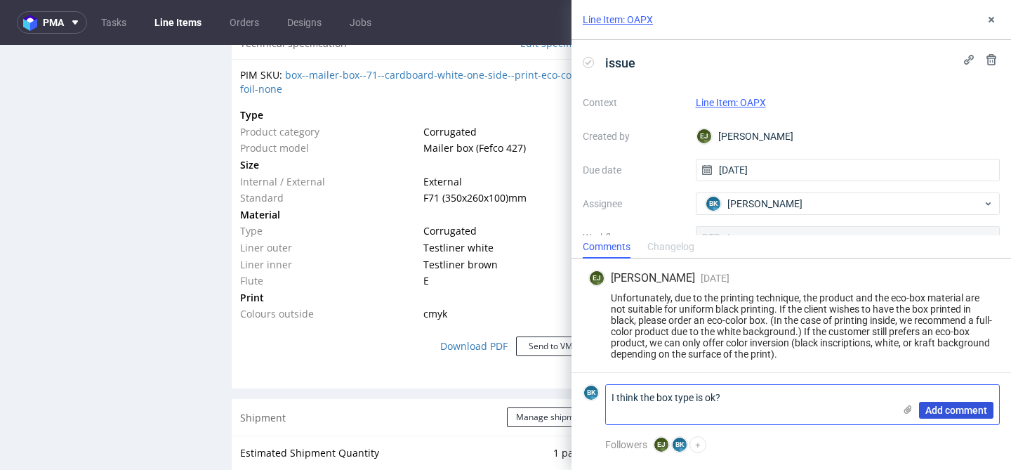
type textarea "I think the box type is ok?"
click at [957, 412] on span "Add comment" at bounding box center [956, 410] width 62 height 10
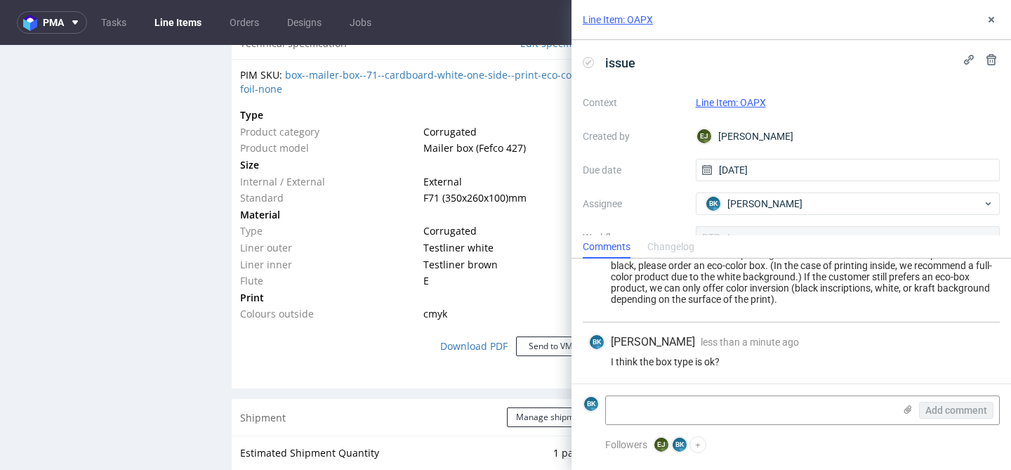
scroll to position [88, 0]
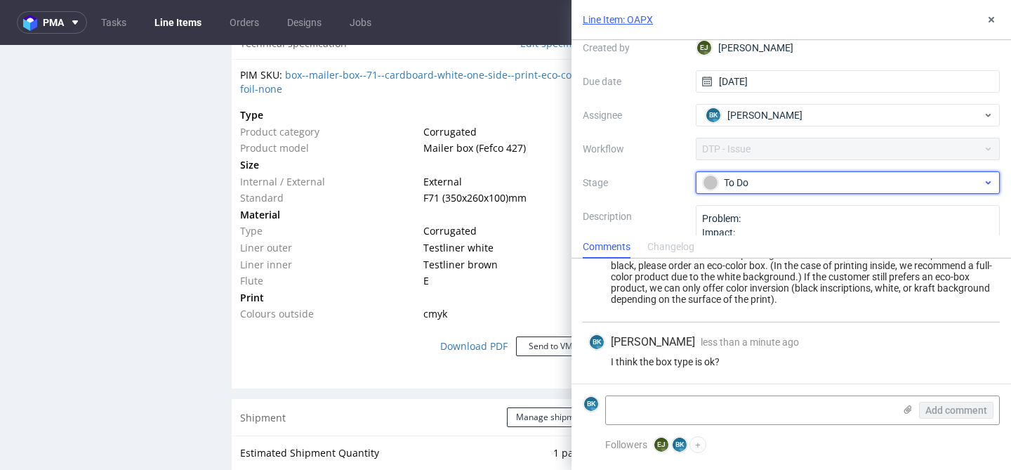
click at [762, 190] on span "To Do" at bounding box center [842, 182] width 281 height 17
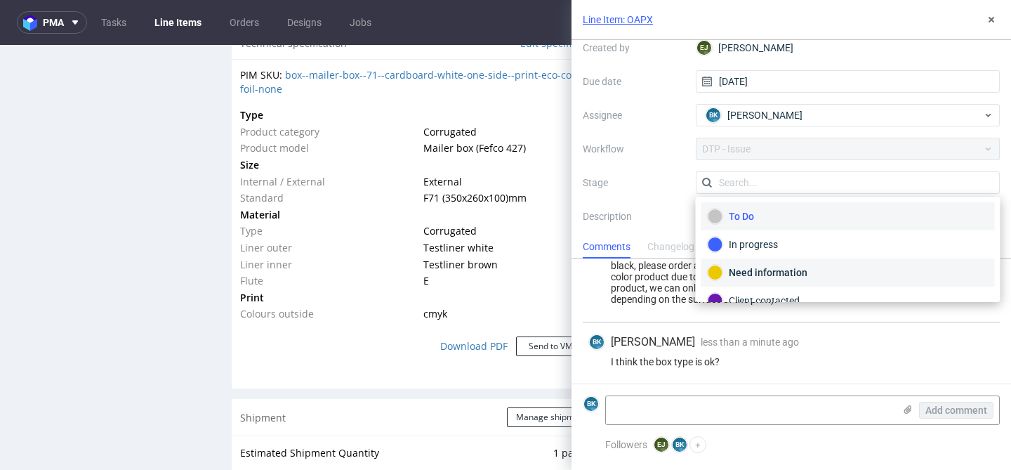
click at [794, 267] on div "Need information" at bounding box center [847, 272] width 281 height 15
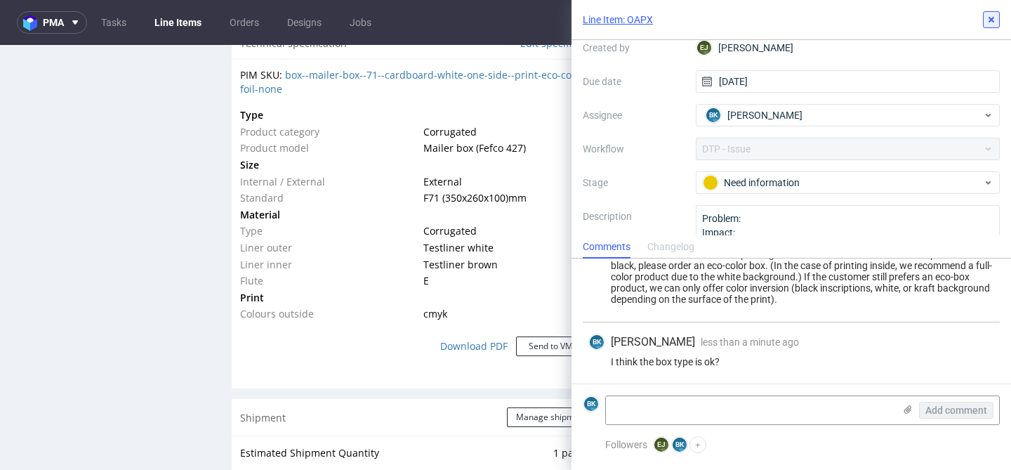
click at [989, 21] on use at bounding box center [991, 20] width 6 height 6
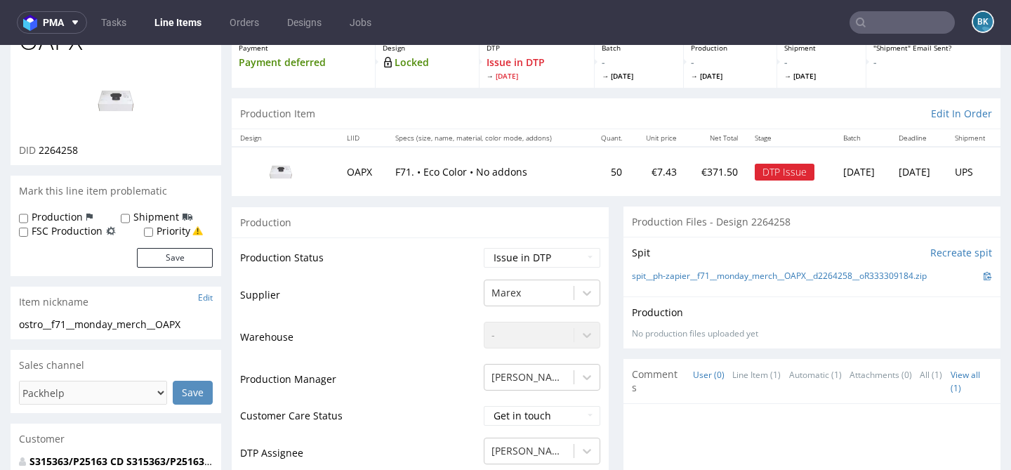
scroll to position [86, 0]
click at [527, 253] on select "Waiting for Artwork Waiting for Diecut Waiting for Mockup Waiting for DTP Waiti…" at bounding box center [542, 257] width 117 height 20
select select "back_for_dtp"
click at [484, 247] on select "Waiting for Artwork Waiting for Diecut Waiting for Mockup Waiting for DTP Waiti…" at bounding box center [542, 257] width 117 height 20
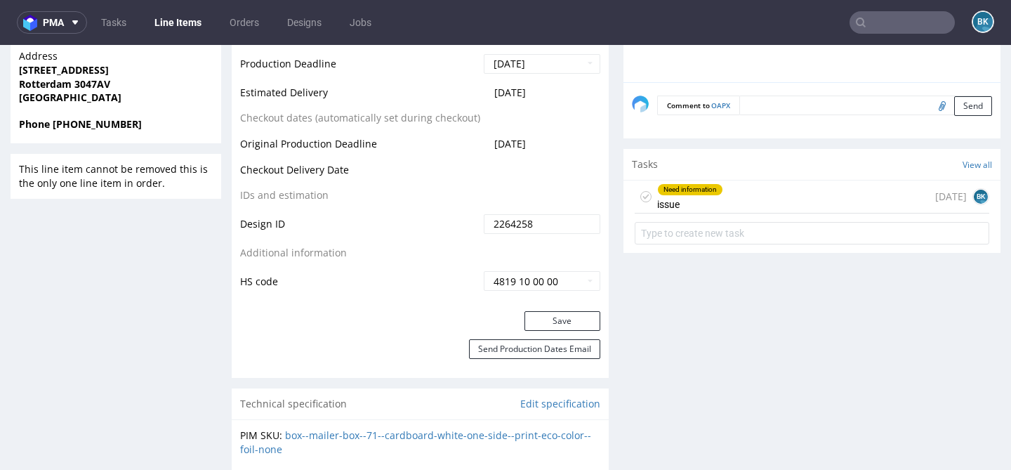
scroll to position [673, 0]
click at [559, 321] on button "Save" at bounding box center [562, 322] width 76 height 20
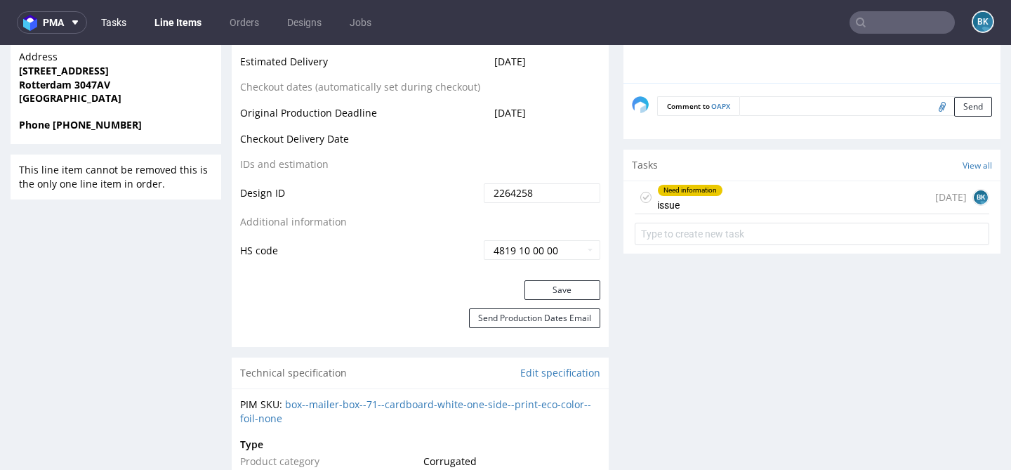
click at [116, 25] on link "Tasks" at bounding box center [114, 22] width 42 height 22
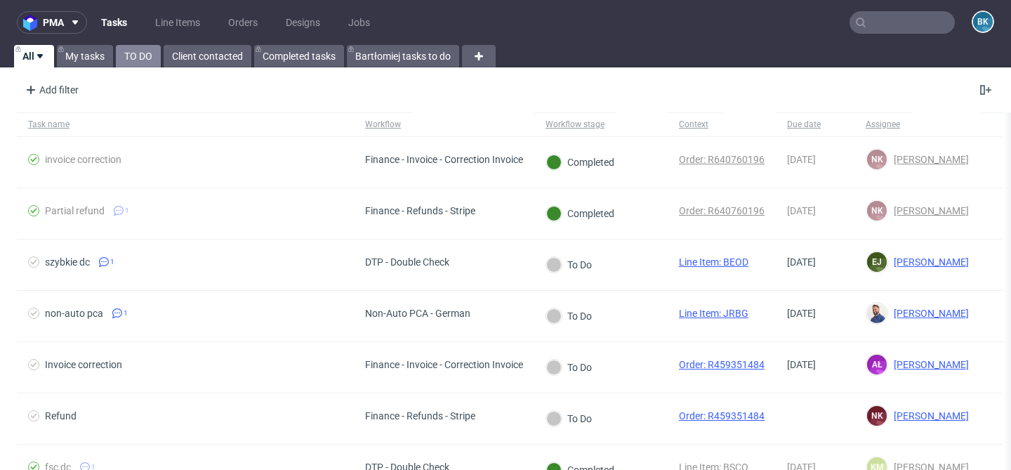
click at [141, 61] on link "TO DO" at bounding box center [138, 56] width 45 height 22
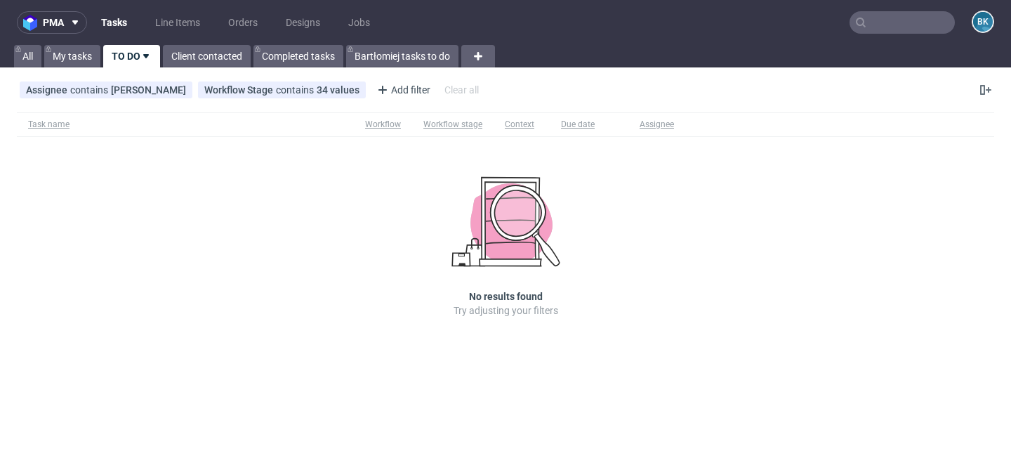
click at [898, 20] on input "text" at bounding box center [901, 22] width 105 height 22
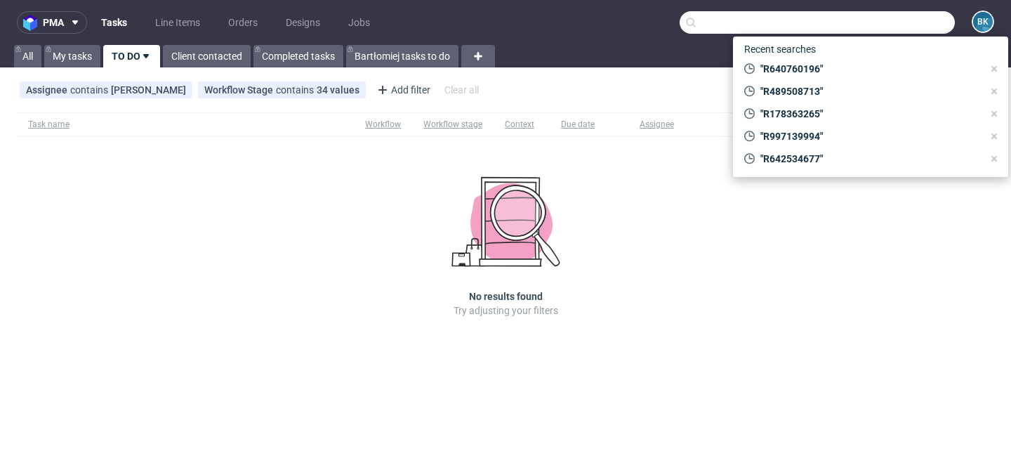
paste input "R759762713"
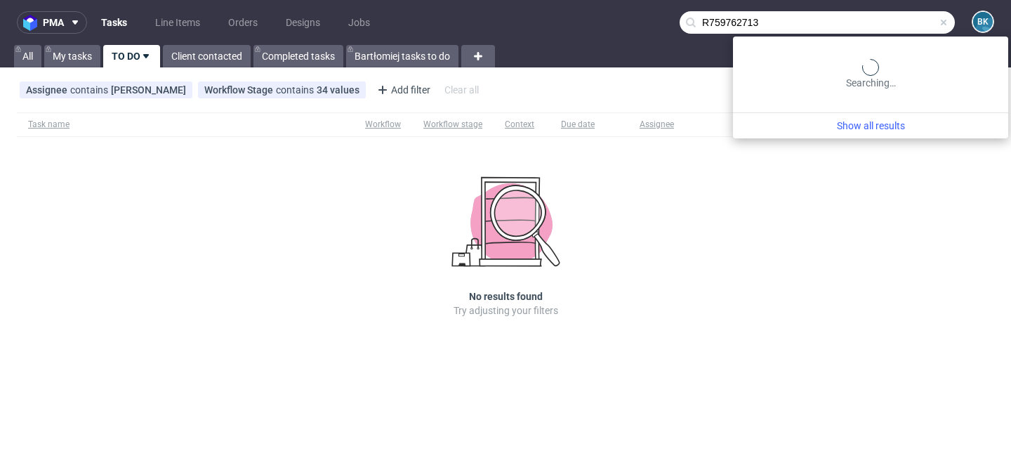
type input "R759762713"
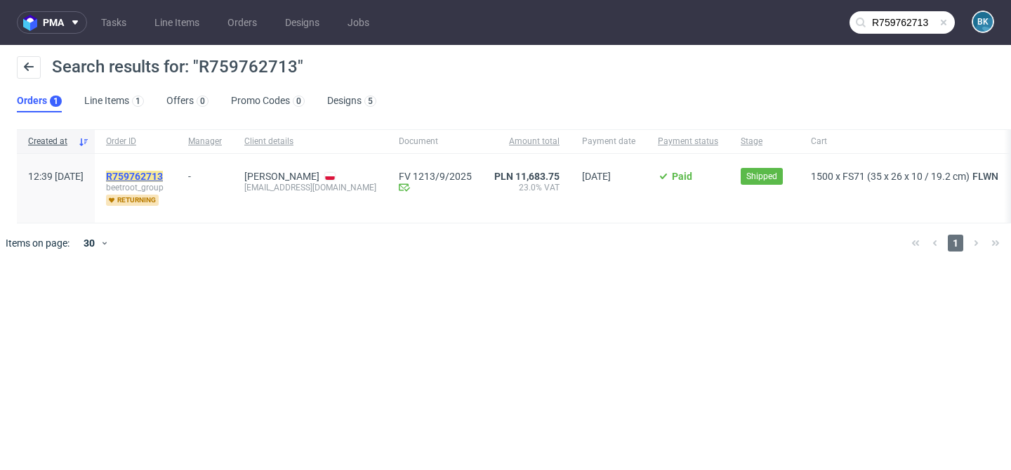
click at [163, 179] on mark "R759762713" at bounding box center [134, 176] width 57 height 11
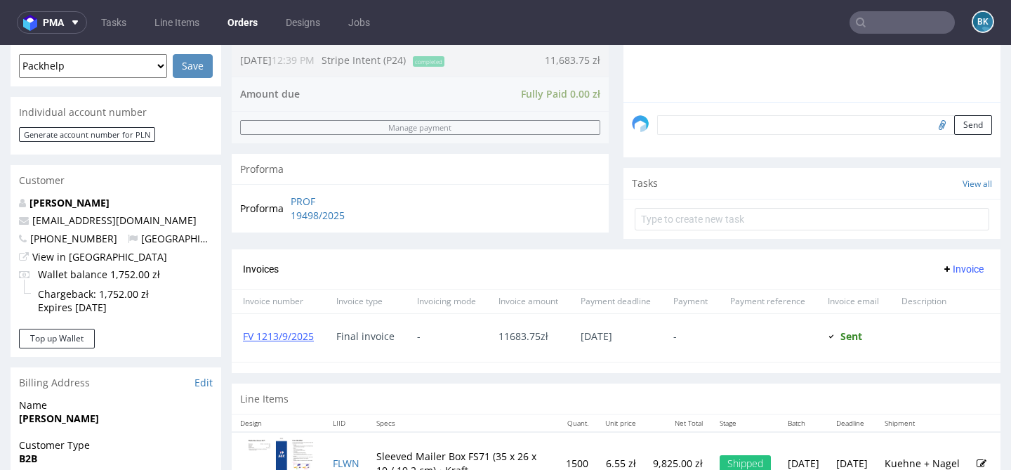
scroll to position [771, 0]
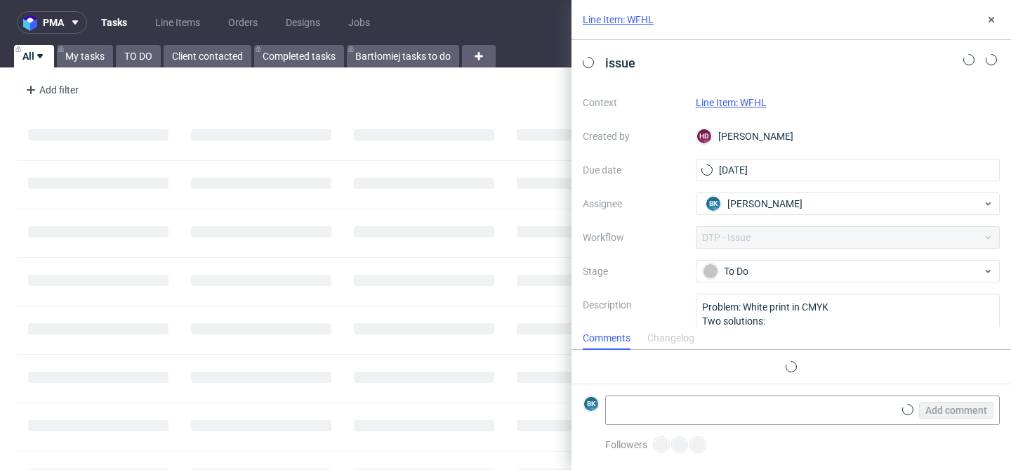
scroll to position [11, 0]
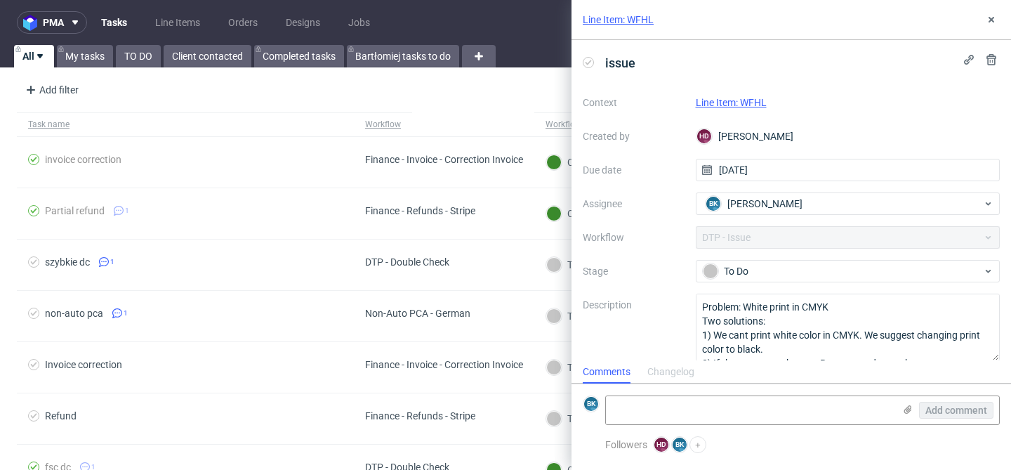
click at [643, 20] on link "Line Item: WFHL" at bounding box center [618, 20] width 71 height 14
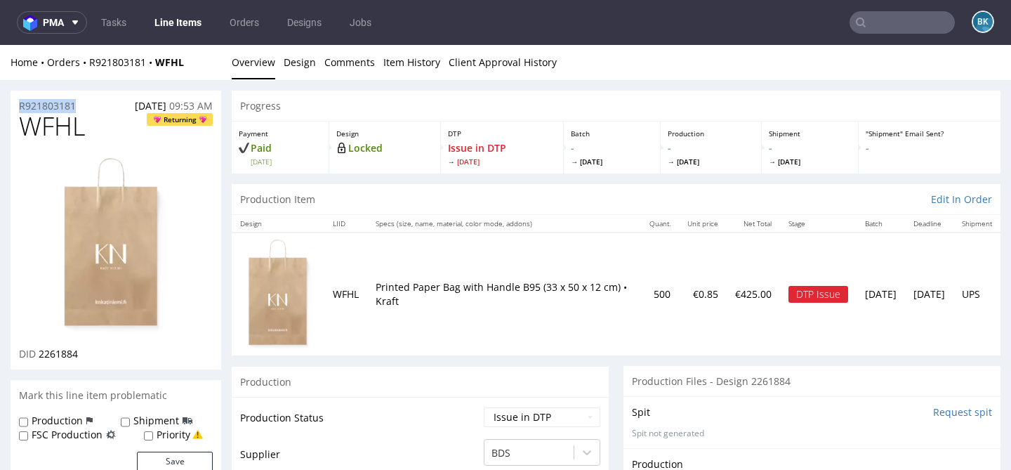
drag, startPoint x: 84, startPoint y: 104, endPoint x: 0, endPoint y: 103, distance: 84.2
copy p "R921803181"
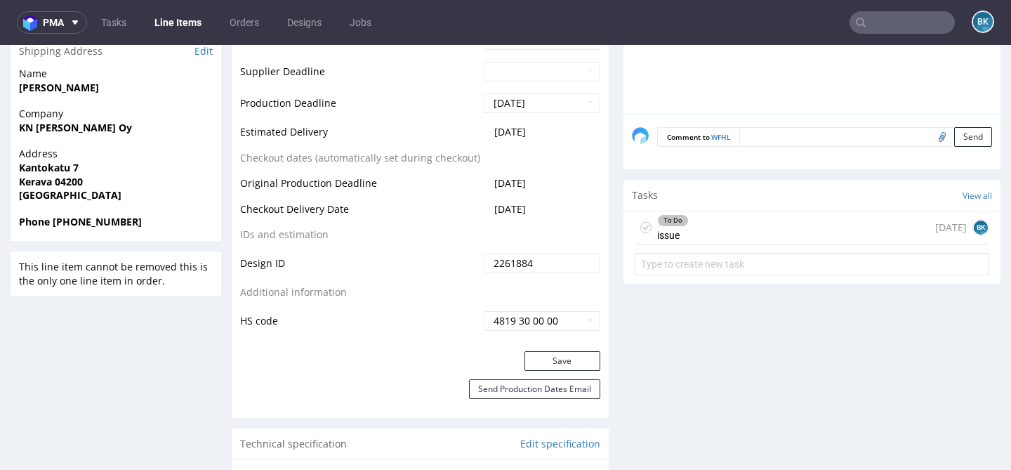
scroll to position [707, 0]
click at [724, 218] on div "To Do issue [DATE] BK" at bounding box center [811, 228] width 354 height 33
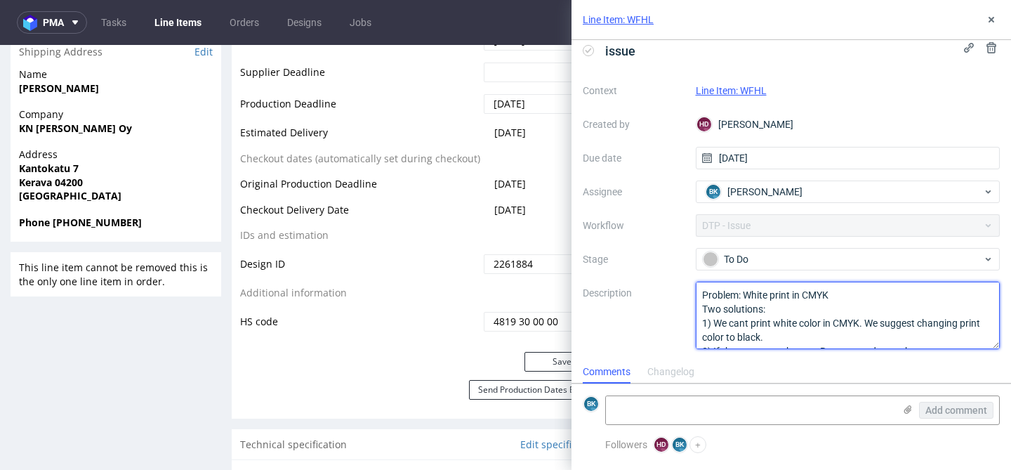
drag, startPoint x: 769, startPoint y: 333, endPoint x: 689, endPoint y: 291, distance: 91.0
click at [689, 291] on div "Context Line Item: WFHL Created by HD [PERSON_NAME] Due date [DATE] Assignee [P…" at bounding box center [791, 214] width 417 height 270
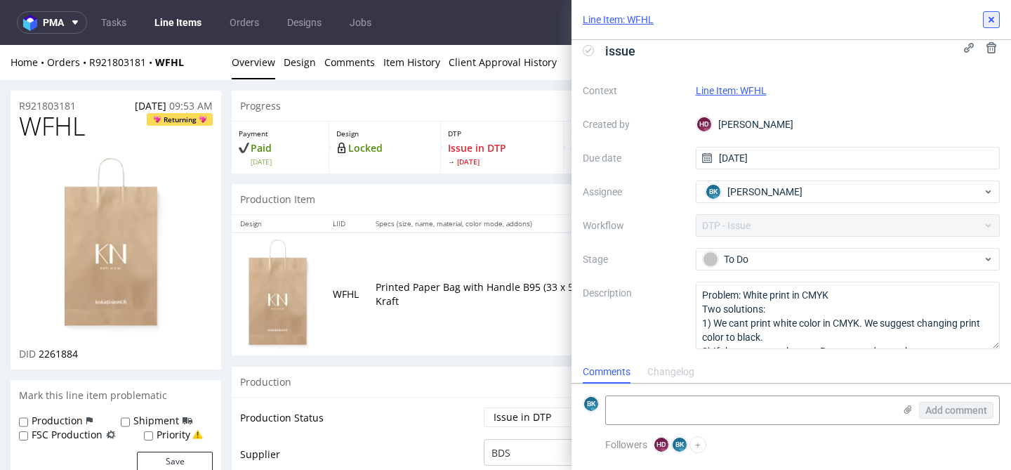
click at [990, 14] on icon at bounding box center [990, 19] width 11 height 11
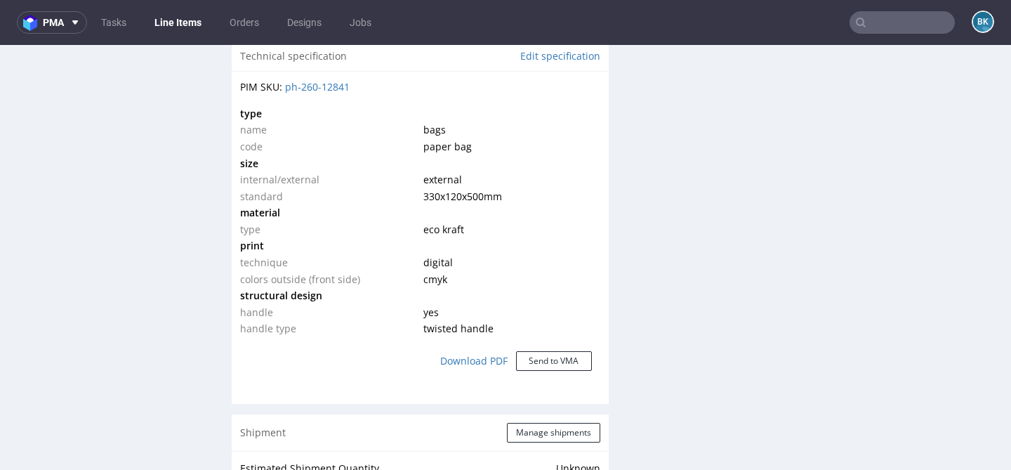
scroll to position [1099, 0]
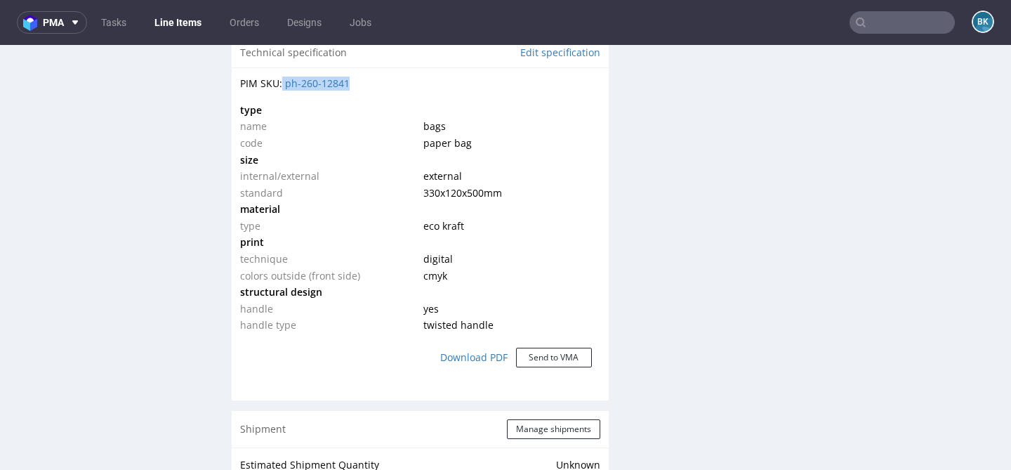
drag, startPoint x: 358, startPoint y: 81, endPoint x: 284, endPoint y: 81, distance: 74.4
click at [284, 81] on div "PIM SKU: ph-260-12841" at bounding box center [420, 84] width 360 height 14
copy div "ph-260-12841"
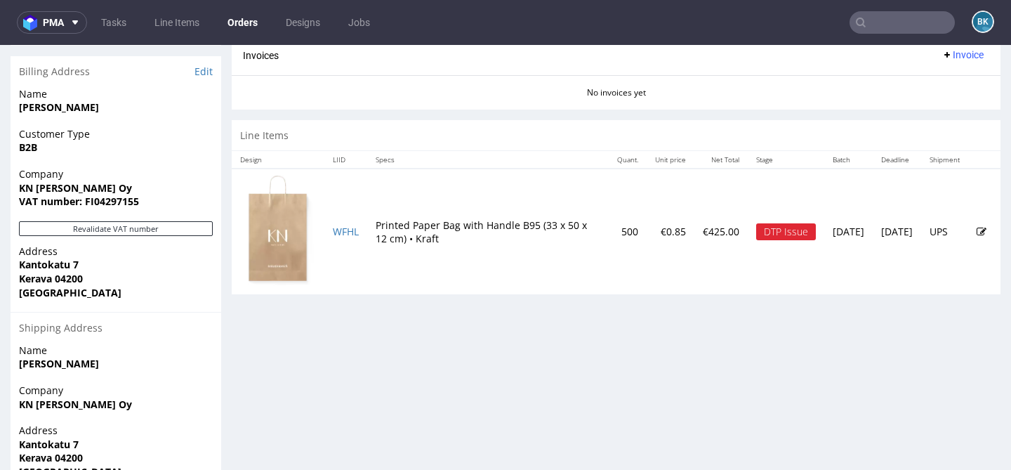
scroll to position [703, 0]
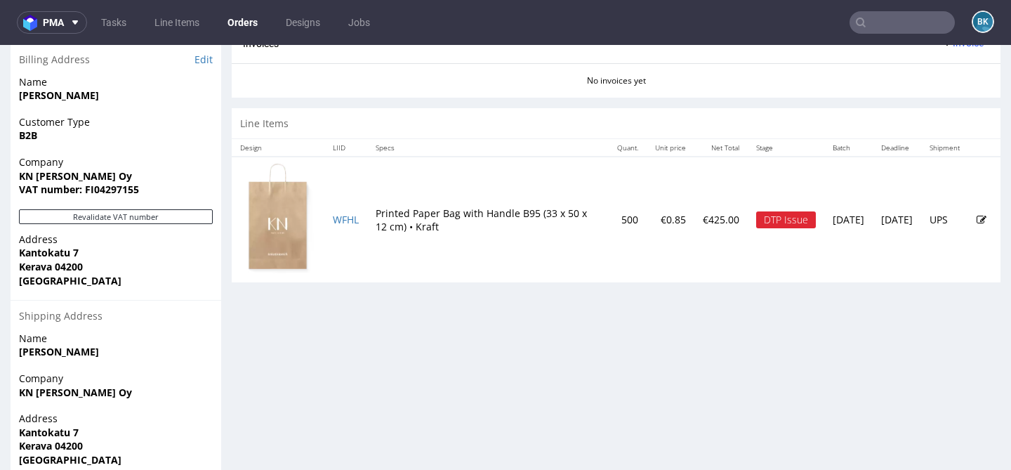
click at [976, 222] on icon at bounding box center [981, 220] width 10 height 10
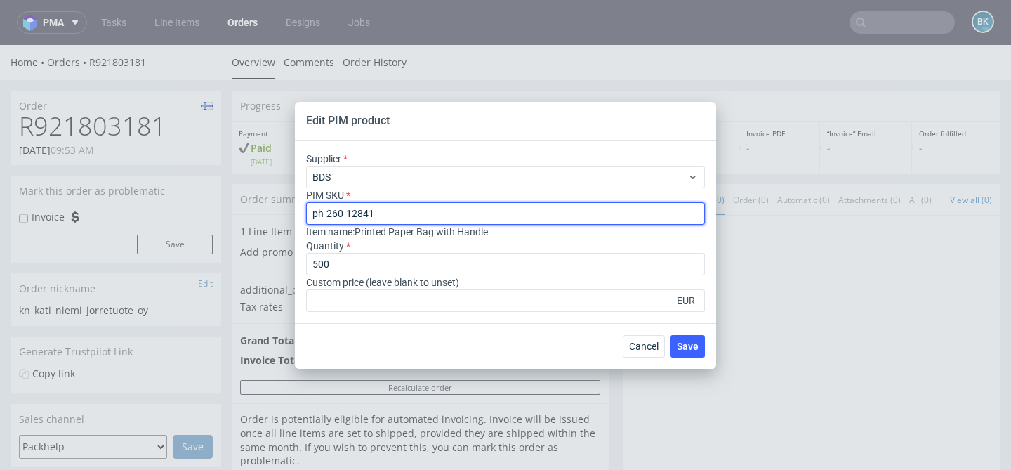
drag, startPoint x: 394, startPoint y: 215, endPoint x: 233, endPoint y: 215, distance: 160.7
click at [233, 215] on div "Edit PIM product Supplier BDS PIM SKU ph-260-12841 Item name : Printed Paper Ba…" at bounding box center [505, 235] width 1011 height 470
paste input "bag--paper-bag--95--paper-natural--mono-pantone-one-side--none"
type input "bag--paper-bag--95--paper-natural--mono-pantone-one-side--none"
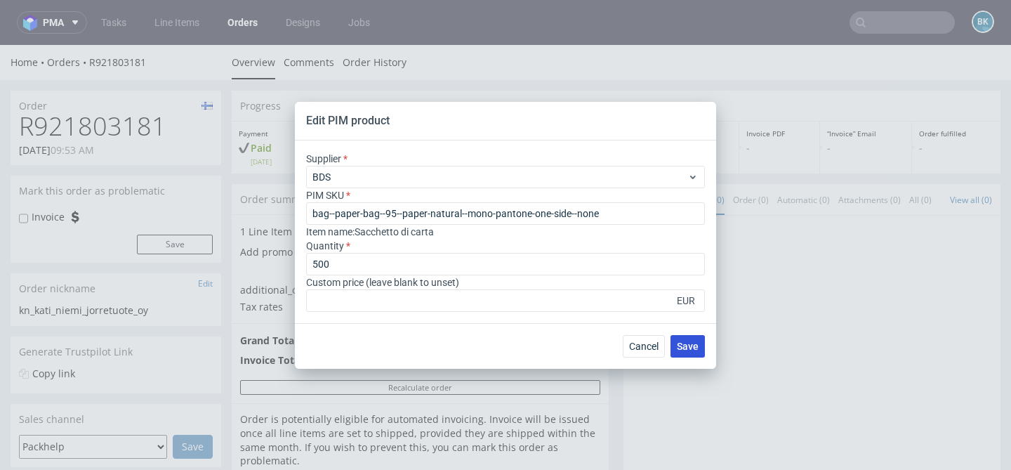
click at [694, 346] on span "Save" at bounding box center [688, 346] width 22 height 10
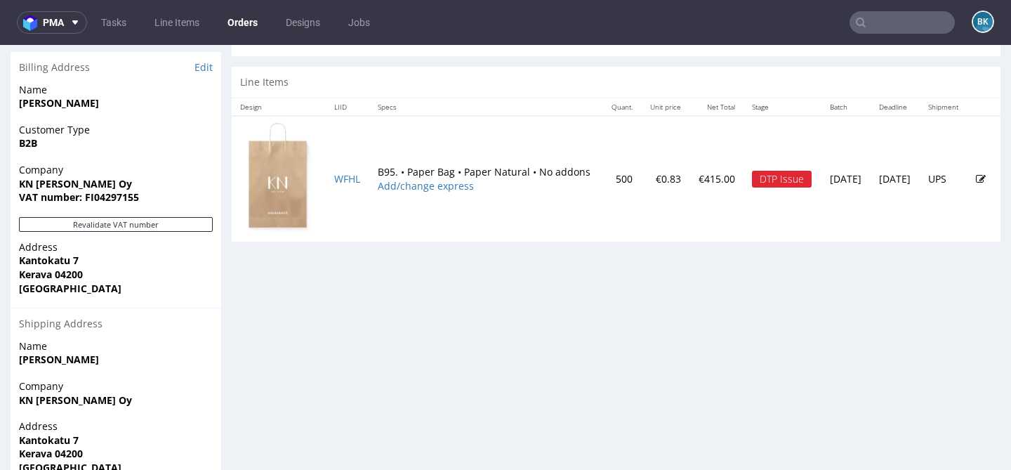
scroll to position [757, 0]
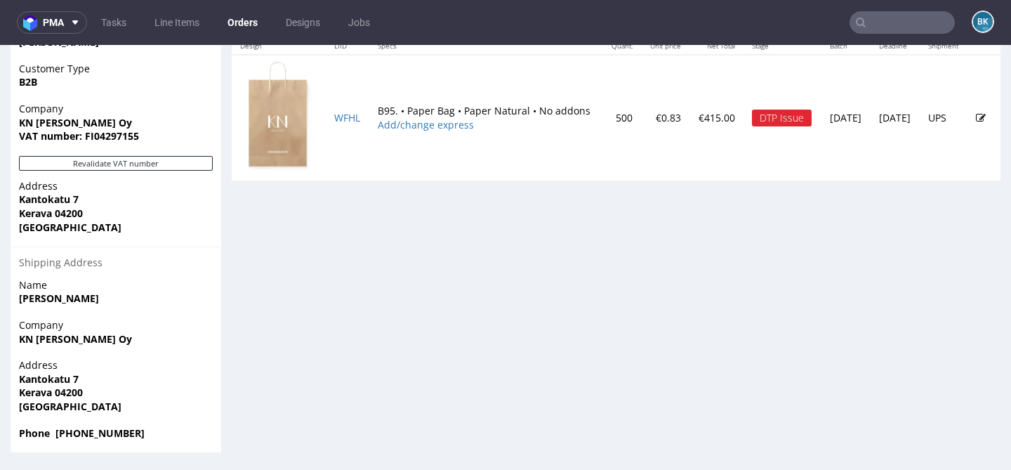
click at [976, 114] on icon at bounding box center [981, 118] width 10 height 10
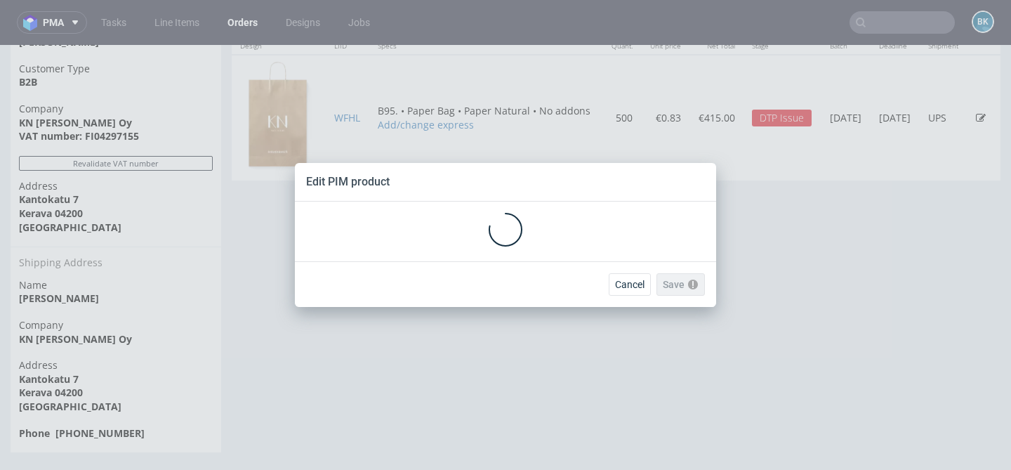
scroll to position [0, 0]
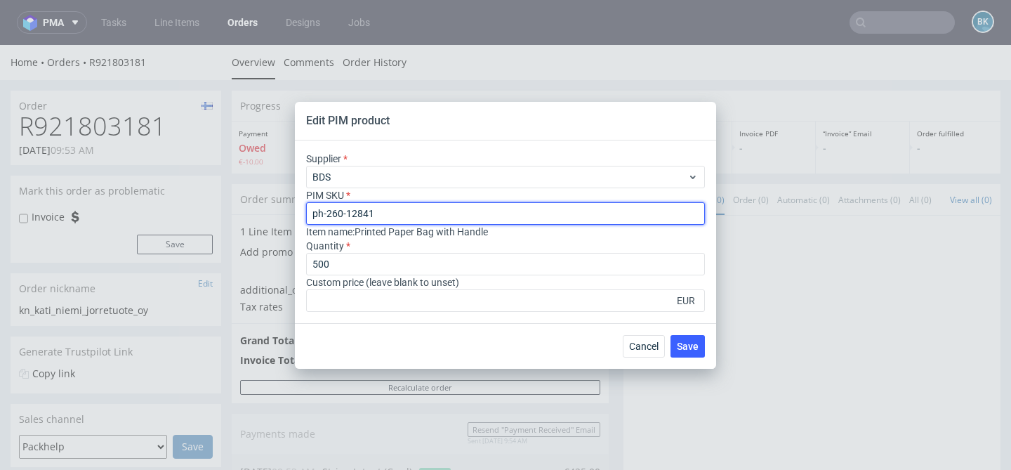
drag, startPoint x: 399, startPoint y: 218, endPoint x: 284, endPoint y: 218, distance: 115.1
click at [284, 218] on div "Edit PIM product Supplier BDS PIM SKU ph-260-12841 Item name : Printed Paper Ba…" at bounding box center [505, 235] width 1011 height 470
drag, startPoint x: 387, startPoint y: 211, endPoint x: 244, endPoint y: 208, distance: 143.9
click at [244, 209] on div "Edit PIM product Supplier BDS PIM SKU ph-260-12841 Item name : Printed Paper Ba…" at bounding box center [505, 235] width 1011 height 470
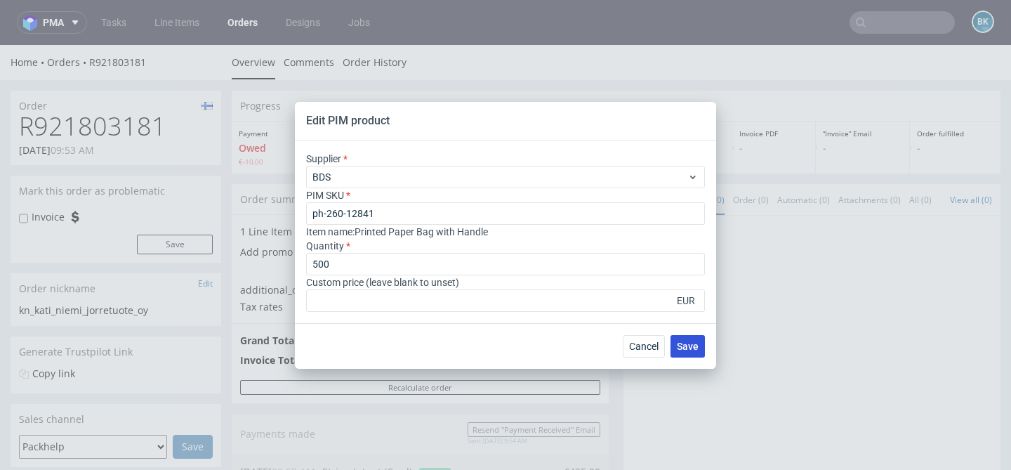
click at [686, 343] on span "Save" at bounding box center [688, 346] width 22 height 10
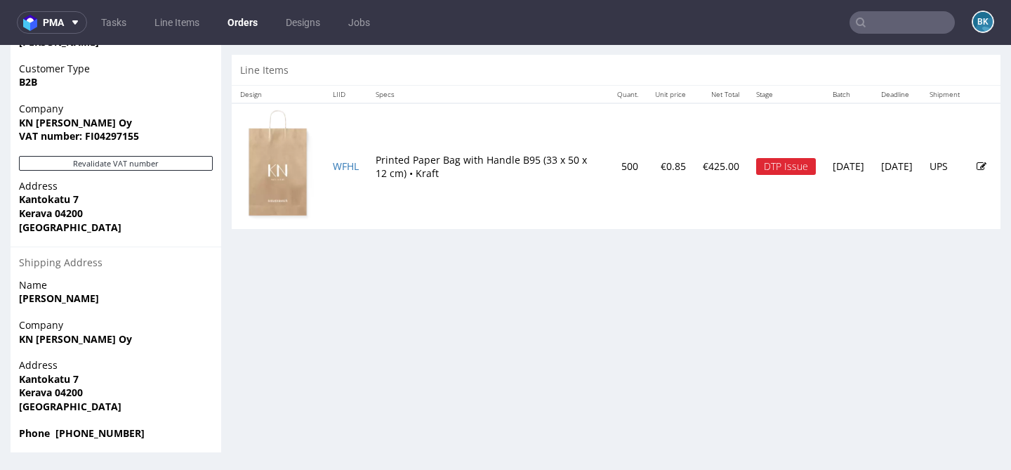
scroll to position [4, 0]
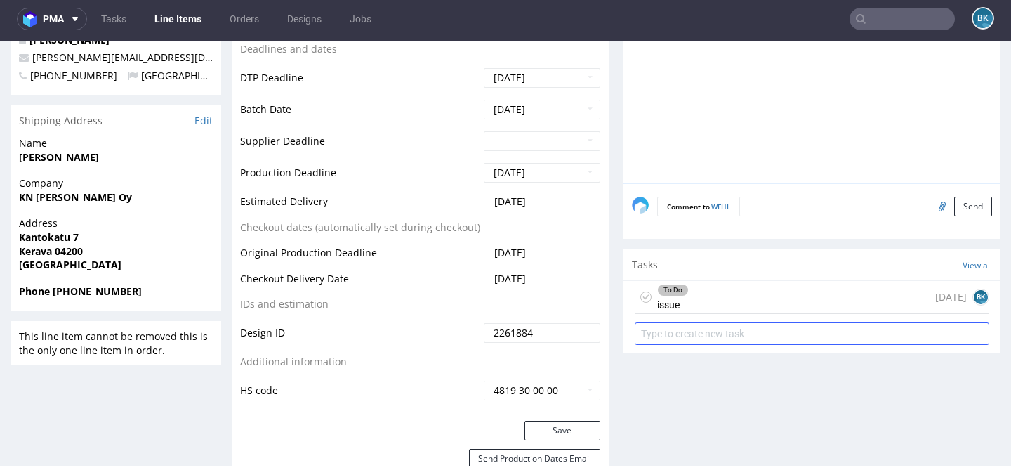
scroll to position [634, 0]
click at [759, 297] on div "To Do issue [DATE] BK" at bounding box center [811, 297] width 354 height 33
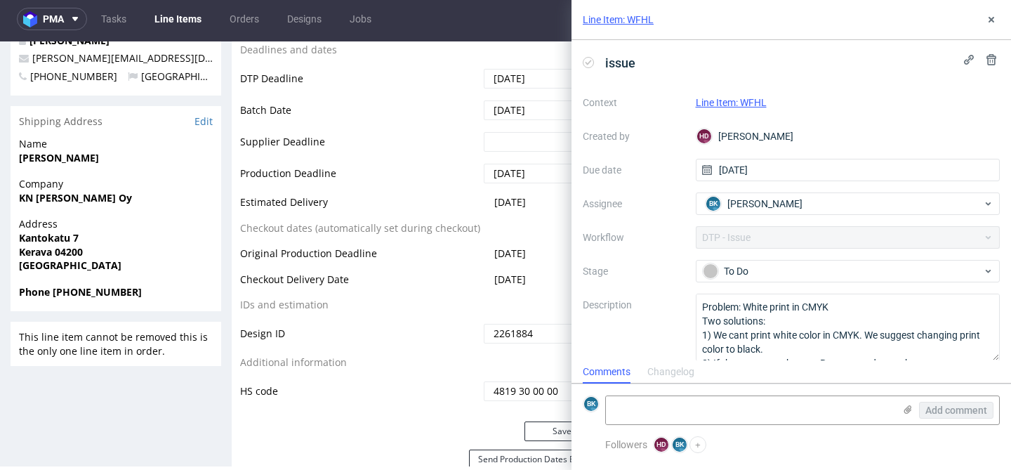
scroll to position [11, 0]
click at [695, 406] on textarea at bounding box center [750, 410] width 288 height 28
paste textarea "[URL][DOMAIN_NAME]"
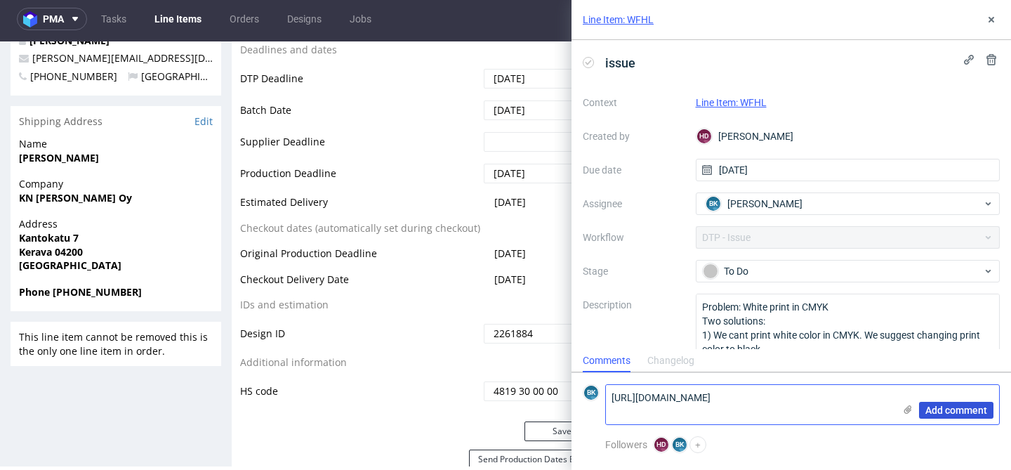
type textarea "[URL][DOMAIN_NAME]"
click at [942, 411] on span "Add comment" at bounding box center [956, 410] width 62 height 10
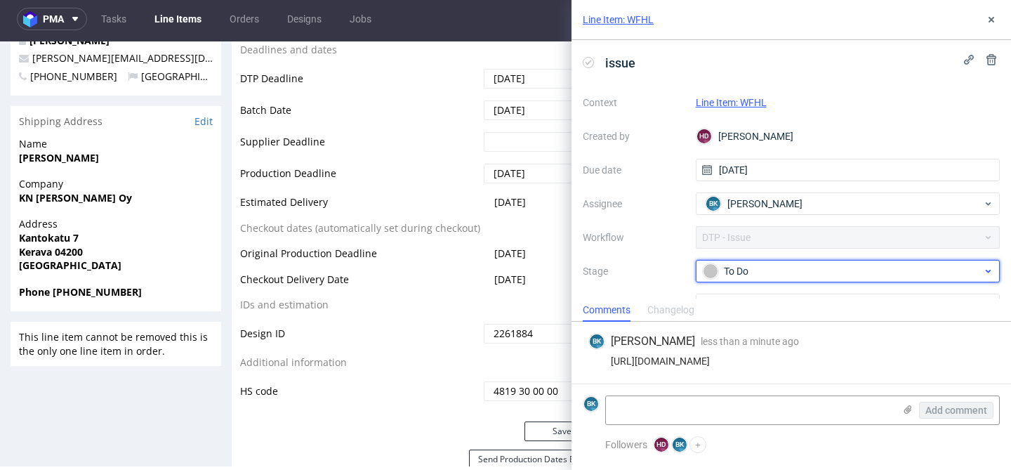
click at [794, 272] on div "To Do" at bounding box center [842, 270] width 279 height 15
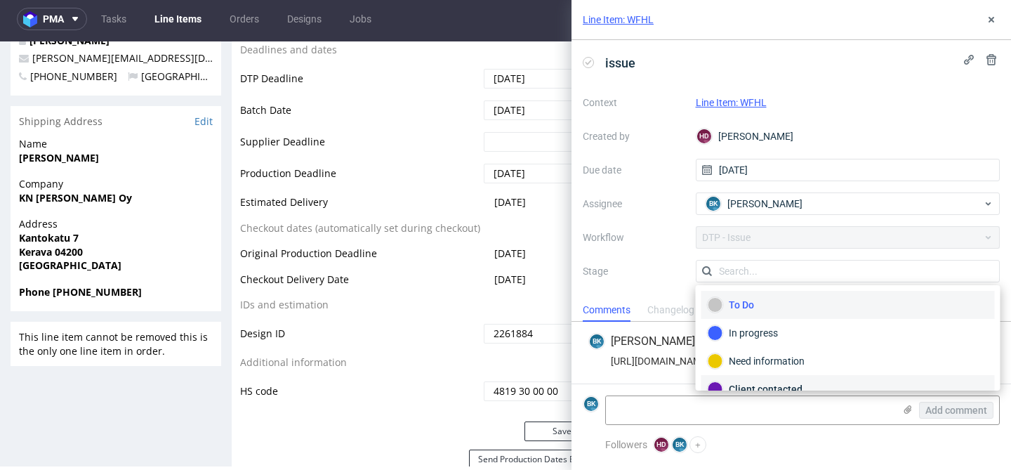
click at [769, 384] on div "Client contacted" at bounding box center [847, 388] width 281 height 15
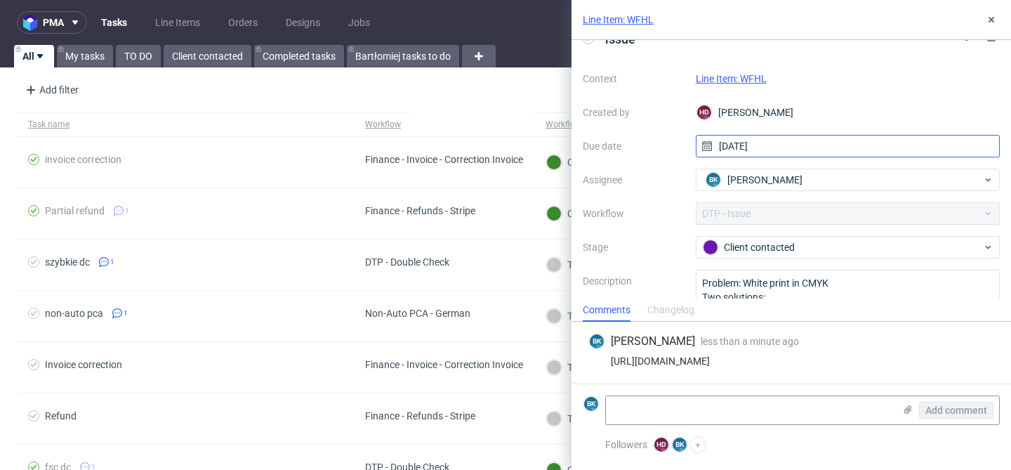
scroll to position [34, 0]
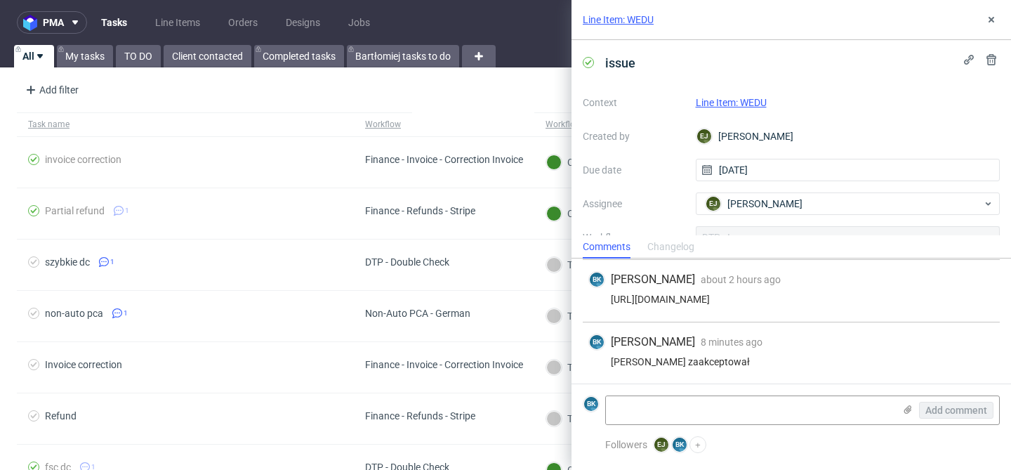
scroll to position [474, 0]
click at [774, 314] on div "BK Bogna Krystian about 2 hours ago 29th Sep 2025, 15:17 https://app-eu1.hubspo…" at bounding box center [791, 291] width 417 height 62
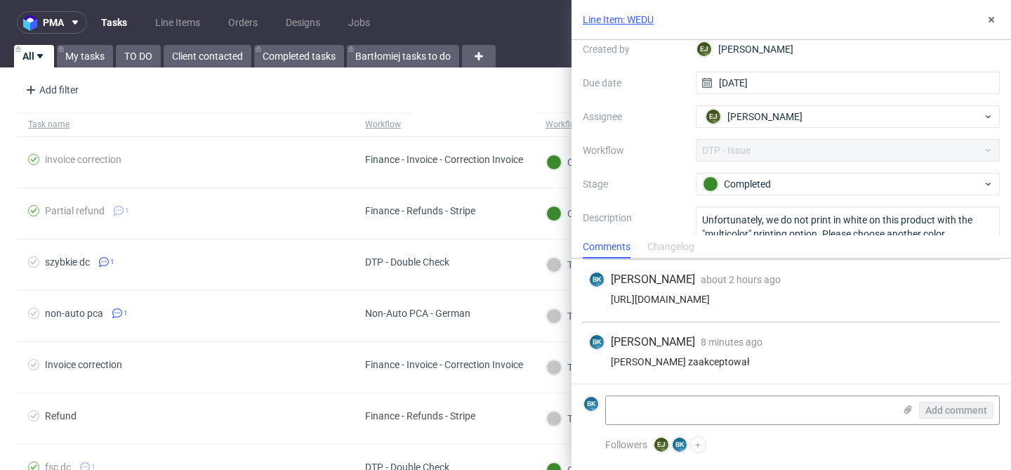
scroll to position [86, 0]
click at [636, 18] on link "Line Item: WEDU" at bounding box center [618, 20] width 71 height 14
